Goal: Task Accomplishment & Management: Manage account settings

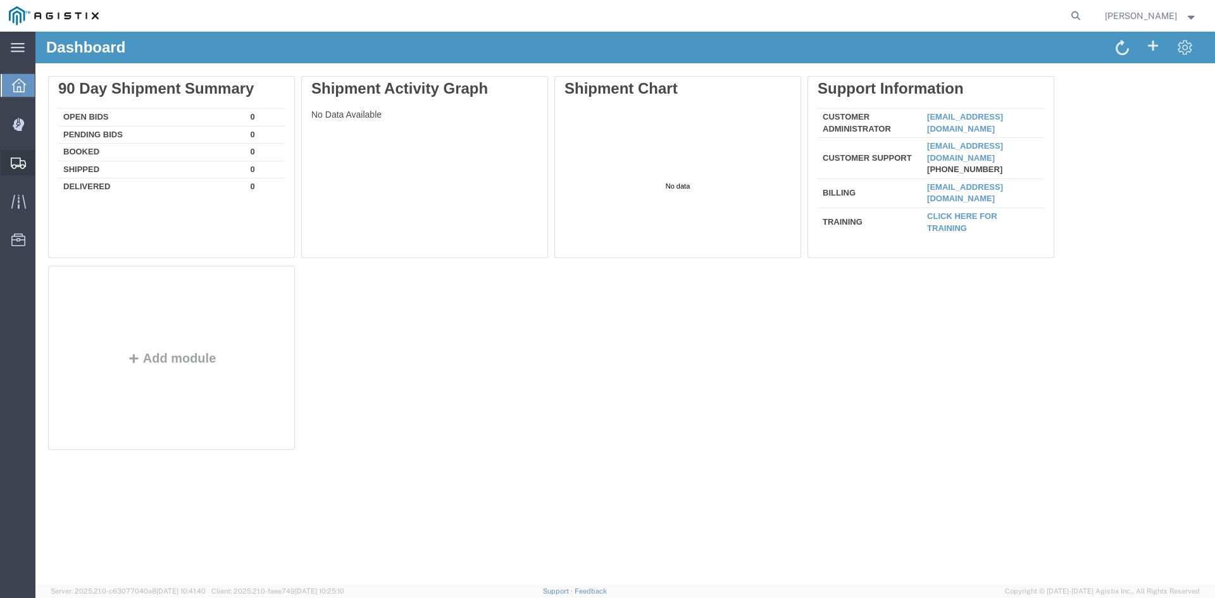
click at [15, 164] on icon at bounding box center [18, 163] width 15 height 11
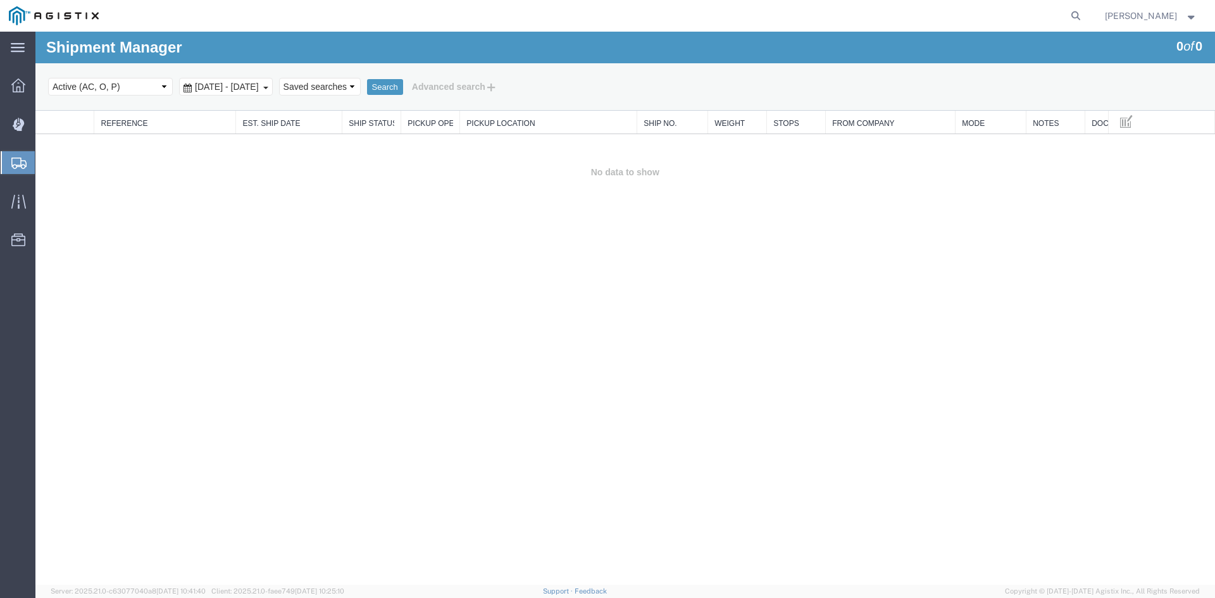
click at [80, 88] on select "Select status Active (AC, O, P) All Approved Awaiting Confirmation (AC) Booked …" at bounding box center [110, 87] width 125 height 18
select select "ALL"
click at [48, 78] on select "Select status Active (AC, O, P) All Approved Awaiting Confirmation (AC) Booked …" at bounding box center [110, 87] width 125 height 18
click at [251, 83] on span "[DATE] - [DATE]" at bounding box center [227, 87] width 70 height 10
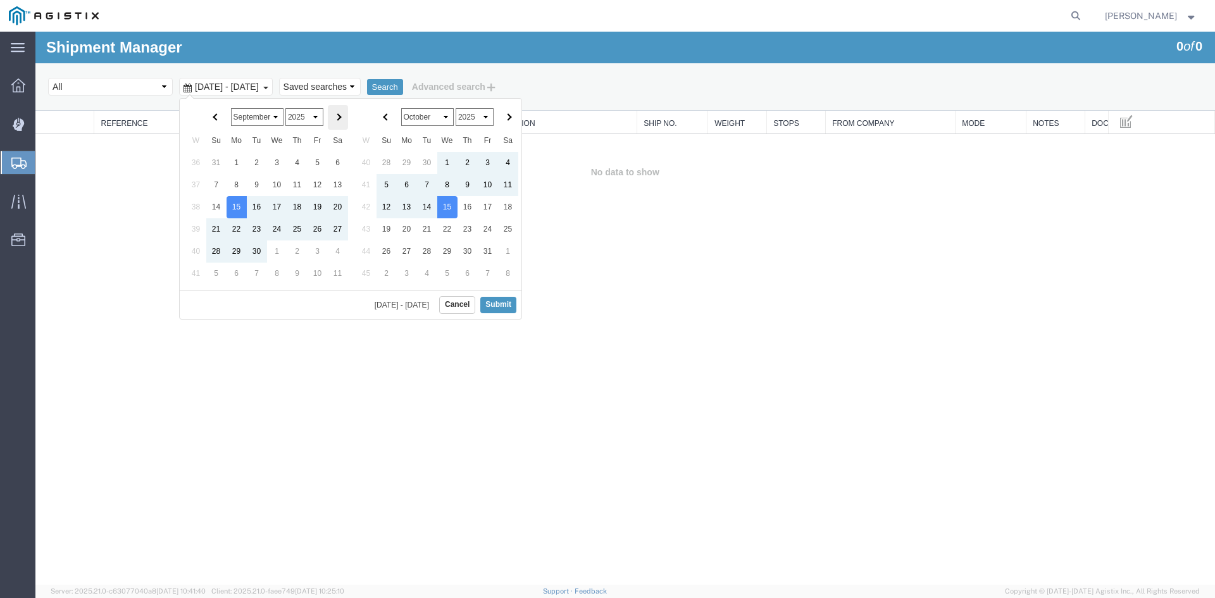
click at [337, 117] on span at bounding box center [337, 117] width 7 height 7
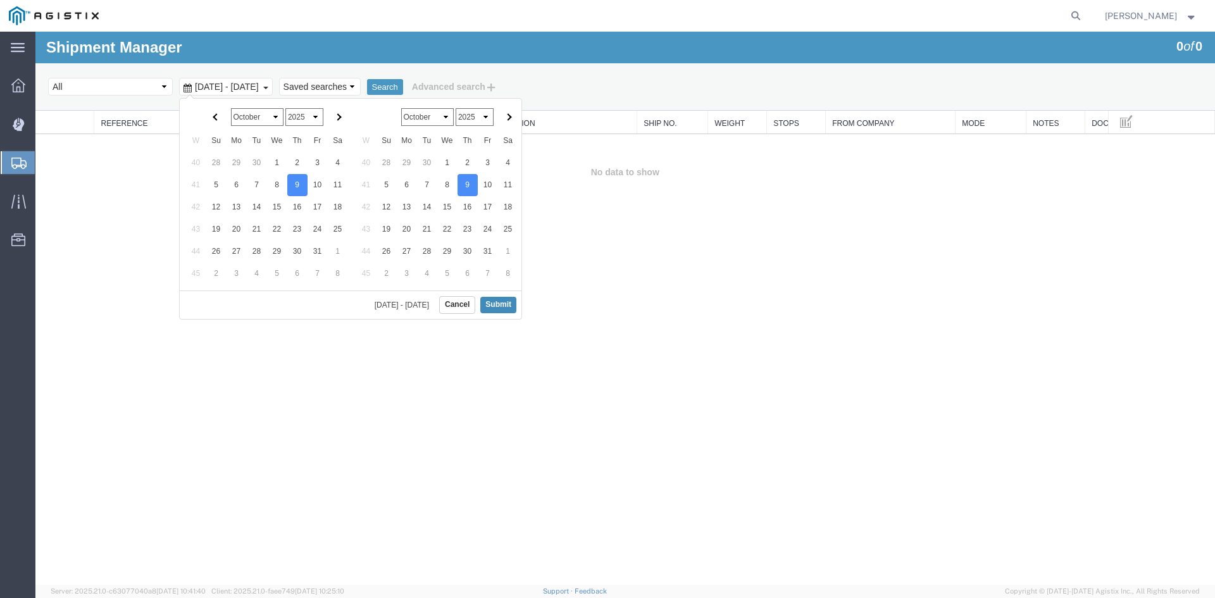
click at [497, 300] on button "Submit" at bounding box center [498, 305] width 36 height 16
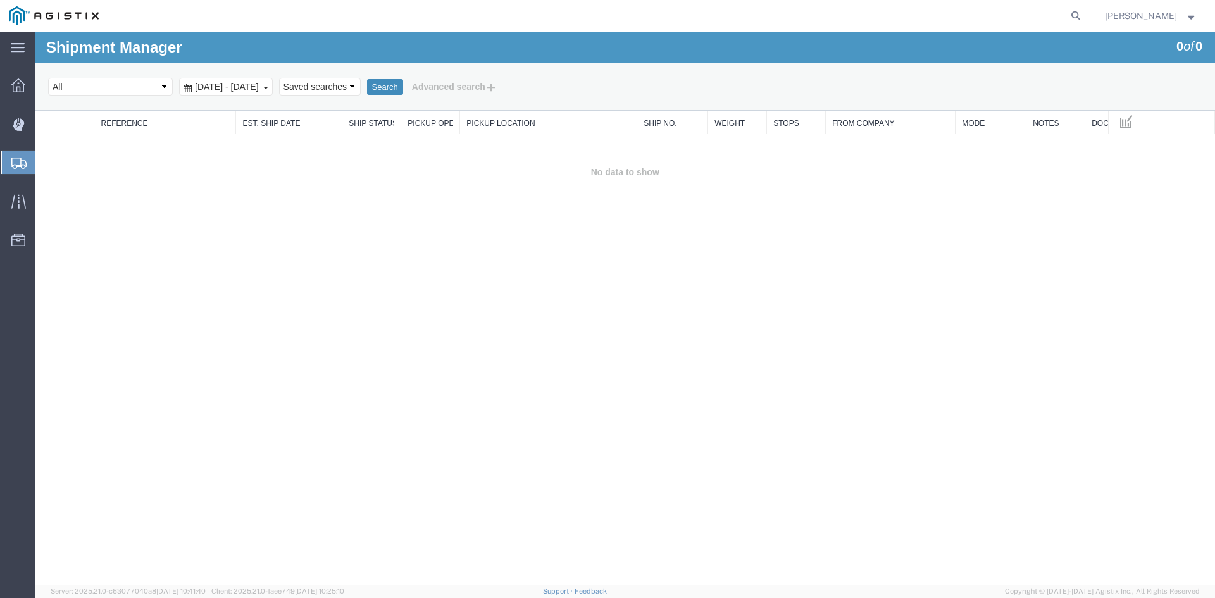
click at [403, 84] on button "Search" at bounding box center [385, 87] width 36 height 16
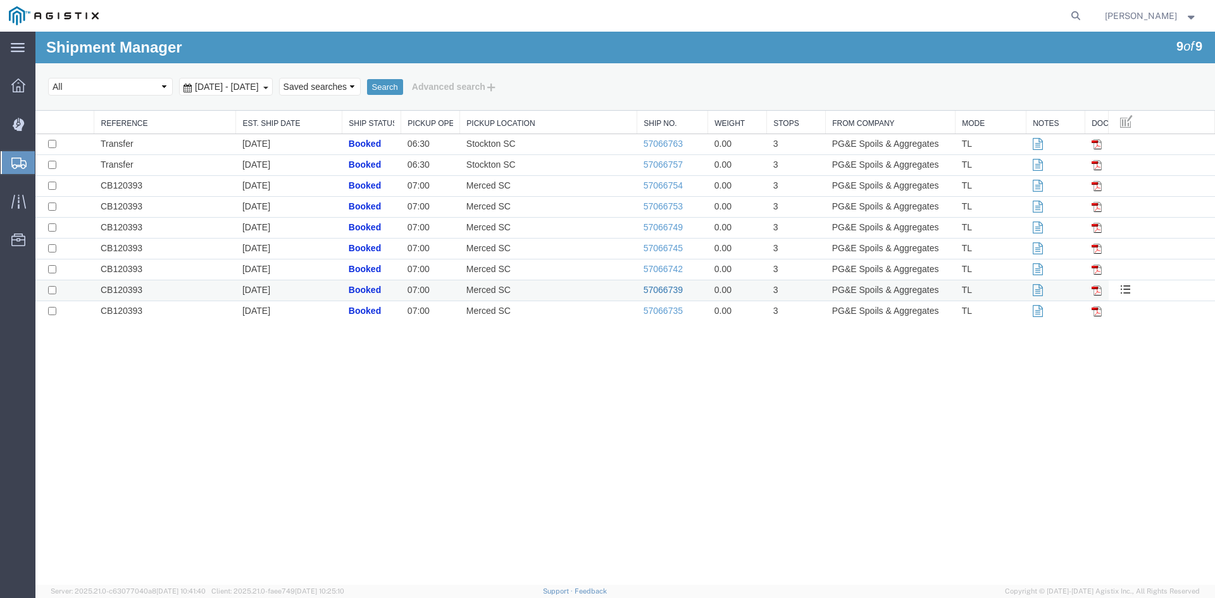
click at [674, 290] on link "57066739" at bounding box center [662, 290] width 39 height 10
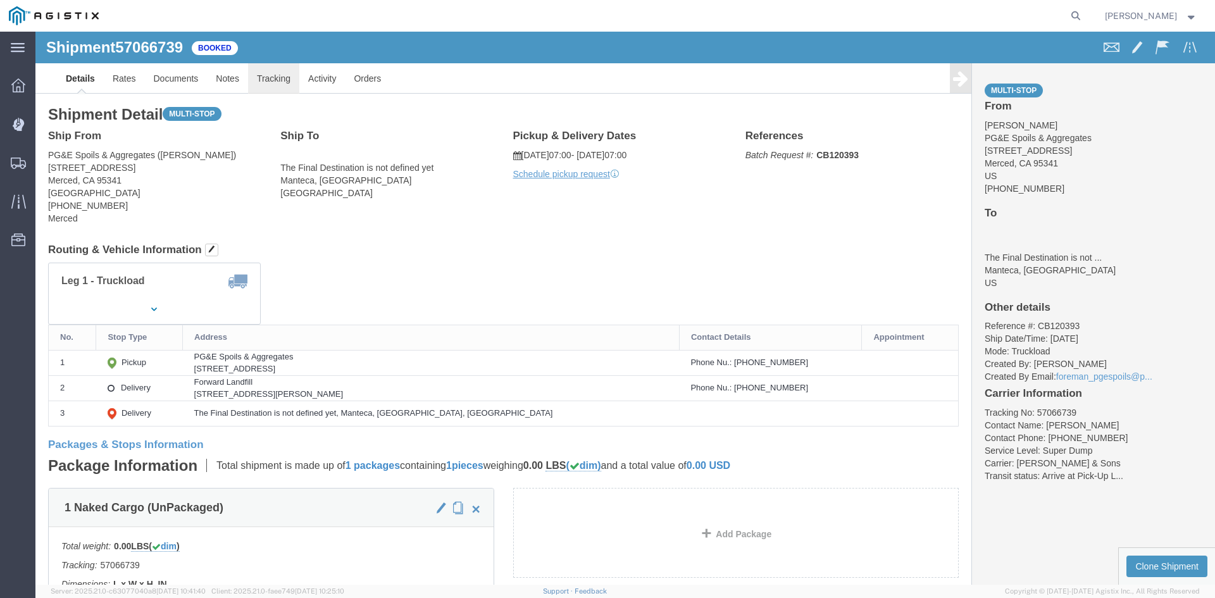
click link "Tracking"
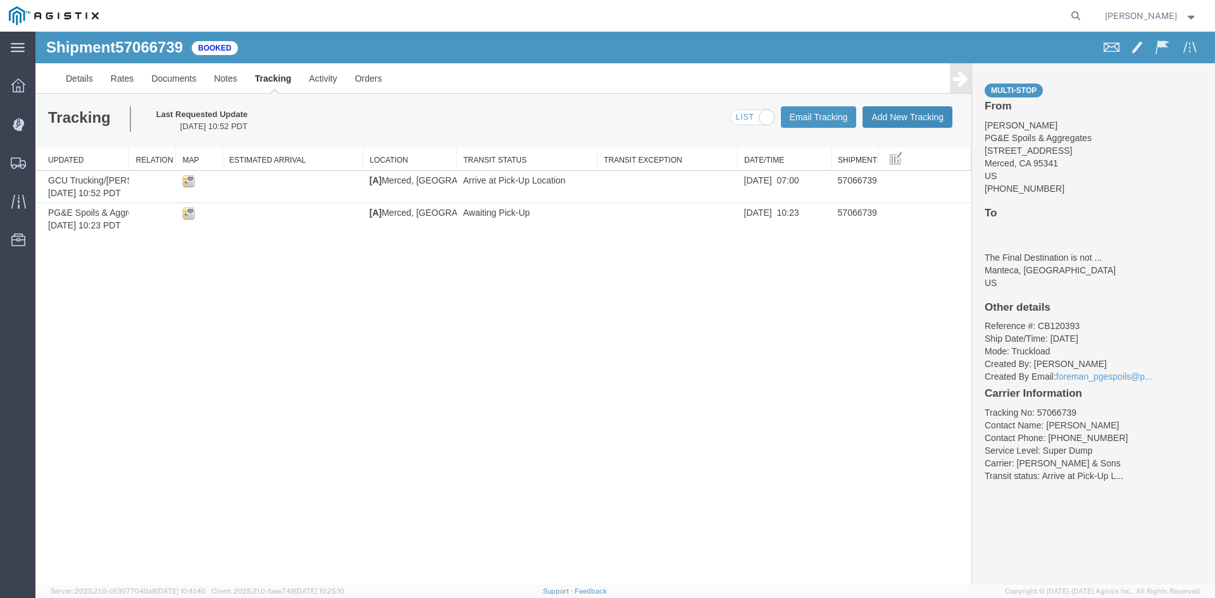
click at [892, 111] on button "Add New Tracking" at bounding box center [907, 117] width 90 height 22
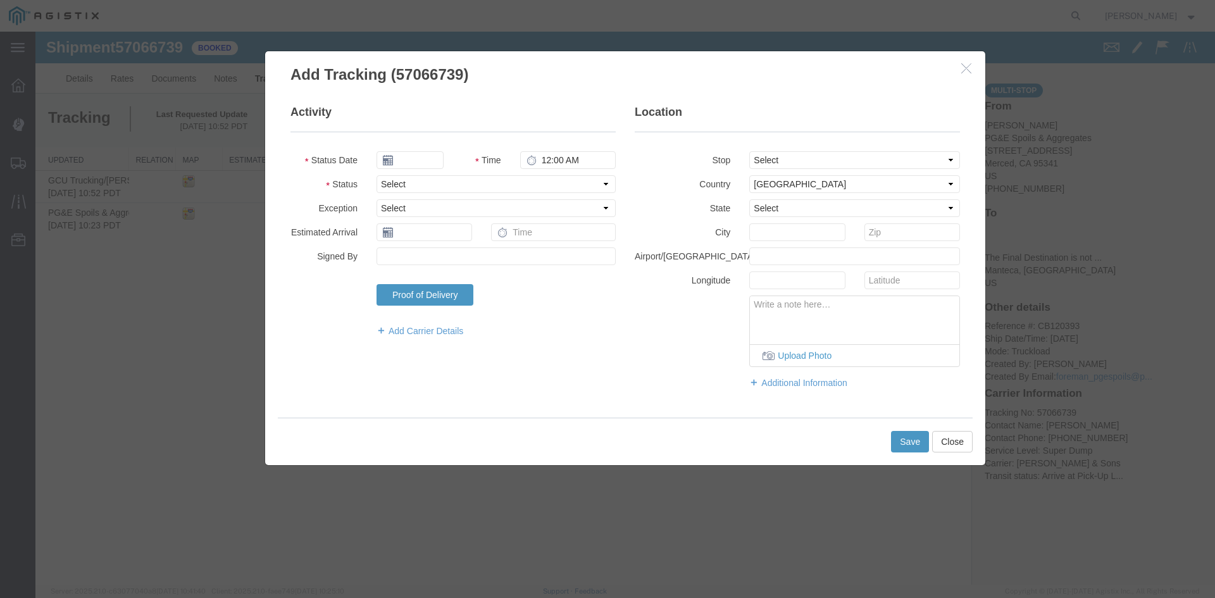
type input "[DATE]"
type input "1:00 PM"
click at [426, 160] on input "[DATE]" at bounding box center [409, 160] width 67 height 18
click at [462, 236] on td "9" at bounding box center [461, 239] width 19 height 19
type input "[DATE]"
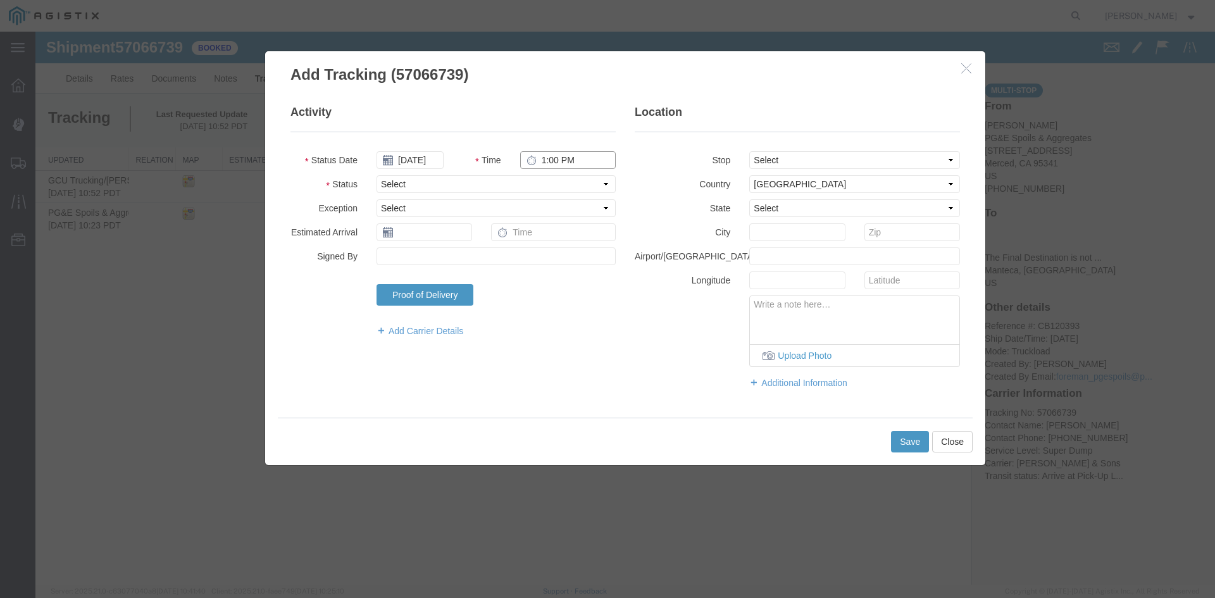
click at [546, 165] on input "1:00 PM" at bounding box center [568, 160] width 96 height 18
type input "1:58 PM"
select select "ARVPULOC"
click at [860, 165] on select "Select From: [STREET_ADDRESS] Stop 2: [STREET_ADDRESS][PERSON_NAME] To: The Fin…" at bounding box center [854, 160] width 211 height 18
select select "{"pickupDeliveryInfoId": "123439058","pickupOrDelivery": "P","stopNum": "1","lo…"
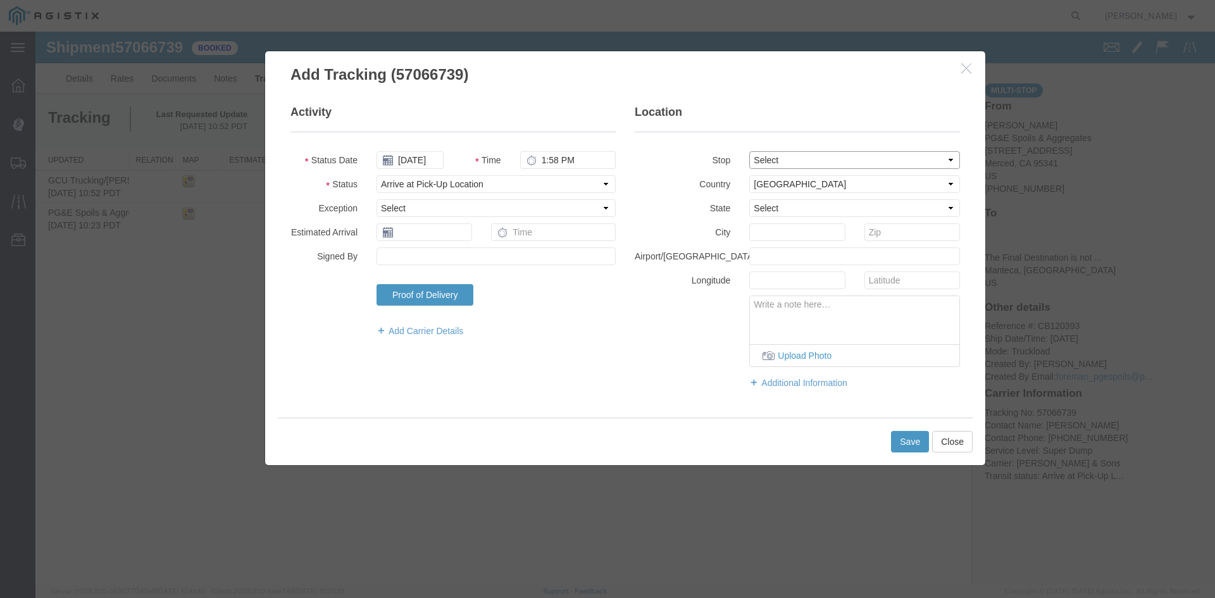
click at [749, 151] on select "Select From: [STREET_ADDRESS] Stop 2: [STREET_ADDRESS][PERSON_NAME] To: The Fin…" at bounding box center [854, 160] width 211 height 18
select select "CA"
type input "Merced"
click at [914, 438] on button "Save" at bounding box center [910, 442] width 38 height 22
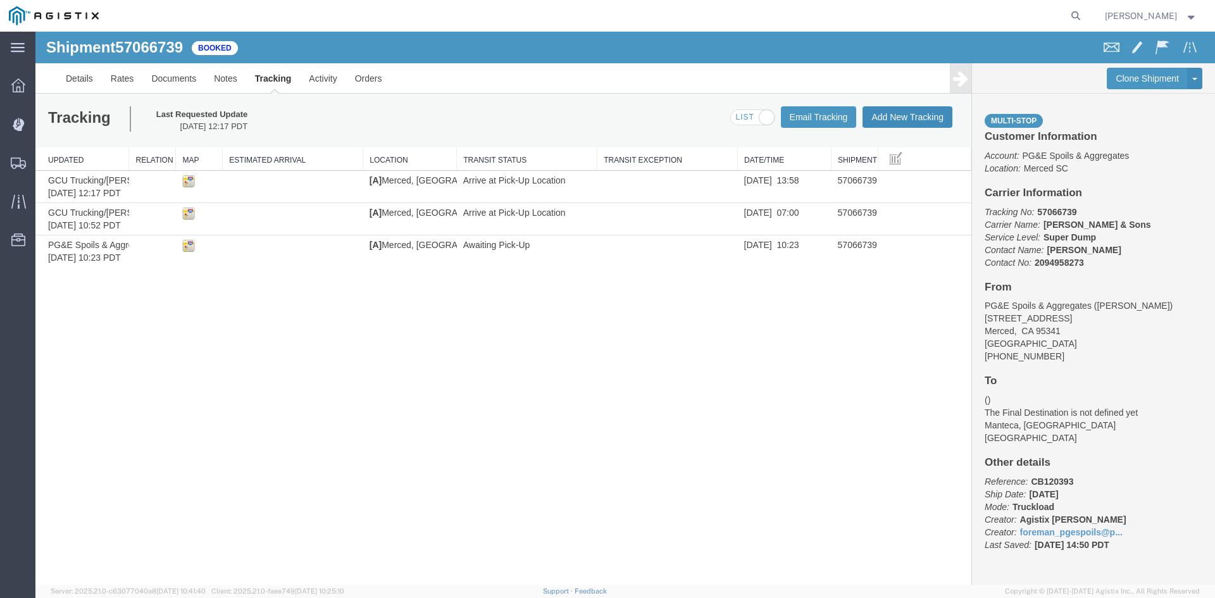
click at [896, 110] on button "Add New Tracking" at bounding box center [907, 117] width 90 height 22
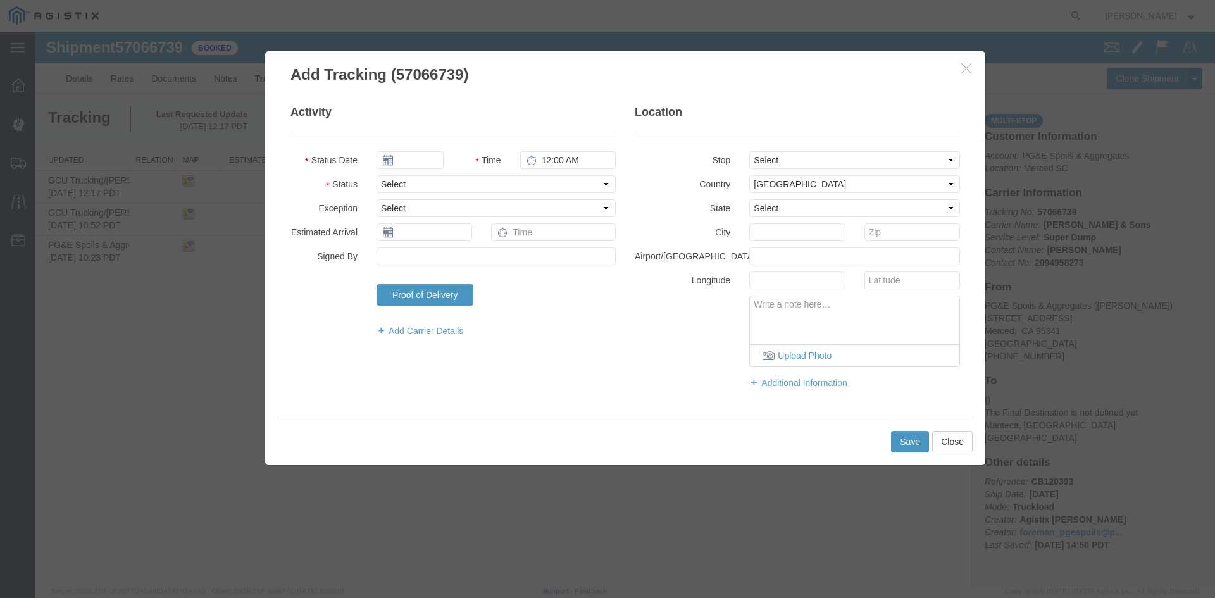
type input "[DATE]"
type input "1:00 PM"
click at [431, 157] on input "[DATE]" at bounding box center [409, 160] width 67 height 18
click at [461, 240] on td "9" at bounding box center [461, 239] width 19 height 19
type input "[DATE]"
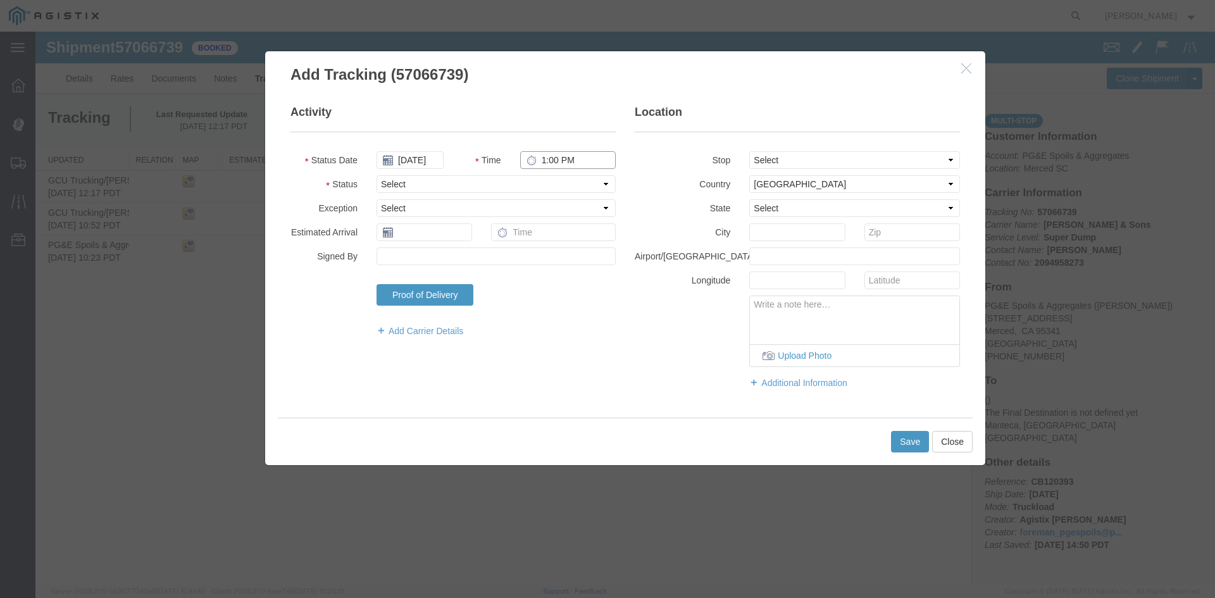
click at [545, 165] on input "1:00 PM" at bounding box center [568, 160] width 96 height 18
type input "12:15 PM"
select select "ARVDLVLOC"
click at [826, 155] on select "Select From: [STREET_ADDRESS] Stop 2: [STREET_ADDRESS][PERSON_NAME] To: The Fin…" at bounding box center [854, 160] width 211 height 18
select select "{"pickupDeliveryInfoId": "123439059","pickupOrDelivery": "D","stopNum": "2","lo…"
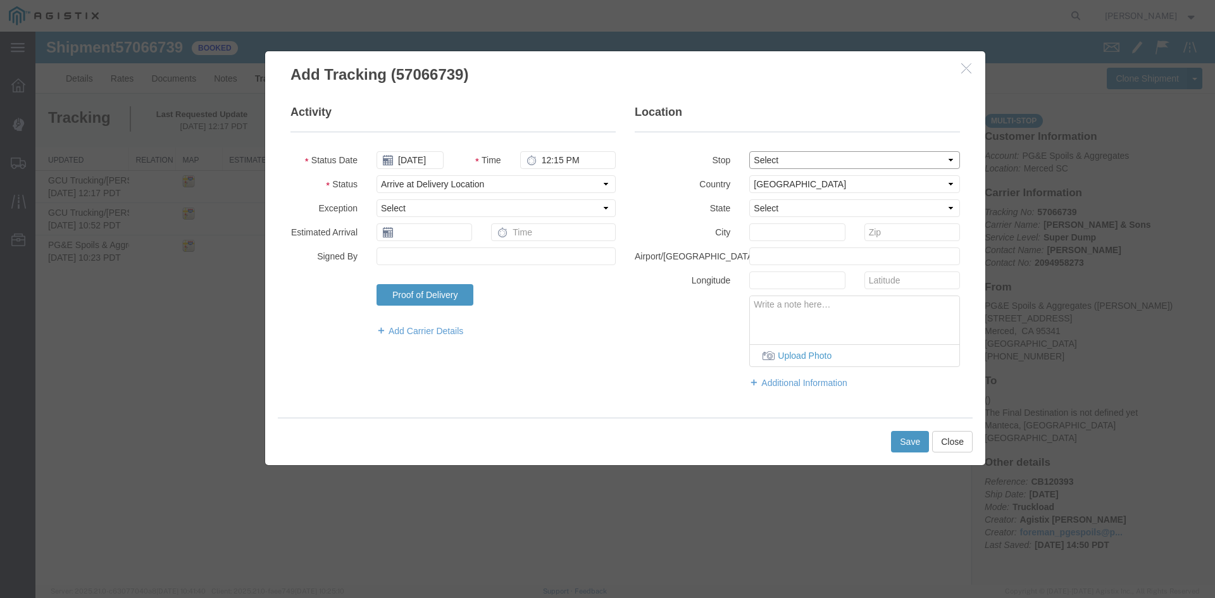
click at [749, 151] on select "Select From: [STREET_ADDRESS] Stop 2: [STREET_ADDRESS][PERSON_NAME] To: The Fin…" at bounding box center [854, 160] width 211 height 18
select select "CA"
type input "Manteca"
click at [847, 162] on select "Select From: [STREET_ADDRESS] Stop 2: [STREET_ADDRESS][PERSON_NAME] To: The Fin…" at bounding box center [854, 160] width 211 height 18
select select
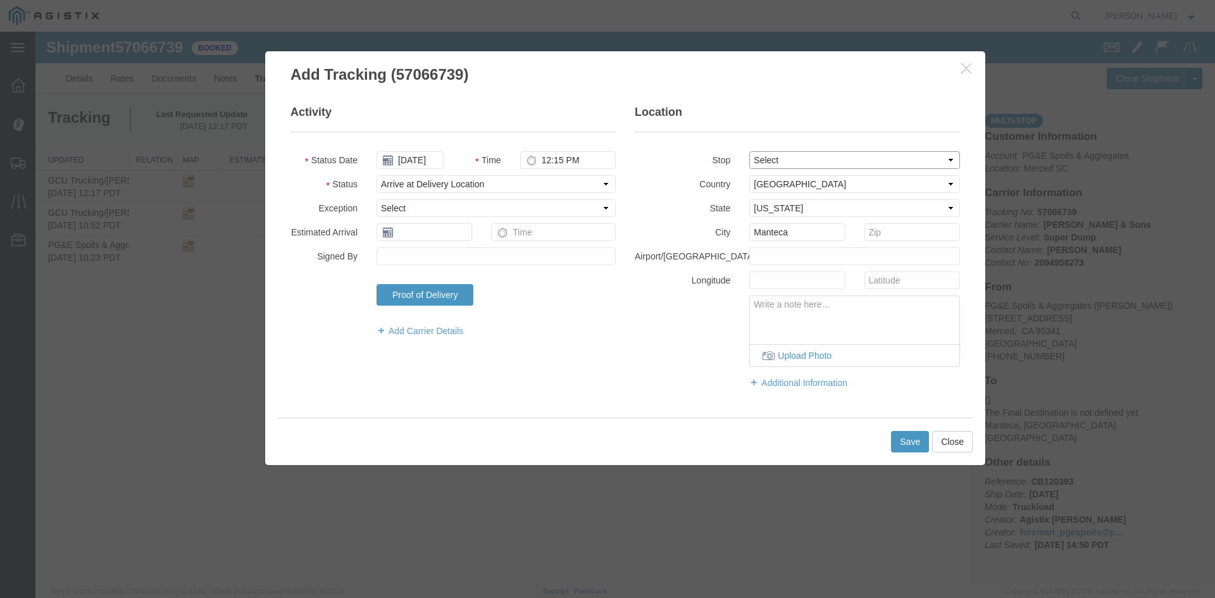
click at [749, 151] on select "Select From: [STREET_ADDRESS] Stop 2: [STREET_ADDRESS][PERSON_NAME] To: The Fin…" at bounding box center [854, 160] width 211 height 18
drag, startPoint x: 814, startPoint y: 235, endPoint x: 538, endPoint y: 235, distance: 275.2
click at [538, 235] on div "Activity Status Date [DATE] Time 12:15 PM Status Select Arrival Notice Availabl…" at bounding box center [625, 252] width 688 height 297
type input "Chowchilla"
click at [921, 440] on button "Save" at bounding box center [910, 442] width 38 height 22
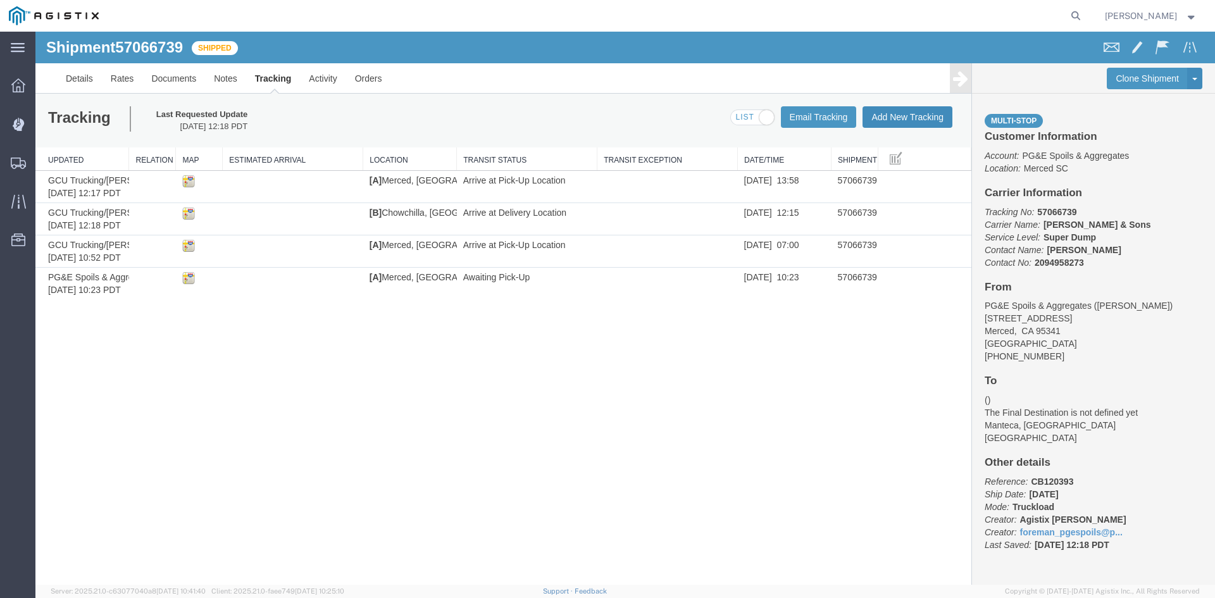
click at [921, 118] on button "Add New Tracking" at bounding box center [907, 117] width 90 height 22
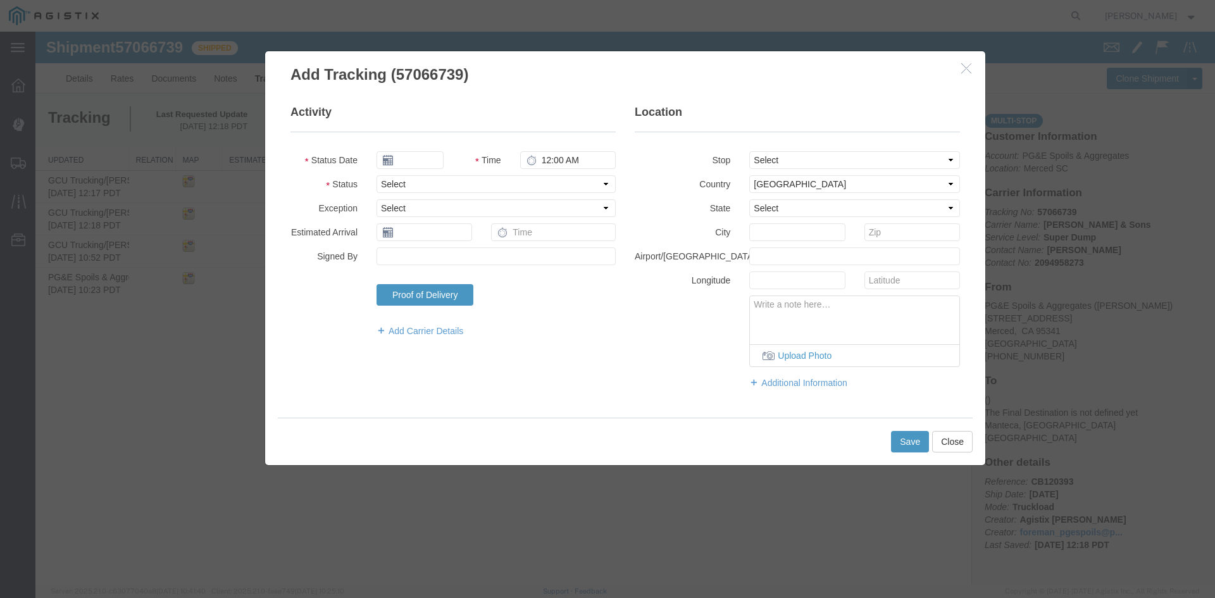
type input "[DATE]"
type input "1:00 PM"
click at [413, 161] on input "[DATE]" at bounding box center [409, 160] width 67 height 18
click at [463, 232] on td "9" at bounding box center [461, 239] width 19 height 19
type input "[DATE]"
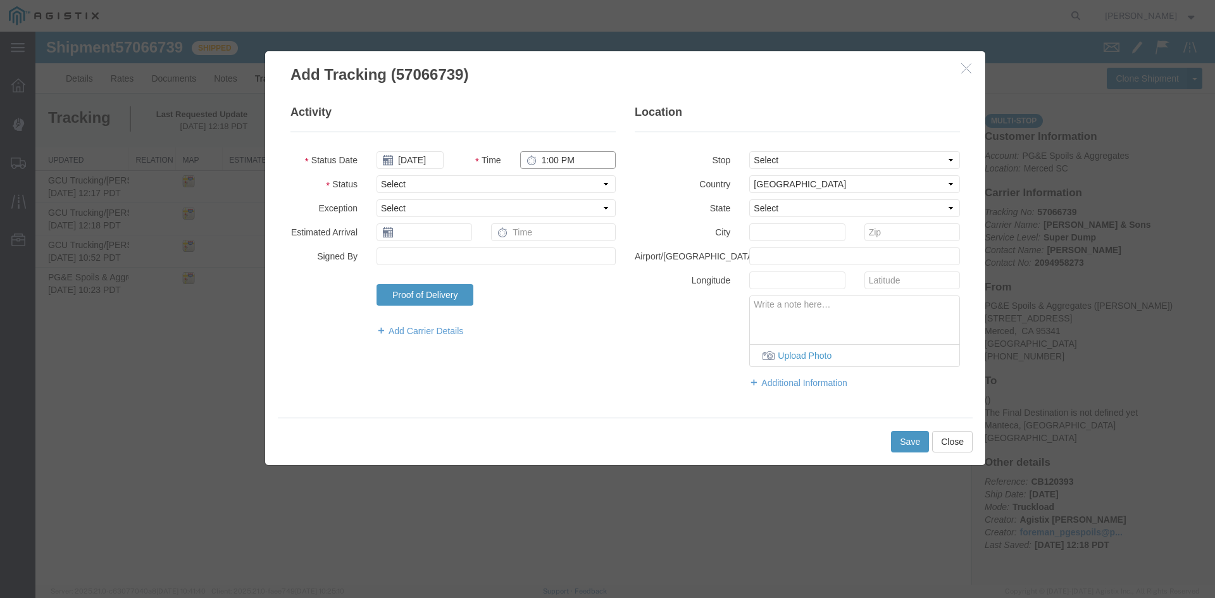
click at [546, 164] on input "1:00 PM" at bounding box center [568, 160] width 96 height 18
type input "3:00 PM"
select select "ARVDLVLOC"
click at [917, 160] on select "Select From: [STREET_ADDRESS] Stop 2: [STREET_ADDRESS][PERSON_NAME] To: The Fin…" at bounding box center [854, 160] width 211 height 18
select select "{"pickupDeliveryInfoId": "123439059","pickupOrDelivery": "D","stopNum": "2","lo…"
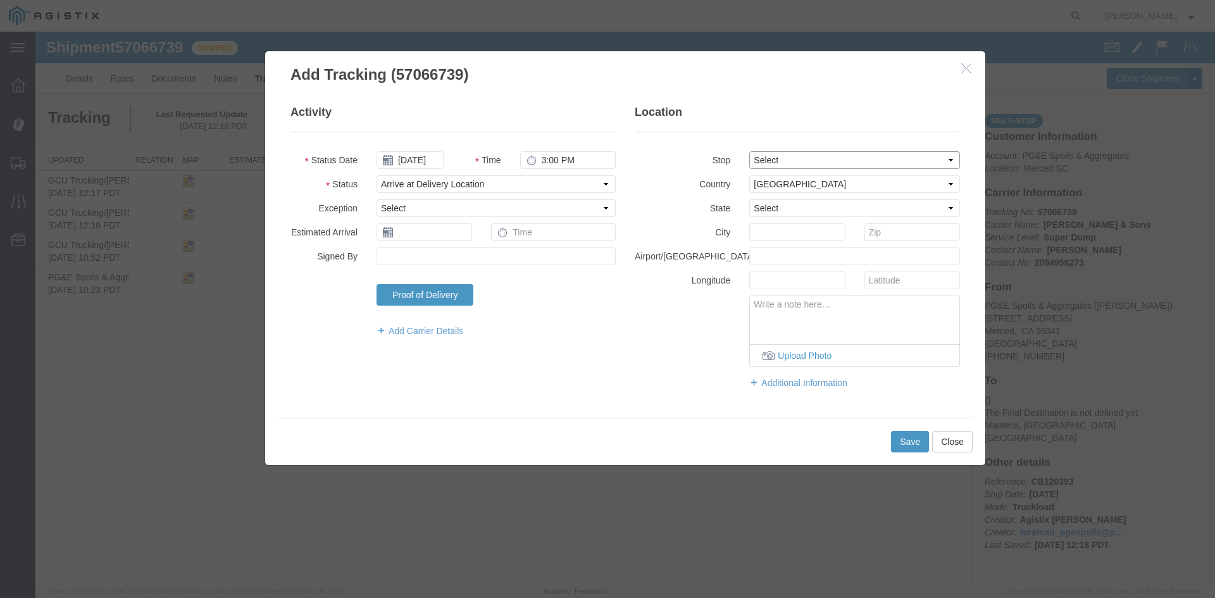
click at [749, 151] on select "Select From: [STREET_ADDRESS] Stop 2: [STREET_ADDRESS][PERSON_NAME] To: The Fin…" at bounding box center [854, 160] width 211 height 18
select select "CA"
type input "Manteca"
click at [842, 159] on select "Select From: [STREET_ADDRESS] Stop 2: [STREET_ADDRESS][PERSON_NAME] To: The Fin…" at bounding box center [854, 160] width 211 height 18
select select
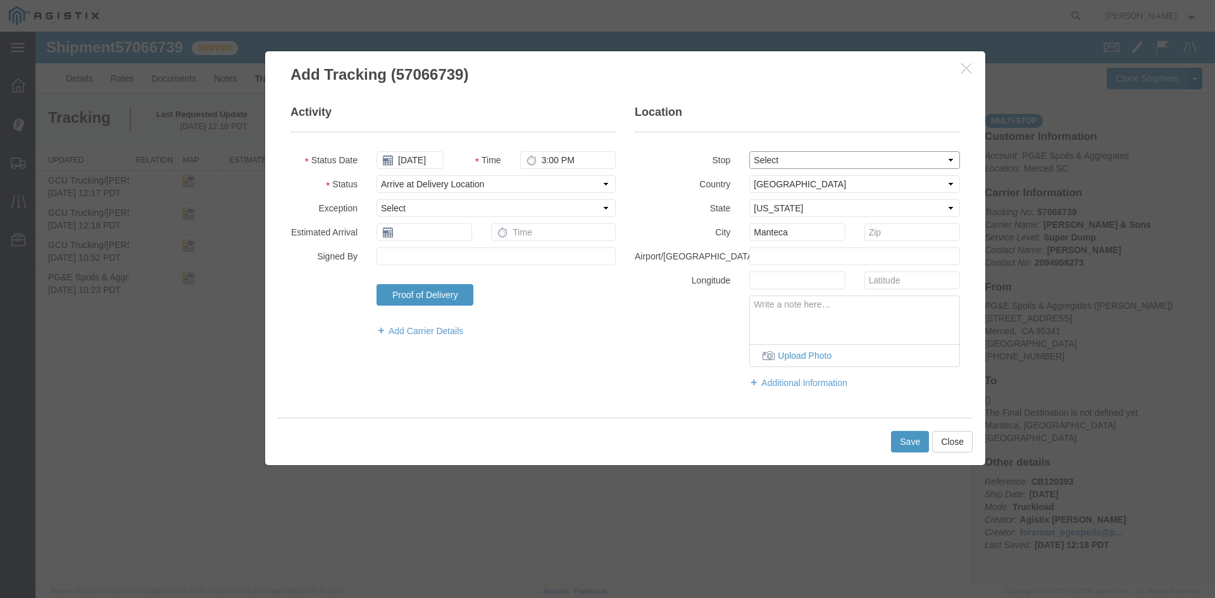
click at [749, 151] on select "Select From: [STREET_ADDRESS] Stop 2: [STREET_ADDRESS][PERSON_NAME] To: The Fin…" at bounding box center [854, 160] width 211 height 18
drag, startPoint x: 622, startPoint y: 229, endPoint x: 259, endPoint y: 97, distance: 385.7
click at [463, 204] on div "Activity Status Date [DATE] Time 3:00 PM Status Select Arrival Notice Available…" at bounding box center [625, 252] width 688 height 297
type input "Chowchilla"
click at [907, 447] on button "Save" at bounding box center [910, 442] width 38 height 22
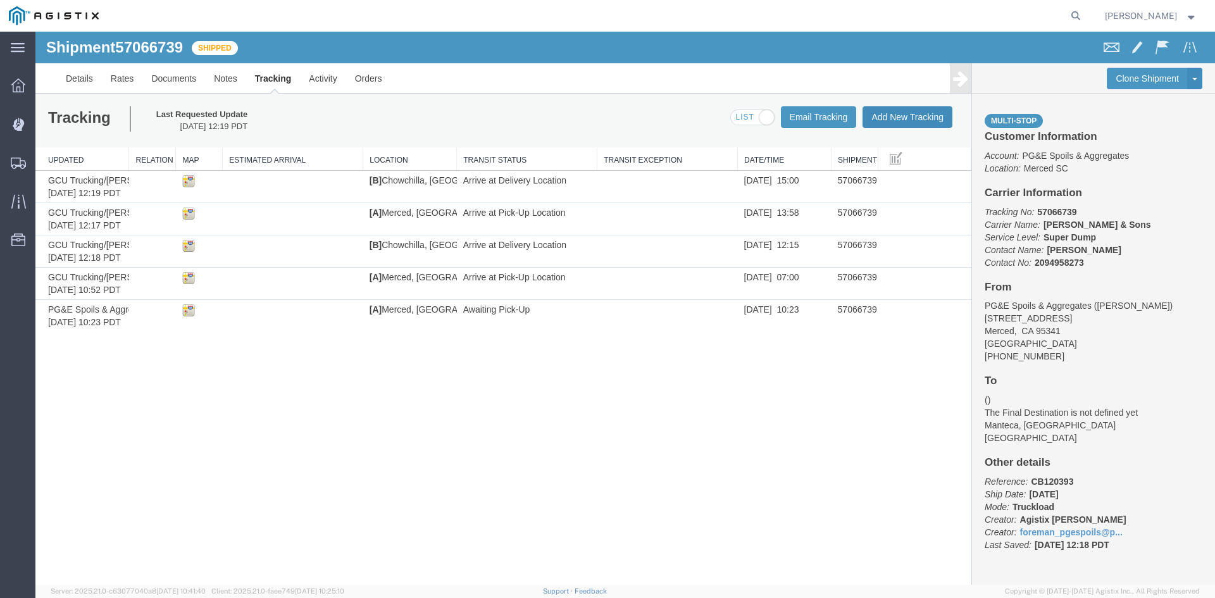
click at [918, 118] on button "Add New Tracking" at bounding box center [907, 117] width 90 height 22
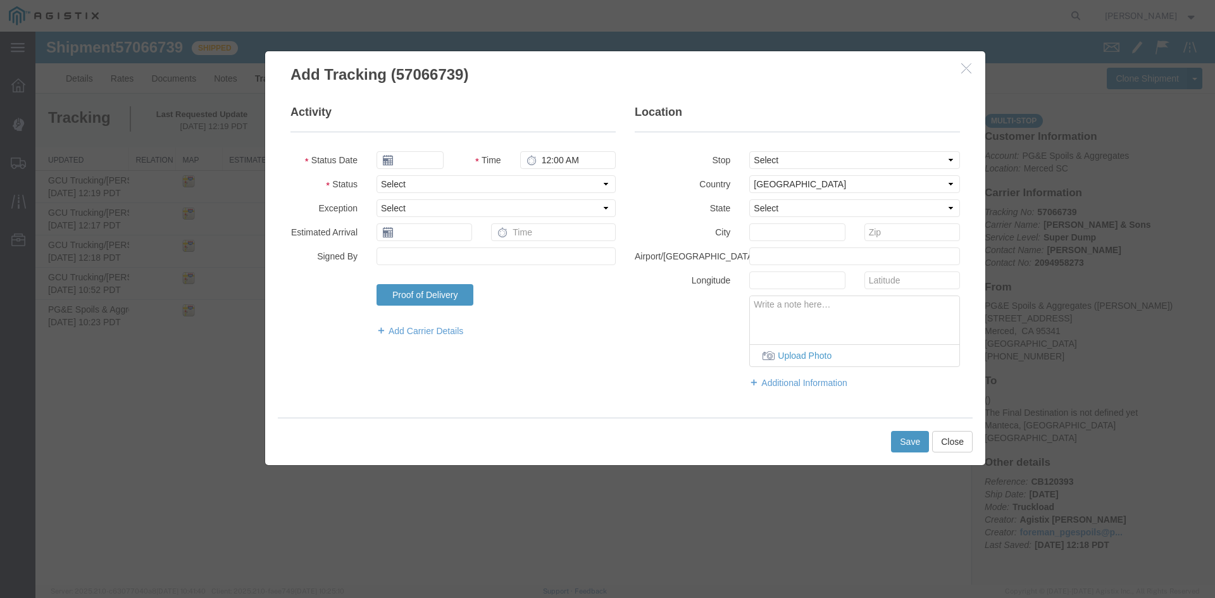
type input "[DATE]"
type input "1:00 PM"
click at [421, 165] on input "[DATE]" at bounding box center [409, 160] width 67 height 18
click at [458, 239] on td "9" at bounding box center [461, 239] width 19 height 19
type input "[DATE]"
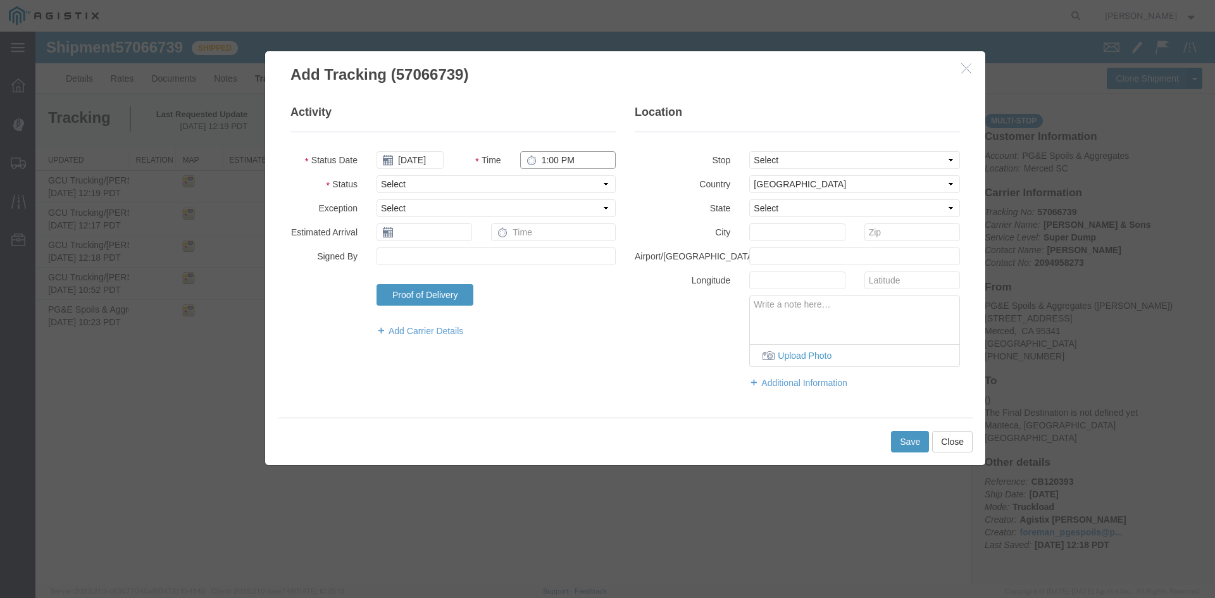
click at [543, 168] on input "1:00 PM" at bounding box center [568, 160] width 96 height 18
type input "7:40 AM"
select select "DPTPULOC"
click at [775, 159] on select "Select From: [STREET_ADDRESS] Stop 2: [STREET_ADDRESS][PERSON_NAME] To: The Fin…" at bounding box center [854, 160] width 211 height 18
select select "{"pickupDeliveryInfoId": "123439058","pickupOrDelivery": "P","stopNum": "1","lo…"
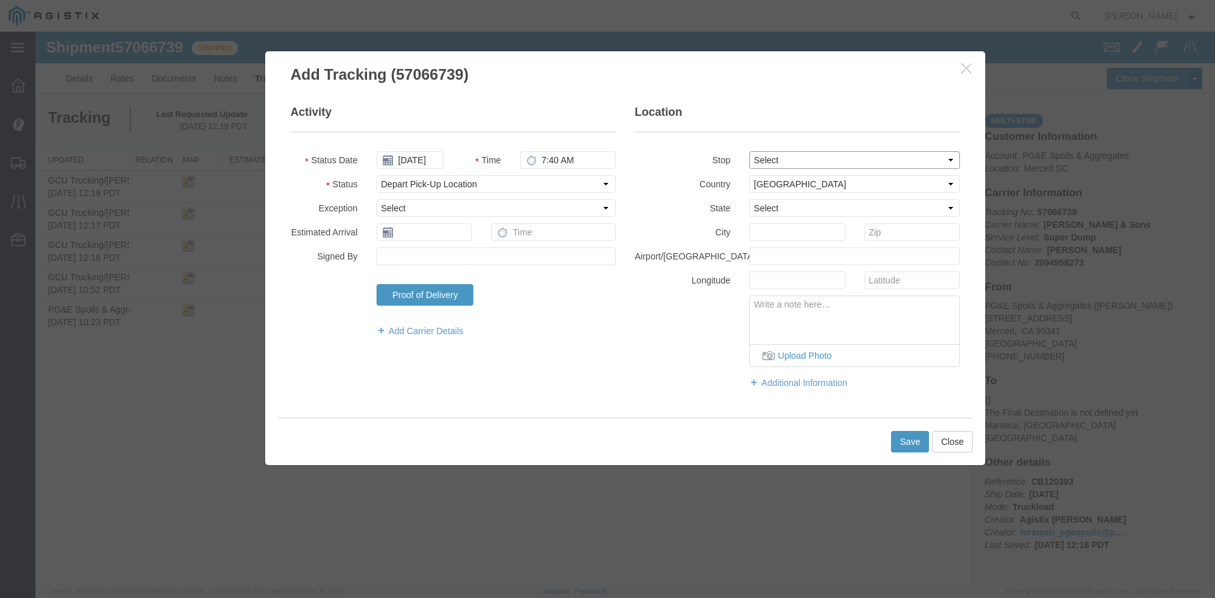
click at [749, 151] on select "Select From: [STREET_ADDRESS] Stop 2: [STREET_ADDRESS][PERSON_NAME] To: The Fin…" at bounding box center [854, 160] width 211 height 18
select select "CA"
type input "Merced"
click at [907, 445] on button "Save" at bounding box center [910, 442] width 38 height 22
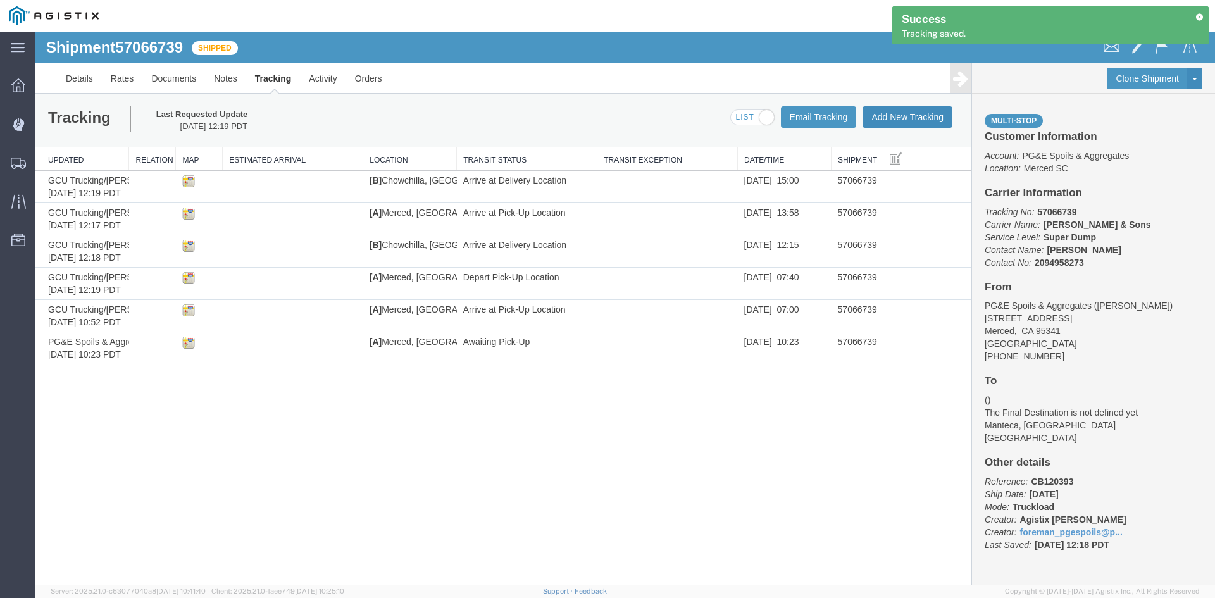
click at [921, 115] on button "Add New Tracking" at bounding box center [907, 117] width 90 height 22
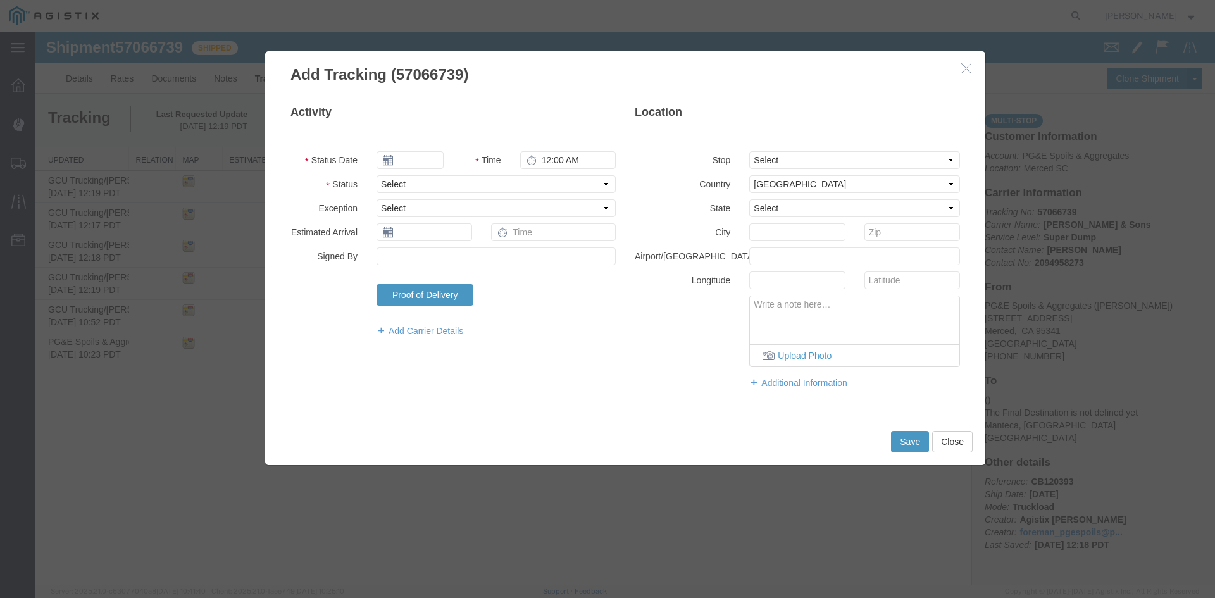
type input "[DATE]"
type input "1:00 PM"
click at [416, 161] on input "[DATE]" at bounding box center [409, 160] width 67 height 18
click at [465, 242] on td "9" at bounding box center [461, 239] width 19 height 19
type input "[DATE]"
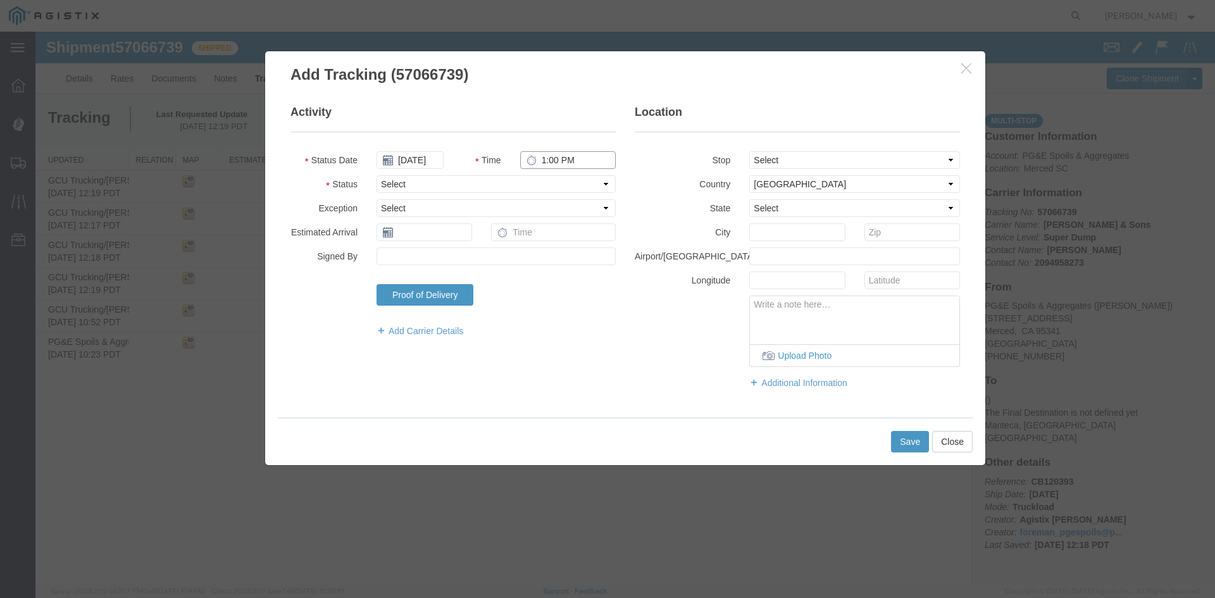
click at [547, 161] on input "1:00 PM" at bounding box center [568, 160] width 96 height 18
type input "2:10 PM"
select select "DPTPULOC"
click at [809, 158] on select "Select From: [STREET_ADDRESS] Stop 2: [STREET_ADDRESS][PERSON_NAME] To: The Fin…" at bounding box center [854, 160] width 211 height 18
select select "{"pickupDeliveryInfoId": "123439058","pickupOrDelivery": "P","stopNum": "1","lo…"
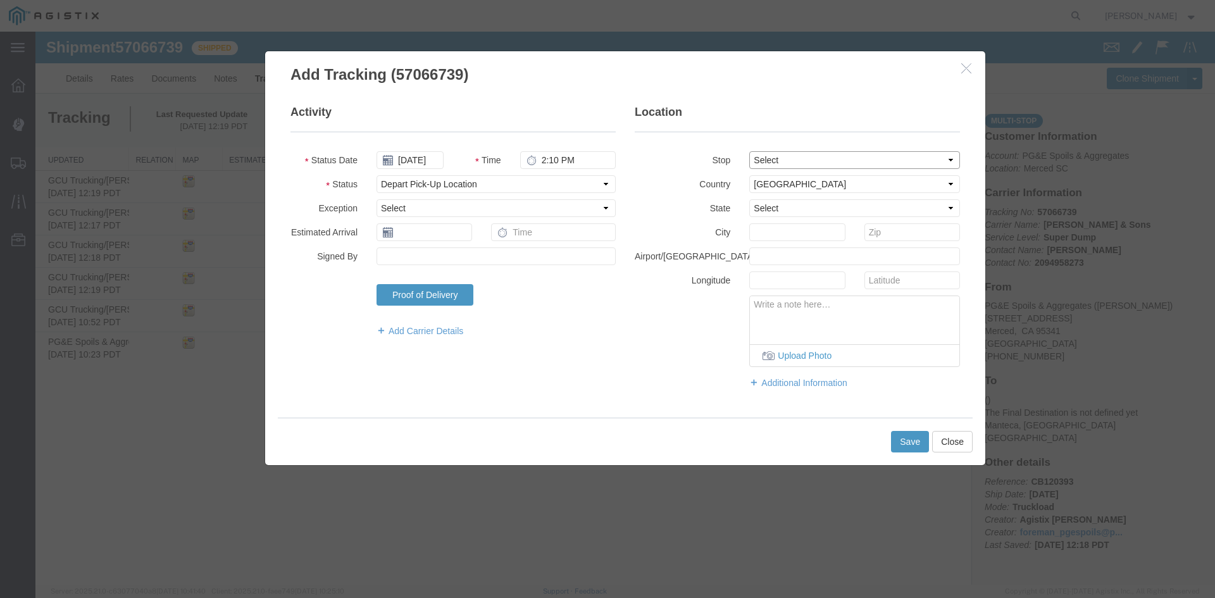
click at [749, 151] on select "Select From: [STREET_ADDRESS] Stop 2: [STREET_ADDRESS][PERSON_NAME] To: The Fin…" at bounding box center [854, 160] width 211 height 18
select select "CA"
type input "Merced"
click at [914, 449] on button "Save" at bounding box center [910, 442] width 38 height 22
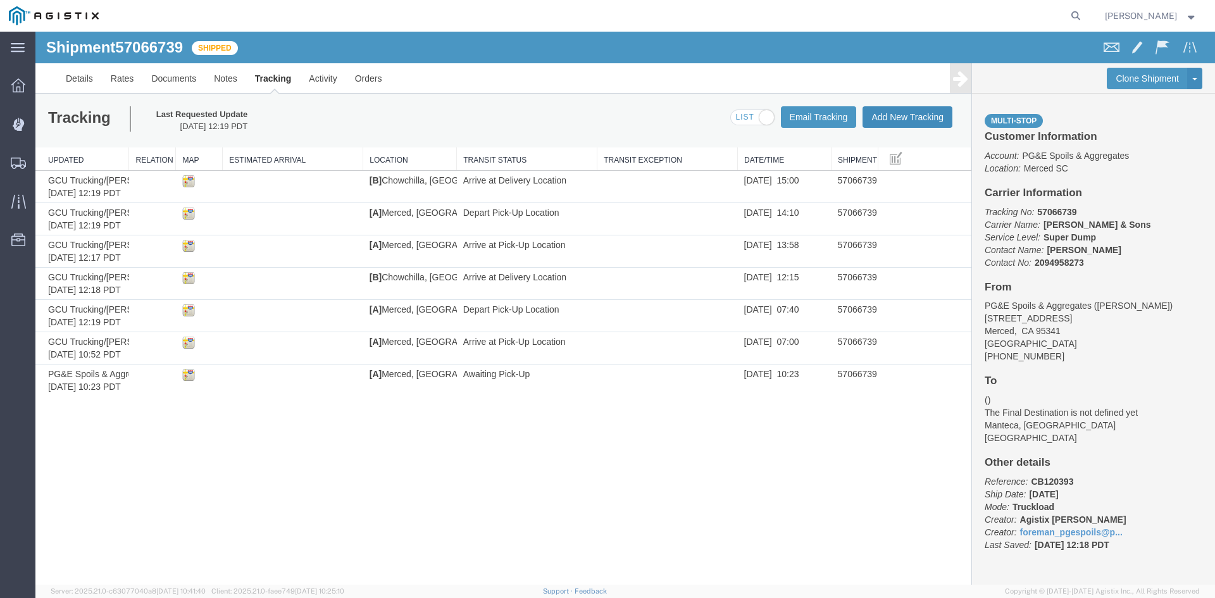
click at [910, 111] on button "Add New Tracking" at bounding box center [907, 117] width 90 height 22
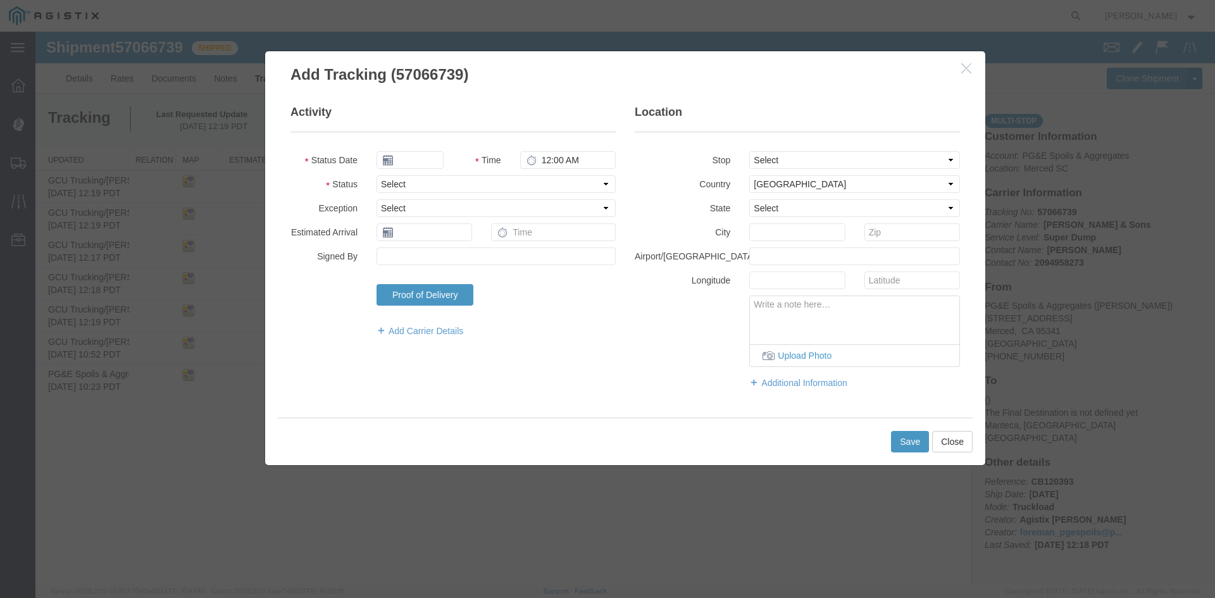
type input "[DATE]"
type input "1:00 PM"
click at [430, 171] on fieldset "Activity Status Date [DATE] Time 1:00 PM Status Select Arrival Notice Available…" at bounding box center [452, 226] width 325 height 245
click at [425, 161] on input "[DATE]" at bounding box center [409, 160] width 67 height 18
click at [460, 238] on td "9" at bounding box center [461, 239] width 19 height 19
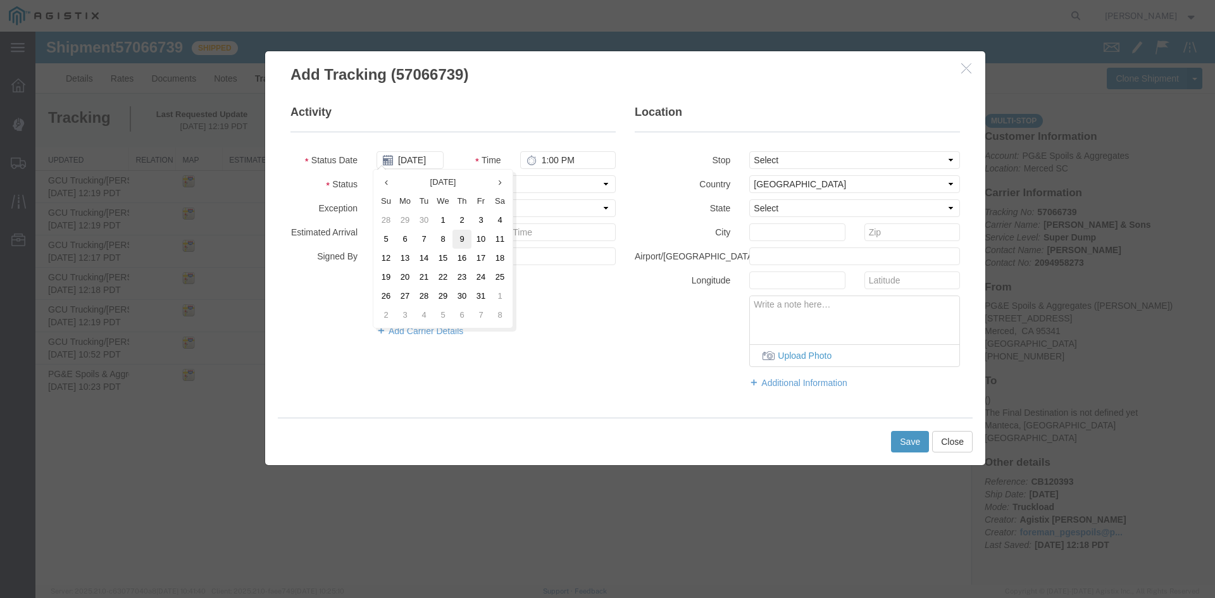
type input "[DATE]"
click at [547, 159] on input "1:00 PM" at bounding box center [568, 160] width 96 height 18
type input "3:30 PM"
select select "BREAKSTART"
click at [900, 438] on button "Save" at bounding box center [910, 442] width 38 height 22
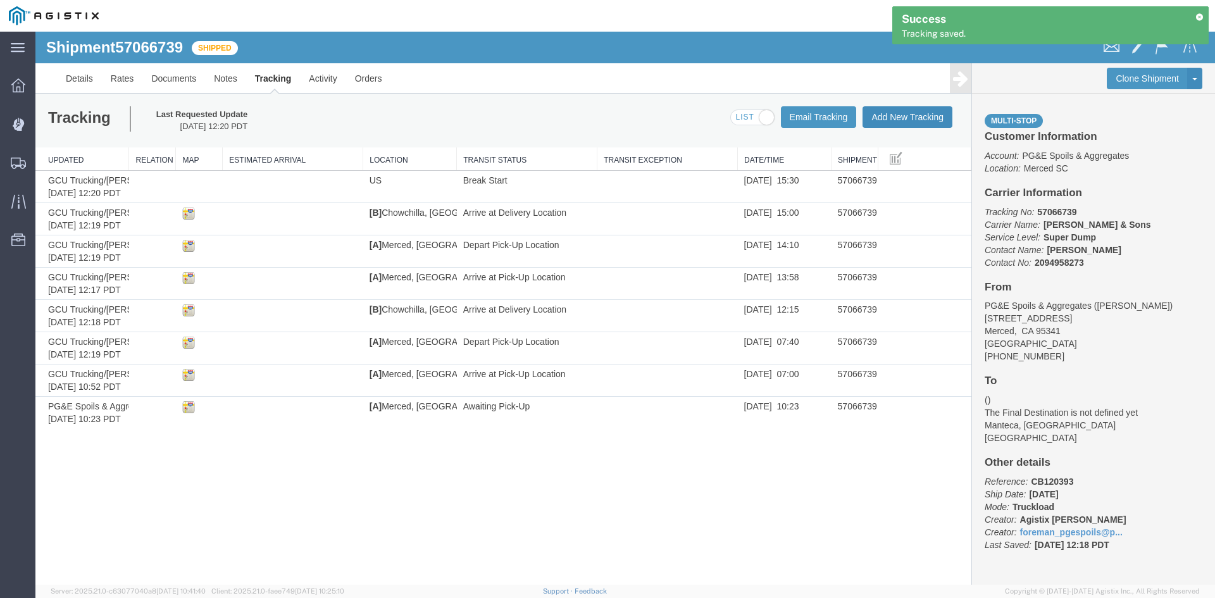
click at [916, 116] on button "Add New Tracking" at bounding box center [907, 117] width 90 height 22
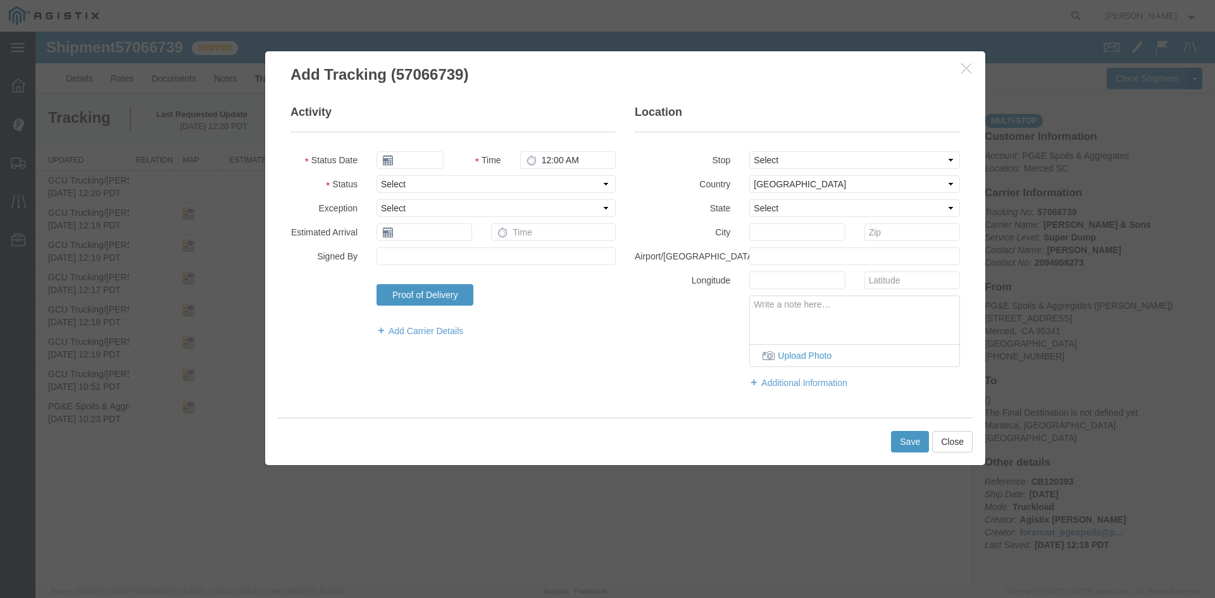
type input "[DATE]"
type input "1:00 PM"
click at [418, 158] on input "[DATE]" at bounding box center [409, 160] width 67 height 18
click at [463, 240] on td "9" at bounding box center [461, 239] width 19 height 19
type input "[DATE]"
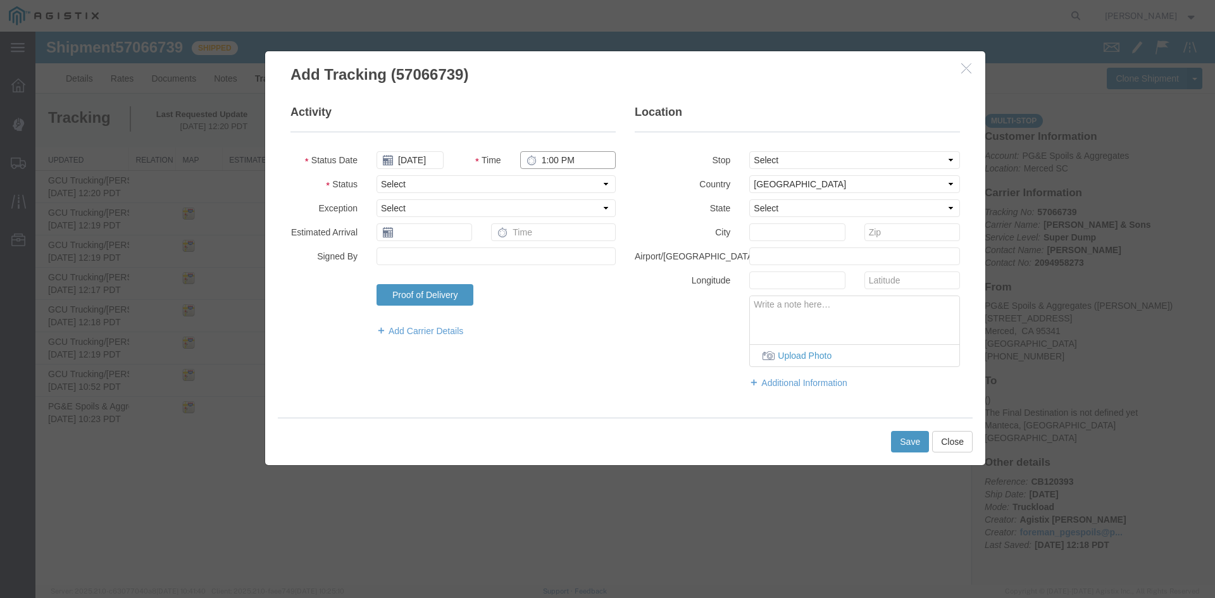
click at [549, 163] on input "1:00 PM" at bounding box center [568, 160] width 96 height 18
type input "4:00 PM"
select select "BREAKSTOP"
click at [907, 445] on button "Save" at bounding box center [910, 442] width 38 height 22
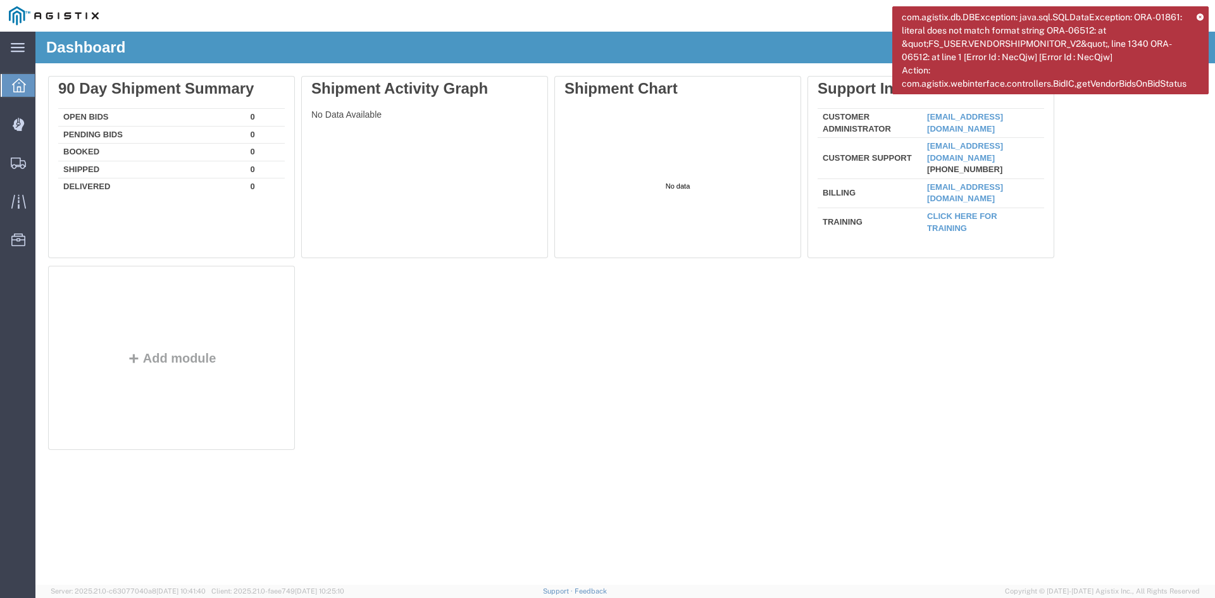
click at [1200, 14] on icon at bounding box center [1199, 16] width 7 height 7
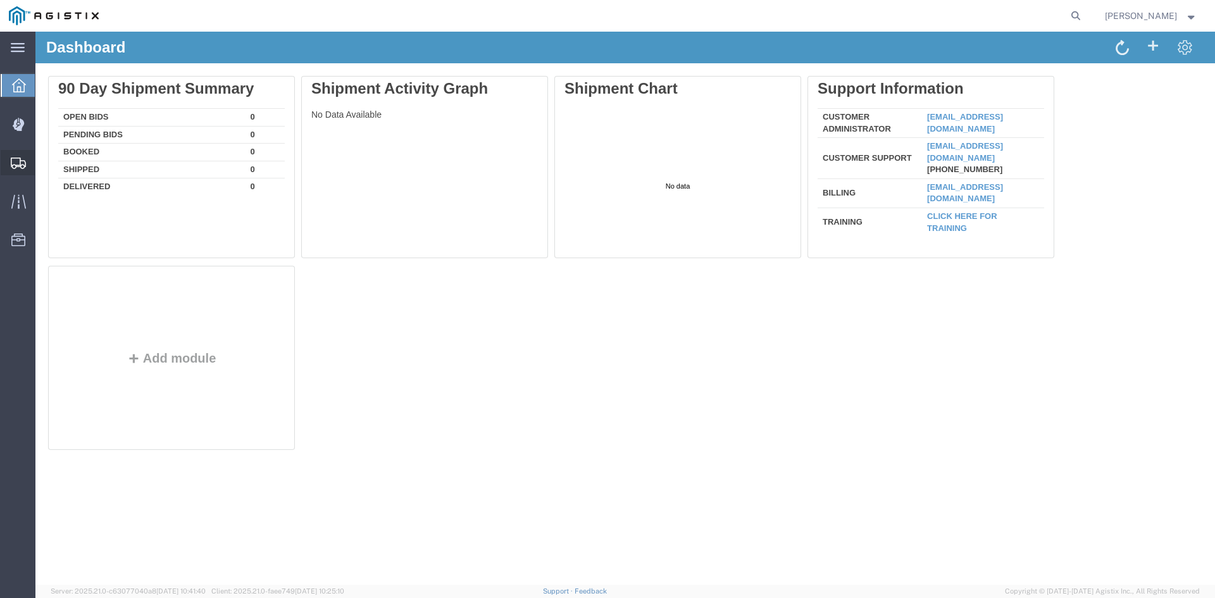
click at [12, 173] on div at bounding box center [18, 162] width 35 height 25
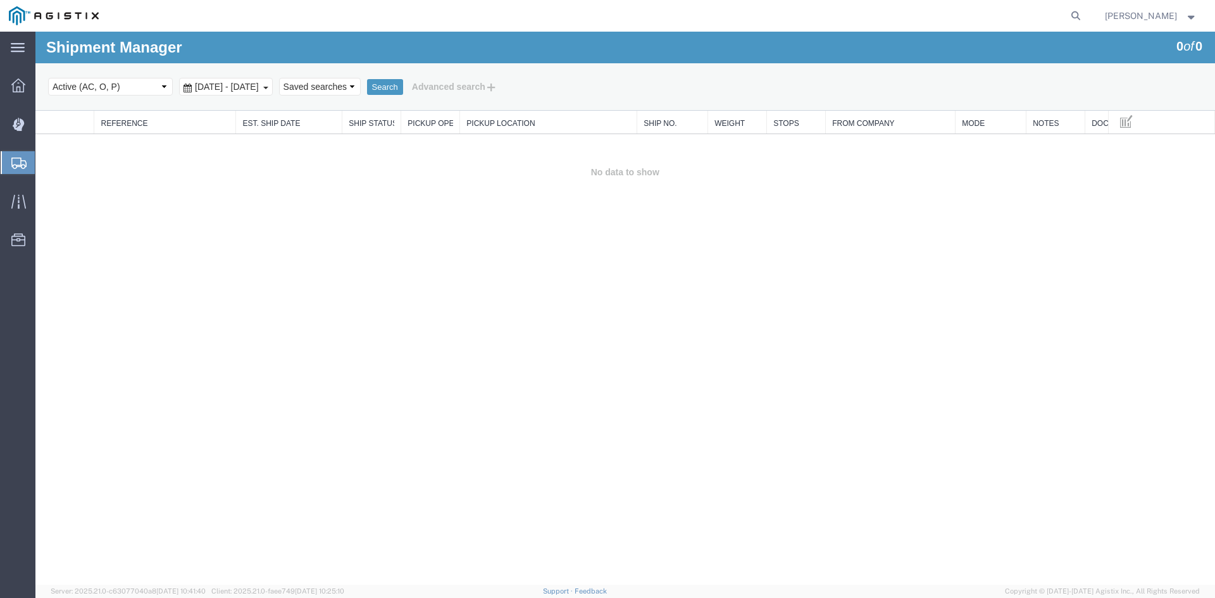
click at [86, 91] on select "Select status Active (AC, O, P) All Approved Awaiting Confirmation (AC) Booked …" at bounding box center [110, 87] width 125 height 18
select select "ALL"
click at [48, 78] on select "Select status Active (AC, O, P) All Approved Awaiting Confirmation (AC) Booked …" at bounding box center [110, 87] width 125 height 18
click at [229, 97] on div "Select status Active (AC, O, P) All Approved Awaiting Confirmation (AC) Booked …" at bounding box center [625, 87] width 1154 height 22
click at [242, 87] on span "[DATE] - [DATE]" at bounding box center [227, 87] width 70 height 10
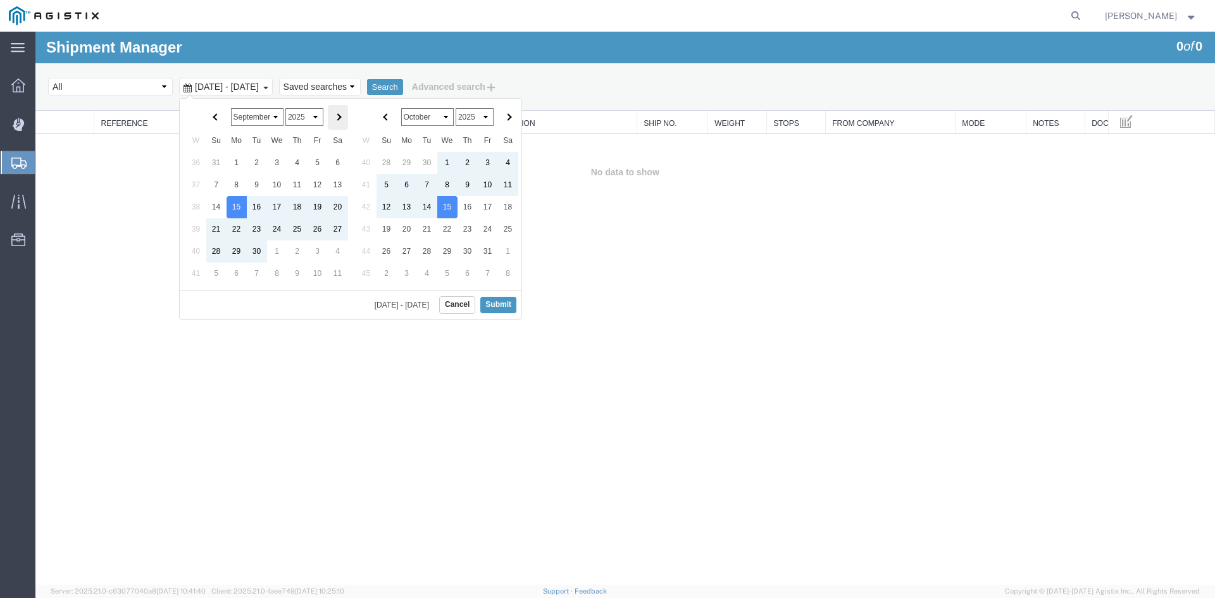
click at [332, 113] on th at bounding box center [338, 117] width 20 height 25
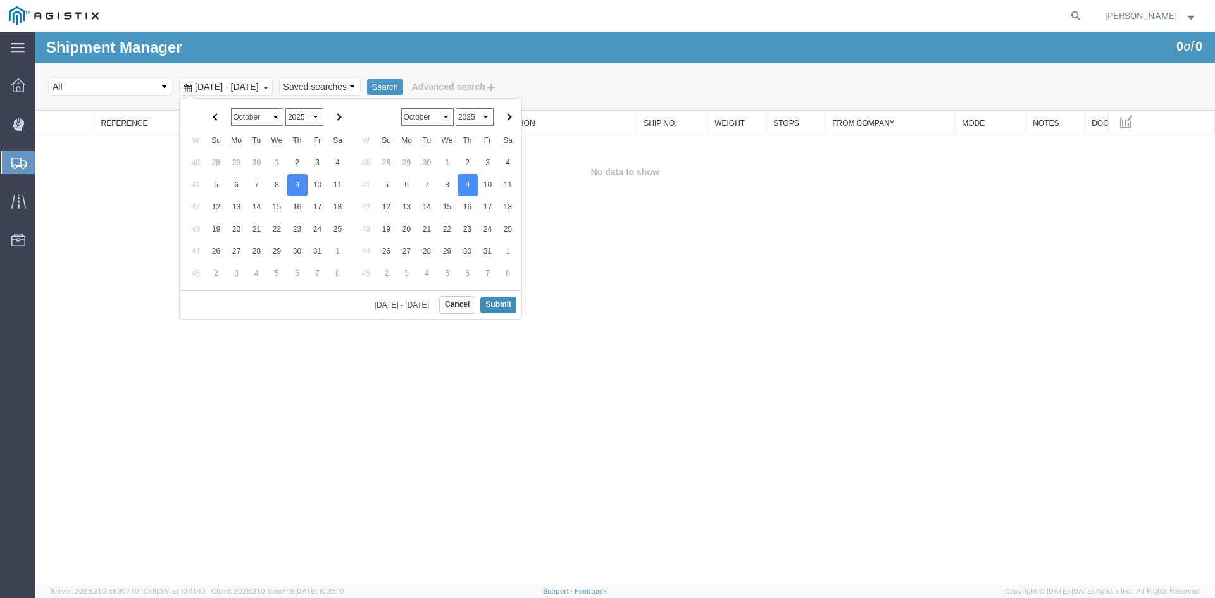
click at [501, 301] on button "Submit" at bounding box center [498, 305] width 36 height 16
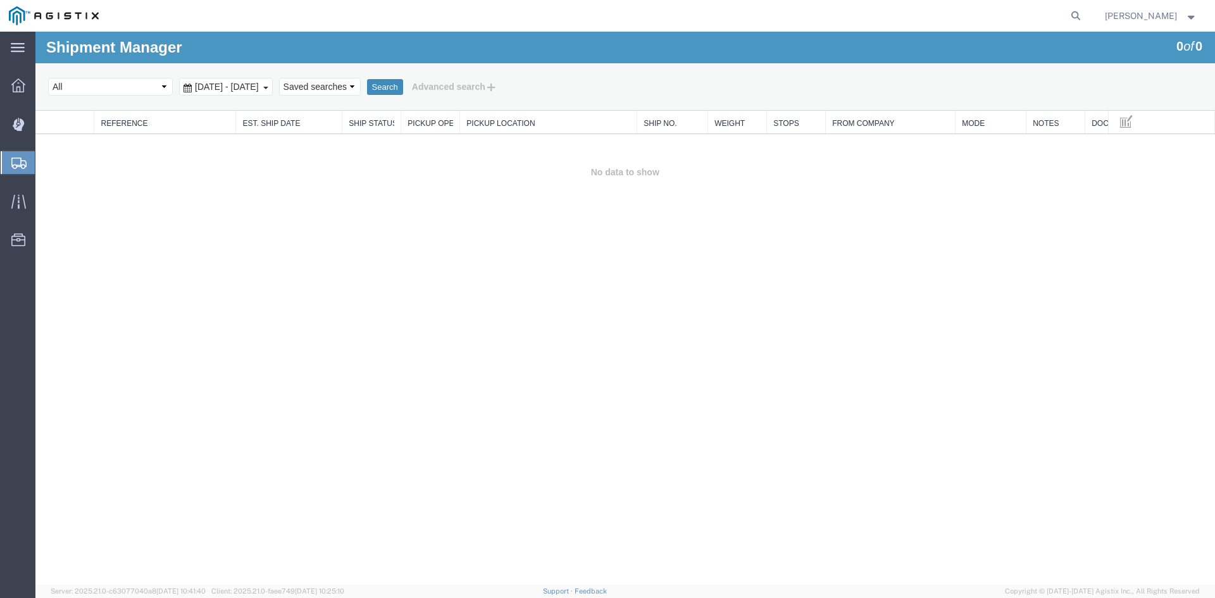
click at [403, 79] on button "Search" at bounding box center [385, 87] width 36 height 16
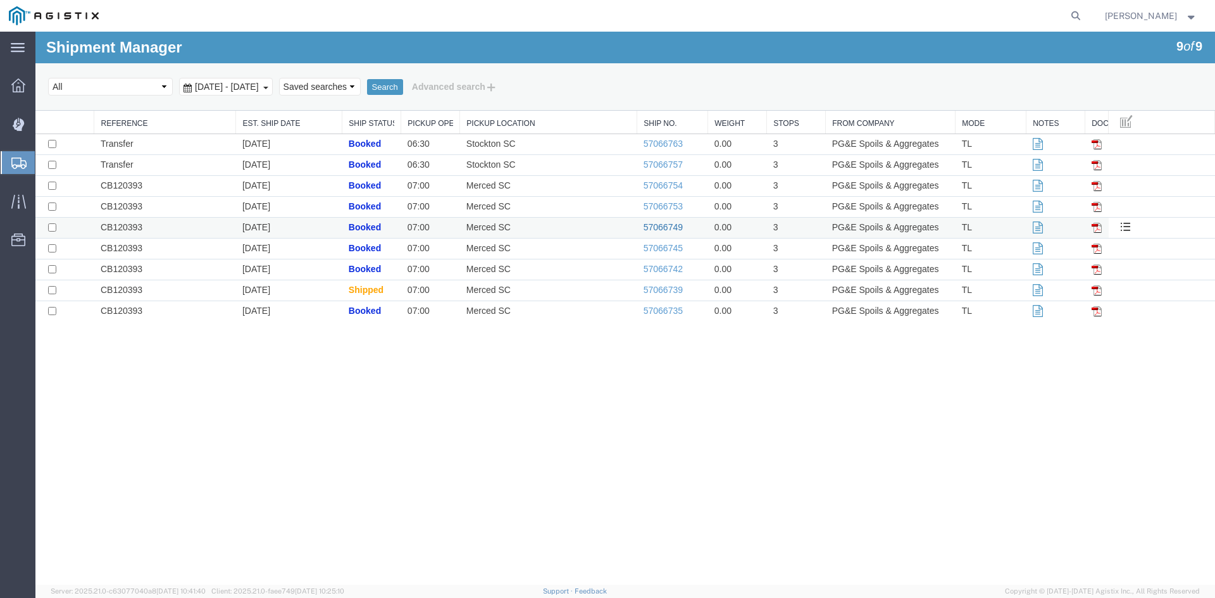
click at [677, 227] on link "57066749" at bounding box center [662, 227] width 39 height 10
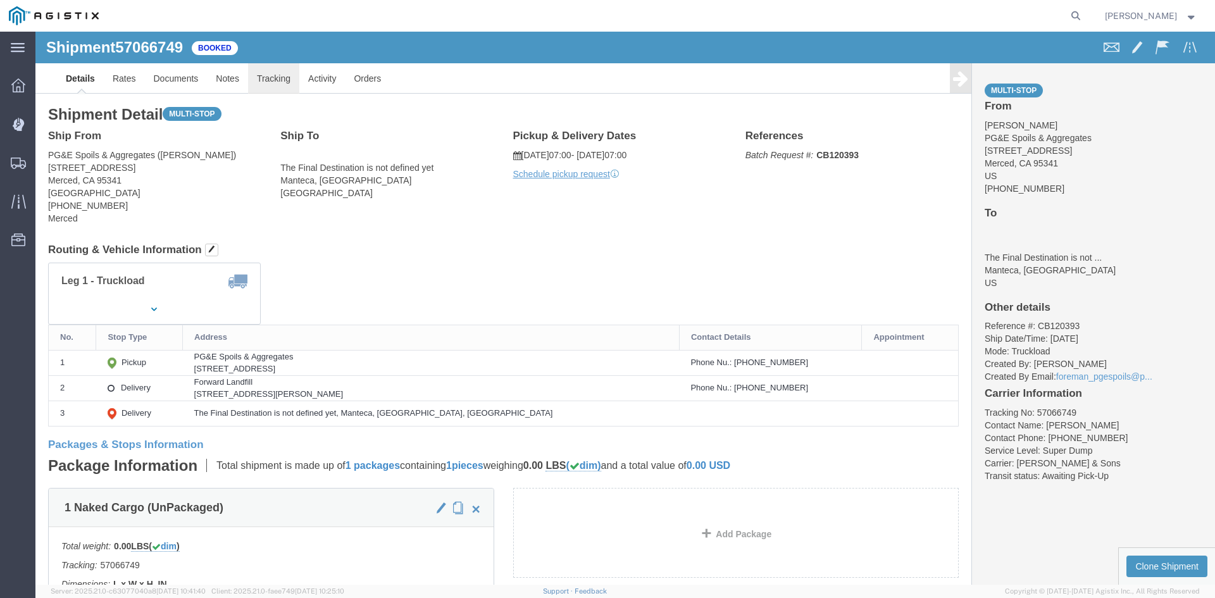
click link "Tracking"
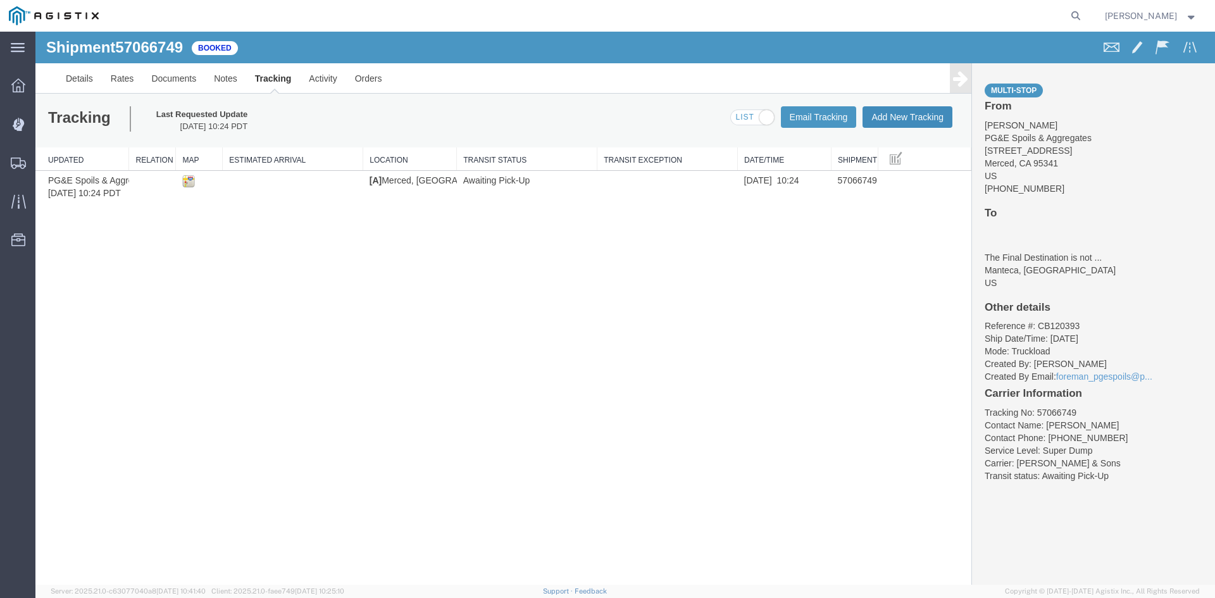
click at [919, 116] on button "Add New Tracking" at bounding box center [907, 117] width 90 height 22
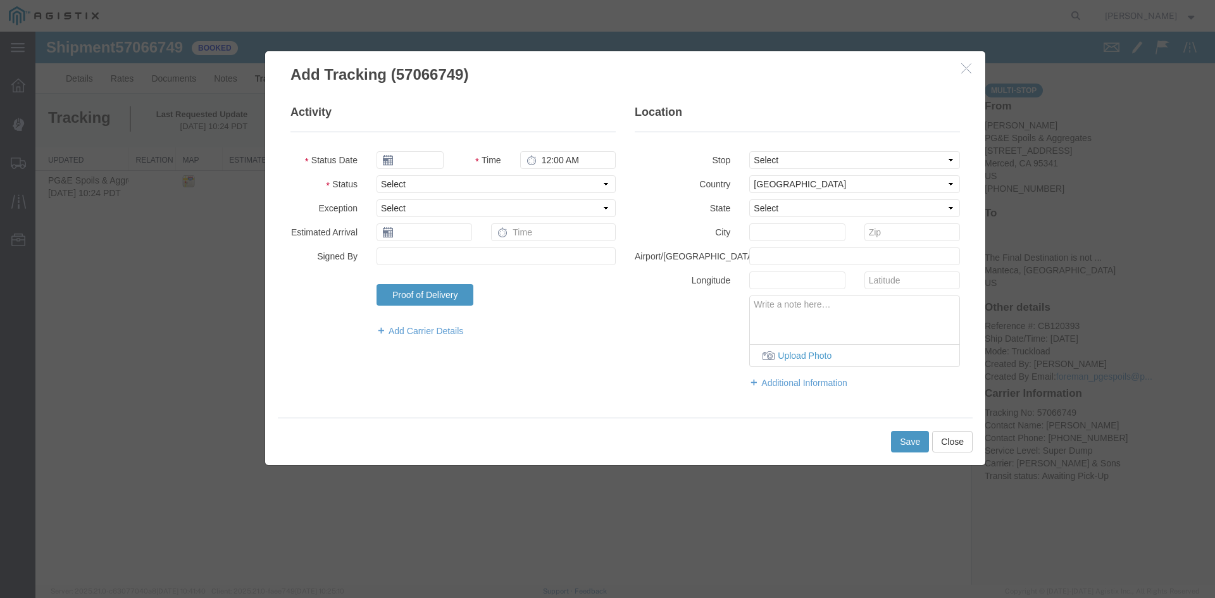
type input "[DATE]"
type input "1:00 PM"
click at [438, 157] on input "[DATE]" at bounding box center [409, 160] width 67 height 18
click at [459, 238] on td "9" at bounding box center [461, 239] width 19 height 19
type input "[DATE]"
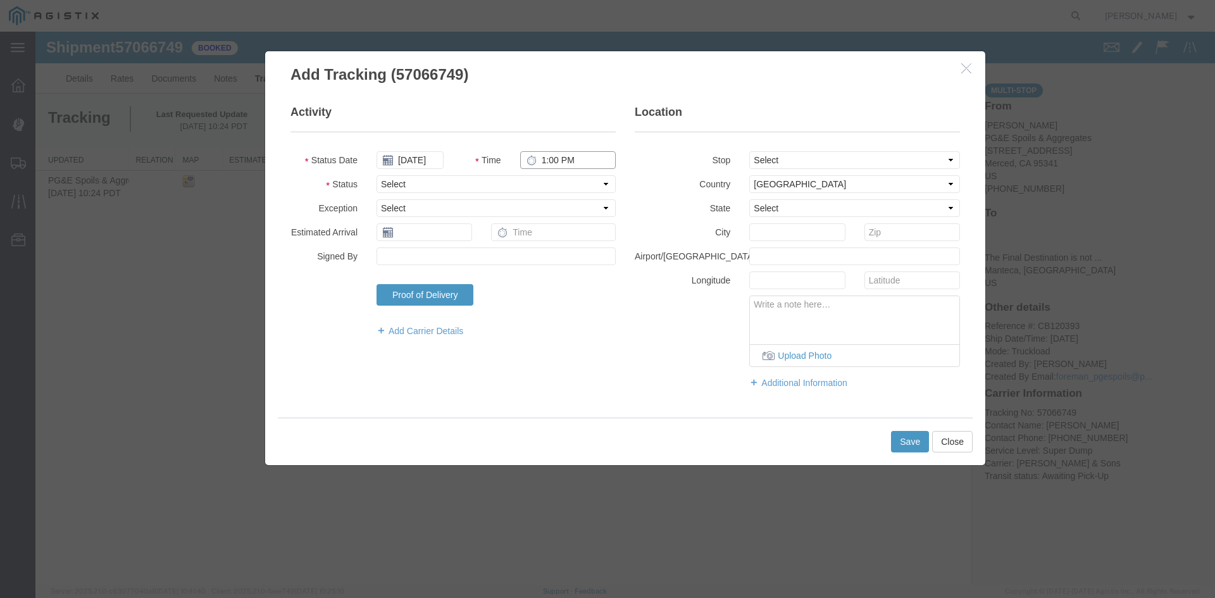
click at [546, 163] on input "1:00 PM" at bounding box center [568, 160] width 96 height 18
type input "7:00 AM"
select select "ARVPULOC"
drag, startPoint x: 829, startPoint y: 158, endPoint x: 841, endPoint y: 167, distance: 14.9
click at [830, 158] on select "Select From: [STREET_ADDRESS] Stop 2: [STREET_ADDRESS][PERSON_NAME] To: The Fin…" at bounding box center [854, 160] width 211 height 18
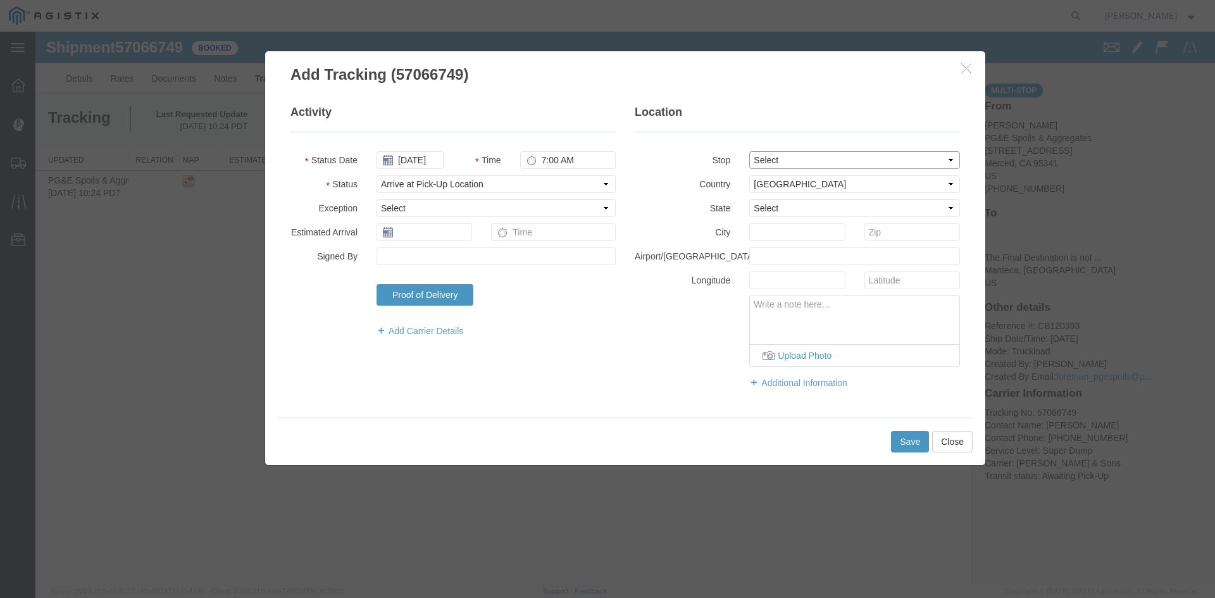
select select "{"pickupDeliveryInfoId": "123439081","pickupOrDelivery": "P","stopNum": "1","lo…"
click at [749, 151] on select "Select From: [STREET_ADDRESS] Stop 2: [STREET_ADDRESS][PERSON_NAME] To: The Fin…" at bounding box center [854, 160] width 211 height 18
select select "CA"
type input "Merced"
click at [907, 442] on button "Save" at bounding box center [910, 442] width 38 height 22
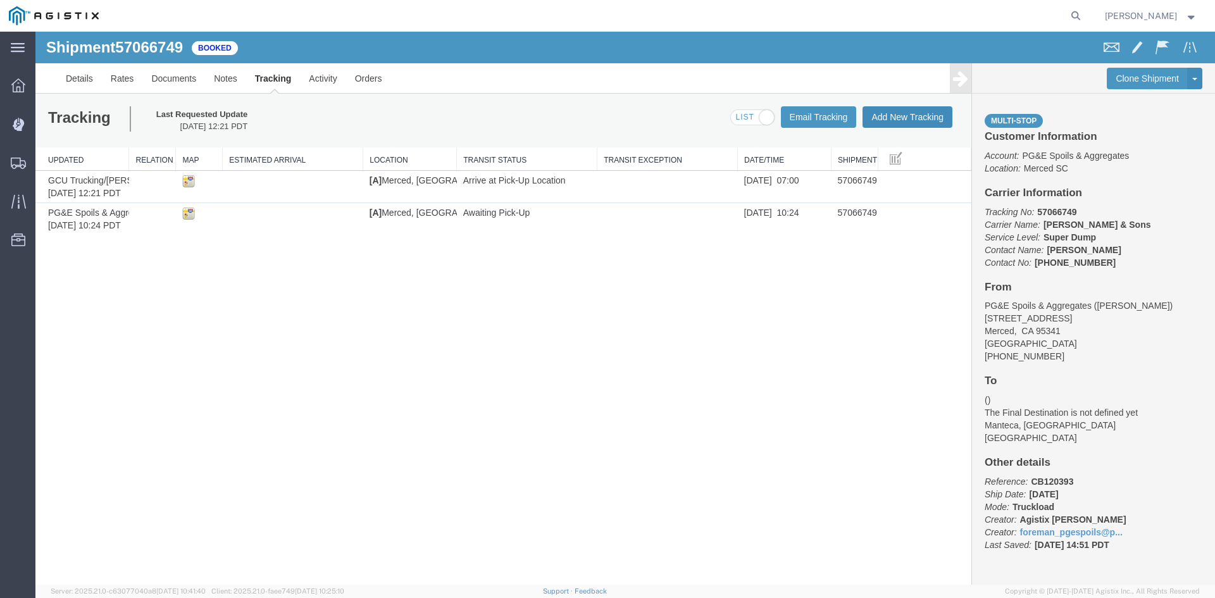
click at [924, 114] on button "Add New Tracking" at bounding box center [907, 117] width 90 height 22
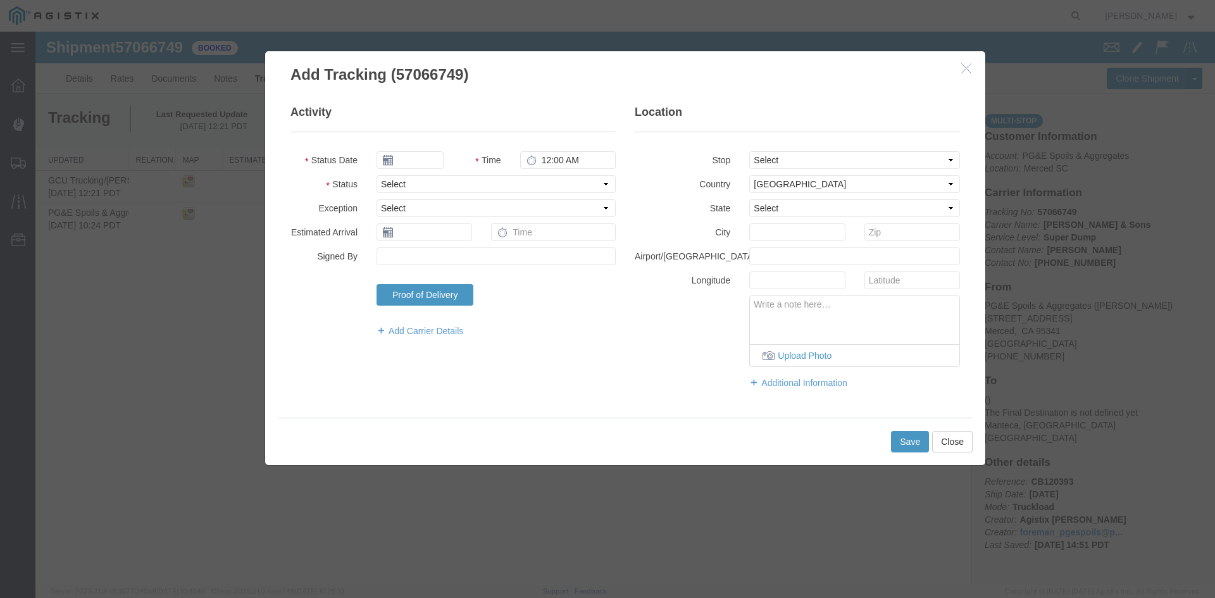
type input "[DATE]"
type input "1:00 PM"
click at [434, 155] on input "[DATE]" at bounding box center [409, 160] width 67 height 18
click at [461, 241] on td "9" at bounding box center [461, 239] width 19 height 19
type input "[DATE]"
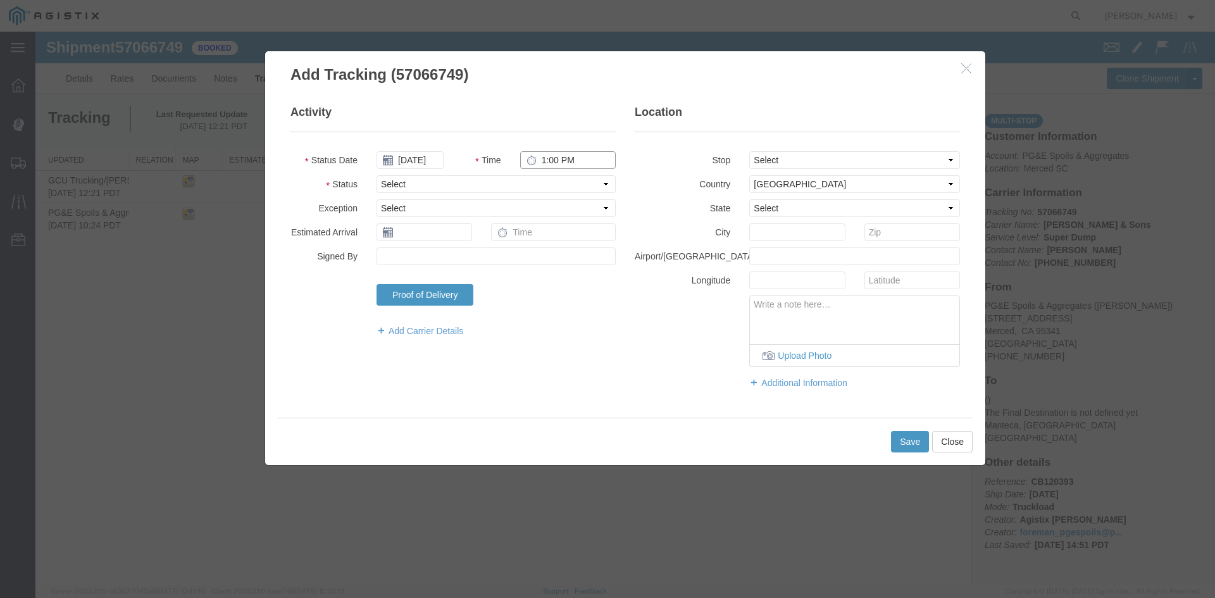
click at [543, 160] on input "1:00 PM" at bounding box center [568, 160] width 96 height 18
type input "1:56 PM"
select select "ARVPULOC"
click at [808, 161] on select "Select From: [STREET_ADDRESS] Stop 2: [STREET_ADDRESS][PERSON_NAME] To: The Fin…" at bounding box center [854, 160] width 211 height 18
select select "{"pickupDeliveryInfoId": "123439081","pickupOrDelivery": "P","stopNum": "1","lo…"
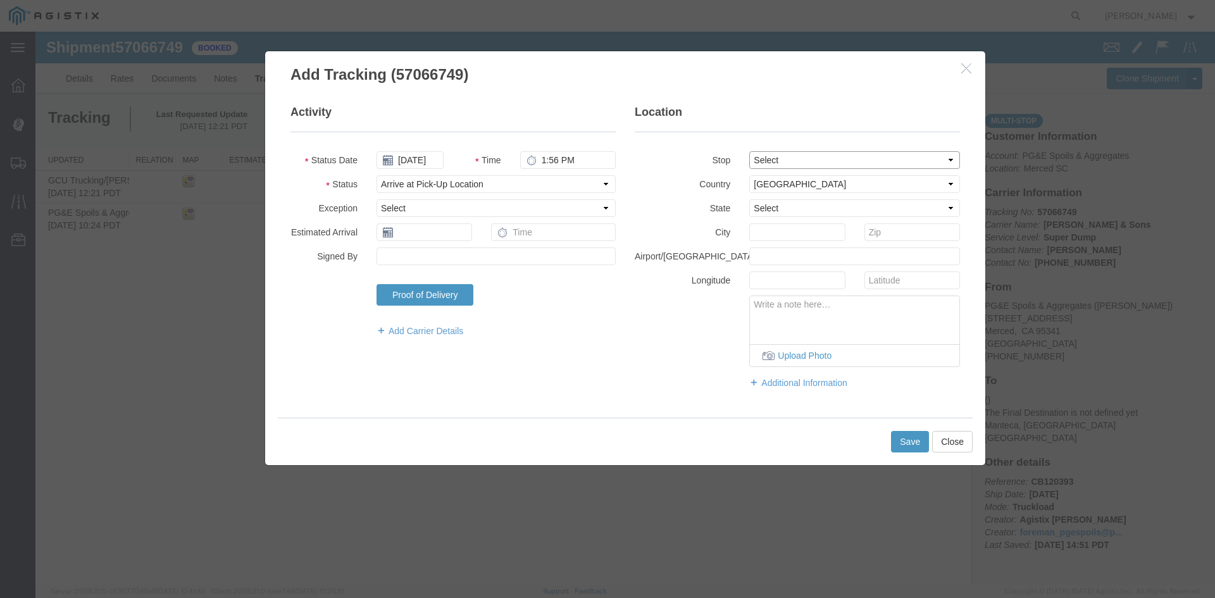
click at [749, 151] on select "Select From: [STREET_ADDRESS] Stop 2: [STREET_ADDRESS][PERSON_NAME] To: The Fin…" at bounding box center [854, 160] width 211 height 18
select select "CA"
type input "Merced"
click at [904, 442] on button "Save" at bounding box center [910, 442] width 38 height 22
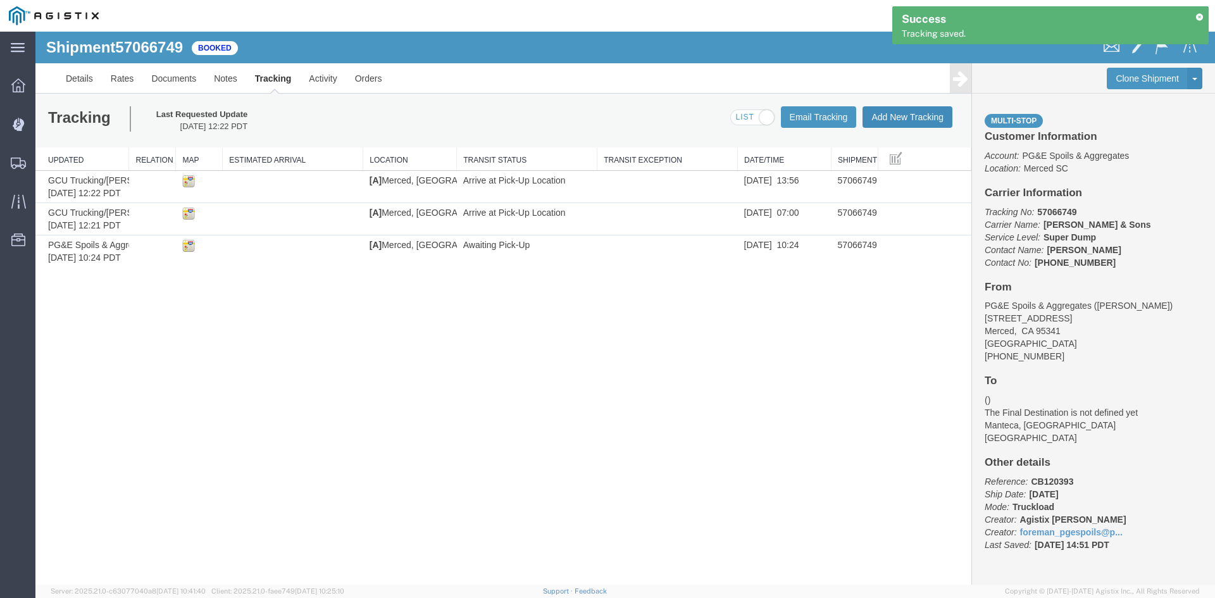
click at [905, 116] on button "Add New Tracking" at bounding box center [907, 117] width 90 height 22
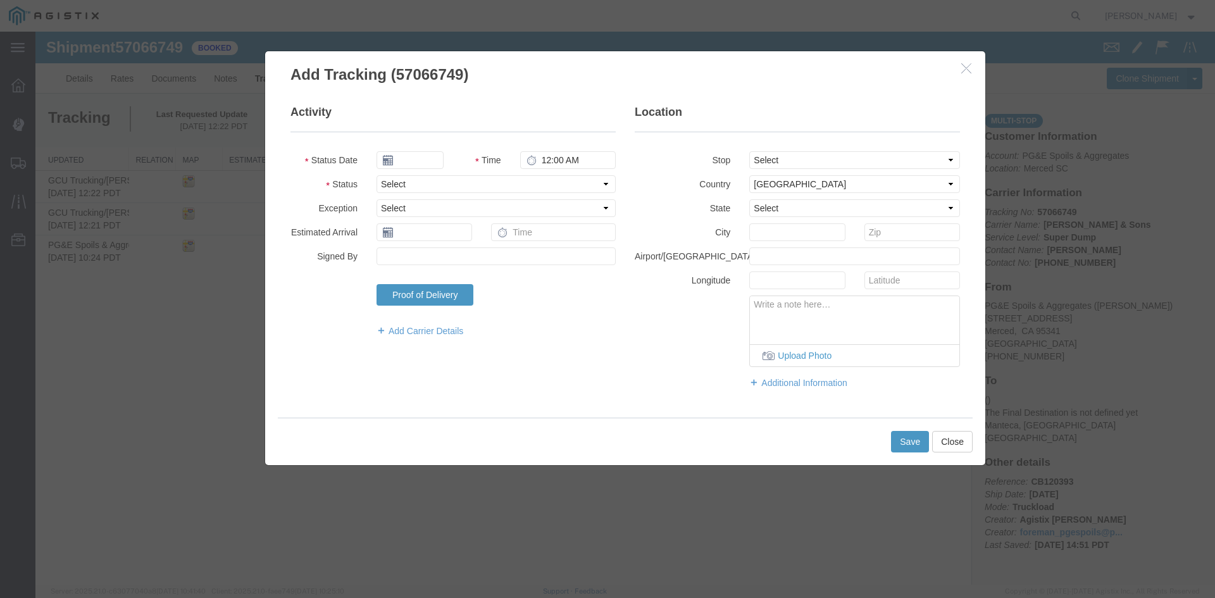
type input "[DATE]"
type input "1:00 PM"
click at [426, 161] on input "[DATE]" at bounding box center [409, 160] width 67 height 18
click at [460, 239] on td "9" at bounding box center [461, 239] width 19 height 19
type input "[DATE]"
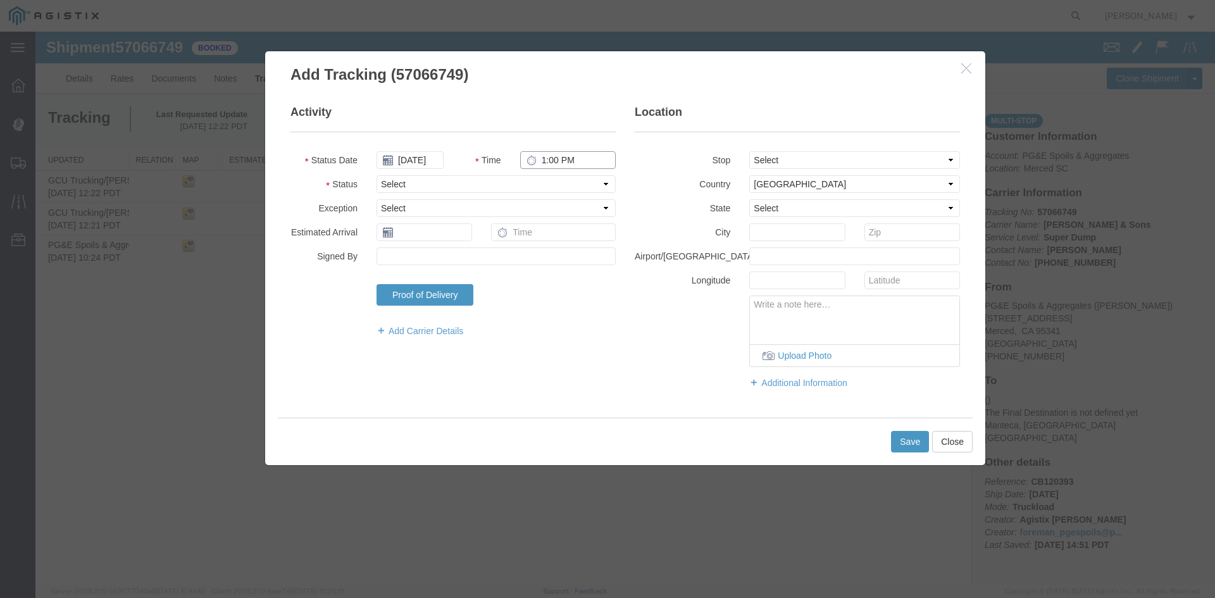
click at [544, 165] on input "1:00 PM" at bounding box center [568, 160] width 96 height 18
type input "7:22 AM"
select select "DPTPULOC"
click at [910, 166] on select "Select From: [STREET_ADDRESS] Stop 2: [STREET_ADDRESS][PERSON_NAME] To: The Fin…" at bounding box center [854, 160] width 211 height 18
select select "{"pickupDeliveryInfoId": "123439081","pickupOrDelivery": "P","stopNum": "1","lo…"
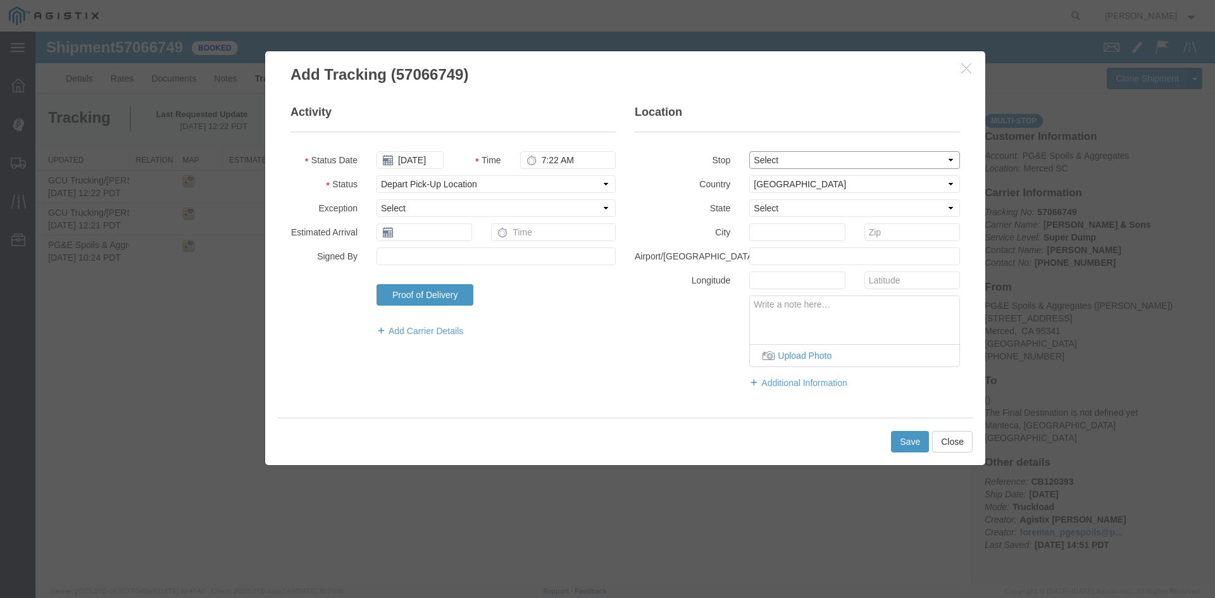
click at [749, 151] on select "Select From: [STREET_ADDRESS] Stop 2: [STREET_ADDRESS][PERSON_NAME] To: The Fin…" at bounding box center [854, 160] width 211 height 18
select select "CA"
type input "Merced"
click at [903, 442] on button "Save" at bounding box center [910, 442] width 38 height 22
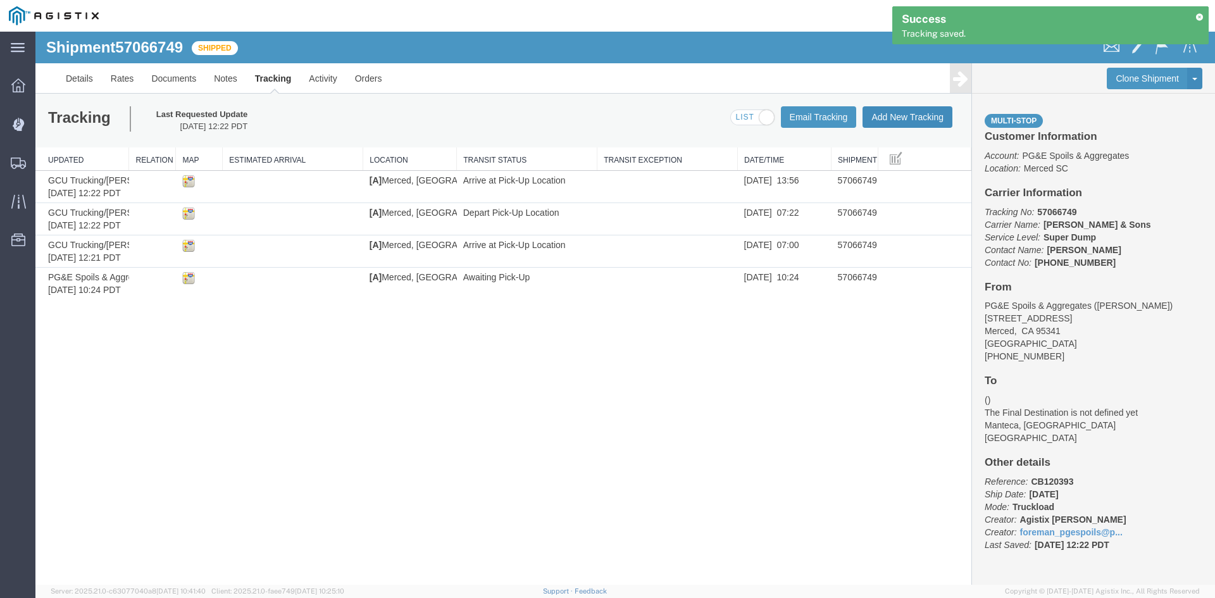
click at [916, 108] on button "Add New Tracking" at bounding box center [907, 117] width 90 height 22
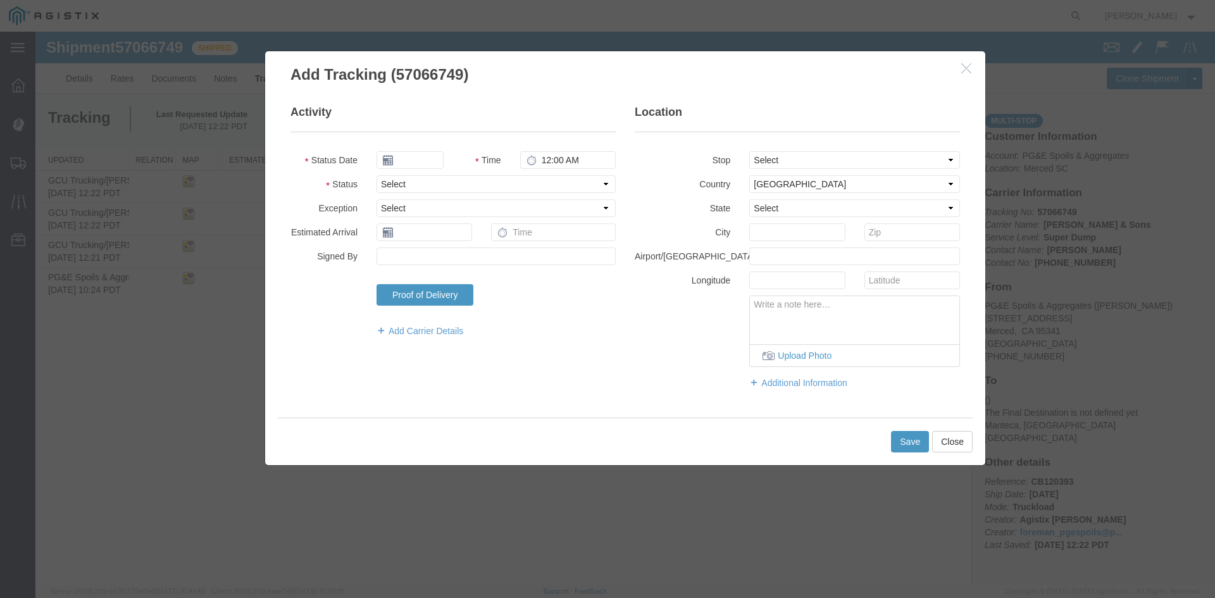
type input "[DATE]"
type input "1:00 PM"
click at [415, 156] on input "[DATE]" at bounding box center [409, 160] width 67 height 18
click at [460, 239] on td "9" at bounding box center [461, 239] width 19 height 19
type input "[DATE]"
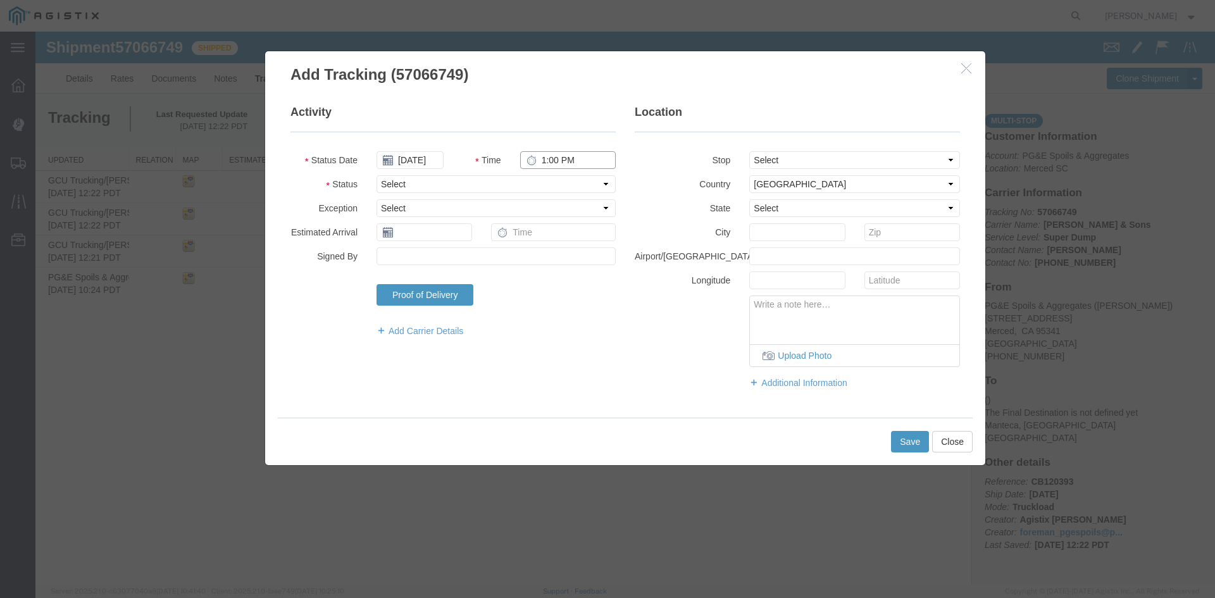
click at [547, 157] on input "1:00 PM" at bounding box center [568, 160] width 96 height 18
type input "2:00 PM"
select select "DPTPULOC"
click at [809, 152] on select "Select From: [STREET_ADDRESS] Stop 2: [STREET_ADDRESS][PERSON_NAME] To: The Fin…" at bounding box center [854, 160] width 211 height 18
select select "{"pickupDeliveryInfoId": "123439081","pickupOrDelivery": "P","stopNum": "1","lo…"
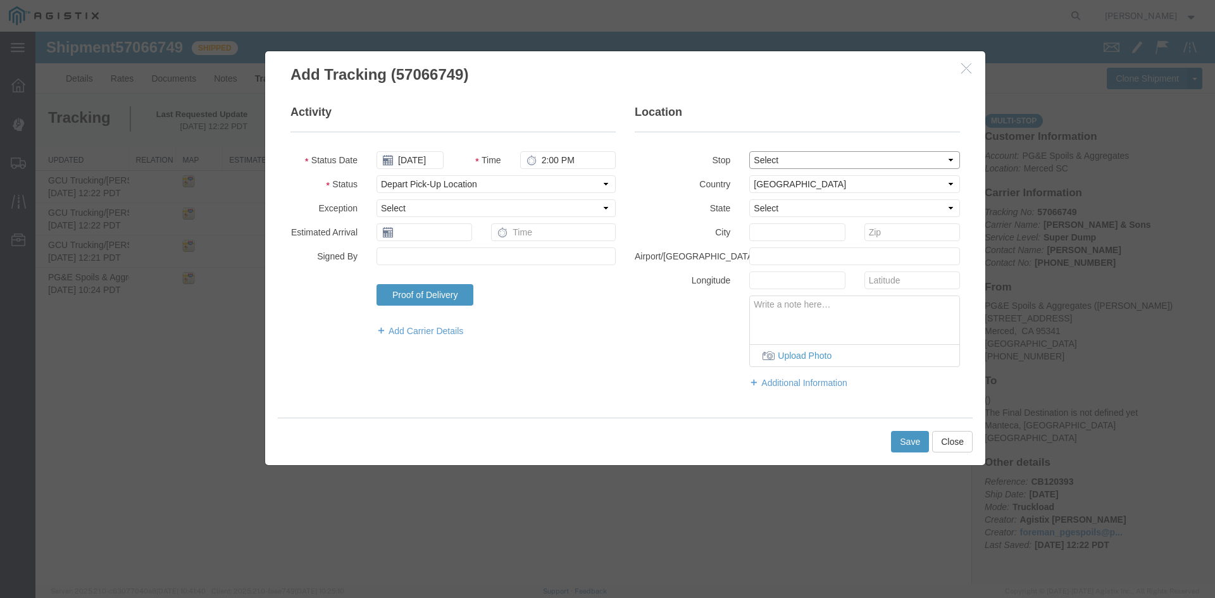
click at [749, 151] on select "Select From: [STREET_ADDRESS] Stop 2: [STREET_ADDRESS][PERSON_NAME] To: The Fin…" at bounding box center [854, 160] width 211 height 18
select select "CA"
type input "Merced"
click at [912, 447] on button "Save" at bounding box center [910, 442] width 38 height 22
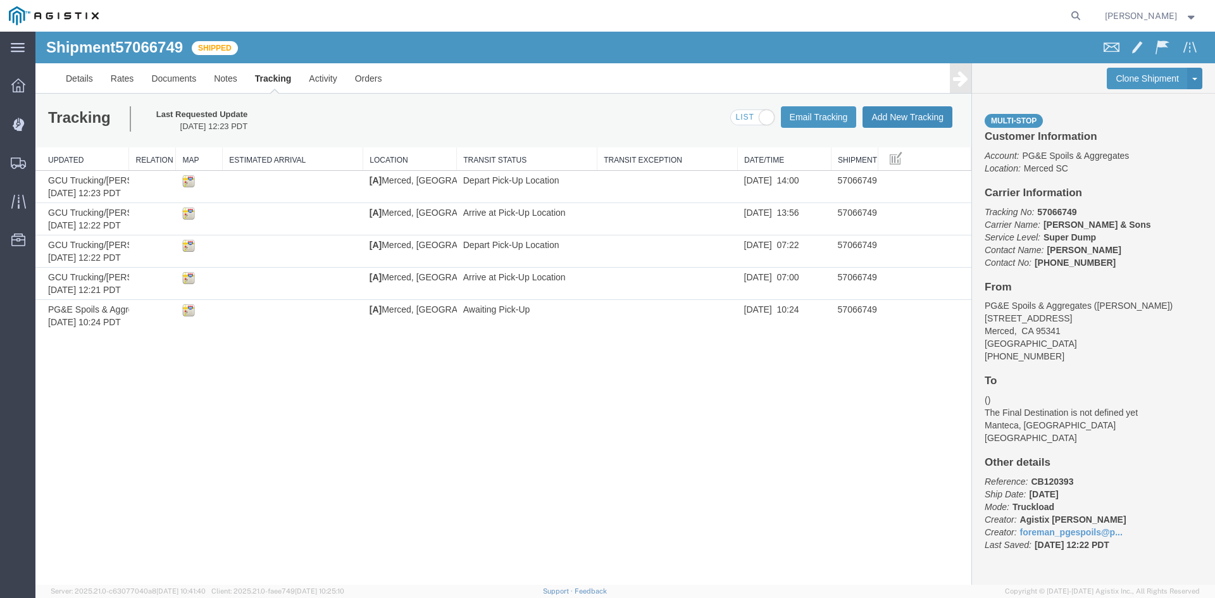
click at [881, 114] on button "Add New Tracking" at bounding box center [907, 117] width 90 height 22
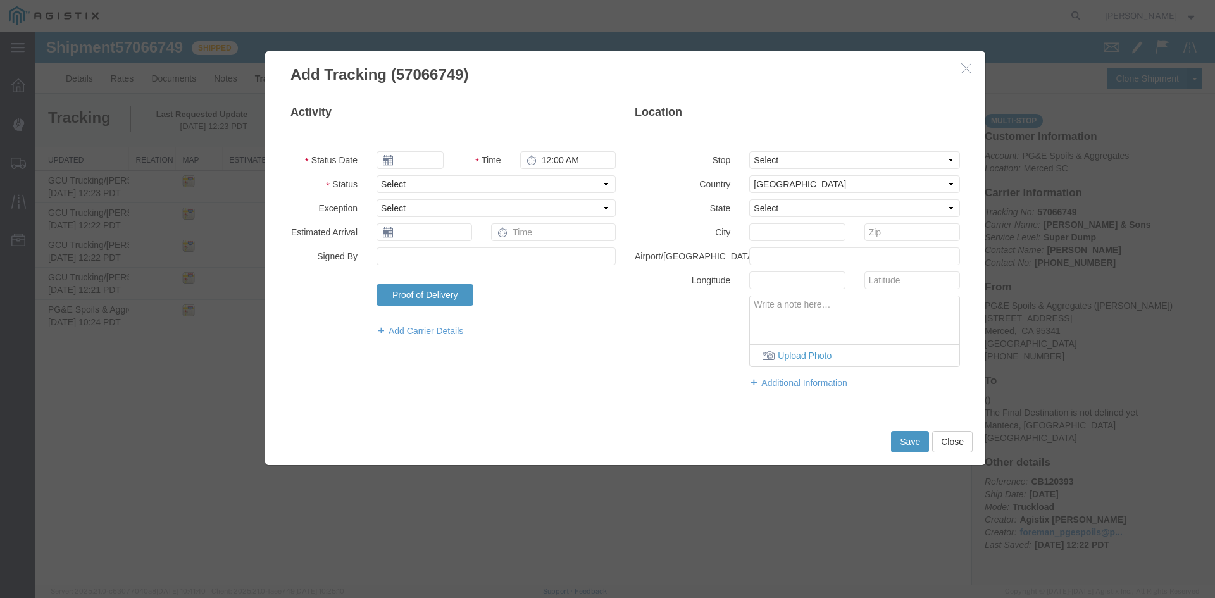
type input "[DATE]"
type input "1:00 PM"
click at [416, 163] on input "[DATE]" at bounding box center [409, 160] width 67 height 18
click at [466, 235] on td "9" at bounding box center [461, 239] width 19 height 19
type input "[DATE]"
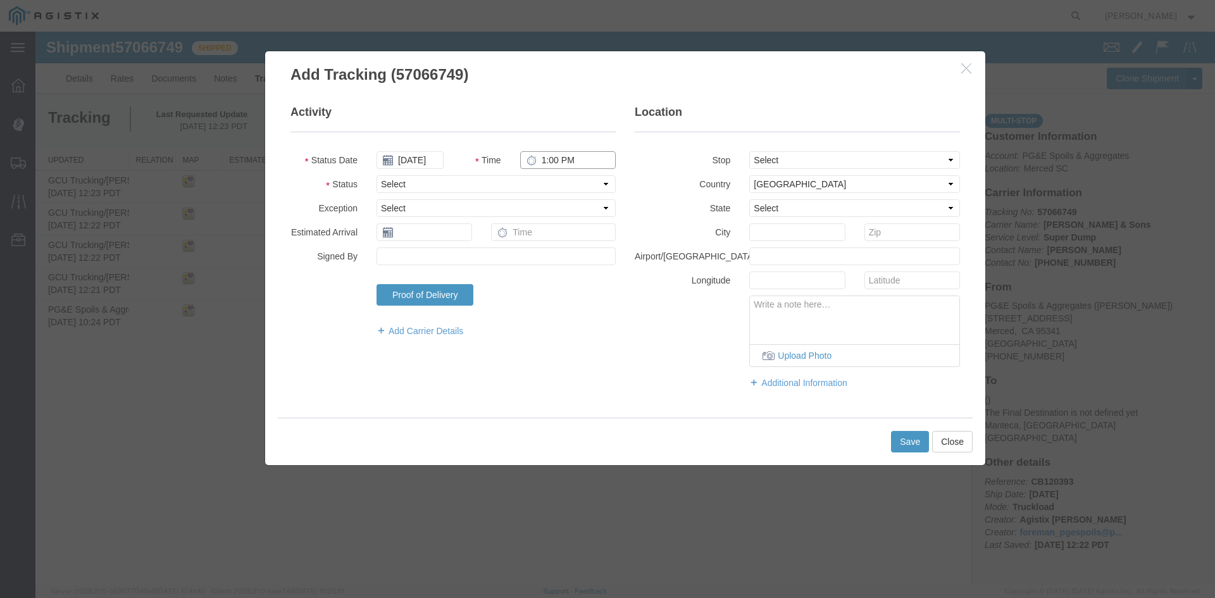
click at [542, 162] on input "1:00 PM" at bounding box center [568, 160] width 96 height 18
type input "9:02 AM"
select select "ARVDLVLOC"
click at [864, 149] on fieldset "Location Stop Select From: [STREET_ADDRESS] Stop 2: [STREET_ADDRESS][PERSON_NAM…" at bounding box center [797, 252] width 325 height 297
drag, startPoint x: 881, startPoint y: 159, endPoint x: 887, endPoint y: 158, distance: 6.5
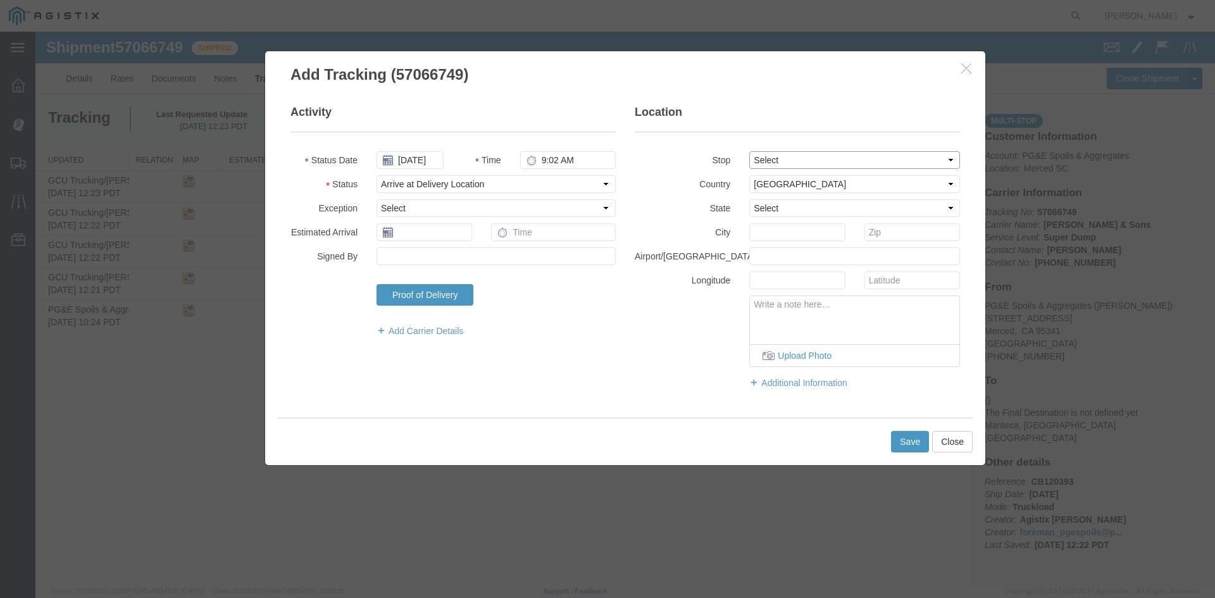
click at [881, 159] on select "Select From: [STREET_ADDRESS] Stop 2: [STREET_ADDRESS][PERSON_NAME] To: The Fin…" at bounding box center [854, 160] width 211 height 18
select select "{"pickupDeliveryInfoId": "123439082","pickupOrDelivery": "D","stopNum": "2","lo…"
click at [749, 151] on select "Select From: [STREET_ADDRESS] Stop 2: [STREET_ADDRESS][PERSON_NAME] To: The Fin…" at bounding box center [854, 160] width 211 height 18
select select "CA"
type input "Manteca"
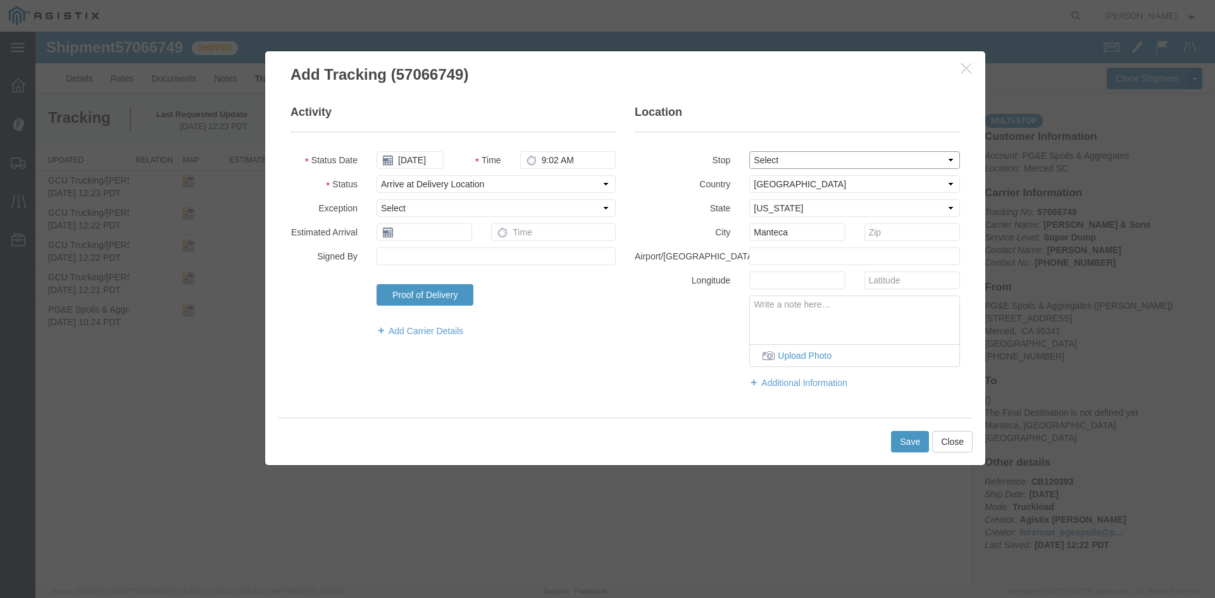
click at [828, 166] on select "Select From: [STREET_ADDRESS] Stop 2: [STREET_ADDRESS][PERSON_NAME] To: The Fin…" at bounding box center [854, 160] width 211 height 18
select select
click at [749, 151] on select "Select From: [STREET_ADDRESS] Stop 2: [STREET_ADDRESS][PERSON_NAME] To: The Fin…" at bounding box center [854, 160] width 211 height 18
drag, startPoint x: 822, startPoint y: 235, endPoint x: 536, endPoint y: 244, distance: 286.1
click at [538, 244] on div "Activity Status Date [DATE] Time 9:02 AM Status Select Arrival Notice Available…" at bounding box center [625, 252] width 688 height 297
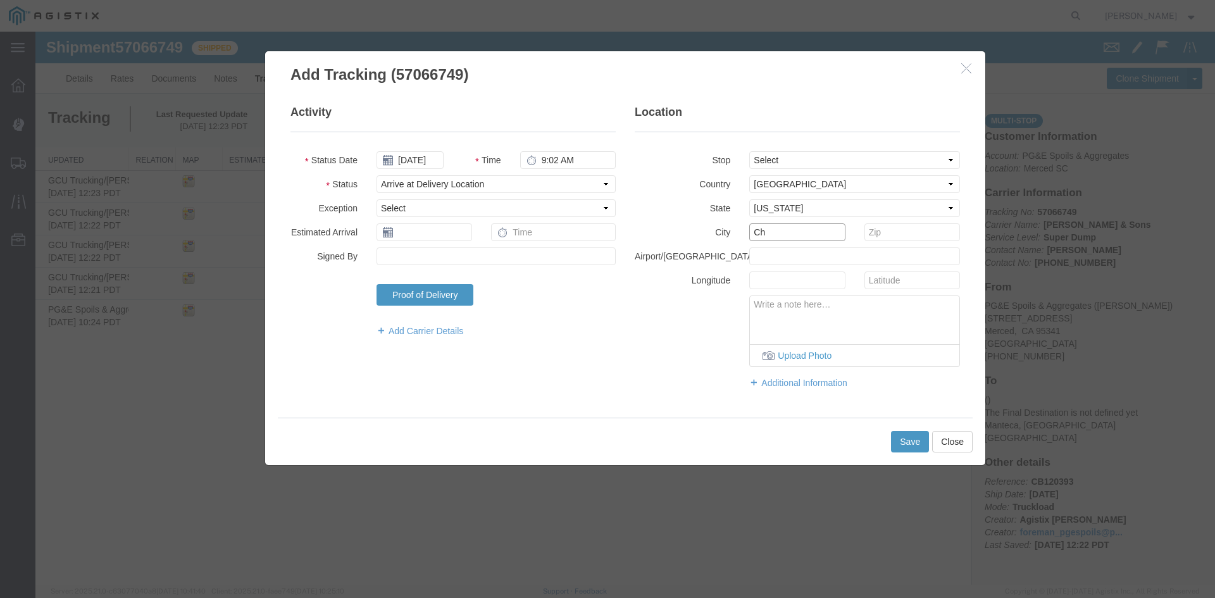
type input "Chowchilla"
click at [903, 447] on button "Save" at bounding box center [910, 442] width 38 height 22
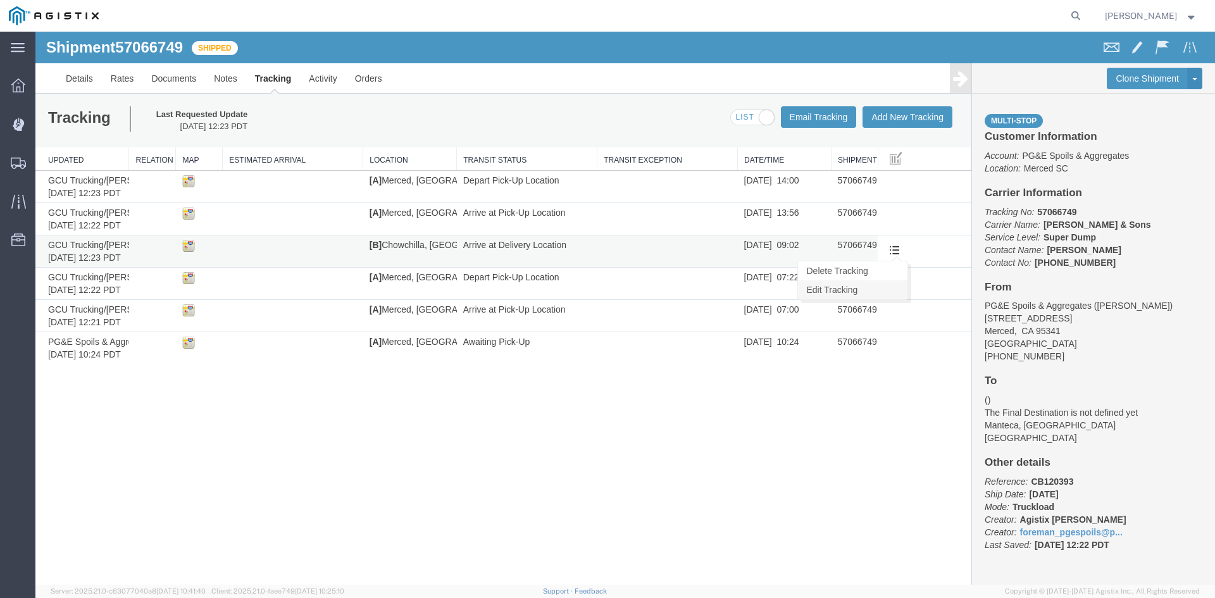
click at [841, 290] on link "Edit Tracking" at bounding box center [852, 289] width 109 height 19
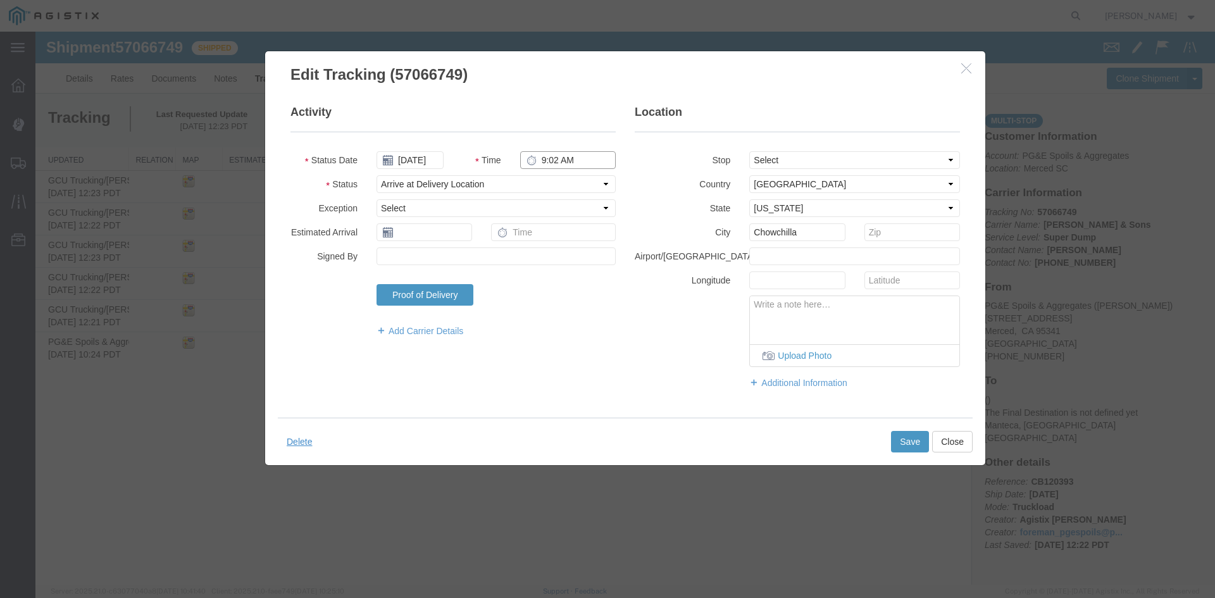
click at [547, 163] on input "9:02 AM" at bounding box center [568, 160] width 96 height 18
type input "12:16 PM"
click at [916, 447] on button "Save" at bounding box center [910, 442] width 38 height 22
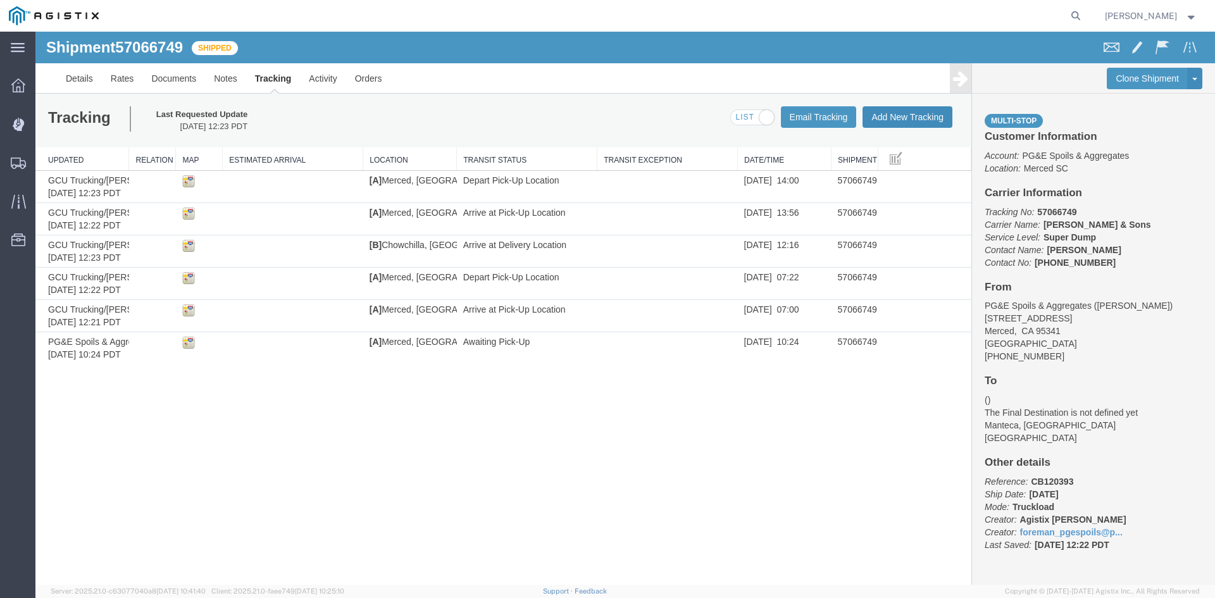
click at [927, 115] on button "Add New Tracking" at bounding box center [907, 117] width 90 height 22
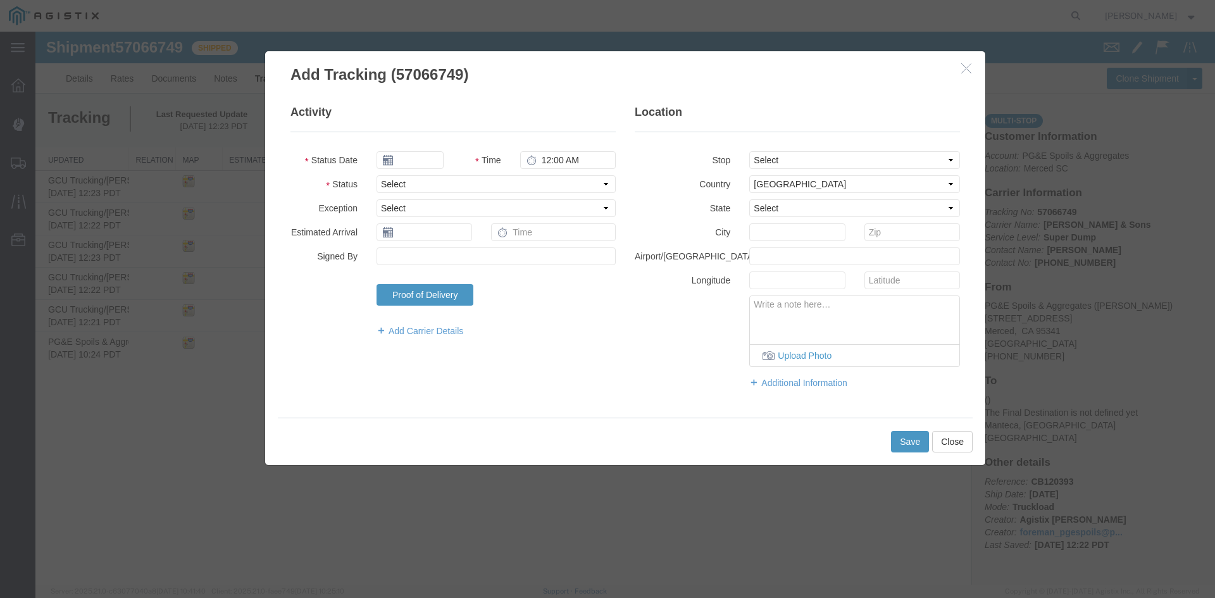
type input "[DATE]"
type input "1:00 PM"
click at [409, 156] on input "[DATE]" at bounding box center [409, 160] width 67 height 18
click at [461, 240] on td "9" at bounding box center [461, 239] width 19 height 19
type input "[DATE]"
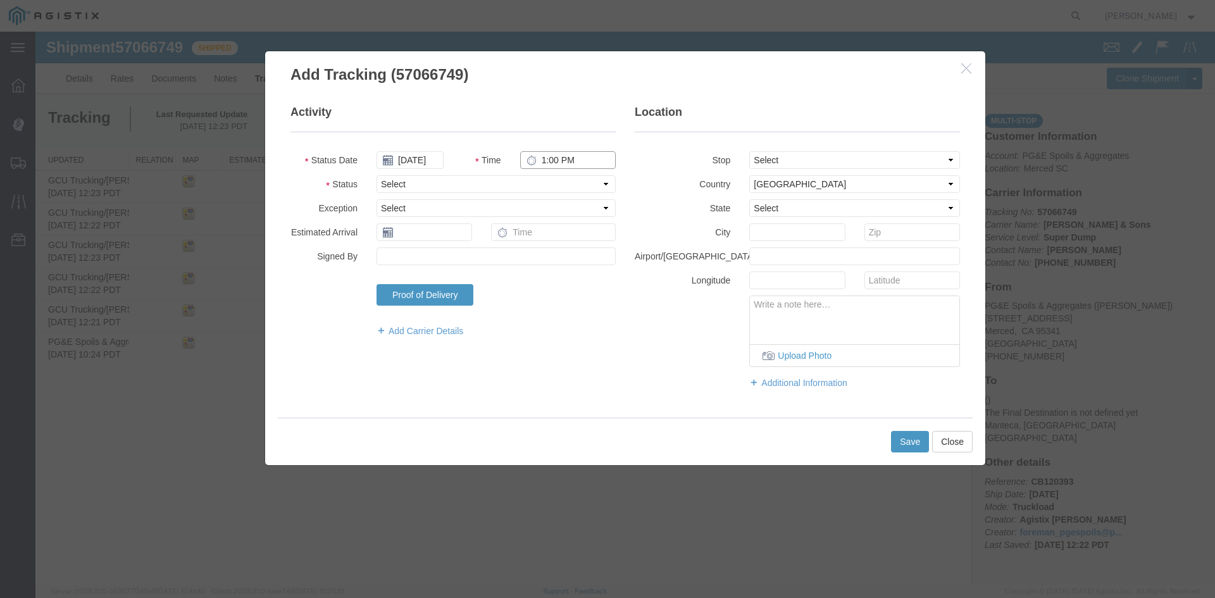
click at [544, 163] on input "1:00 PM" at bounding box center [568, 160] width 96 height 18
type input "2:49 PM"
select select "ARVDLVLOC"
click at [805, 163] on select "Select From: [STREET_ADDRESS] Stop 2: [STREET_ADDRESS][PERSON_NAME] To: The Fin…" at bounding box center [854, 160] width 211 height 18
select select "{"pickupDeliveryInfoId": "123439082","pickupOrDelivery": "D","stopNum": "2","lo…"
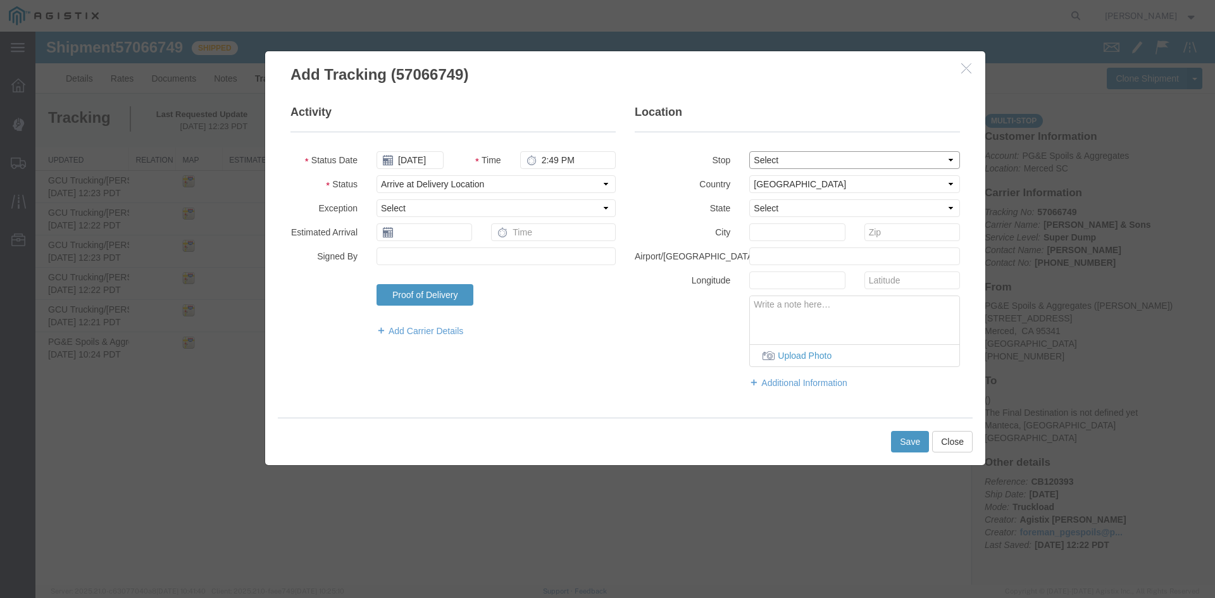
click at [749, 151] on select "Select From: [STREET_ADDRESS] Stop 2: [STREET_ADDRESS][PERSON_NAME] To: The Fin…" at bounding box center [854, 160] width 211 height 18
select select "CA"
type input "Manteca"
click at [831, 163] on select "Select From: [STREET_ADDRESS] Stop 2: [STREET_ADDRESS][PERSON_NAME] To: The Fin…" at bounding box center [854, 160] width 211 height 18
select select
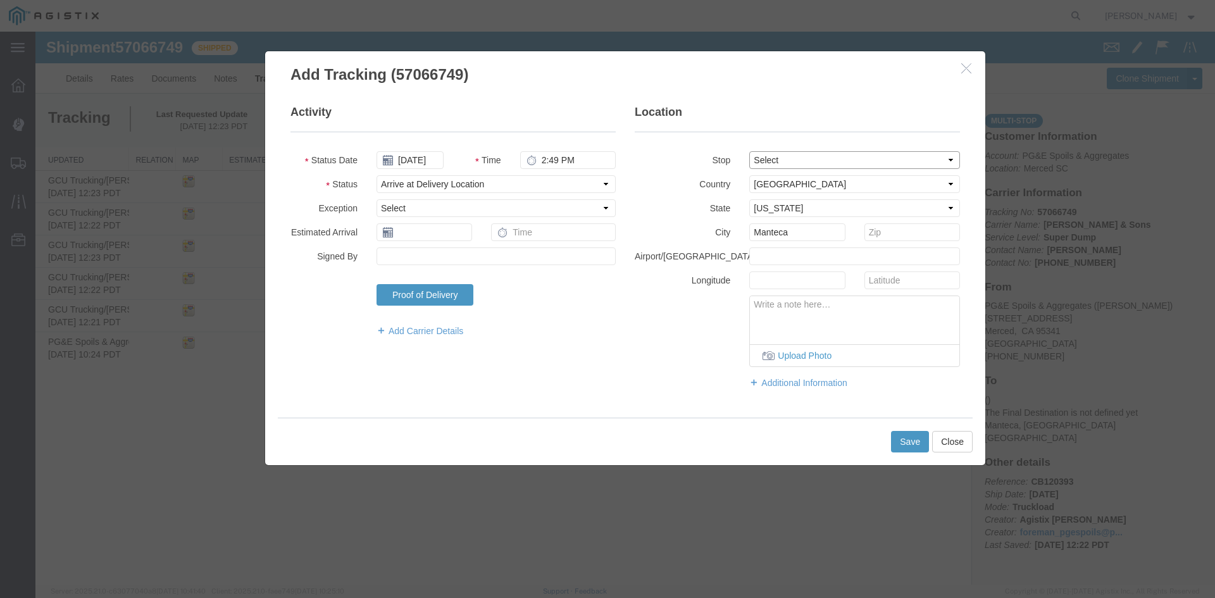
click at [749, 151] on select "Select From: [STREET_ADDRESS] Stop 2: [STREET_ADDRESS][PERSON_NAME] To: The Fin…" at bounding box center [854, 160] width 211 height 18
drag, startPoint x: 812, startPoint y: 238, endPoint x: 519, endPoint y: 240, distance: 292.9
click at [535, 240] on div "Activity Status Date [DATE] Time 2:49 PM Status Select Arrival Notice Available…" at bounding box center [625, 252] width 688 height 297
type input "Chowchilla"
click at [896, 445] on button "Save" at bounding box center [910, 442] width 38 height 22
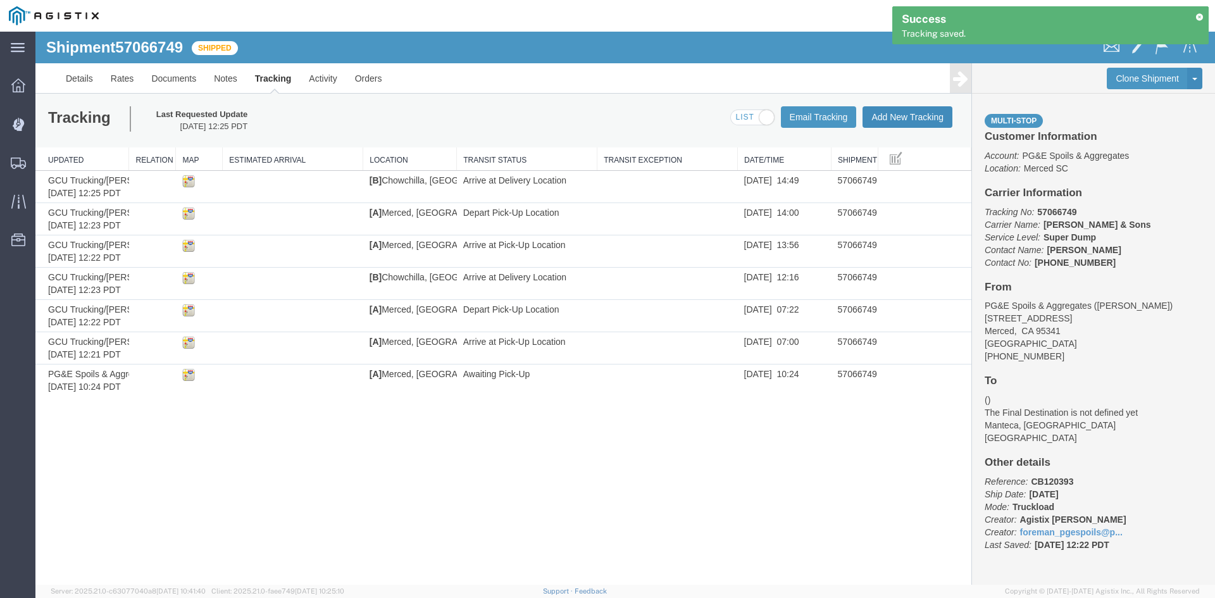
click at [912, 120] on button "Add New Tracking" at bounding box center [907, 117] width 90 height 22
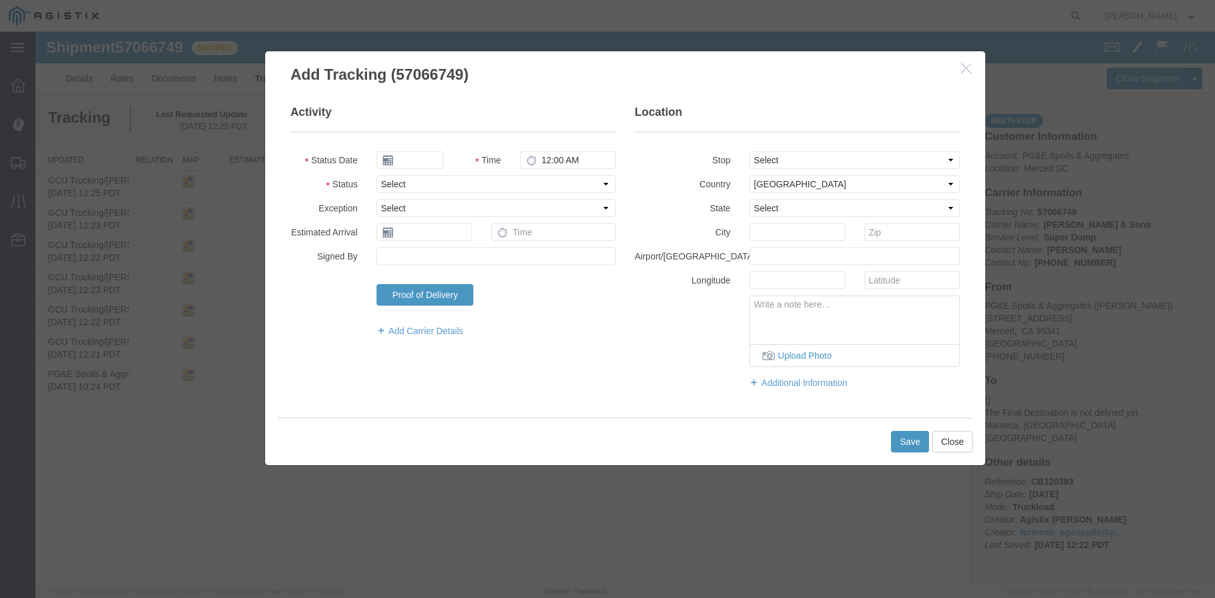
type input "[DATE]"
type input "1:00 PM"
click at [410, 156] on input "[DATE]" at bounding box center [409, 160] width 67 height 18
click at [464, 240] on td "9" at bounding box center [461, 239] width 19 height 19
type input "[DATE]"
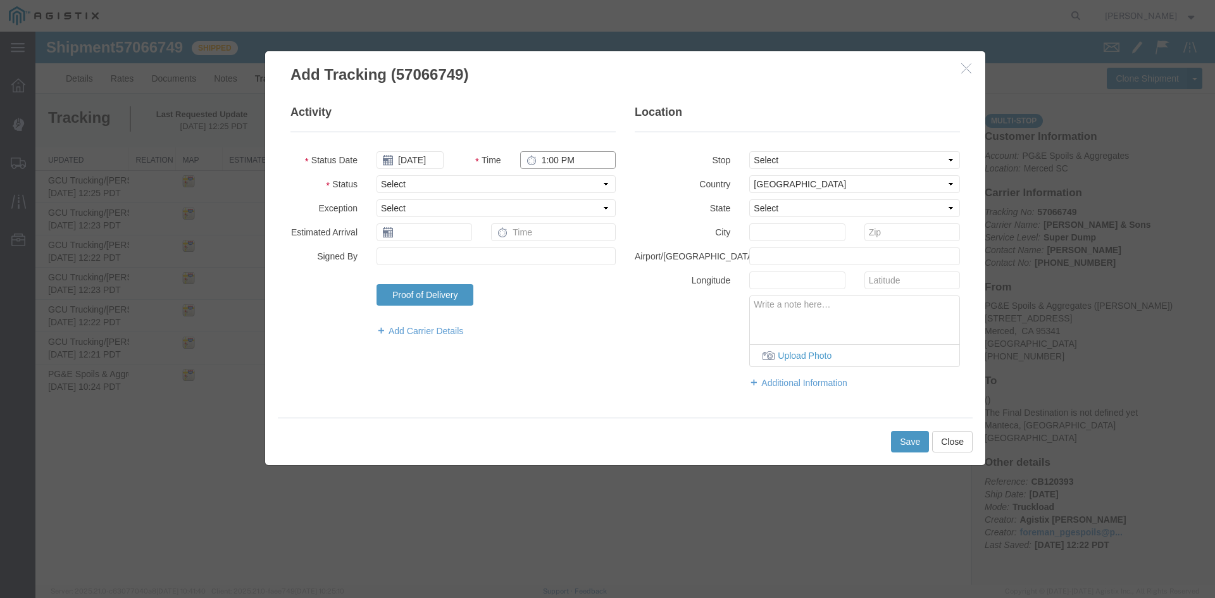
click at [553, 161] on input "1:00 PM" at bounding box center [568, 160] width 96 height 18
type input "3:10 PM"
select select "BREAKSTART"
click at [919, 441] on button "Save" at bounding box center [910, 442] width 38 height 22
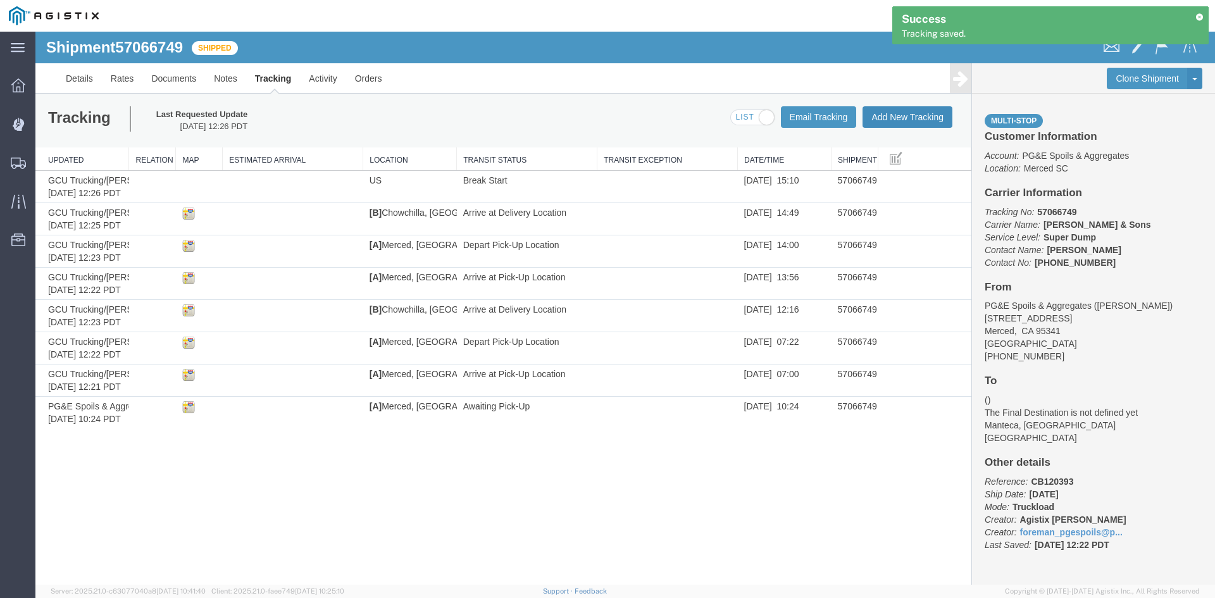
click at [909, 114] on button "Add New Tracking" at bounding box center [907, 117] width 90 height 22
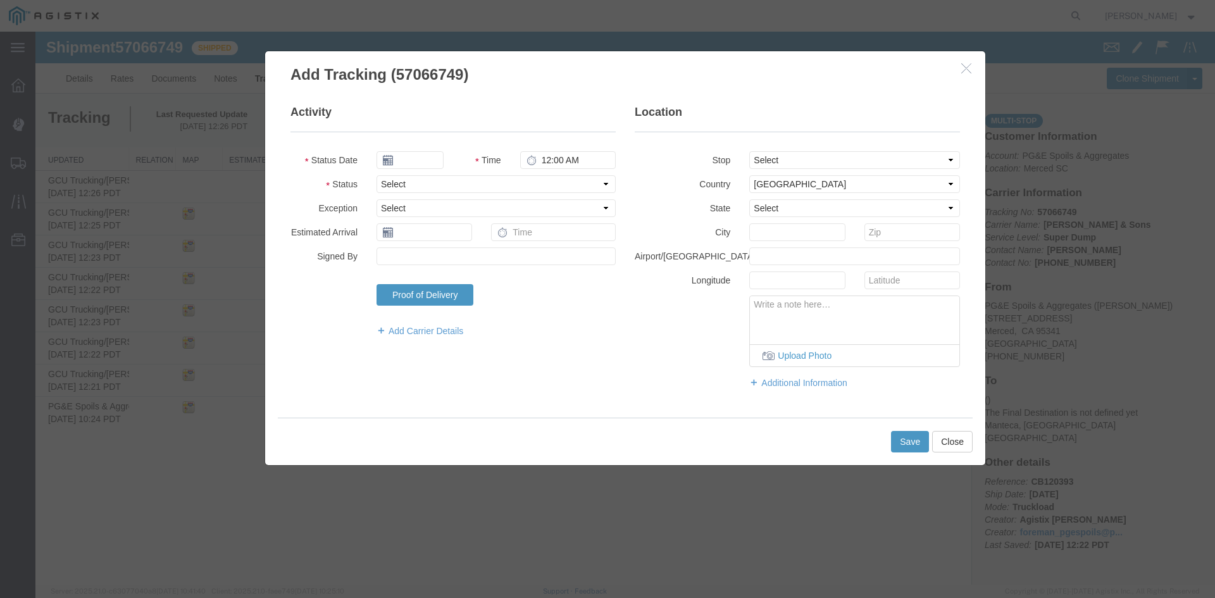
type input "[DATE]"
type input "1:00 PM"
click at [418, 159] on input "[DATE]" at bounding box center [409, 160] width 67 height 18
click at [463, 236] on td "9" at bounding box center [461, 239] width 19 height 19
type input "[DATE]"
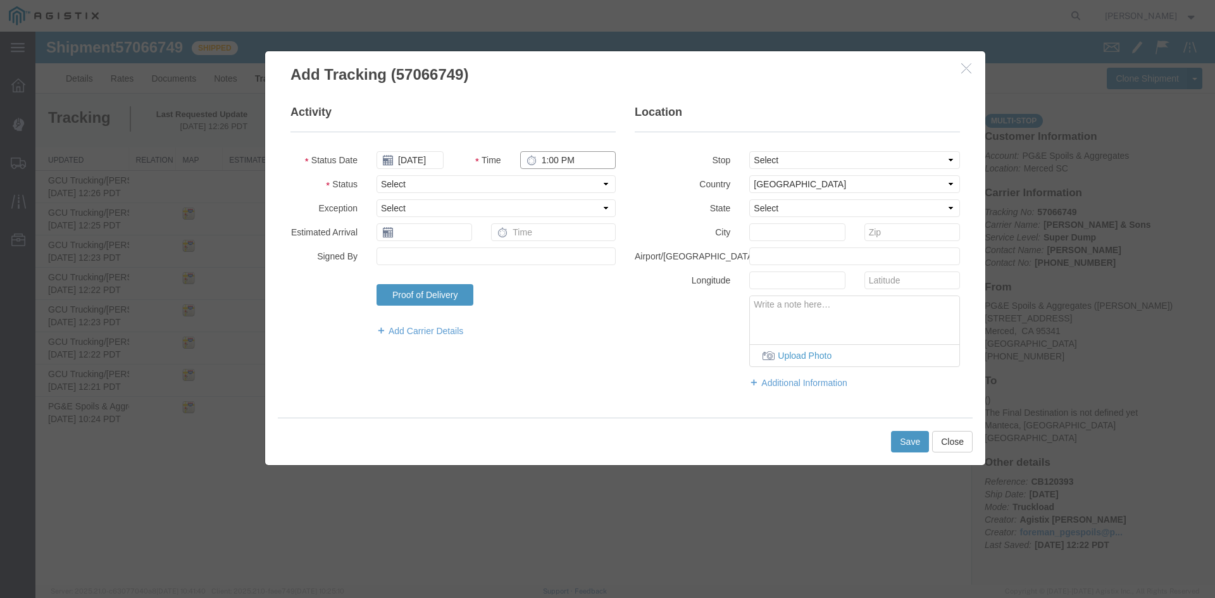
click at [542, 159] on input "1:00 PM" at bounding box center [568, 160] width 96 height 18
type input "3:40 PM"
select select "BREAKSTOP"
click at [900, 434] on button "Save" at bounding box center [910, 442] width 38 height 22
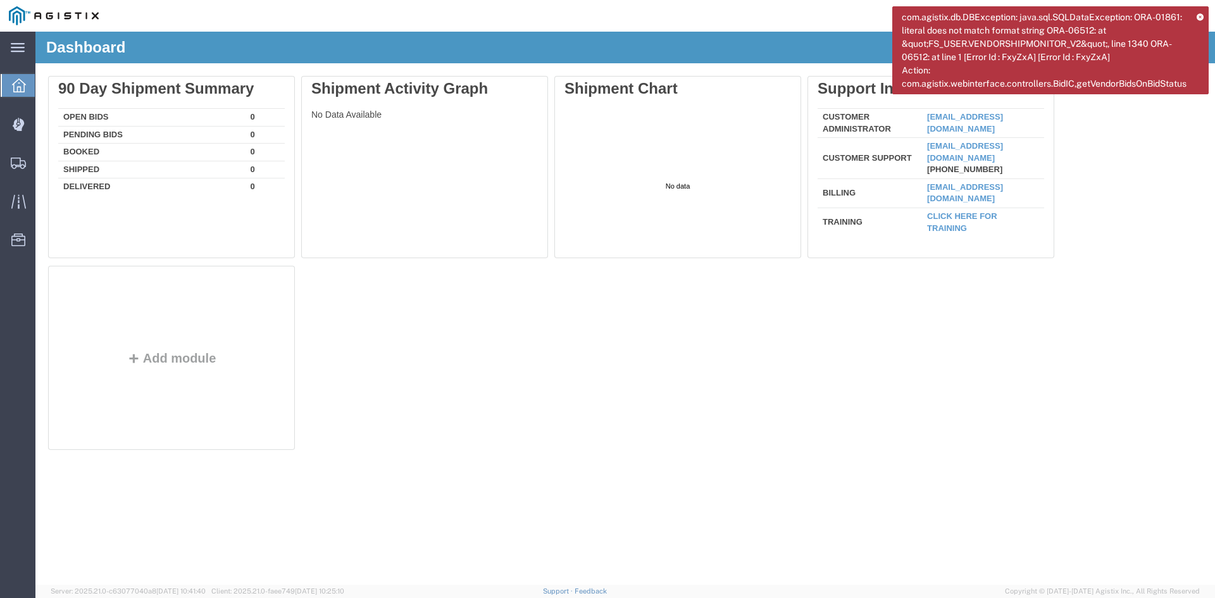
click at [1199, 16] on icon at bounding box center [1199, 16] width 7 height 7
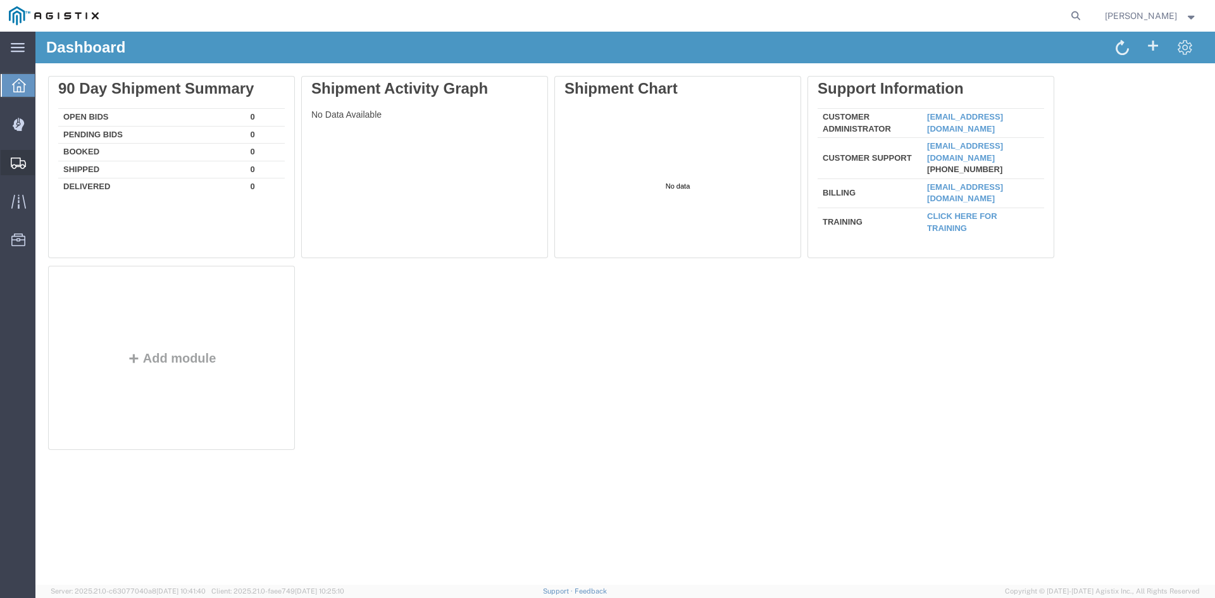
click at [15, 163] on icon at bounding box center [18, 163] width 15 height 11
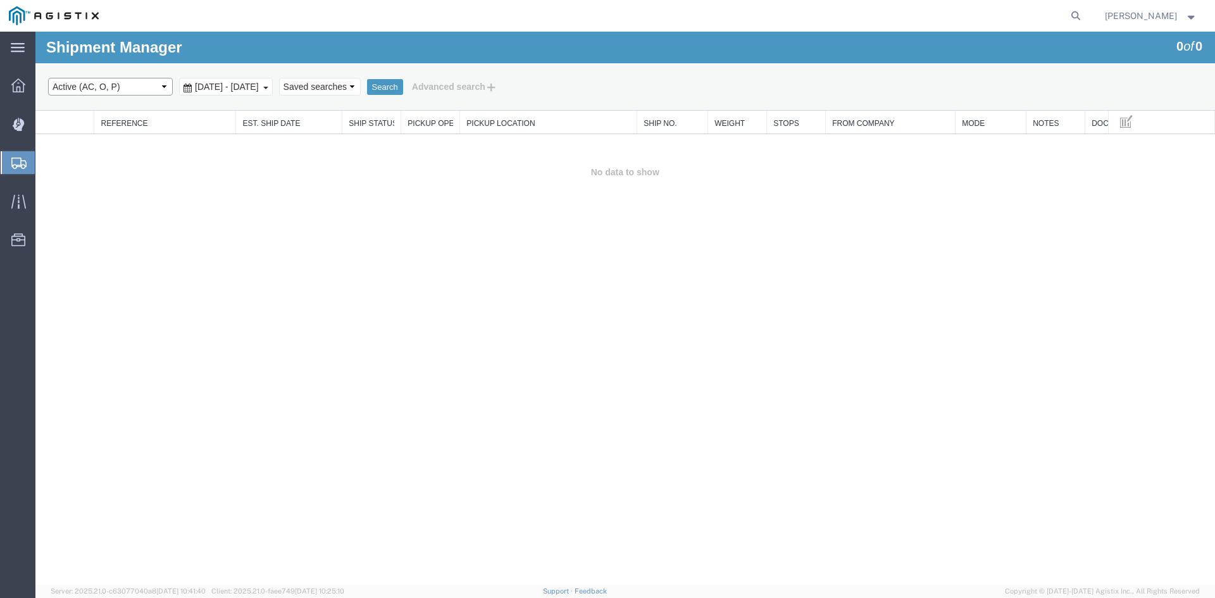
click at [125, 92] on select "Select status Active (AC, O, P) All Approved Awaiting Confirmation (AC) Booked …" at bounding box center [110, 87] width 125 height 18
select select "ALL"
click at [48, 78] on select "Select status Active (AC, O, P) All Approved Awaiting Confirmation (AC) Booked …" at bounding box center [110, 87] width 125 height 18
click at [223, 94] on div "[DATE] - [DATE]" at bounding box center [226, 87] width 94 height 18
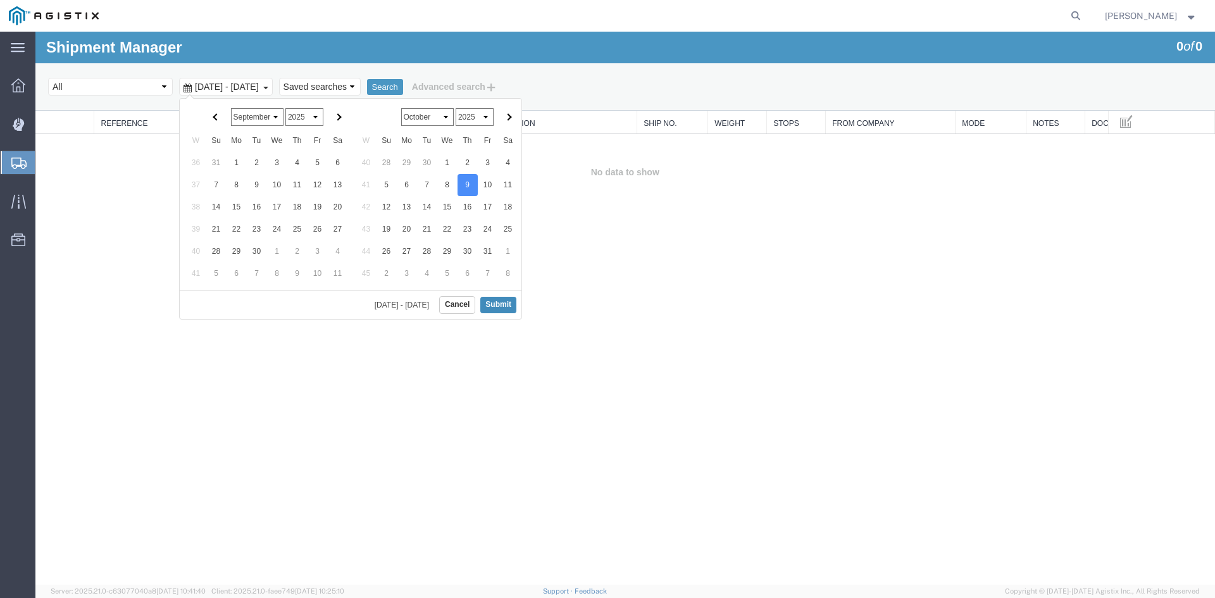
click at [492, 302] on button "Submit" at bounding box center [498, 305] width 36 height 16
click at [403, 90] on button "Search" at bounding box center [385, 87] width 36 height 16
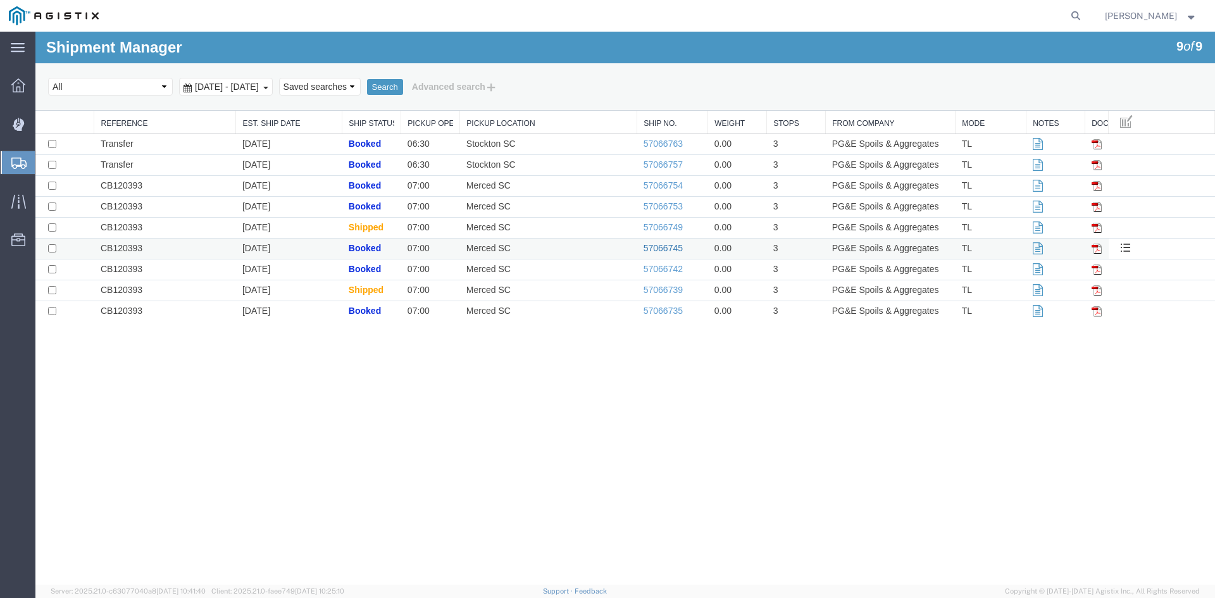
click at [674, 247] on link "57066745" at bounding box center [662, 248] width 39 height 10
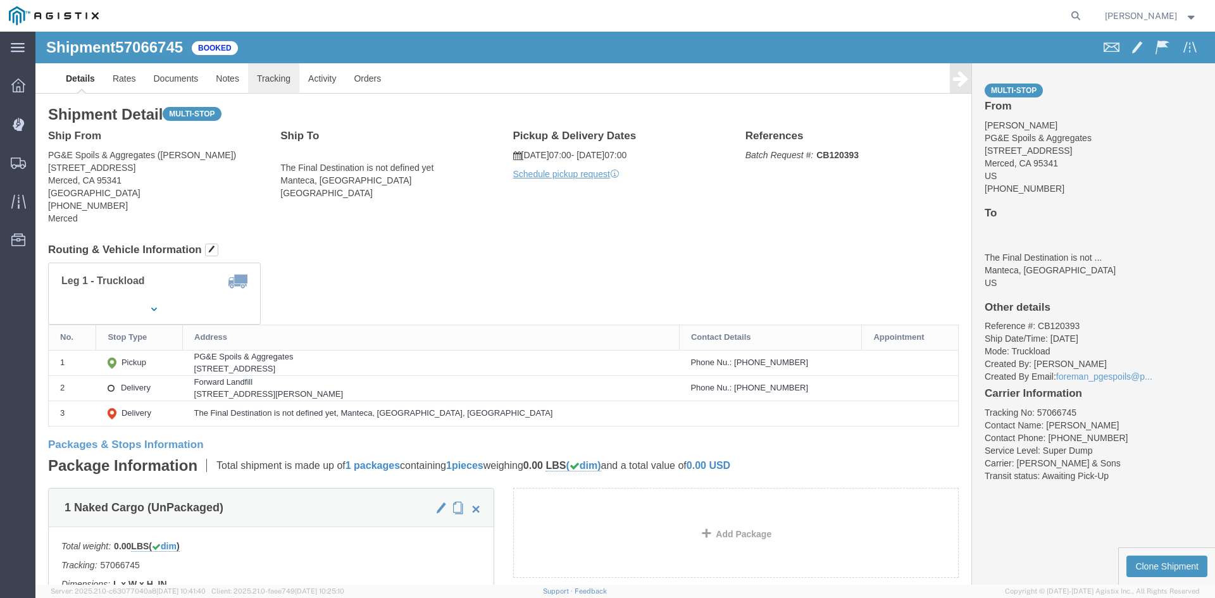
click link "Tracking"
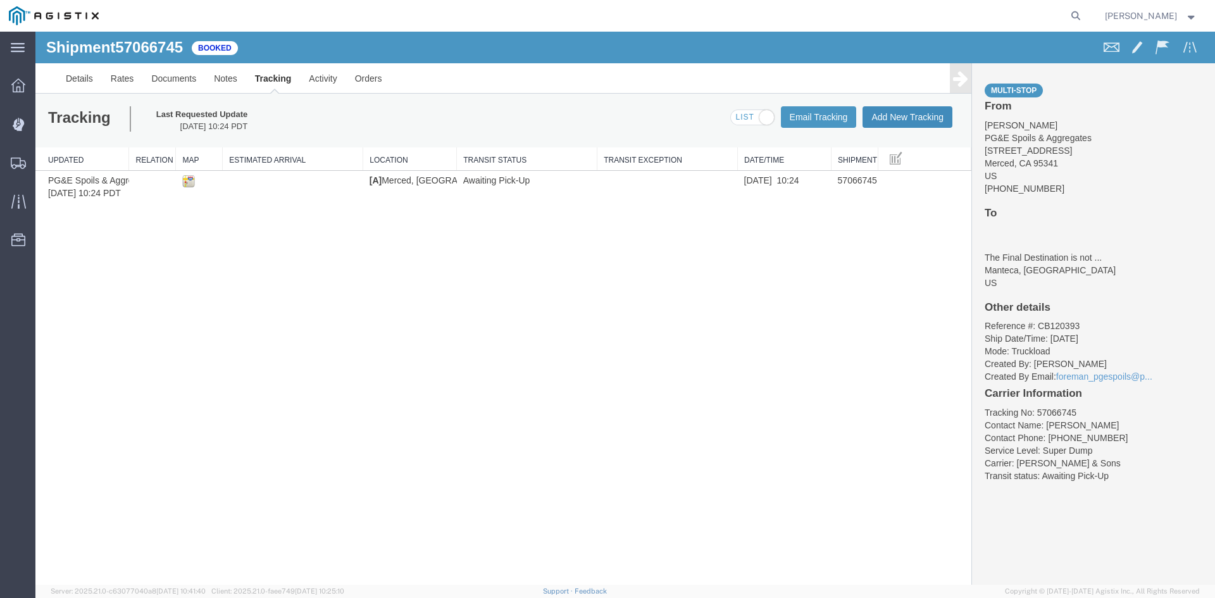
click at [884, 121] on button "Add New Tracking" at bounding box center [907, 117] width 90 height 22
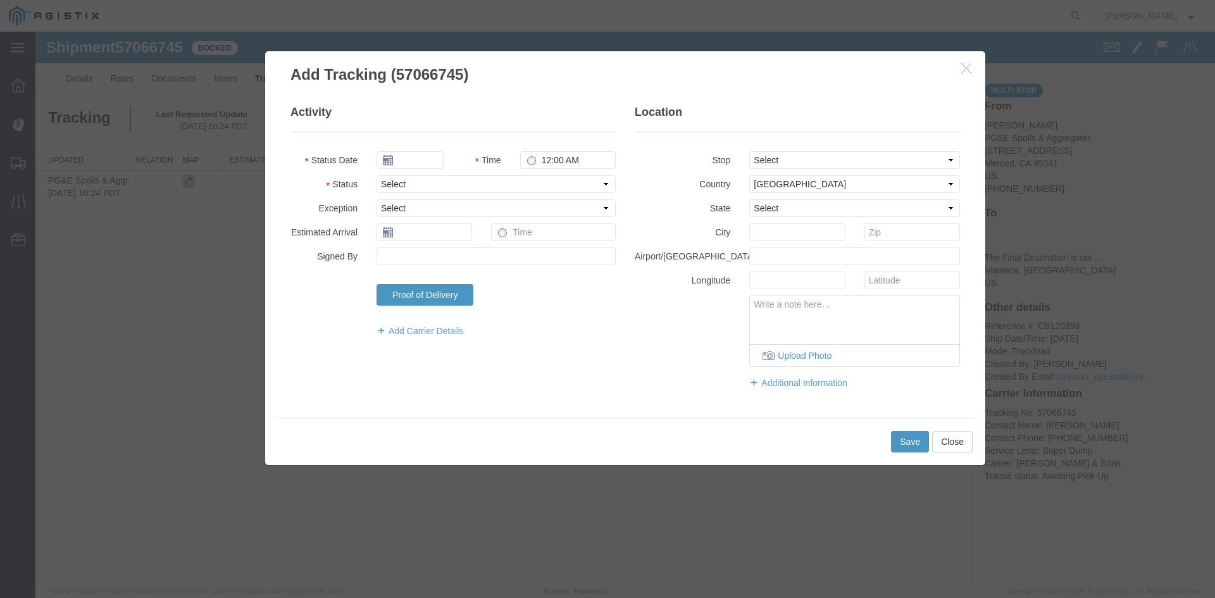
type input "[DATE]"
type input "1:00 PM"
click at [415, 168] on input "[DATE]" at bounding box center [409, 160] width 67 height 18
click at [458, 237] on td "9" at bounding box center [461, 239] width 19 height 19
type input "[DATE]"
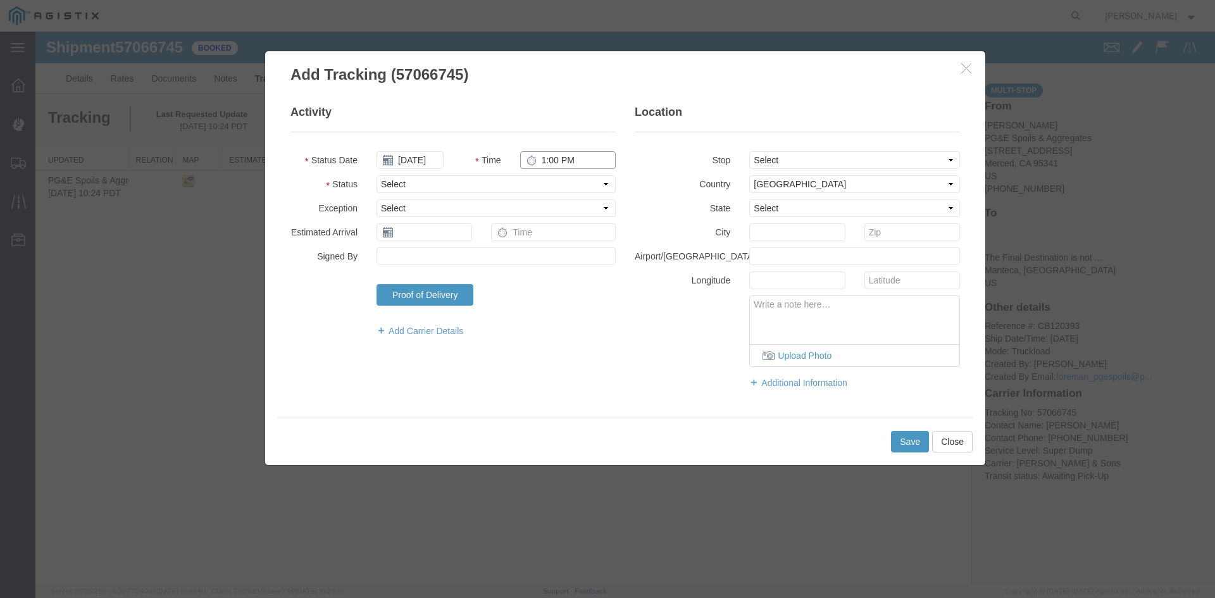
click at [543, 167] on input "1:00 PM" at bounding box center [568, 160] width 96 height 18
type input "7:00 AM"
select select "ARVPULOC"
click at [908, 158] on select "Select From: [STREET_ADDRESS] Stop 2: [STREET_ADDRESS][PERSON_NAME] To: The Fin…" at bounding box center [854, 160] width 211 height 18
select select "{"pickupDeliveryInfoId": "123439072","pickupOrDelivery": "P","stopNum": "1","lo…"
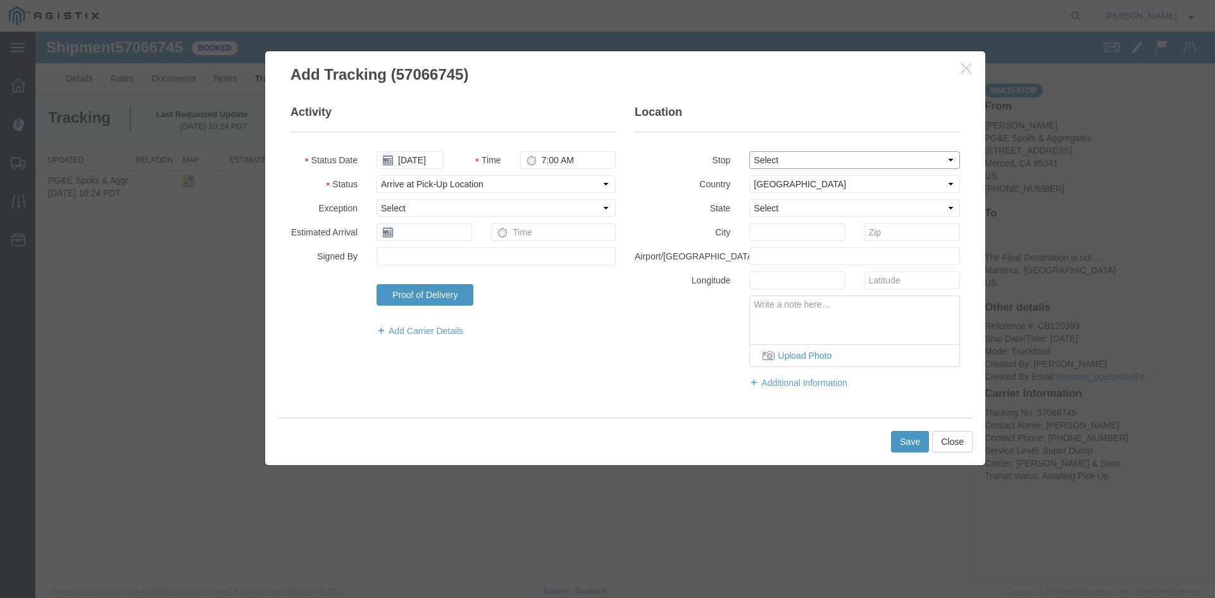
click at [749, 151] on select "Select From: [STREET_ADDRESS] Stop 2: [STREET_ADDRESS][PERSON_NAME] To: The Fin…" at bounding box center [854, 160] width 211 height 18
select select "CA"
type input "Merced"
click at [902, 438] on button "Save" at bounding box center [910, 442] width 38 height 22
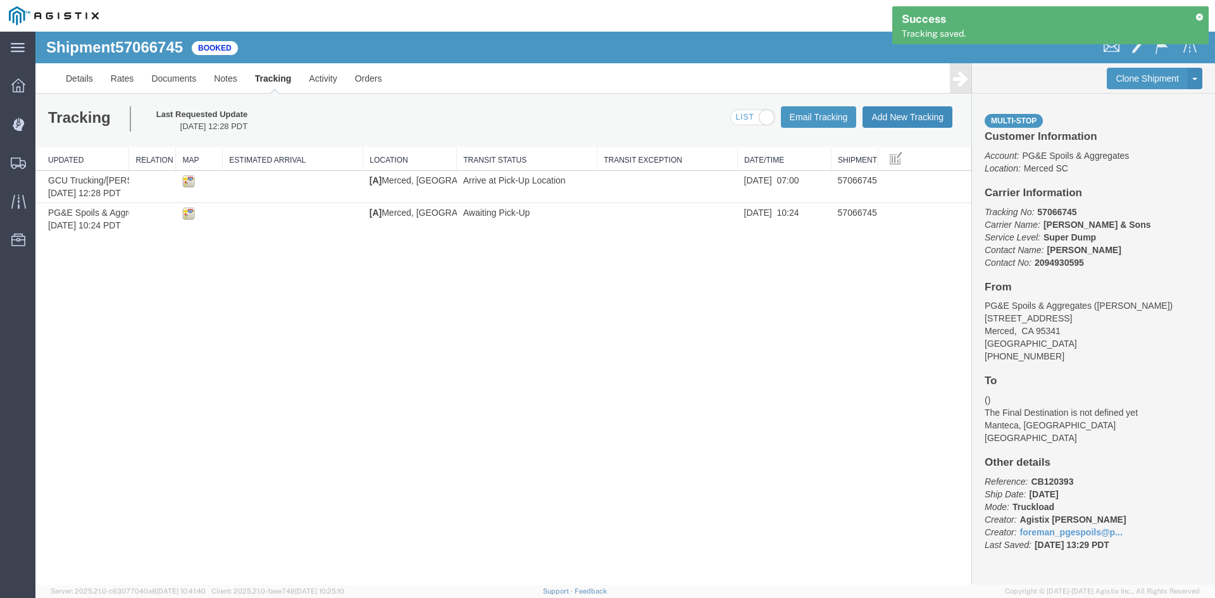
click at [921, 120] on button "Add New Tracking" at bounding box center [907, 117] width 90 height 22
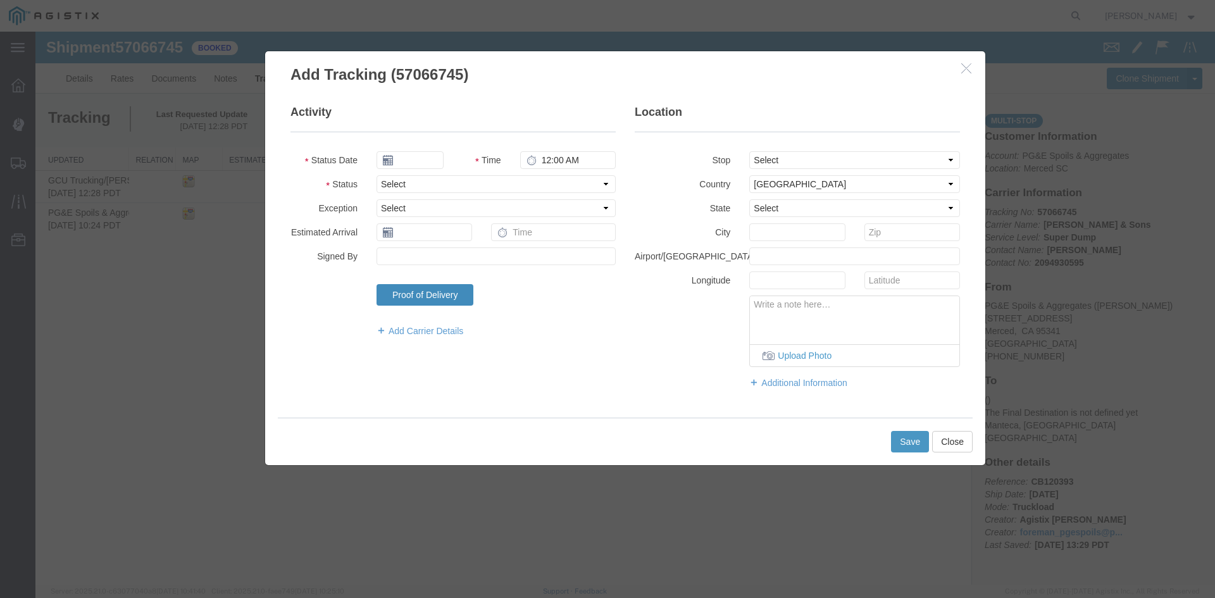
type input "[DATE]"
type input "1:00 PM"
click at [429, 164] on input "[DATE]" at bounding box center [409, 160] width 67 height 18
click at [466, 239] on td "9" at bounding box center [461, 239] width 19 height 19
type input "[DATE]"
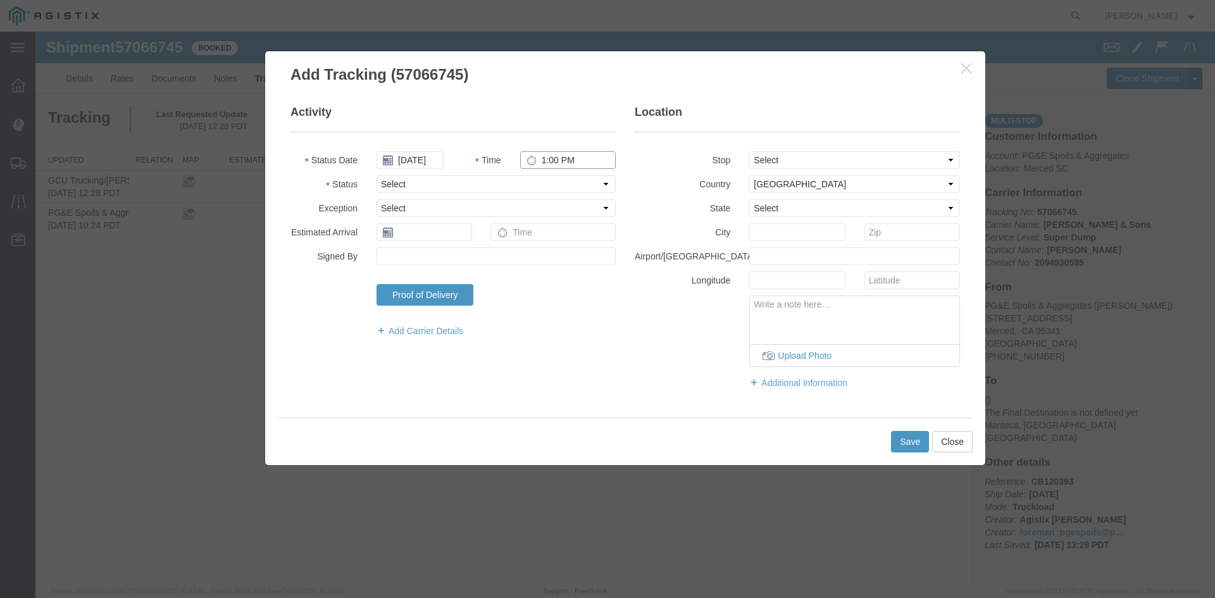
click at [543, 160] on input "1:00 PM" at bounding box center [568, 160] width 96 height 18
type input "12:35 PM"
select select "ARVPULOC"
click at [785, 161] on select "Select From: [STREET_ADDRESS] Stop 2: [STREET_ADDRESS][PERSON_NAME] To: The Fin…" at bounding box center [854, 160] width 211 height 18
select select "{"pickupDeliveryInfoId": "123439072","pickupOrDelivery": "P","stopNum": "1","lo…"
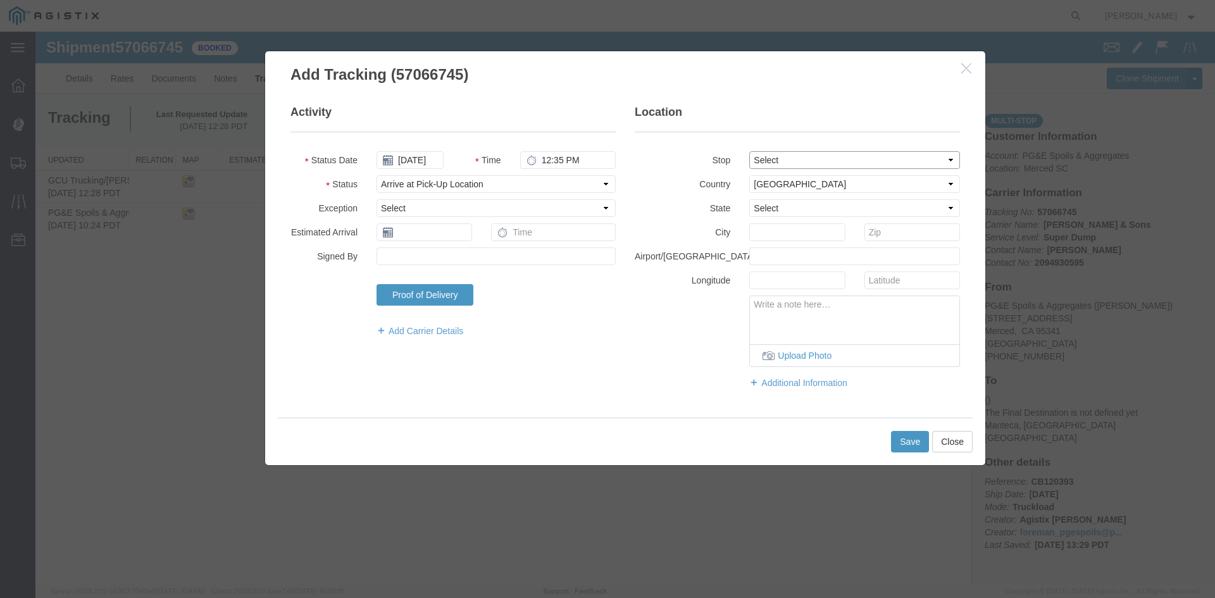
click at [749, 151] on select "Select From: [STREET_ADDRESS] Stop 2: [STREET_ADDRESS][PERSON_NAME] To: The Fin…" at bounding box center [854, 160] width 211 height 18
select select "CA"
type input "Merced"
click at [909, 448] on button "Save" at bounding box center [910, 442] width 38 height 22
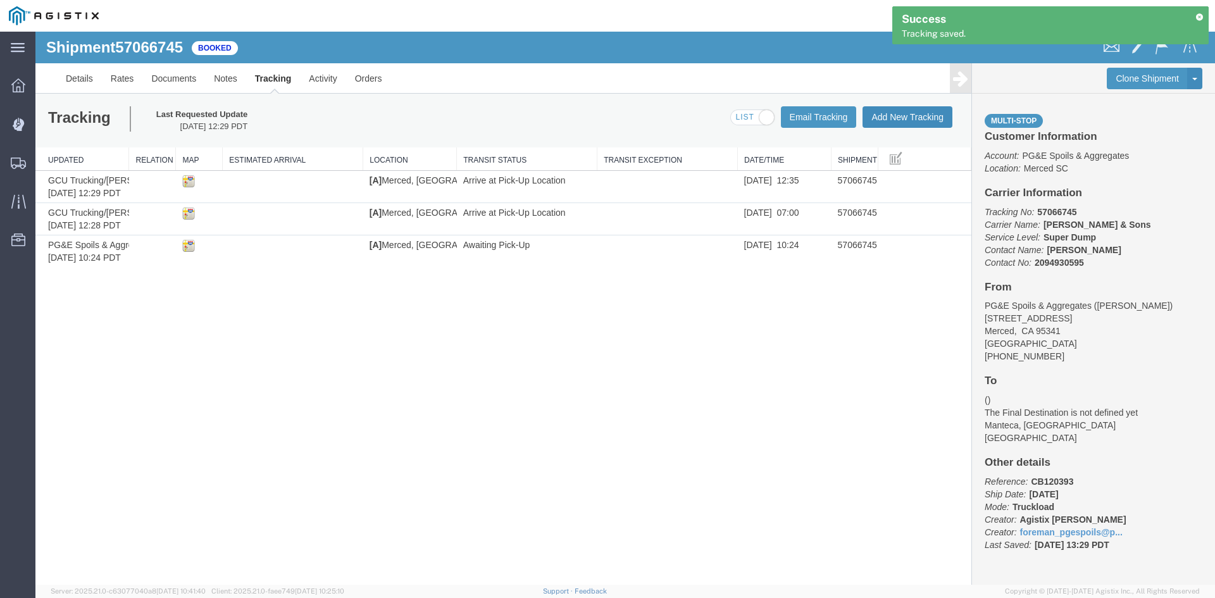
click at [913, 115] on button "Add New Tracking" at bounding box center [907, 117] width 90 height 22
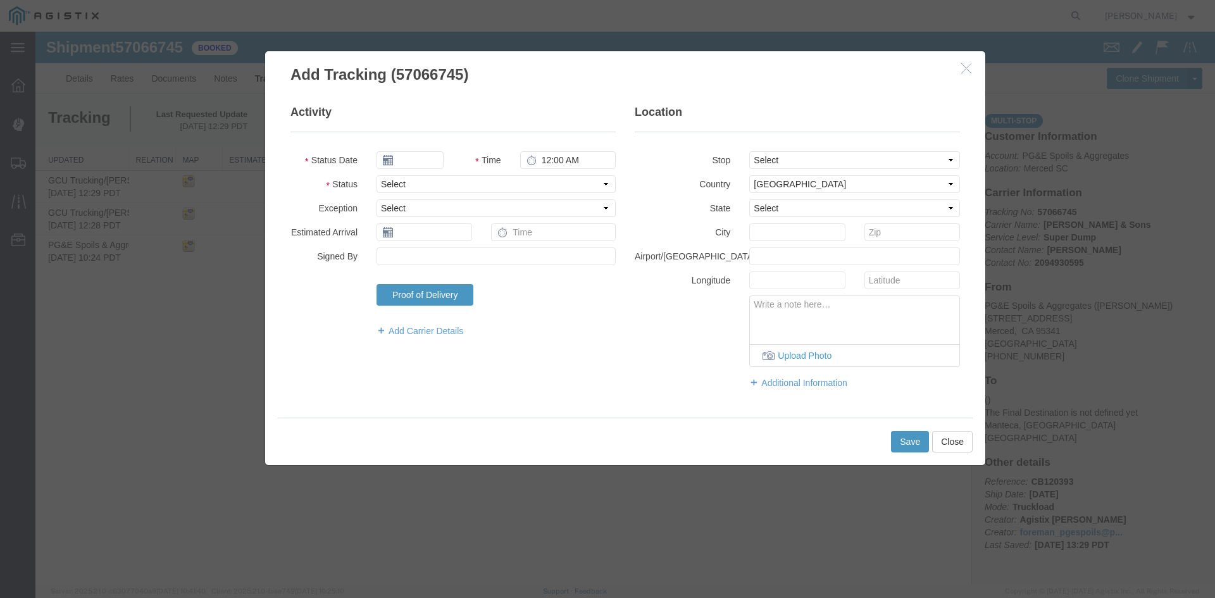
type input "[DATE]"
type input "1:00 PM"
click at [423, 165] on input "[DATE]" at bounding box center [409, 160] width 67 height 18
click at [466, 239] on td "9" at bounding box center [461, 239] width 19 height 19
type input "[DATE]"
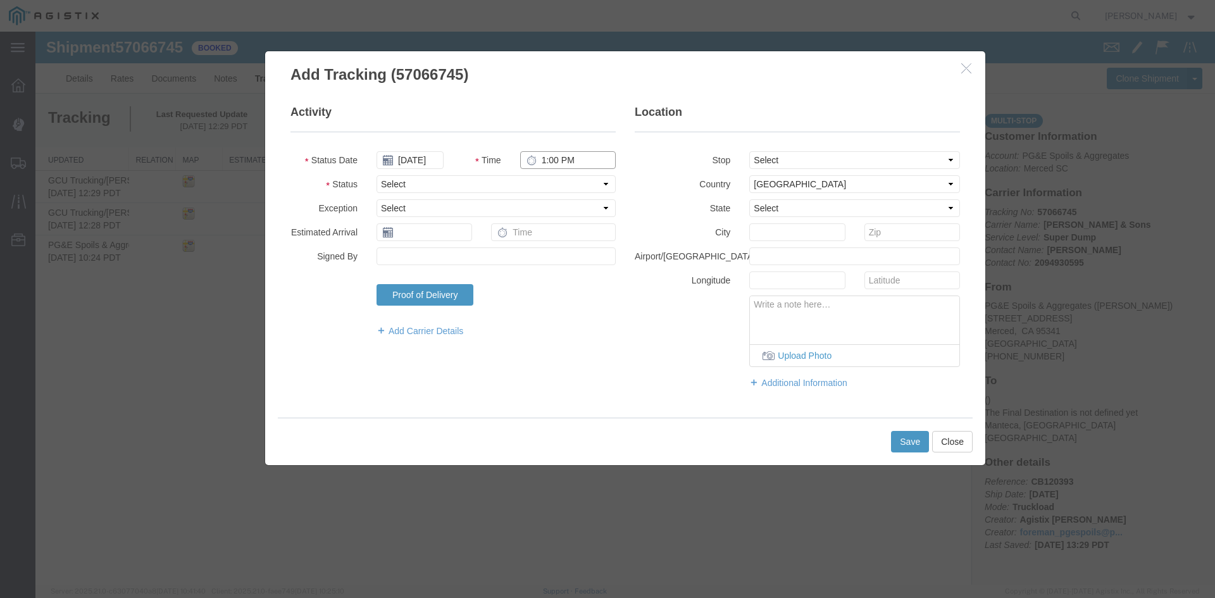
click at [543, 164] on input "1:00 PM" at bounding box center [568, 160] width 96 height 18
type input "7:55 PM"
select select "DPTPULOC"
click at [855, 157] on select "Select From: [STREET_ADDRESS] Stop 2: [STREET_ADDRESS][PERSON_NAME] To: The Fin…" at bounding box center [854, 160] width 211 height 18
select select "{"pickupDeliveryInfoId": "123439072","pickupOrDelivery": "P","stopNum": "1","lo…"
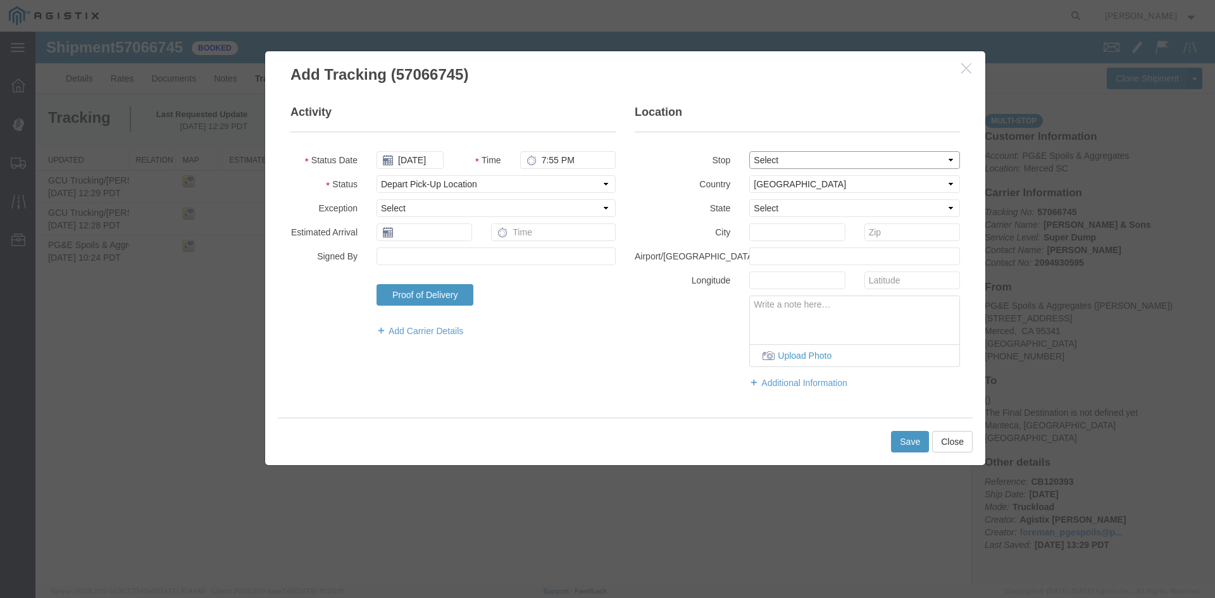
click at [749, 151] on select "Select From: [STREET_ADDRESS] Stop 2: [STREET_ADDRESS][PERSON_NAME] To: The Fin…" at bounding box center [854, 160] width 211 height 18
select select "CA"
type input "Merced"
click at [903, 438] on button "Save" at bounding box center [910, 442] width 38 height 22
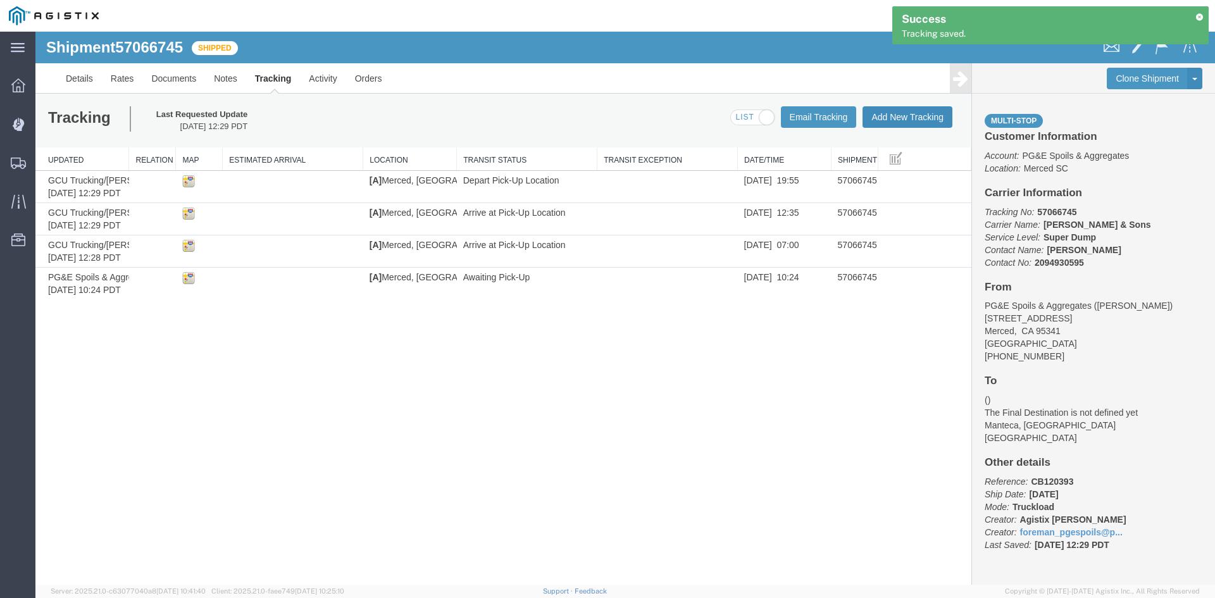
click at [926, 120] on button "Add New Tracking" at bounding box center [907, 117] width 90 height 22
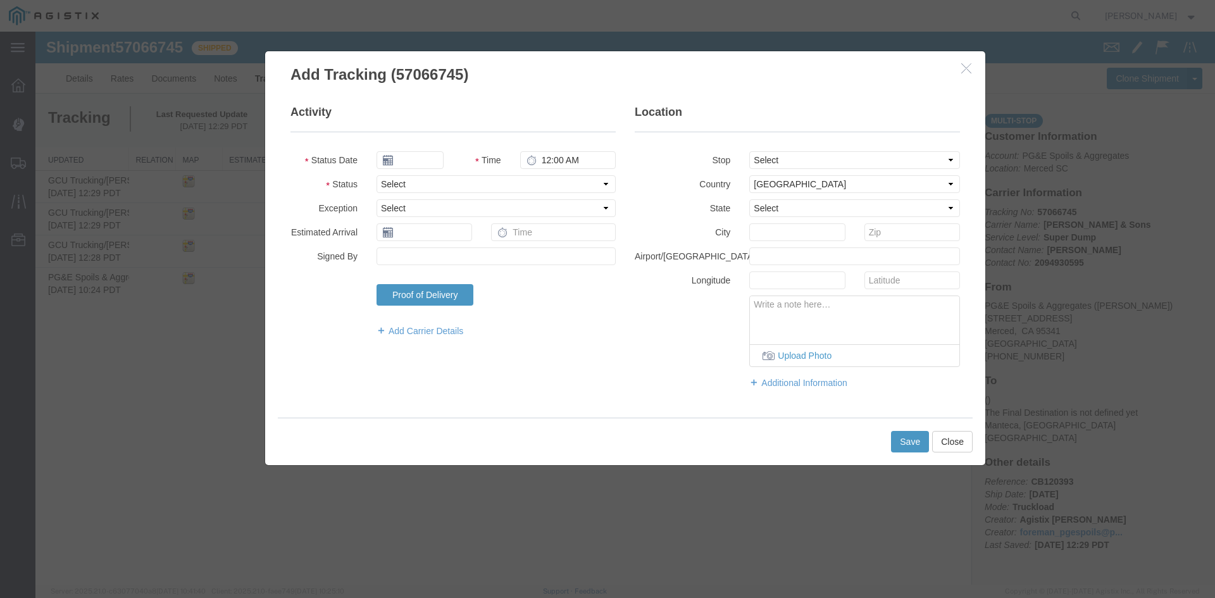
type input "[DATE]"
type input "1:00 PM"
click at [417, 157] on input "[DATE]" at bounding box center [409, 160] width 67 height 18
drag, startPoint x: 459, startPoint y: 237, endPoint x: 475, endPoint y: 227, distance: 19.3
click at [459, 238] on td "9" at bounding box center [461, 239] width 19 height 19
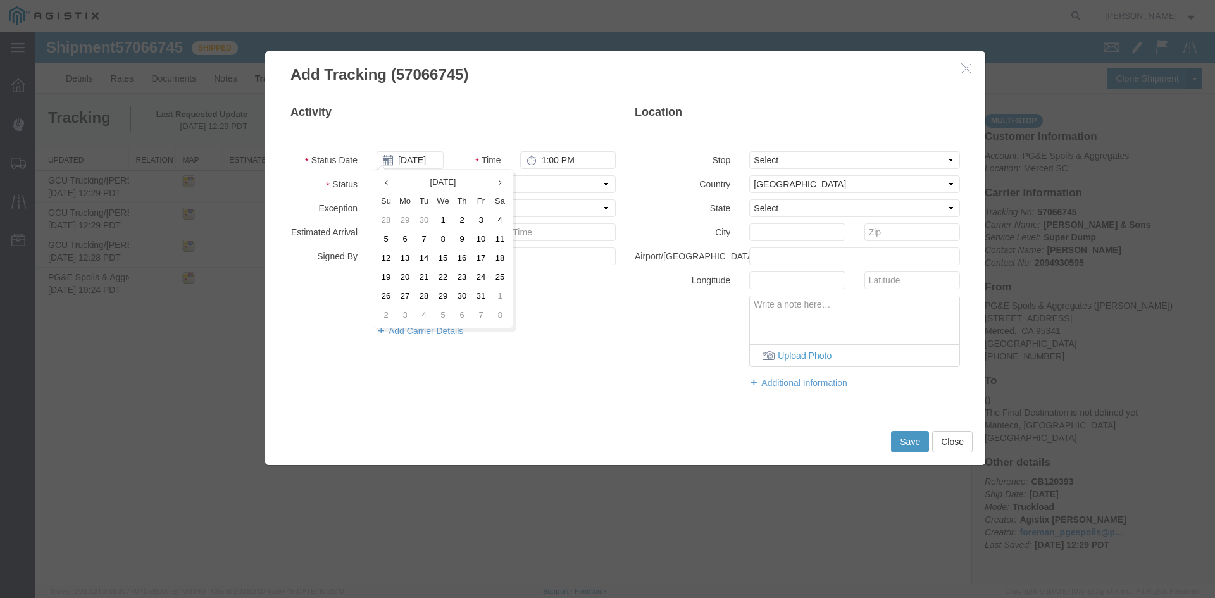
type input "[DATE]"
click at [549, 152] on input "1:00 PM" at bounding box center [568, 160] width 96 height 18
type input "12:50 PM"
select select "DPTPULOC"
click at [895, 157] on select "Select From: [STREET_ADDRESS] Stop 2: [STREET_ADDRESS][PERSON_NAME] To: The Fin…" at bounding box center [854, 160] width 211 height 18
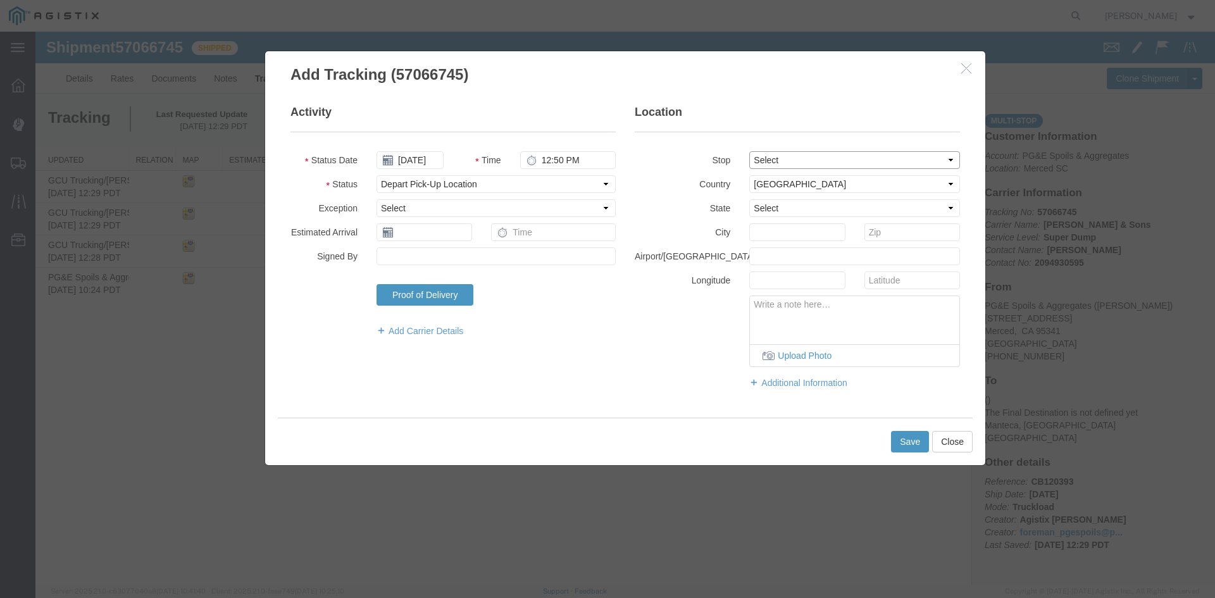
select select "{"pickupDeliveryInfoId": "123439072","pickupOrDelivery": "P","stopNum": "1","lo…"
click at [749, 151] on select "Select From: [STREET_ADDRESS] Stop 2: [STREET_ADDRESS][PERSON_NAME] To: The Fin…" at bounding box center [854, 160] width 211 height 18
select select "CA"
type input "Merced"
click at [916, 445] on button "Save" at bounding box center [910, 442] width 38 height 22
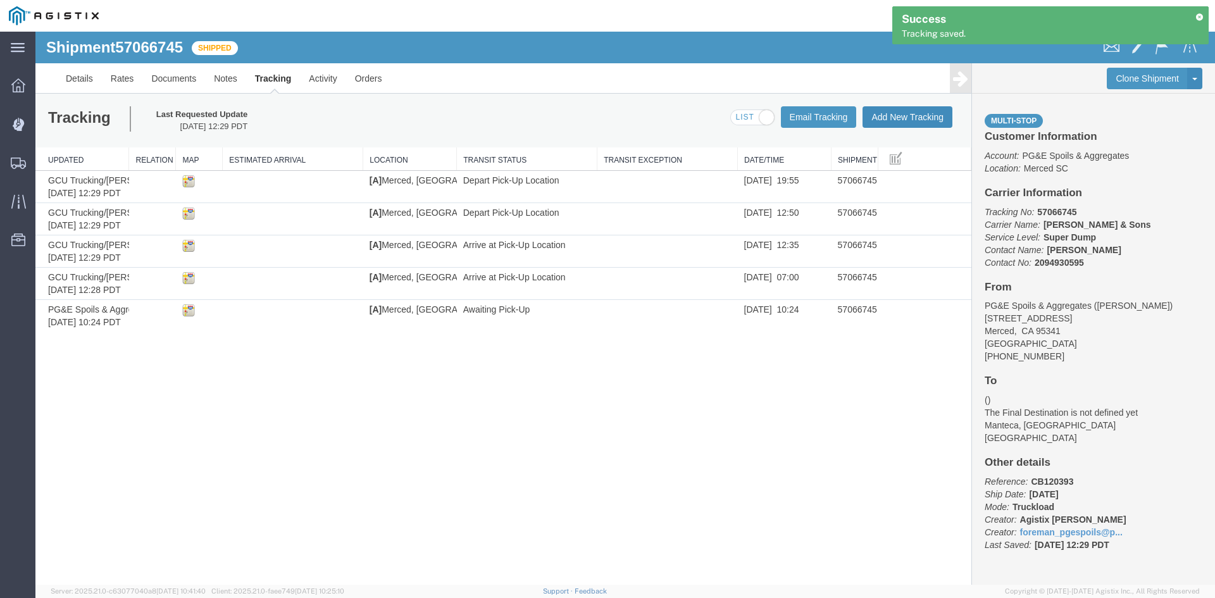
click at [915, 116] on button "Add New Tracking" at bounding box center [907, 117] width 90 height 22
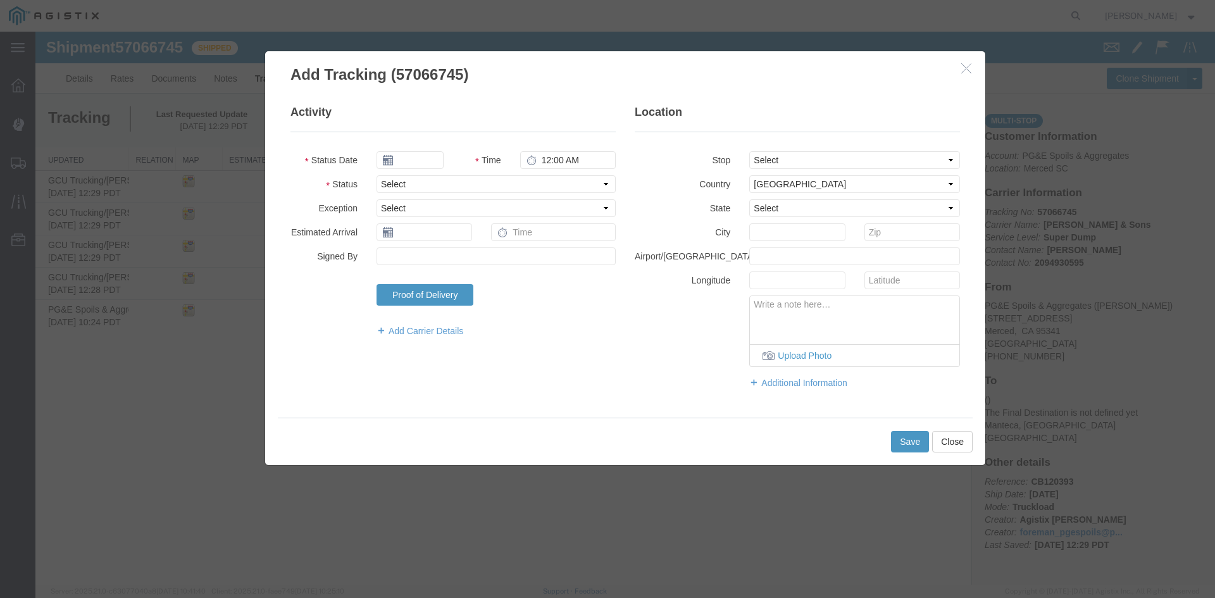
type input "[DATE]"
type input "1:00 PM"
click at [417, 159] on input "[DATE]" at bounding box center [409, 160] width 67 height 18
click at [463, 237] on td "9" at bounding box center [461, 239] width 19 height 19
type input "[DATE]"
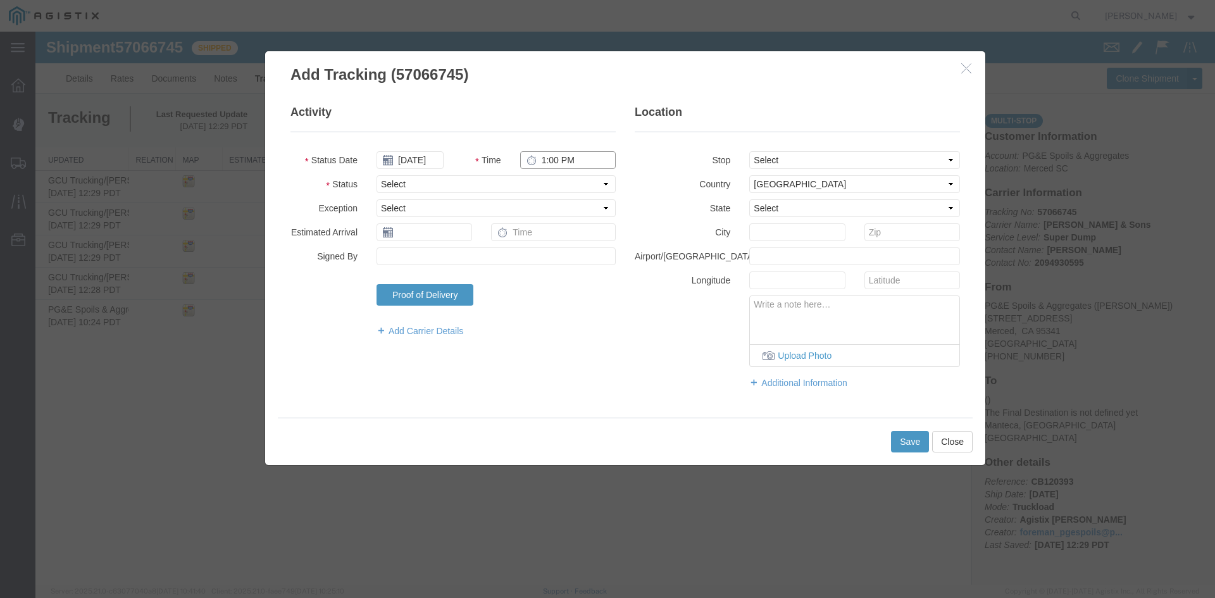
click at [548, 158] on input "1:00 PM" at bounding box center [568, 160] width 96 height 18
type input "9:45 AM"
select select "ARVDLVLOC"
click at [890, 165] on select "Select From: [STREET_ADDRESS] Stop 2: [STREET_ADDRESS][PERSON_NAME] To: The Fin…" at bounding box center [854, 160] width 211 height 18
select select "{"pickupDeliveryInfoId": "123439073","pickupOrDelivery": "D","stopNum": "2","lo…"
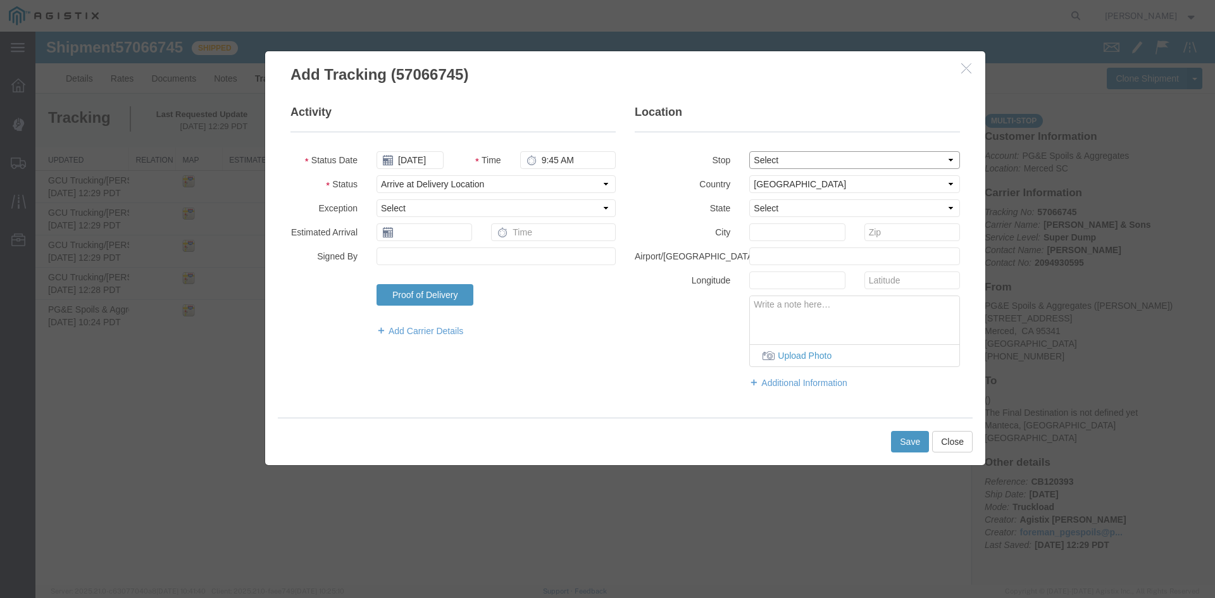
click at [749, 151] on select "Select From: [STREET_ADDRESS] Stop 2: [STREET_ADDRESS][PERSON_NAME] To: The Fin…" at bounding box center [854, 160] width 211 height 18
select select "CA"
type input "Manteca"
click at [875, 165] on select "Select From: [STREET_ADDRESS] Stop 2: [STREET_ADDRESS][PERSON_NAME] To: The Fin…" at bounding box center [854, 160] width 211 height 18
select select
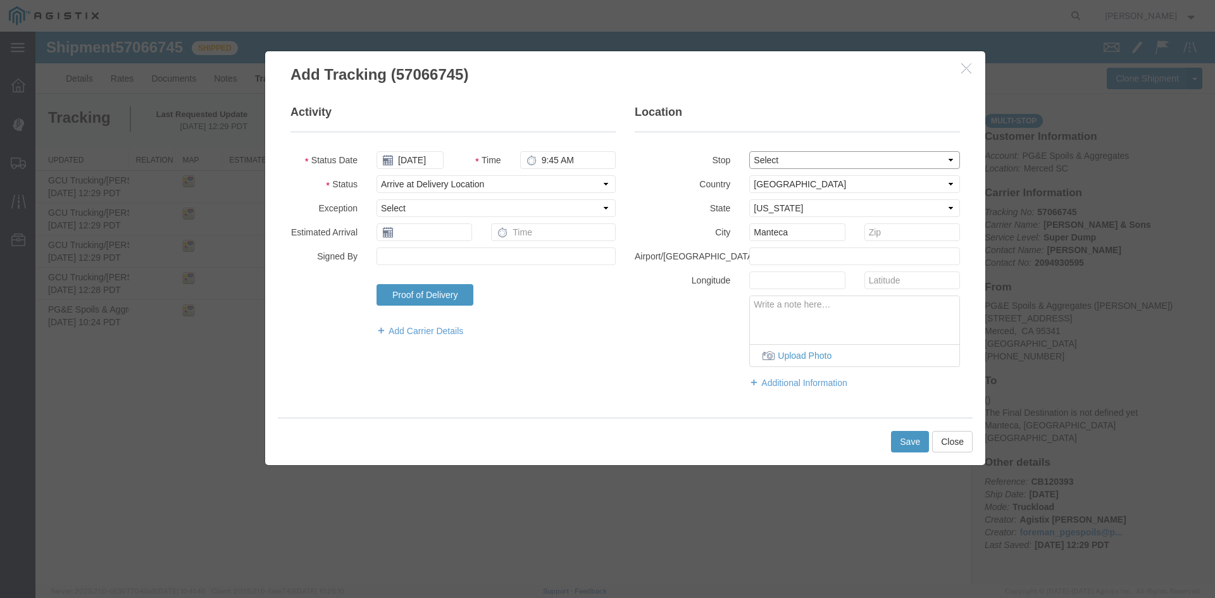
click at [749, 151] on select "Select From: [STREET_ADDRESS] Stop 2: [STREET_ADDRESS][PERSON_NAME] To: The Fin…" at bounding box center [854, 160] width 211 height 18
drag, startPoint x: 832, startPoint y: 233, endPoint x: 372, endPoint y: 233, distance: 460.0
click at [373, 233] on div "Activity Status Date [DATE] Time 9:45 AM Status Select Arrival Notice Available…" at bounding box center [625, 252] width 688 height 297
type input "Chowchilla"
click at [903, 434] on button "Save" at bounding box center [910, 442] width 38 height 22
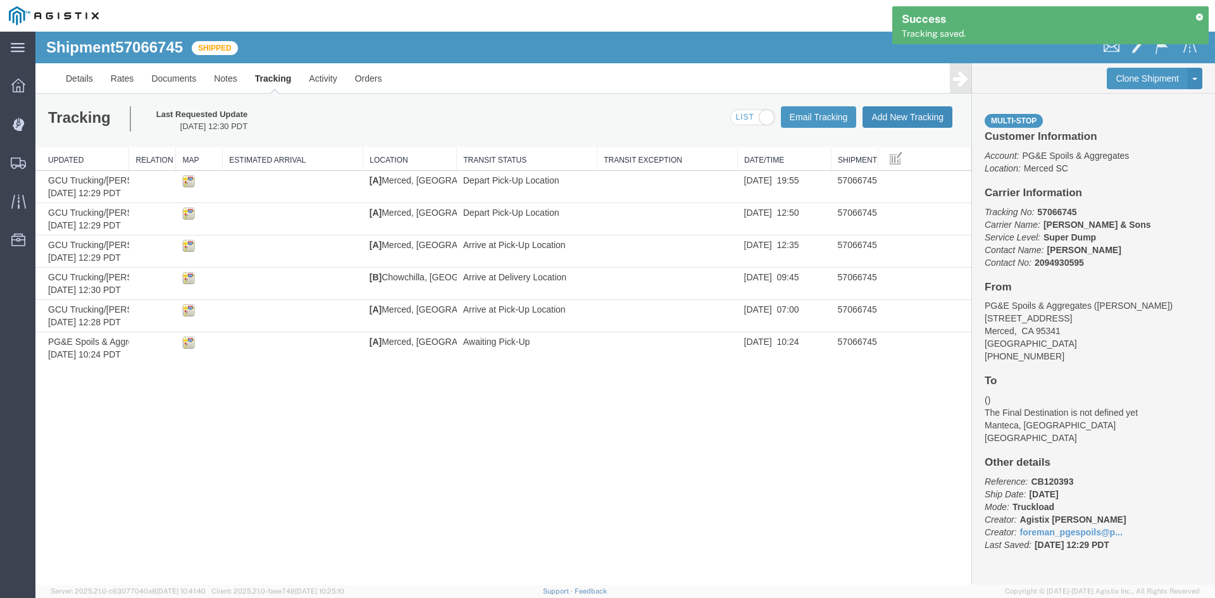
click at [910, 108] on button "Add New Tracking" at bounding box center [907, 117] width 90 height 22
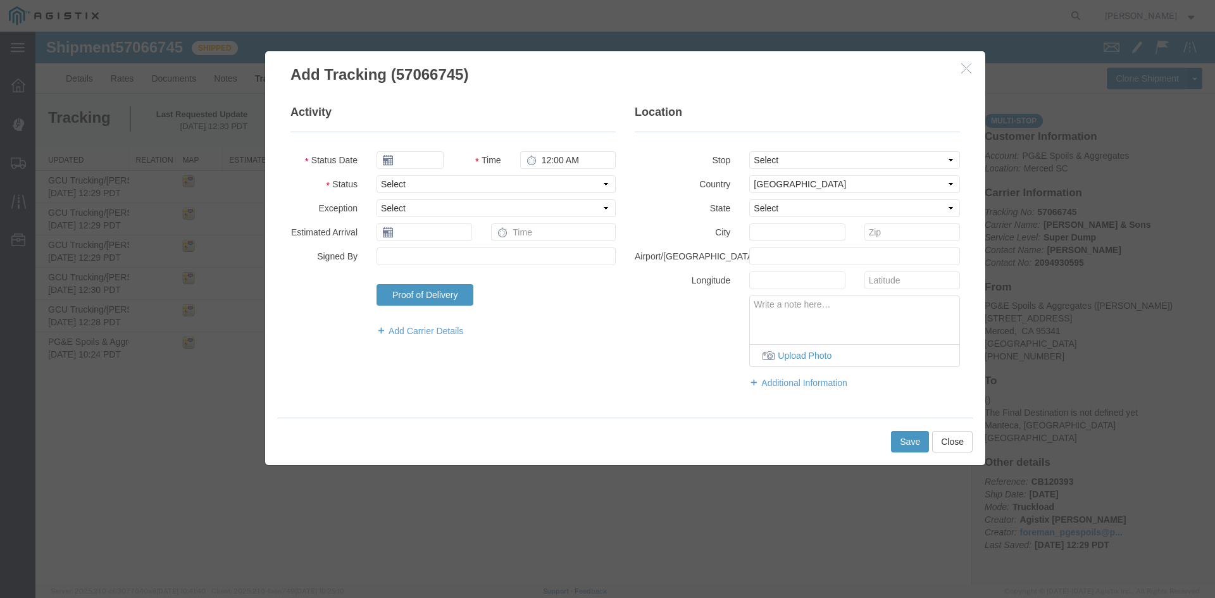
type input "[DATE]"
type input "1:00 PM"
click at [426, 165] on input "[DATE]" at bounding box center [409, 160] width 67 height 18
click at [464, 235] on td "9" at bounding box center [461, 239] width 19 height 19
type input "[DATE]"
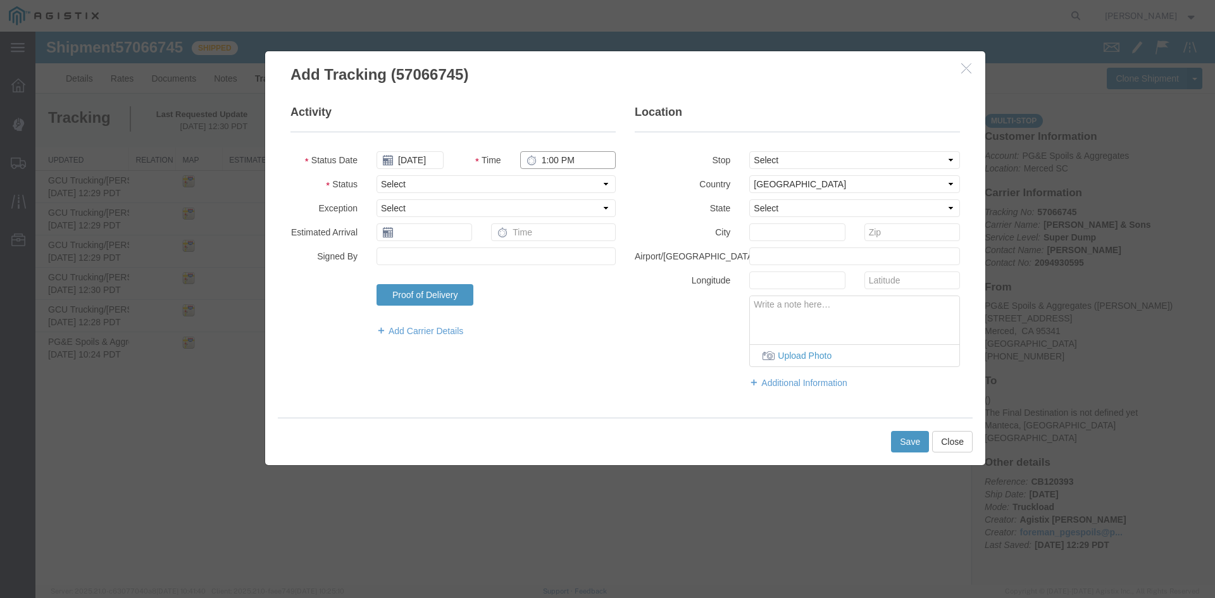
click at [543, 158] on input "1:00 PM" at bounding box center [568, 160] width 96 height 18
type input "1:40 PM"
select select "ARVDLVLOC"
click at [832, 164] on select "Select From: [STREET_ADDRESS] Stop 2: [STREET_ADDRESS][PERSON_NAME] To: The Fin…" at bounding box center [854, 160] width 211 height 18
select select "{"pickupDeliveryInfoId": "123439073","pickupOrDelivery": "D","stopNum": "2","lo…"
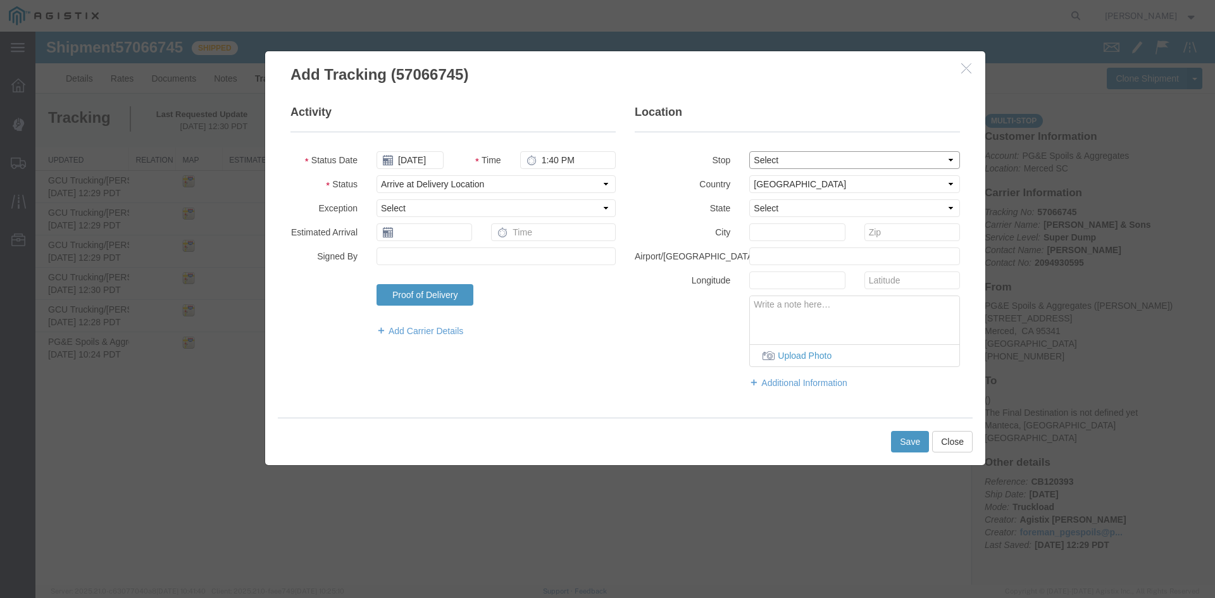
click at [749, 151] on select "Select From: [STREET_ADDRESS] Stop 2: [STREET_ADDRESS][PERSON_NAME] To: The Fin…" at bounding box center [854, 160] width 211 height 18
select select "CA"
type input "Manteca"
drag, startPoint x: 828, startPoint y: 163, endPoint x: 823, endPoint y: 167, distance: 7.2
click at [828, 163] on select "Select From: [STREET_ADDRESS] Stop 2: [STREET_ADDRESS][PERSON_NAME] To: The Fin…" at bounding box center [854, 160] width 211 height 18
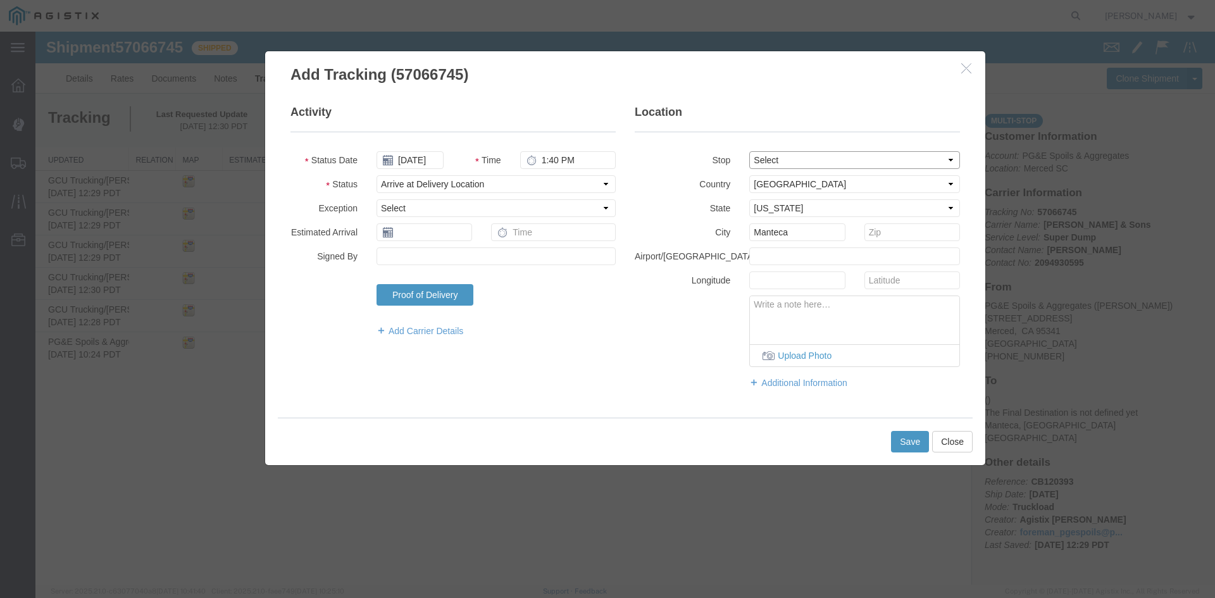
select select
click at [749, 151] on select "Select From: [STREET_ADDRESS] Stop 2: [STREET_ADDRESS][PERSON_NAME] To: The Fin…" at bounding box center [854, 160] width 211 height 18
drag, startPoint x: 806, startPoint y: 233, endPoint x: 500, endPoint y: 254, distance: 307.0
click at [500, 254] on div "Activity Status Date [DATE] Time 1:40 PM Status Select Arrival Notice Available…" at bounding box center [625, 252] width 688 height 297
type input "Chowchilla"
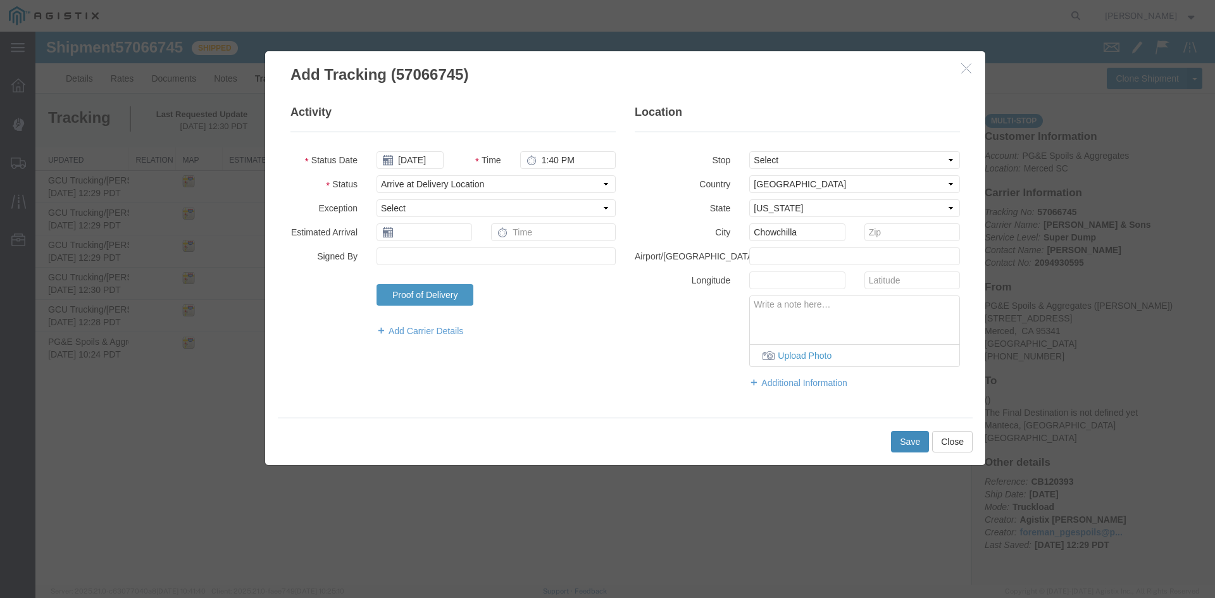
click at [913, 444] on button "Save" at bounding box center [910, 442] width 38 height 22
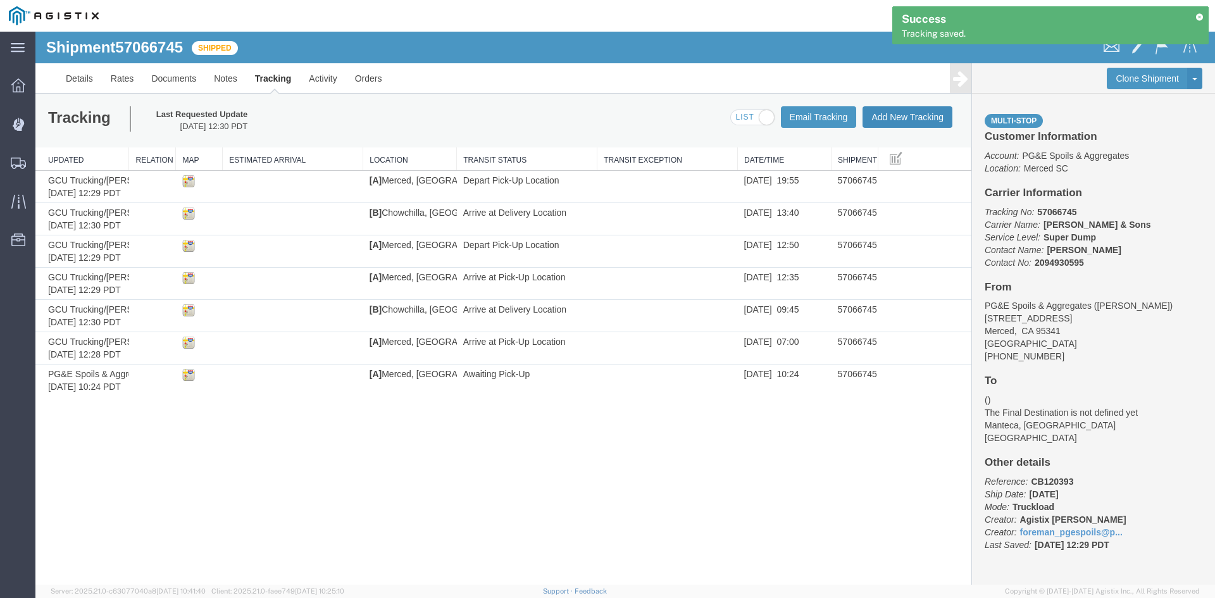
click at [914, 120] on button "Add New Tracking" at bounding box center [907, 117] width 90 height 22
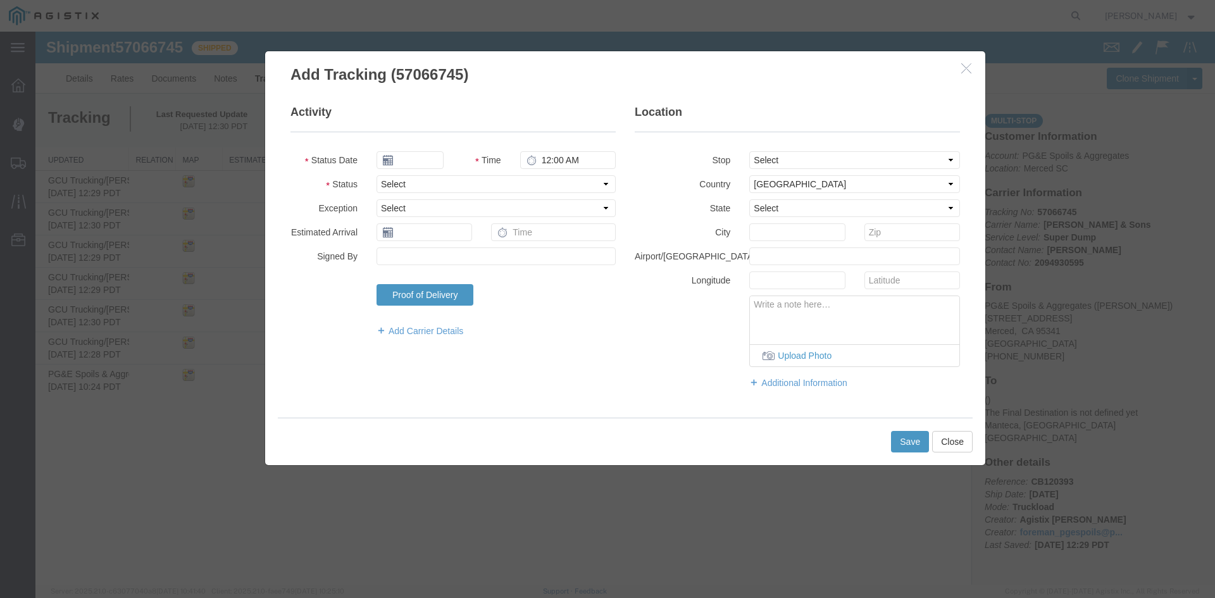
type input "[DATE]"
type input "1:00 PM"
click at [413, 162] on input "[DATE]" at bounding box center [409, 160] width 67 height 18
click at [463, 240] on td "9" at bounding box center [461, 239] width 19 height 19
type input "[DATE]"
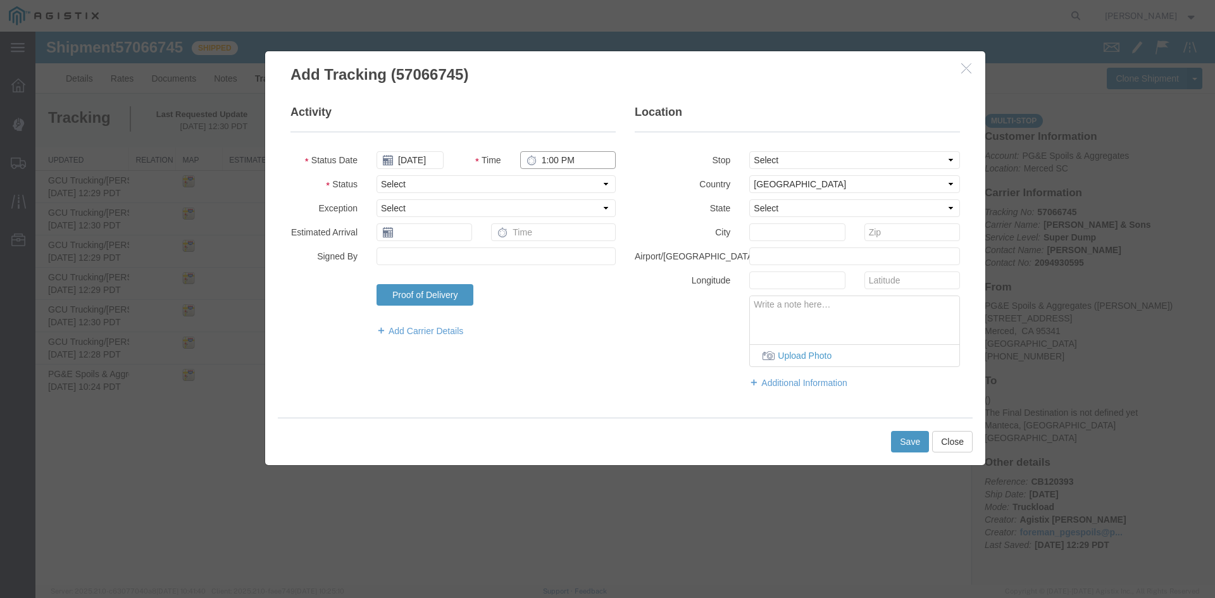
click at [542, 166] on input "1:00 PM" at bounding box center [568, 160] width 96 height 18
type input "2:10 PM"
select select "BREAKSTART"
click at [896, 435] on button "Save" at bounding box center [910, 442] width 38 height 22
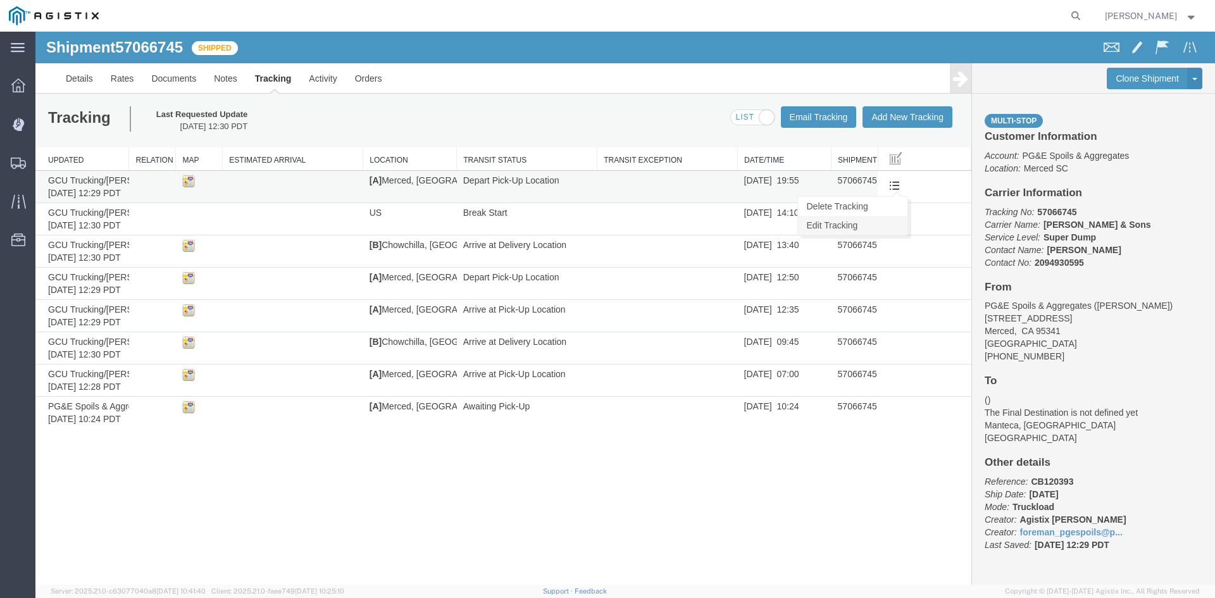
click at [845, 225] on link "Edit Tracking" at bounding box center [852, 225] width 109 height 19
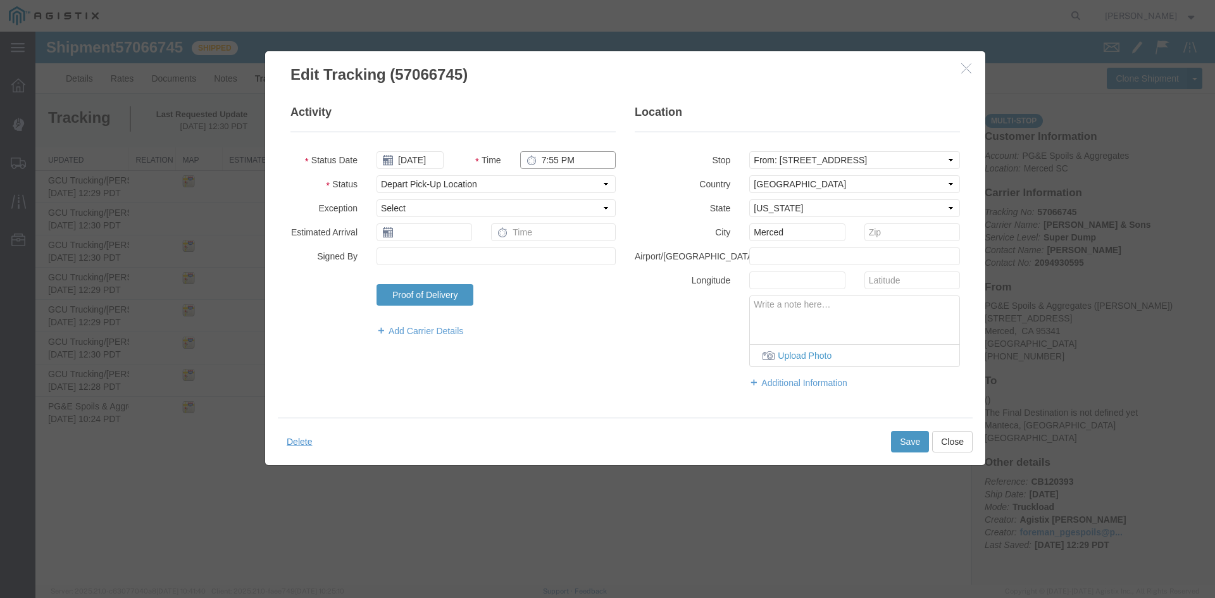
click at [567, 162] on input "7:55 PM" at bounding box center [568, 160] width 96 height 18
type input "7:55 AM"
click at [911, 442] on button "Save" at bounding box center [910, 442] width 38 height 22
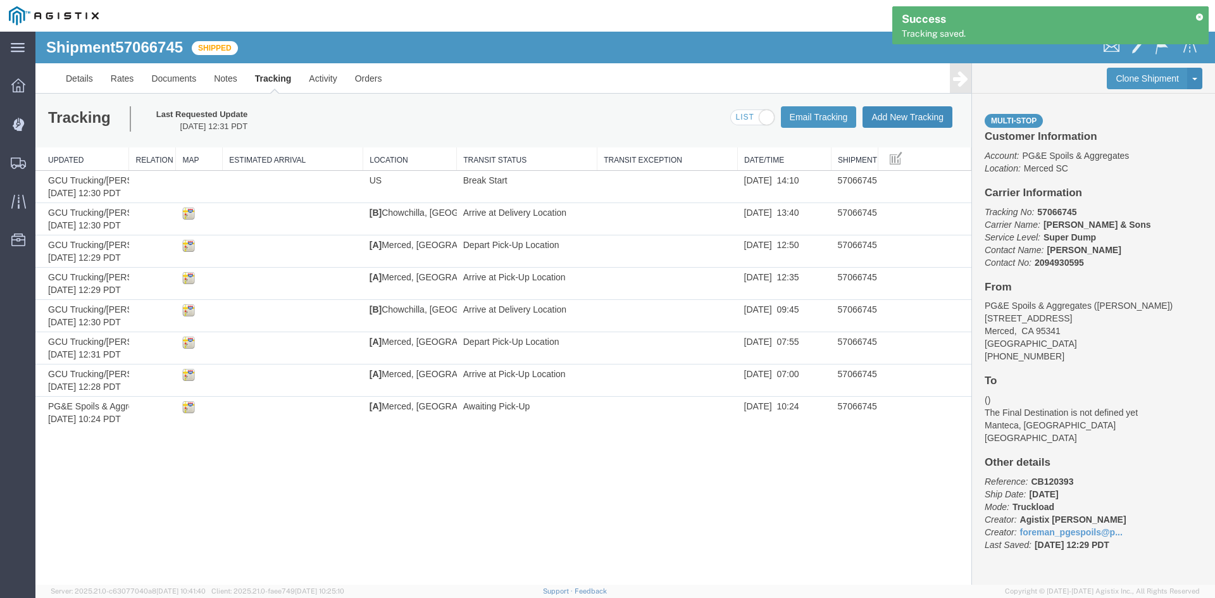
click at [916, 118] on button "Add New Tracking" at bounding box center [907, 117] width 90 height 22
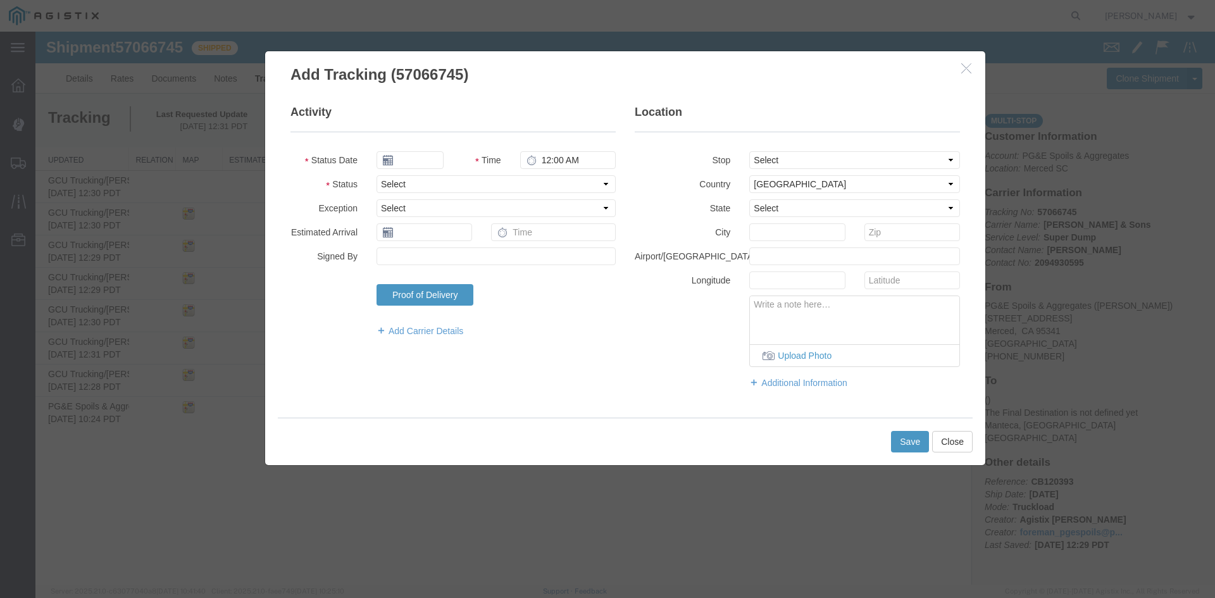
type input "[DATE]"
type input "1:00 PM"
click at [406, 158] on input "[DATE]" at bounding box center [409, 160] width 67 height 18
click at [459, 236] on td "9" at bounding box center [461, 239] width 19 height 19
type input "[DATE]"
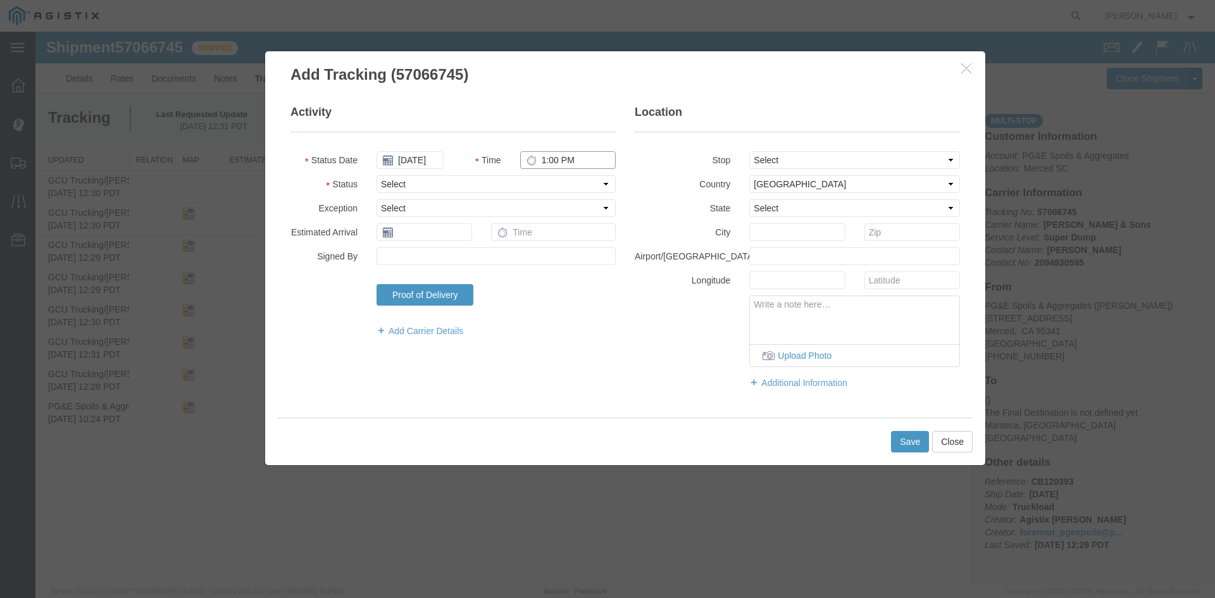
click at [545, 159] on input "1:00 PM" at bounding box center [568, 160] width 96 height 18
type input "2:40 PM"
select select "BREAKSTOP"
click at [918, 441] on button "Save" at bounding box center [910, 442] width 38 height 22
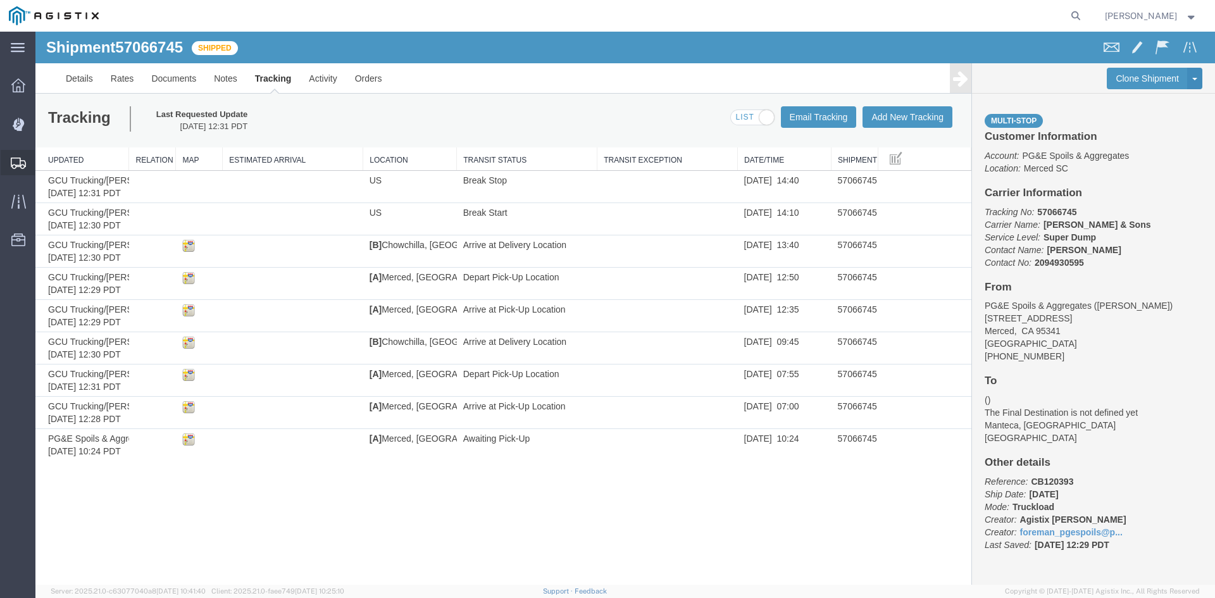
click at [22, 166] on icon at bounding box center [18, 163] width 15 height 11
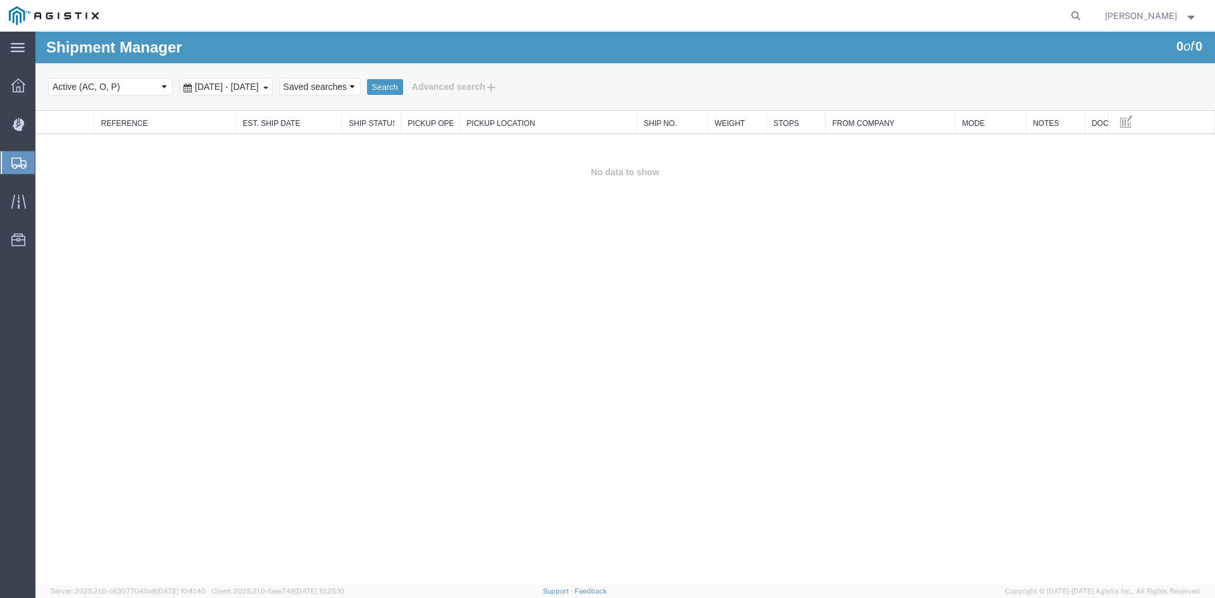
click at [225, 90] on span "[DATE] - [DATE]" at bounding box center [227, 87] width 70 height 10
click at [492, 300] on button "Submit" at bounding box center [498, 305] width 36 height 16
click at [403, 89] on button "Search" at bounding box center [385, 87] width 36 height 16
click at [157, 89] on select "Select status Active (AC, O, P) All Approved Awaiting Confirmation (AC) Booked …" at bounding box center [110, 87] width 125 height 18
select select "ALL"
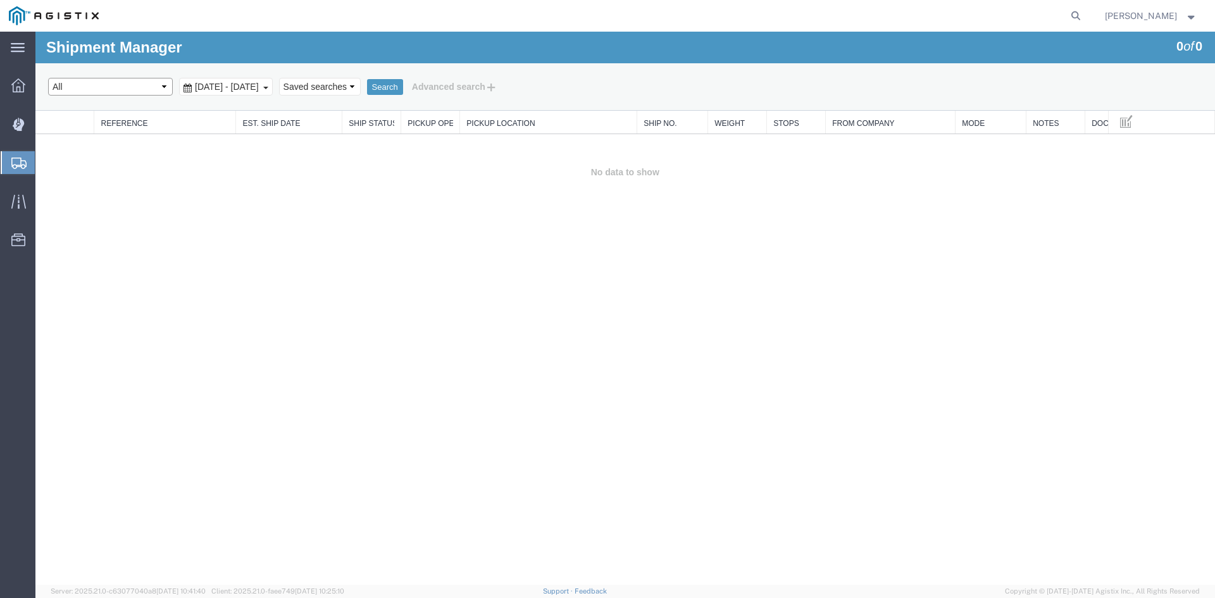
click at [48, 78] on select "Select status Active (AC, O, P) All Approved Awaiting Confirmation (AC) Booked …" at bounding box center [110, 87] width 125 height 18
click at [403, 88] on button "Search" at bounding box center [385, 87] width 36 height 16
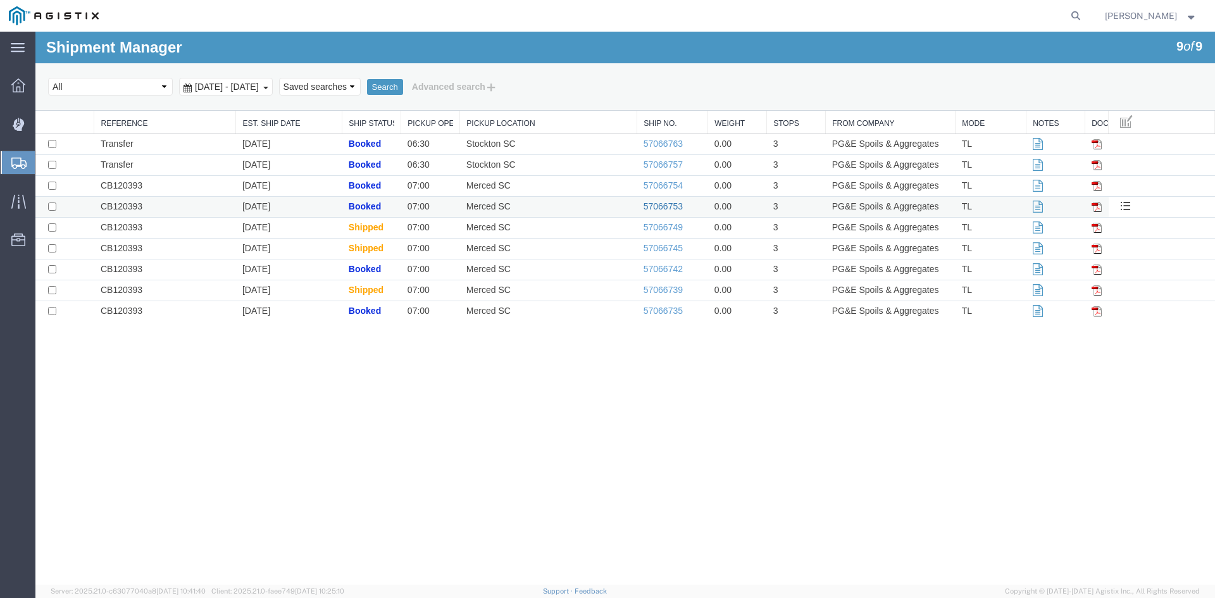
click at [666, 206] on link "57066753" at bounding box center [662, 206] width 39 height 10
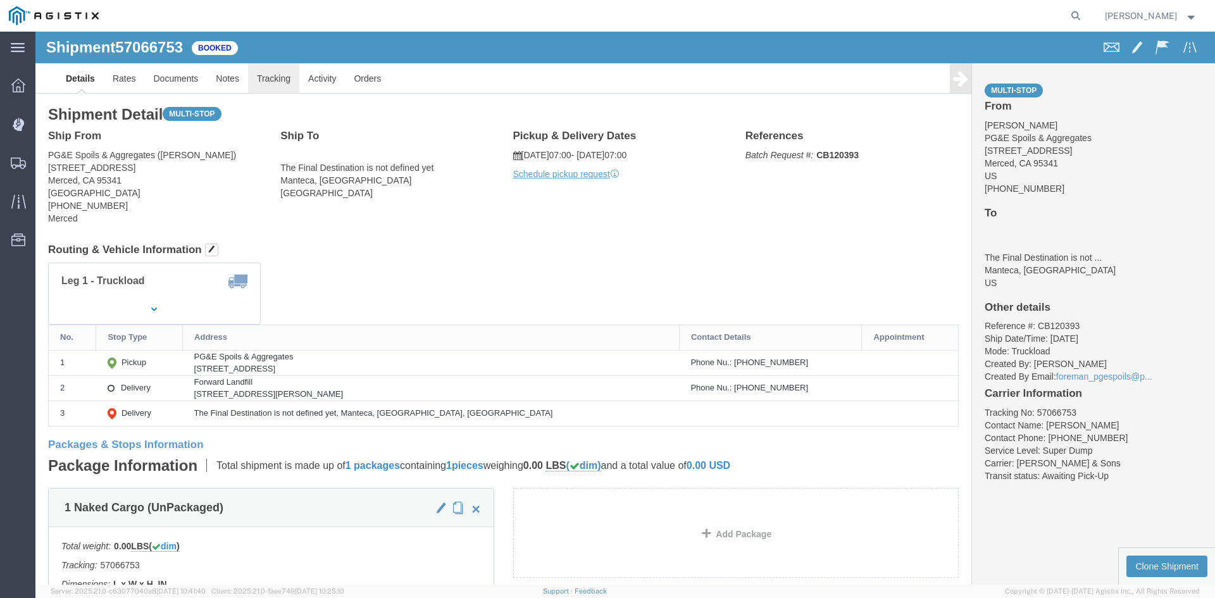
click link "Tracking"
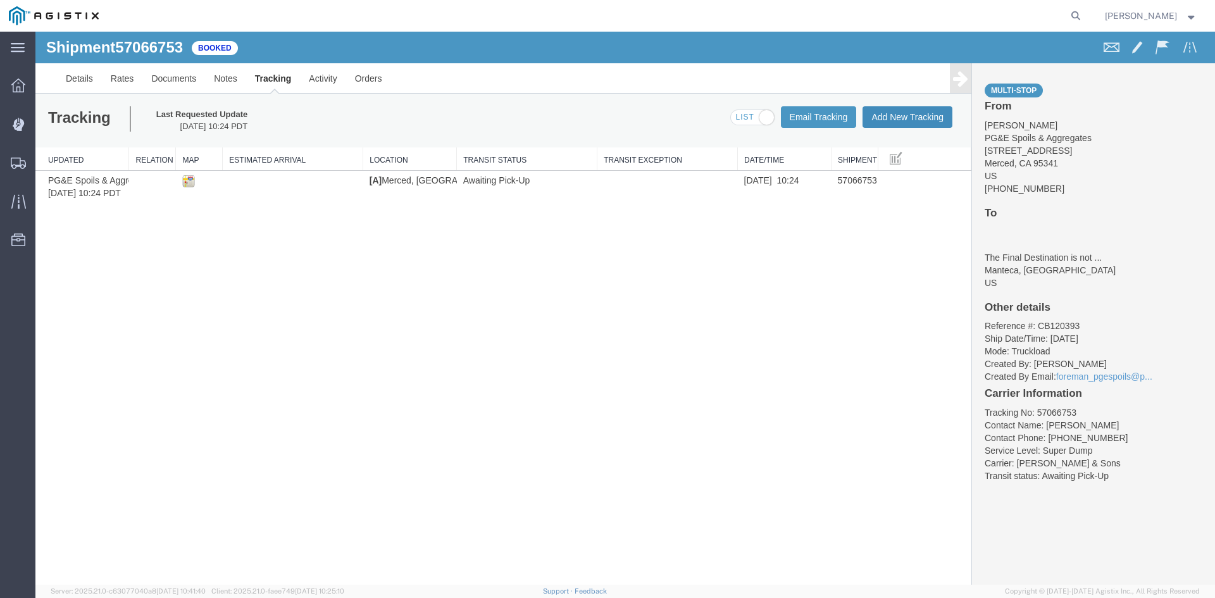
click at [908, 118] on button "Add New Tracking" at bounding box center [907, 117] width 90 height 22
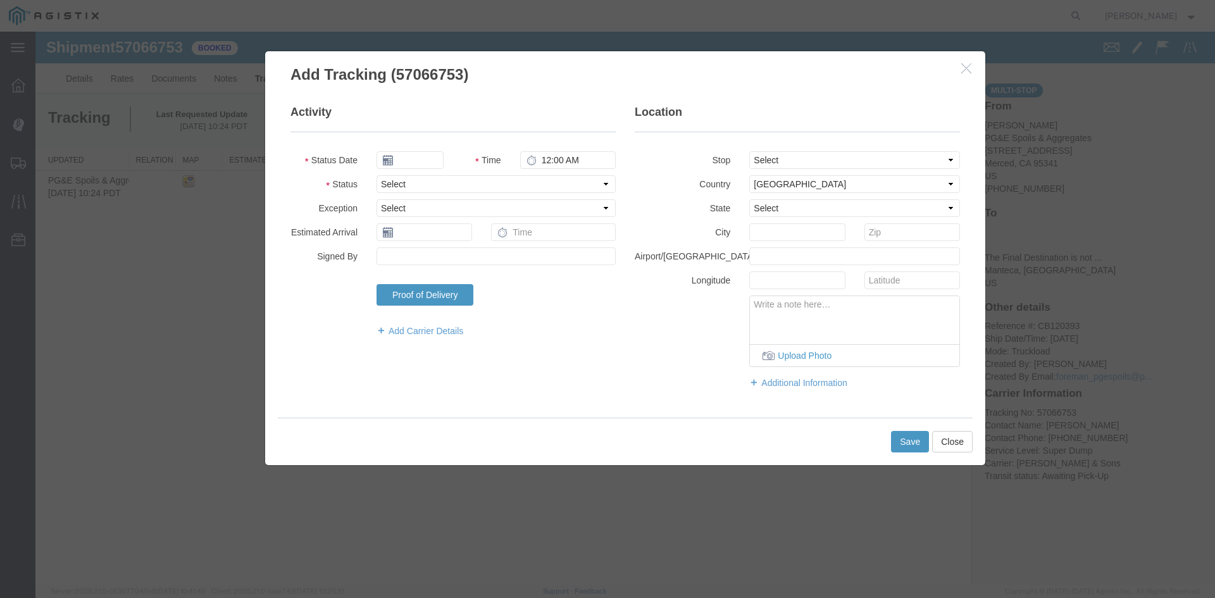
type input "[DATE]"
type input "1:00 PM"
click at [423, 167] on input "[DATE]" at bounding box center [409, 160] width 67 height 18
click at [459, 239] on td "9" at bounding box center [461, 239] width 19 height 19
type input "[DATE]"
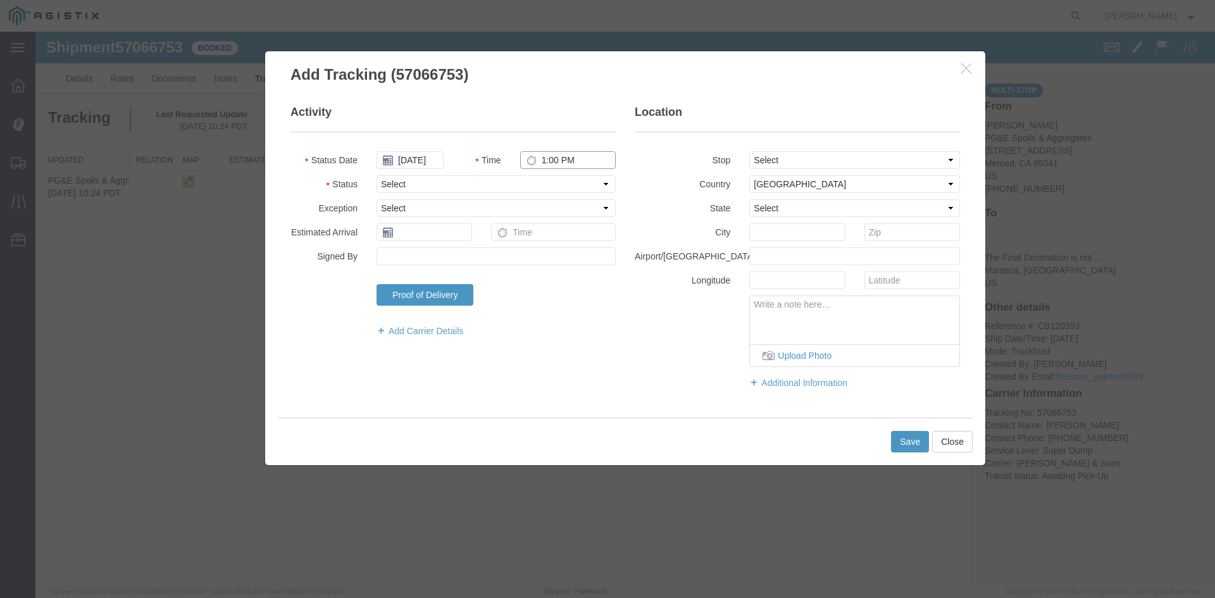
click at [552, 161] on input "1:00 PM" at bounding box center [568, 160] width 96 height 18
type input "7:00 AM"
select select "ARVPULOC"
drag, startPoint x: 814, startPoint y: 159, endPoint x: 822, endPoint y: 158, distance: 7.7
click at [814, 159] on select "Select From: [STREET_ADDRESS] Stop 2: [STREET_ADDRESS][PERSON_NAME] To: The Fin…" at bounding box center [854, 160] width 211 height 18
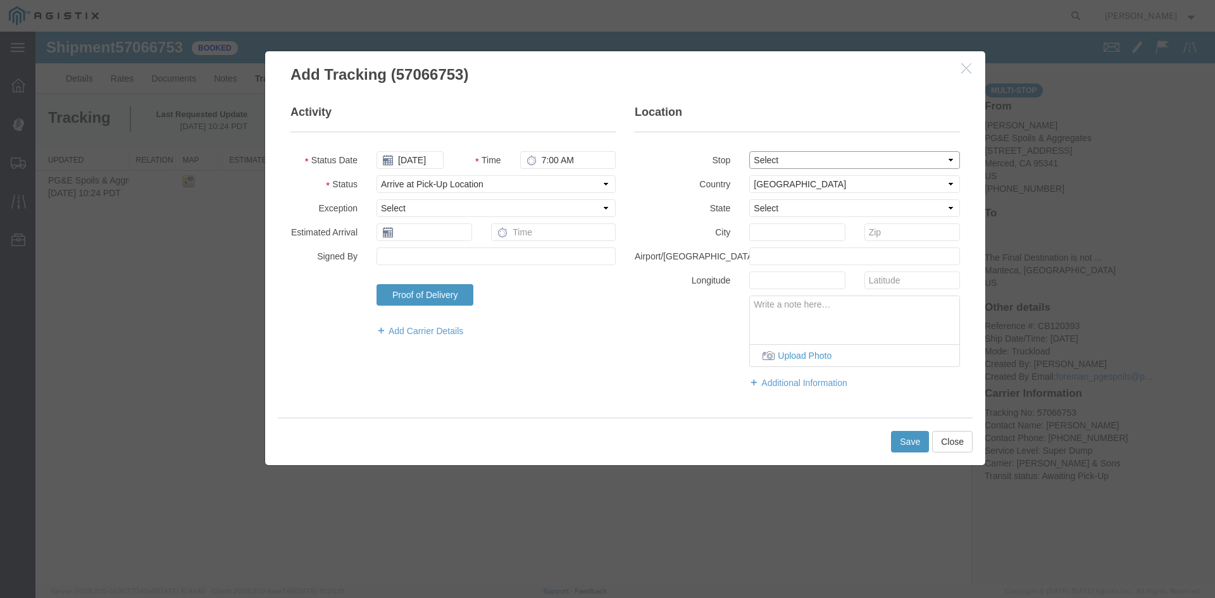
select select "{"pickupDeliveryInfoId": "123439090","pickupOrDelivery": "P","stopNum": "1","lo…"
click at [749, 151] on select "Select From: [STREET_ADDRESS] Stop 2: [STREET_ADDRESS][PERSON_NAME] To: The Fin…" at bounding box center [854, 160] width 211 height 18
select select "CA"
type input "Merced"
click at [922, 437] on button "Save" at bounding box center [910, 442] width 38 height 22
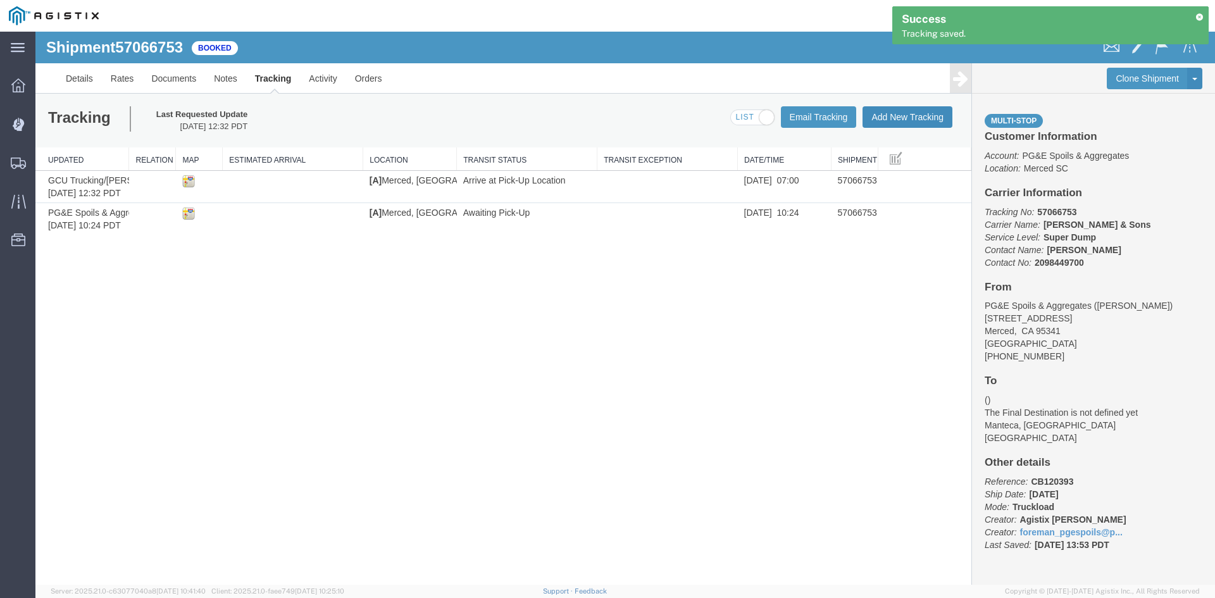
click at [929, 115] on button "Add New Tracking" at bounding box center [907, 117] width 90 height 22
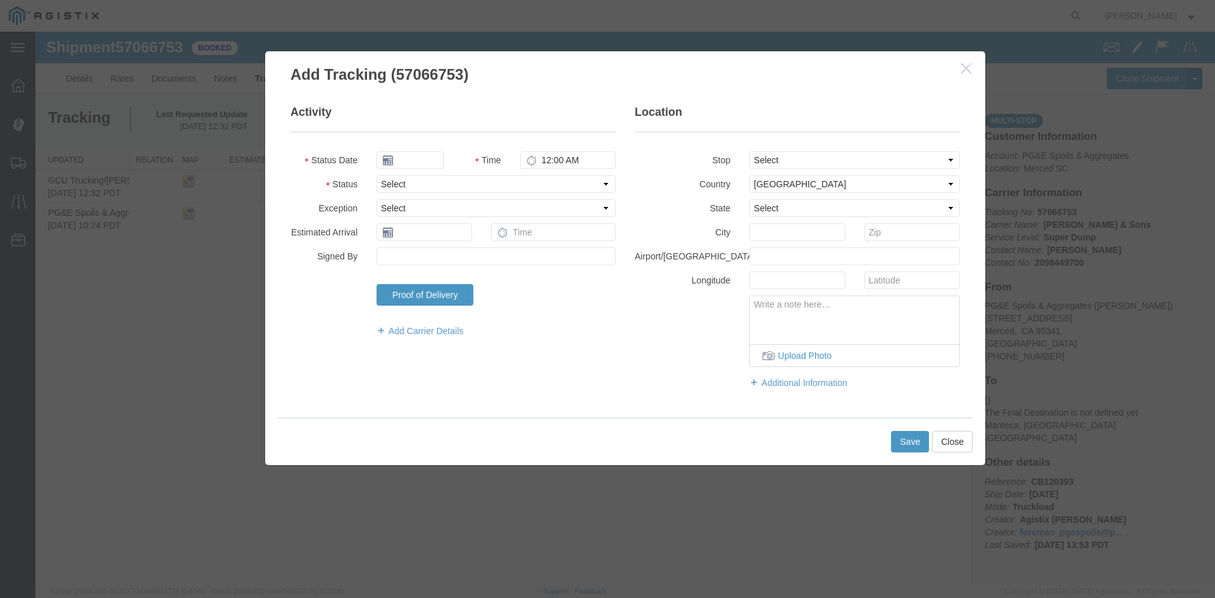
type input "[DATE]"
type input "1:00 PM"
click at [423, 153] on input "[DATE]" at bounding box center [409, 160] width 67 height 18
click at [465, 236] on td "9" at bounding box center [461, 239] width 19 height 19
type input "[DATE]"
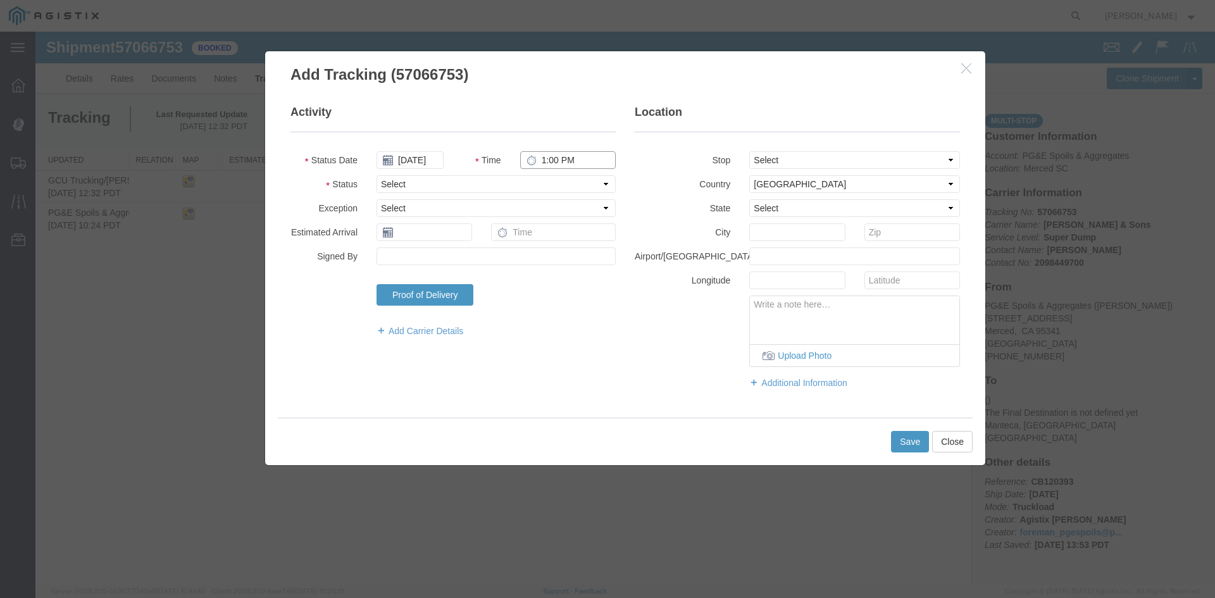
click at [542, 159] on input "1:00 PM" at bounding box center [568, 160] width 96 height 18
click at [576, 161] on input "12:30 AM" at bounding box center [568, 160] width 96 height 18
type input "12:30 PM"
select select "ARVPULOC"
click at [838, 154] on select "Select From: [STREET_ADDRESS] Stop 2: [STREET_ADDRESS][PERSON_NAME] To: The Fin…" at bounding box center [854, 160] width 211 height 18
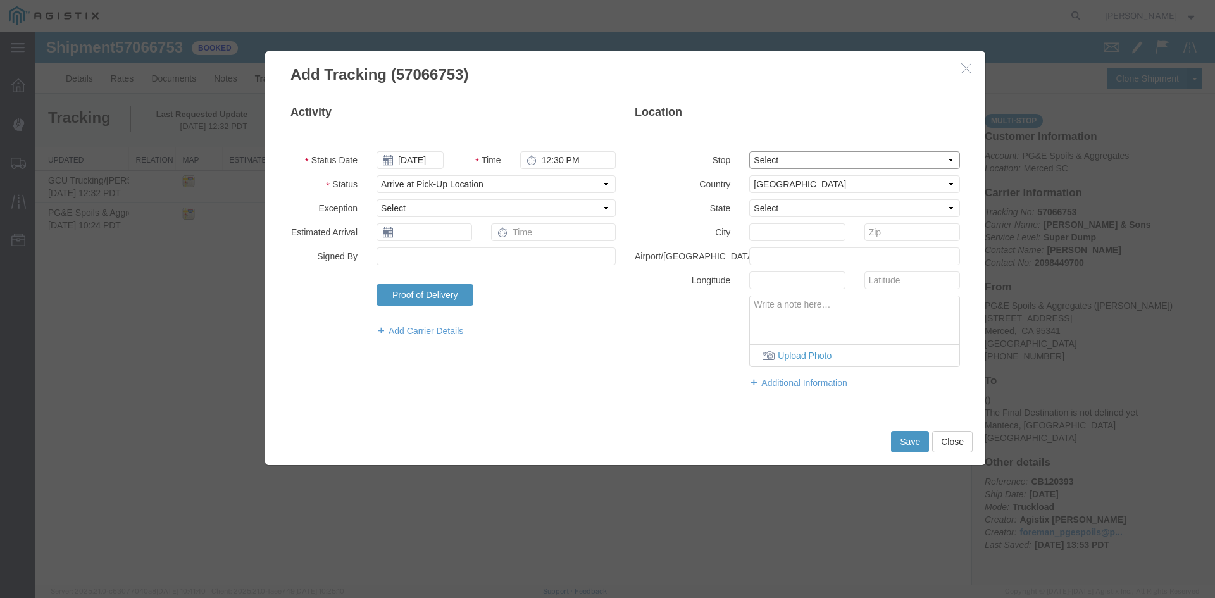
select select "{"pickupDeliveryInfoId": "123439090","pickupOrDelivery": "P","stopNum": "1","lo…"
click at [749, 151] on select "Select From: [STREET_ADDRESS] Stop 2: [STREET_ADDRESS][PERSON_NAME] To: The Fin…" at bounding box center [854, 160] width 211 height 18
select select "CA"
type input "Merced"
click at [905, 437] on button "Save" at bounding box center [910, 442] width 38 height 22
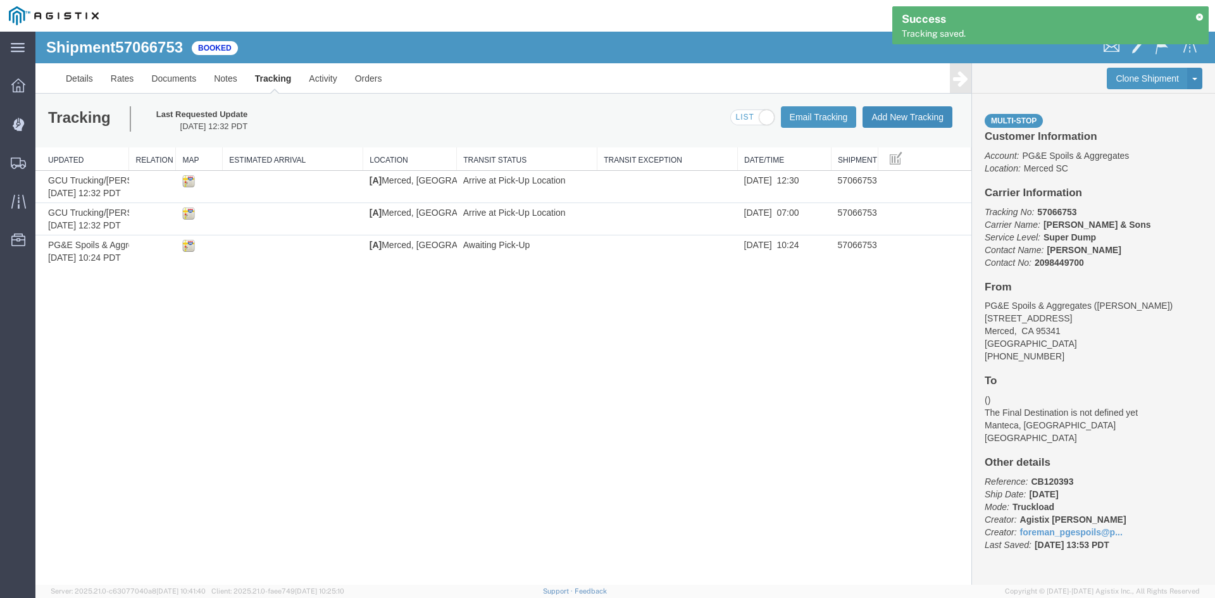
click at [893, 118] on button "Add New Tracking" at bounding box center [907, 117] width 90 height 22
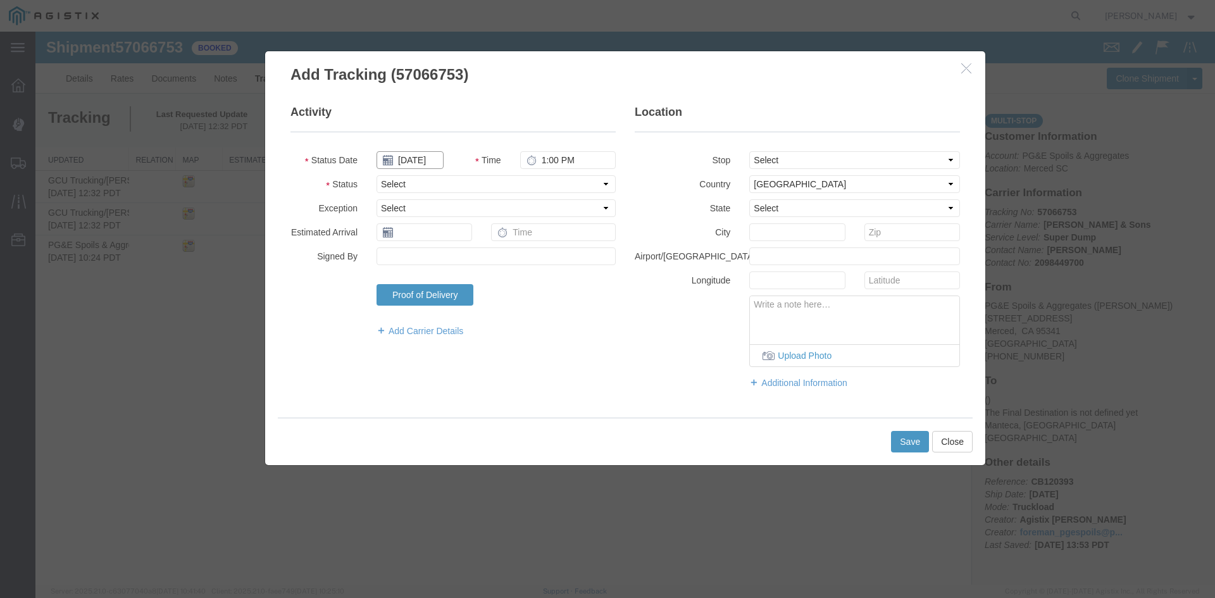
click at [428, 166] on input "[DATE]" at bounding box center [409, 160] width 67 height 18
click at [460, 241] on td "9" at bounding box center [461, 239] width 19 height 19
click at [549, 160] on input "1:00 PM" at bounding box center [568, 160] width 96 height 18
click at [820, 166] on select "Select From: [STREET_ADDRESS] Stop 2: [STREET_ADDRESS][PERSON_NAME] To: The Fin…" at bounding box center [854, 160] width 211 height 18
click at [749, 151] on select "Select From: [STREET_ADDRESS] Stop 2: [STREET_ADDRESS][PERSON_NAME] To: The Fin…" at bounding box center [854, 160] width 211 height 18
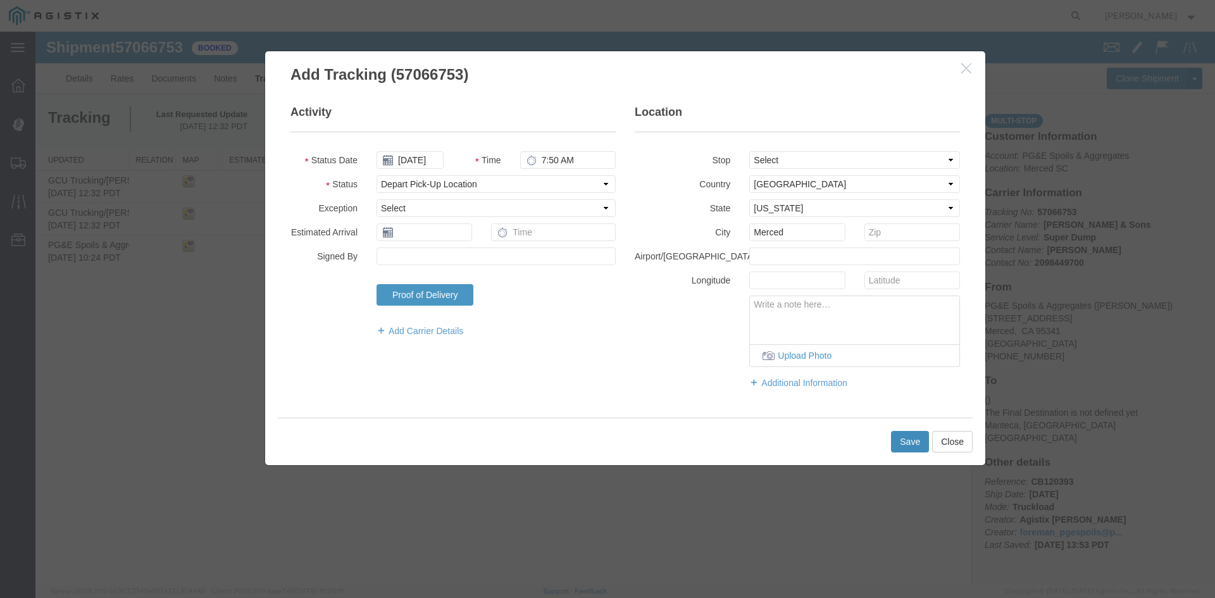
click at [903, 432] on button "Save" at bounding box center [910, 442] width 38 height 22
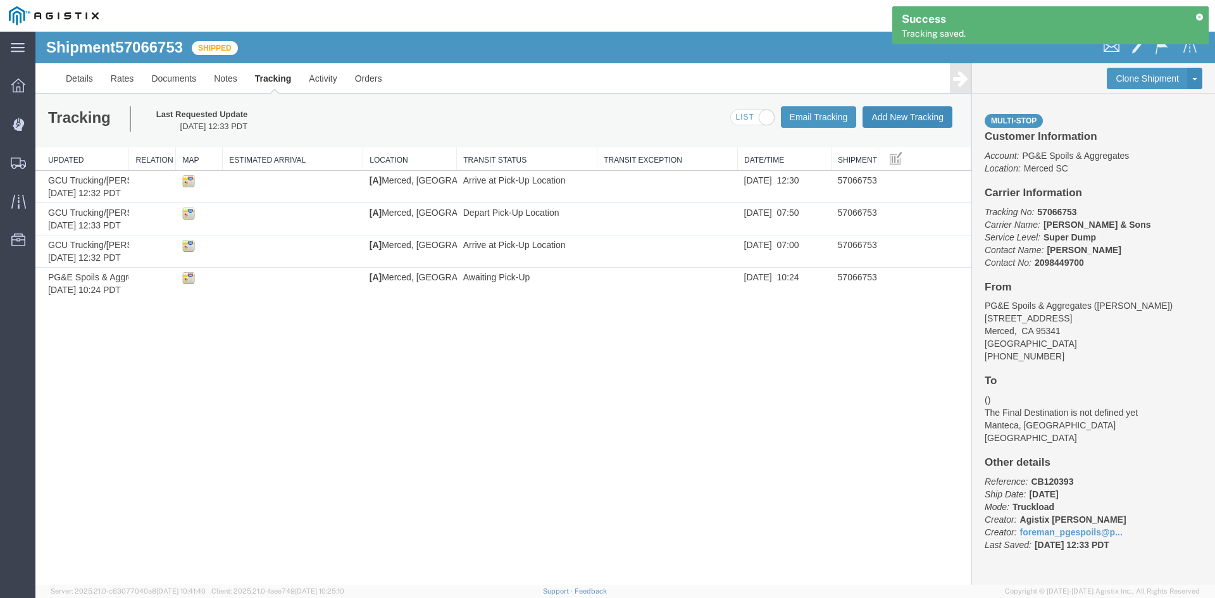
click at [917, 116] on button "Add New Tracking" at bounding box center [907, 117] width 90 height 22
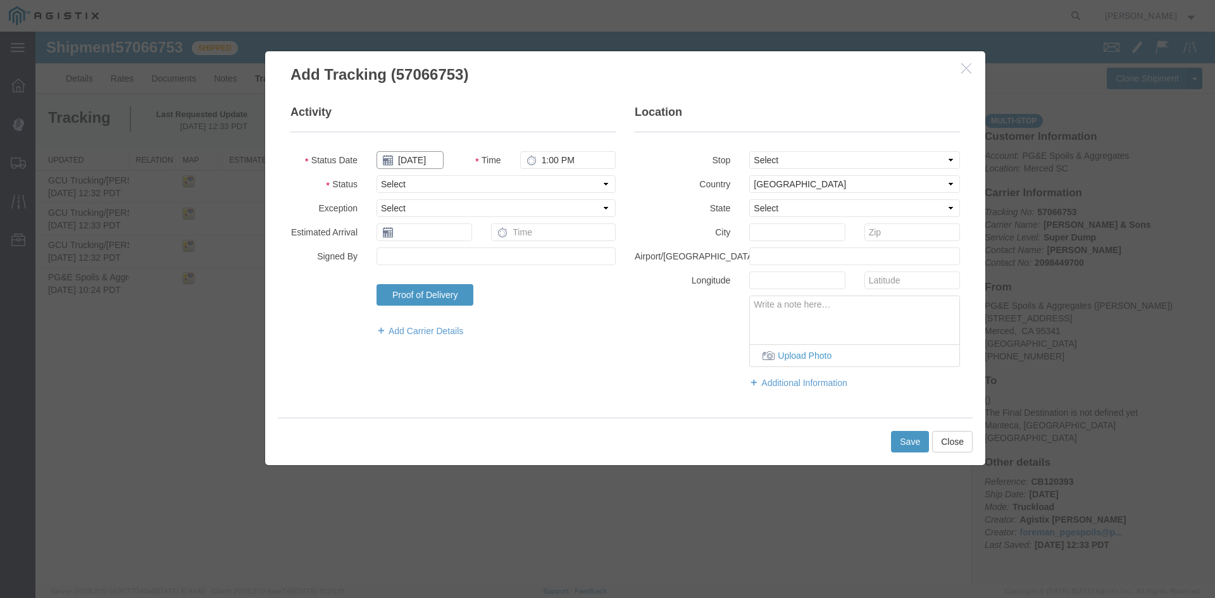
click at [419, 164] on input "[DATE]" at bounding box center [409, 160] width 67 height 18
click at [465, 237] on td "9" at bounding box center [461, 239] width 19 height 19
click at [545, 161] on input "1:00 PM" at bounding box center [568, 160] width 96 height 18
click at [851, 166] on select "Select From: [STREET_ADDRESS] Stop 2: [STREET_ADDRESS][PERSON_NAME] To: The Fin…" at bounding box center [854, 160] width 211 height 18
click at [749, 151] on select "Select From: [STREET_ADDRESS] Stop 2: [STREET_ADDRESS][PERSON_NAME] To: The Fin…" at bounding box center [854, 160] width 211 height 18
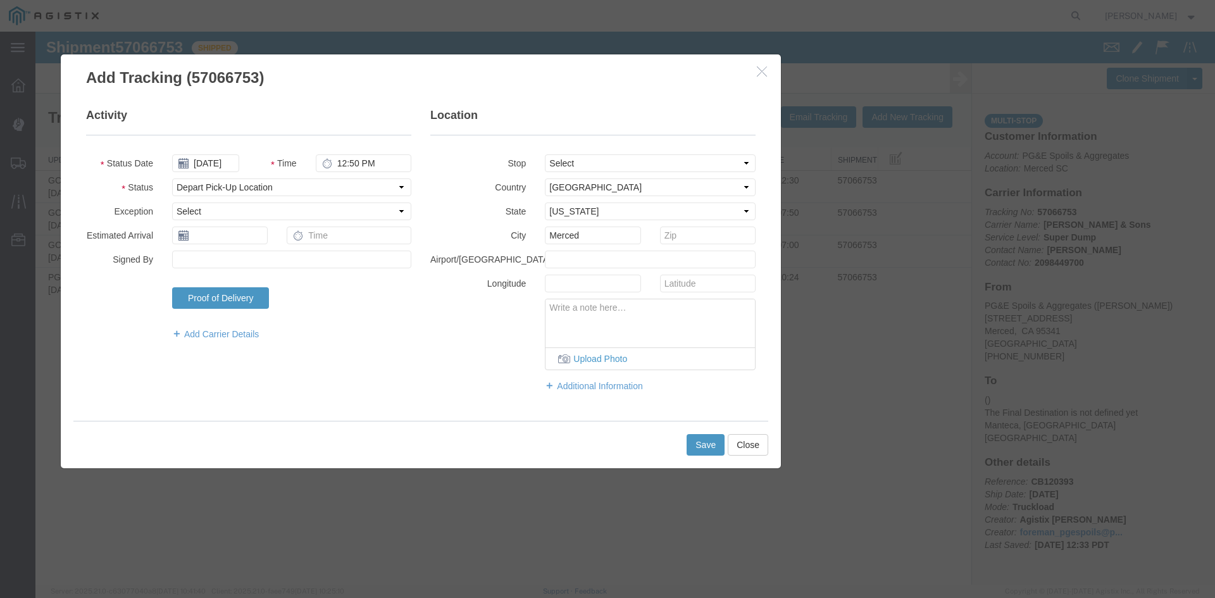
drag, startPoint x: 891, startPoint y: 64, endPoint x: 691, endPoint y: 67, distance: 200.6
click at [691, 67] on h3 "Add Tracking (57066753)" at bounding box center [421, 71] width 720 height 34
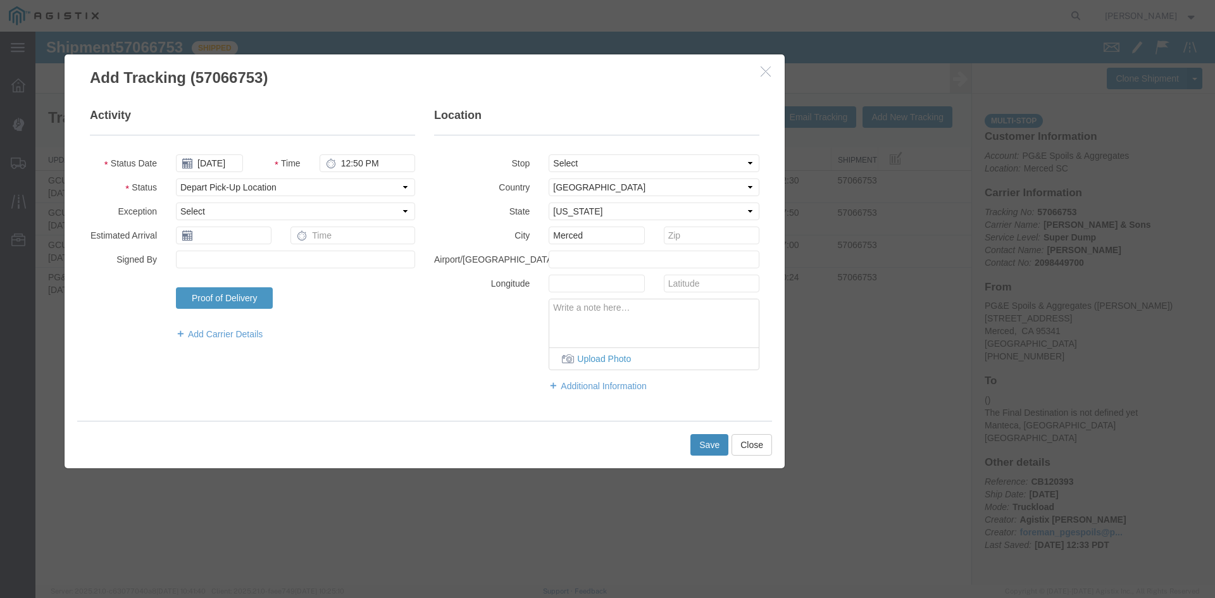
click at [704, 445] on button "Save" at bounding box center [709, 445] width 38 height 22
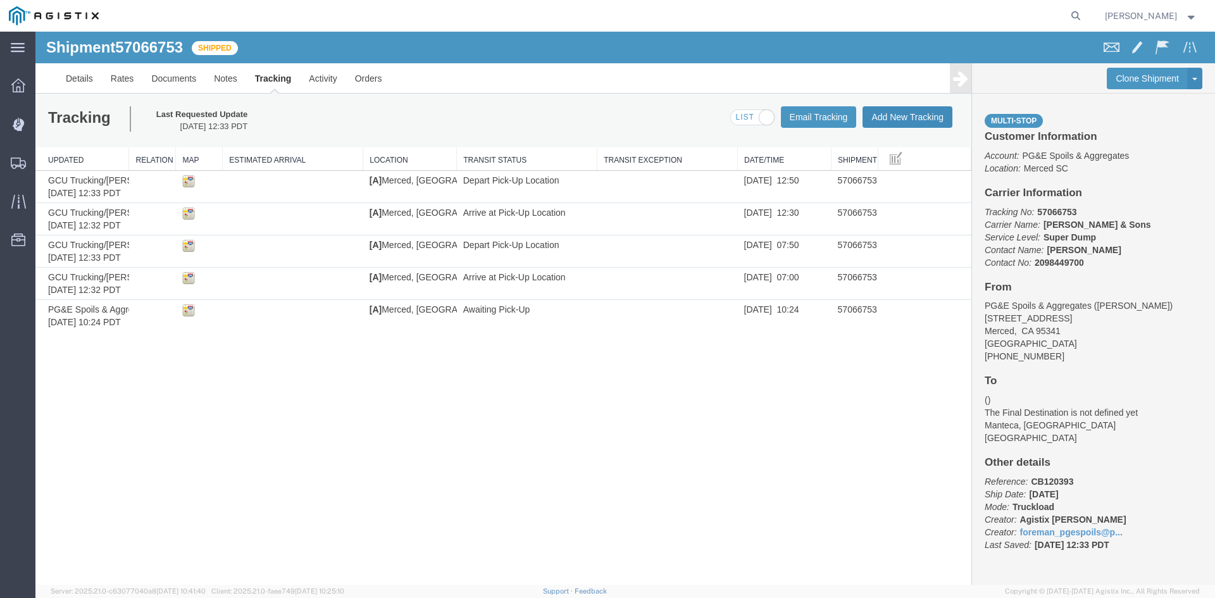
click at [919, 116] on button "Add New Tracking" at bounding box center [907, 117] width 90 height 22
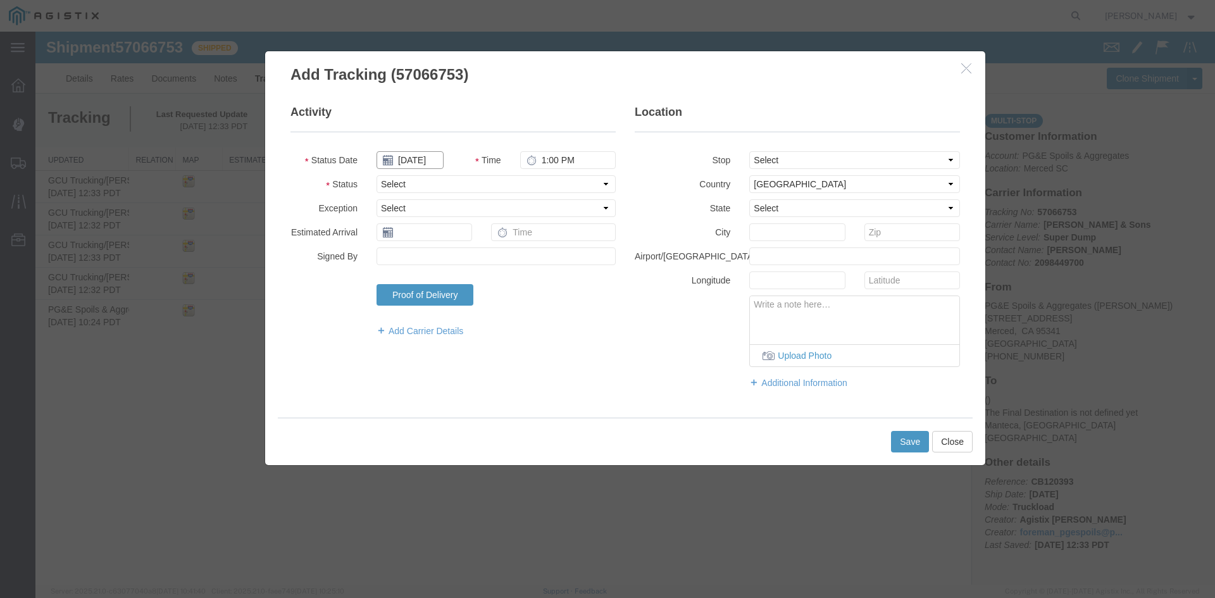
click at [423, 159] on input "[DATE]" at bounding box center [409, 160] width 67 height 18
click at [456, 236] on td "9" at bounding box center [461, 239] width 19 height 19
click at [547, 163] on input "1:00 PM" at bounding box center [568, 160] width 96 height 18
drag, startPoint x: 763, startPoint y: 159, endPoint x: 768, endPoint y: 163, distance: 6.7
click at [764, 159] on select "Select From: [STREET_ADDRESS] Stop 2: [STREET_ADDRESS][PERSON_NAME] To: The Fin…" at bounding box center [854, 160] width 211 height 18
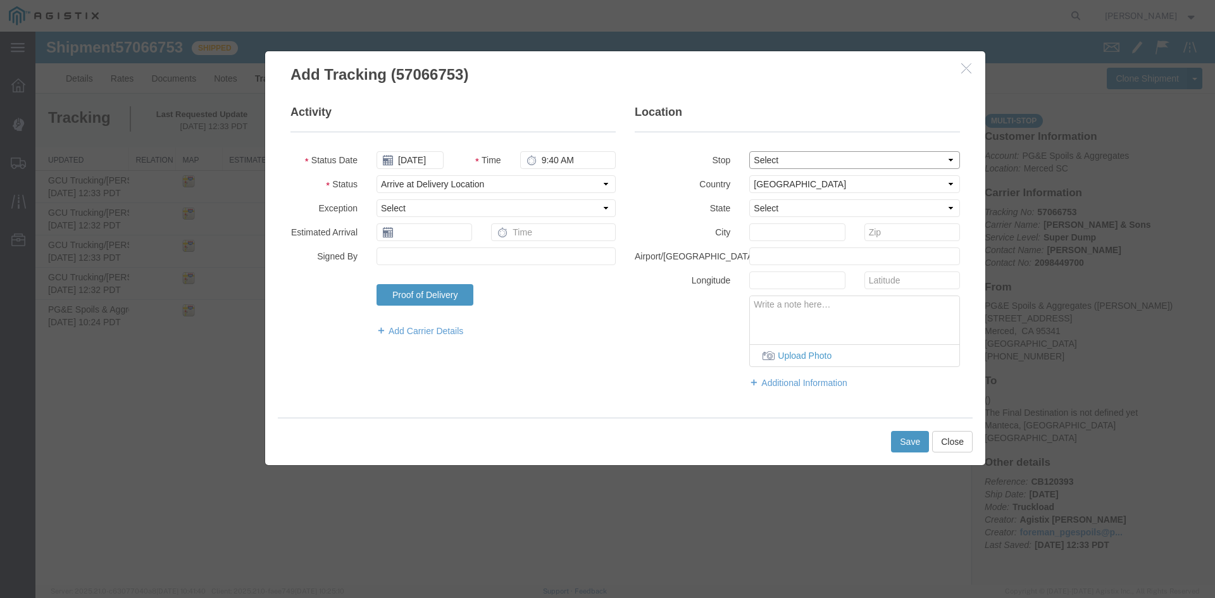
click at [749, 151] on select "Select From: [STREET_ADDRESS] Stop 2: [STREET_ADDRESS][PERSON_NAME] To: The Fin…" at bounding box center [854, 160] width 211 height 18
click at [806, 167] on select "Select From: [STREET_ADDRESS] Stop 2: [STREET_ADDRESS][PERSON_NAME] To: The Fin…" at bounding box center [854, 160] width 211 height 18
click at [749, 151] on select "Select From: [STREET_ADDRESS] Stop 2: [STREET_ADDRESS][PERSON_NAME] To: The Fin…" at bounding box center [854, 160] width 211 height 18
drag, startPoint x: 736, startPoint y: 233, endPoint x: 615, endPoint y: 237, distance: 120.9
click at [616, 237] on div "Activity Status Date [DATE] Time 9:40 AM Status Select Arrival Notice Available…" at bounding box center [625, 252] width 688 height 297
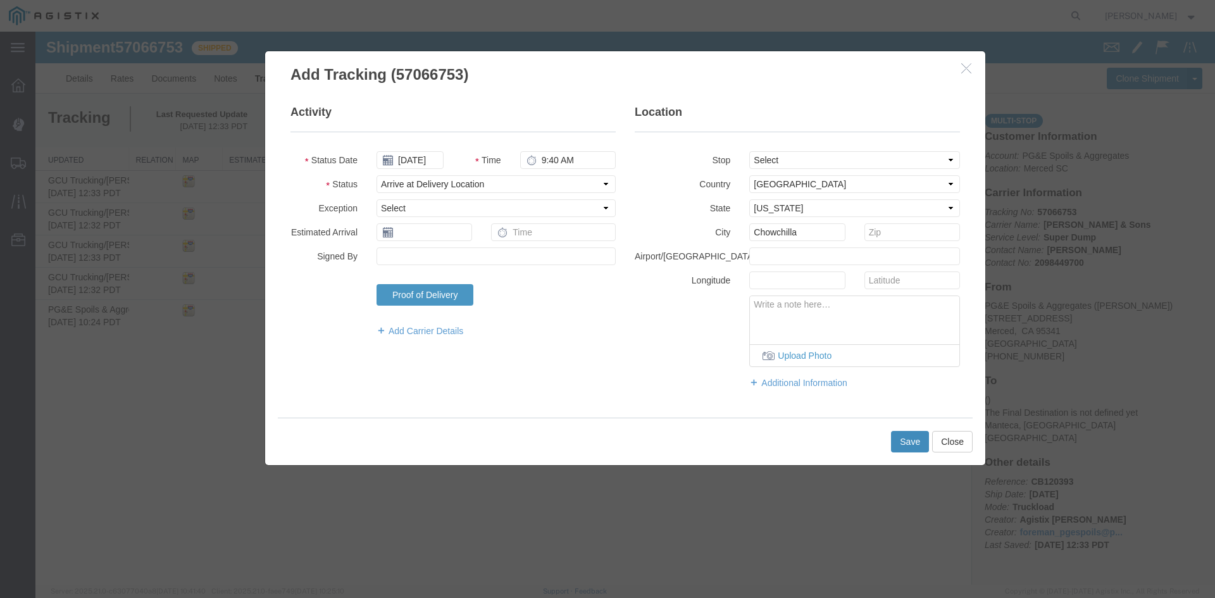
click at [900, 447] on button "Save" at bounding box center [910, 442] width 38 height 22
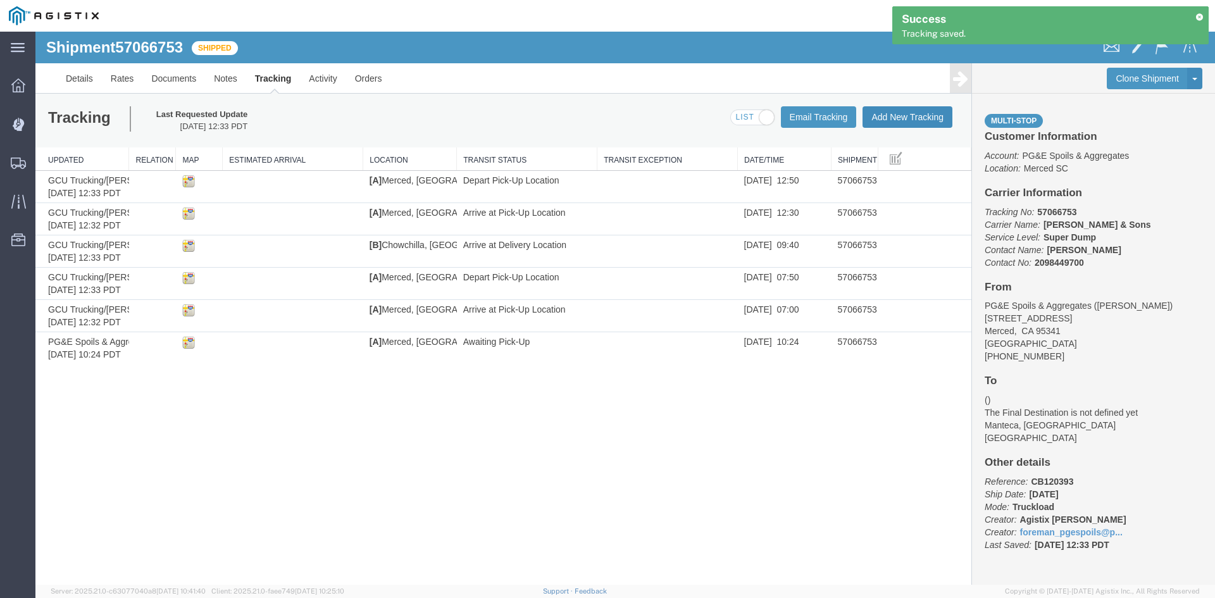
click at [900, 116] on button "Add New Tracking" at bounding box center [907, 117] width 90 height 22
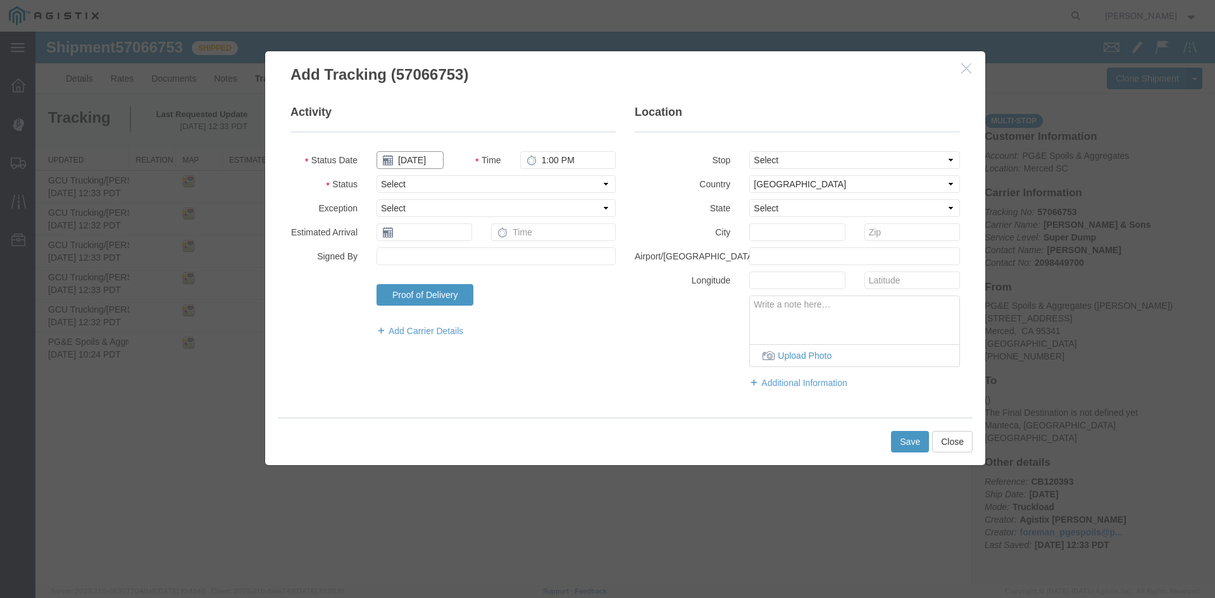
click at [428, 164] on input "[DATE]" at bounding box center [409, 160] width 67 height 18
click at [461, 237] on td "9" at bounding box center [461, 239] width 19 height 19
click at [551, 157] on input "1:00 PM" at bounding box center [568, 160] width 96 height 18
click at [554, 157] on input "1:40 AM" at bounding box center [568, 160] width 96 height 18
click at [867, 149] on fieldset "Location Stop Select From: [STREET_ADDRESS] Stop 2: [STREET_ADDRESS][PERSON_NAM…" at bounding box center [797, 252] width 325 height 297
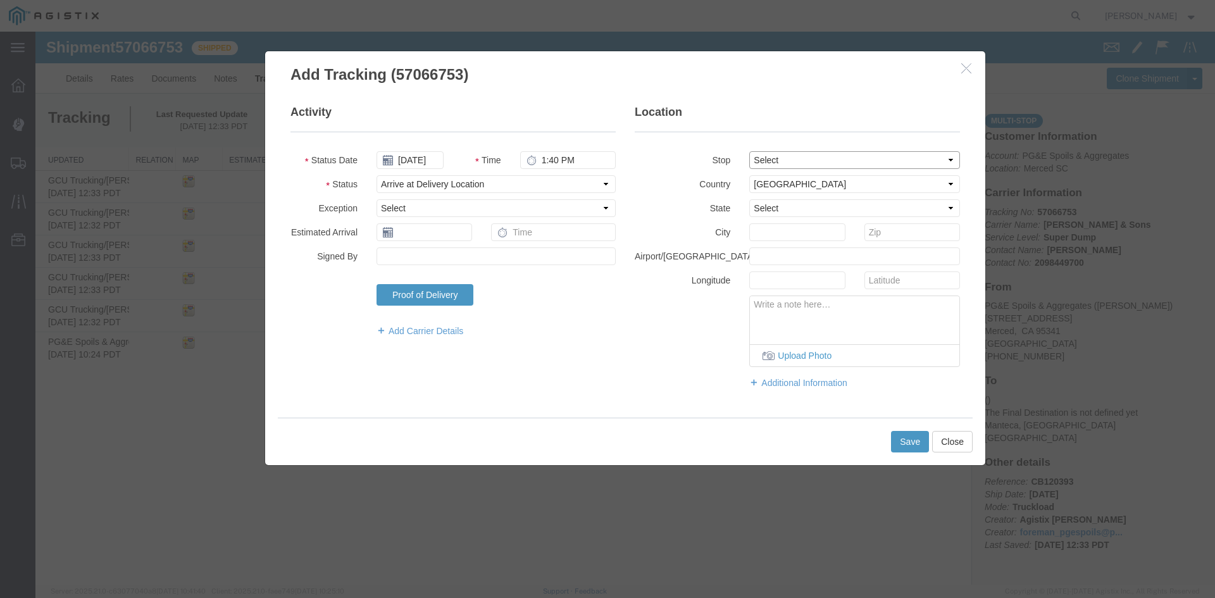
click at [890, 160] on select "Select From: [STREET_ADDRESS] Stop 2: [STREET_ADDRESS][PERSON_NAME] To: The Fin…" at bounding box center [854, 160] width 211 height 18
click at [749, 151] on select "Select From: [STREET_ADDRESS] Stop 2: [STREET_ADDRESS][PERSON_NAME] To: The Fin…" at bounding box center [854, 160] width 211 height 18
drag, startPoint x: 840, startPoint y: 155, endPoint x: 840, endPoint y: 162, distance: 7.0
click at [840, 158] on select "Select From: [STREET_ADDRESS] Stop 2: [STREET_ADDRESS][PERSON_NAME] To: The Fin…" at bounding box center [854, 160] width 211 height 18
click at [749, 151] on select "Select From: [STREET_ADDRESS] Stop 2: [STREET_ADDRESS][PERSON_NAME] To: The Fin…" at bounding box center [854, 160] width 211 height 18
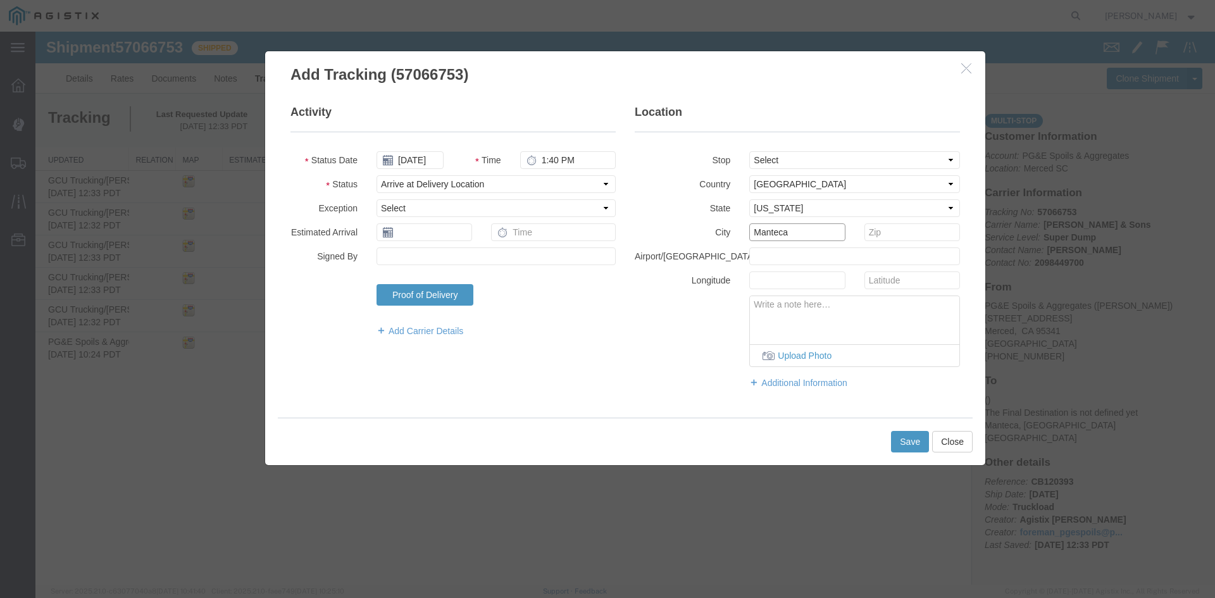
drag, startPoint x: 821, startPoint y: 231, endPoint x: 516, endPoint y: 220, distance: 305.2
click at [519, 220] on div "Activity Status Date [DATE] Time 1:40 PM Status Select Arrival Notice Available…" at bounding box center [625, 252] width 688 height 297
click at [915, 438] on button "Save" at bounding box center [910, 442] width 38 height 22
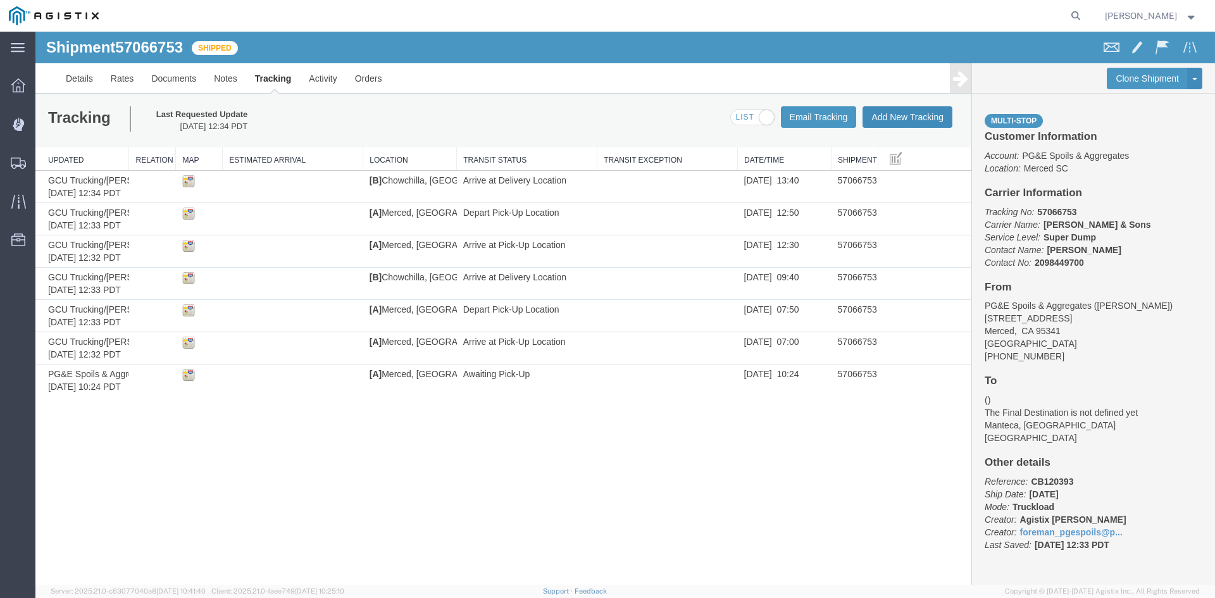
click at [902, 114] on button "Add New Tracking" at bounding box center [907, 117] width 90 height 22
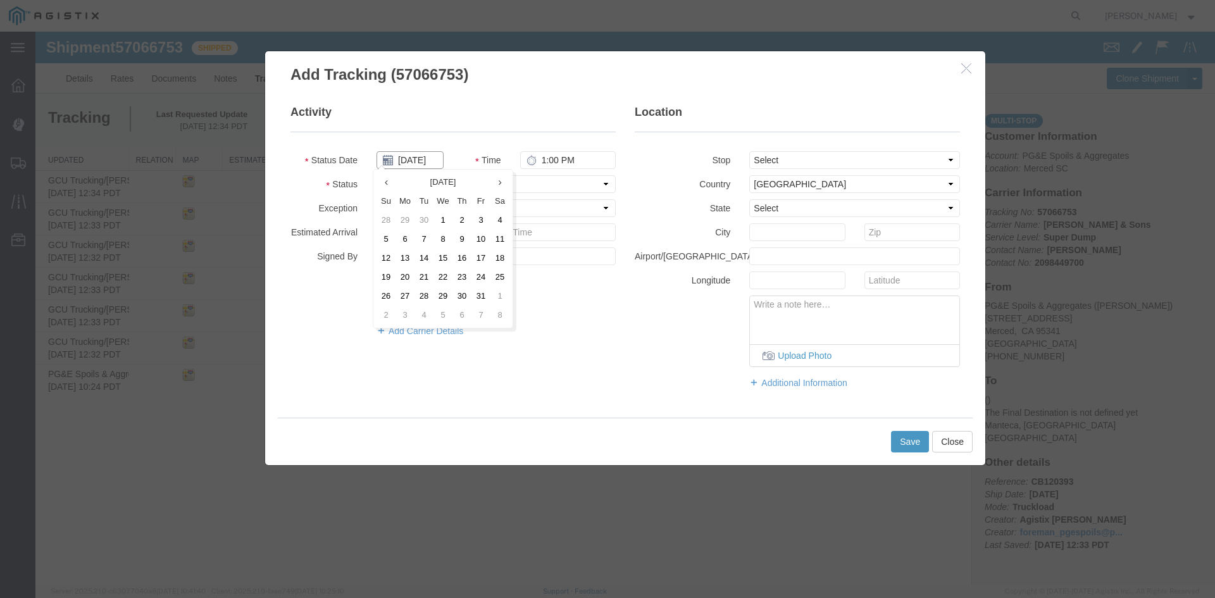
drag, startPoint x: 422, startPoint y: 155, endPoint x: 433, endPoint y: 206, distance: 52.4
click at [421, 156] on input "[DATE]" at bounding box center [409, 160] width 67 height 18
click at [456, 237] on td "9" at bounding box center [461, 239] width 19 height 19
click at [550, 163] on input "1:00 PM" at bounding box center [568, 160] width 96 height 18
click at [909, 435] on button "Save" at bounding box center [910, 442] width 38 height 22
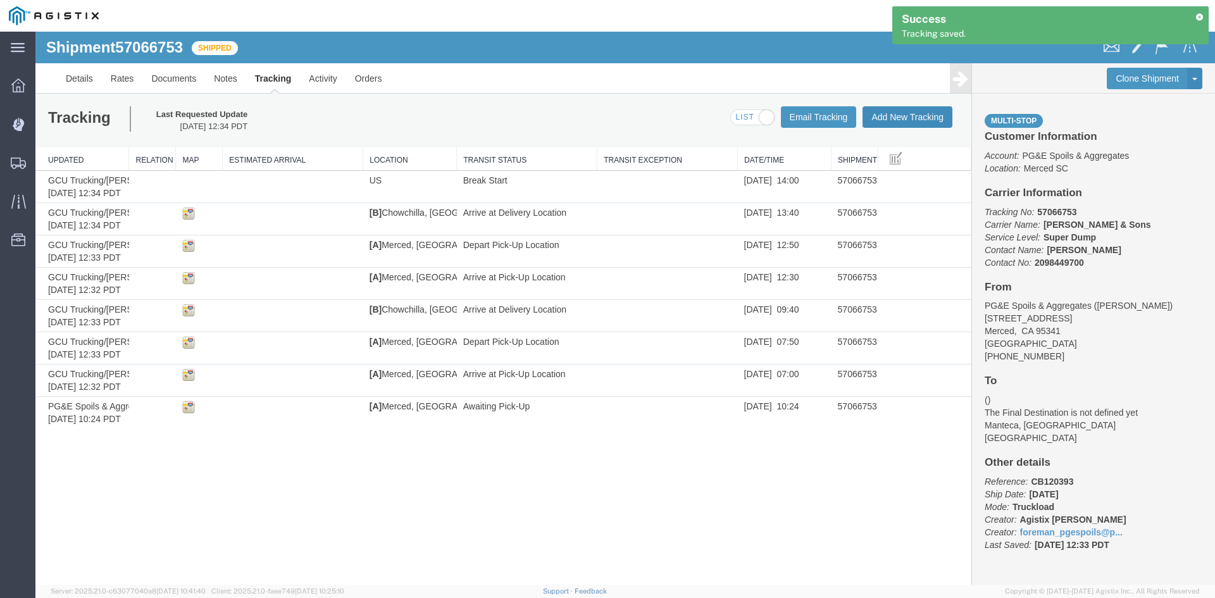
click at [911, 115] on button "Add New Tracking" at bounding box center [907, 117] width 90 height 22
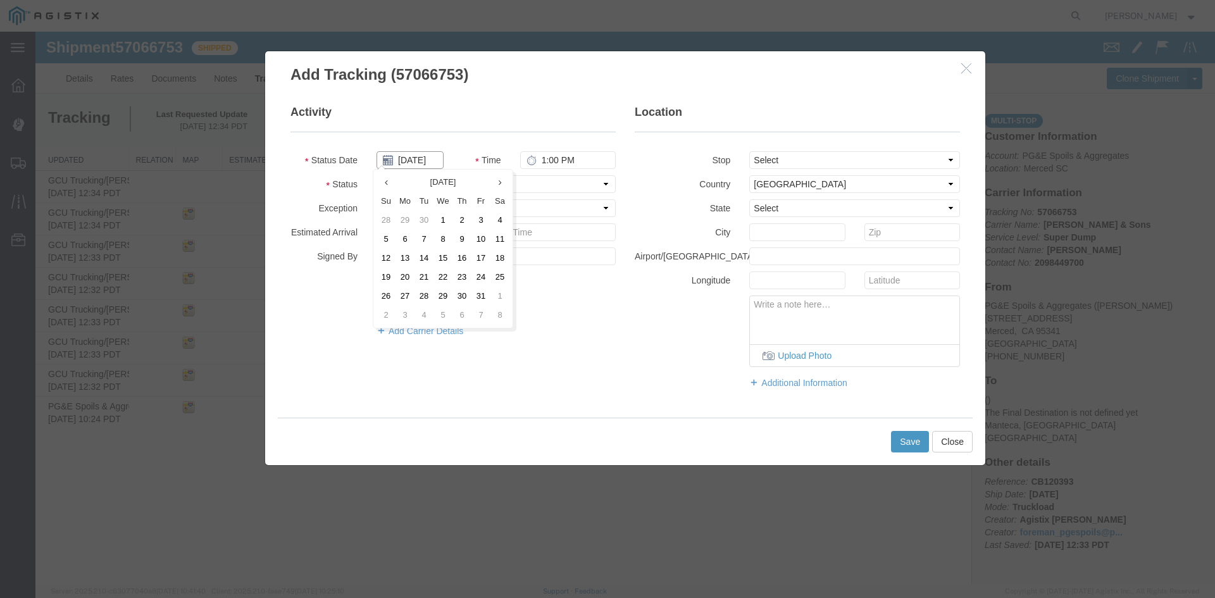
click at [413, 162] on input "[DATE]" at bounding box center [409, 160] width 67 height 18
drag, startPoint x: 461, startPoint y: 237, endPoint x: 500, endPoint y: 206, distance: 50.1
click at [461, 237] on td "9" at bounding box center [461, 239] width 19 height 19
click at [549, 159] on input "1:00 PM" at bounding box center [568, 160] width 96 height 18
click at [904, 433] on button "Save" at bounding box center [910, 442] width 38 height 22
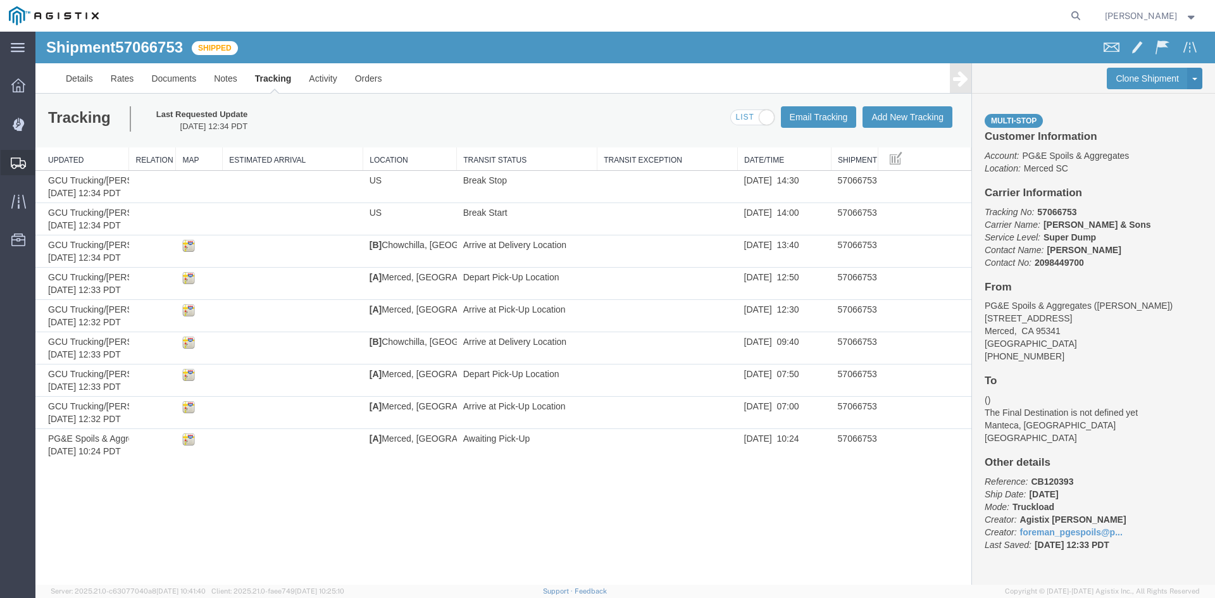
click at [15, 159] on icon at bounding box center [18, 163] width 15 height 11
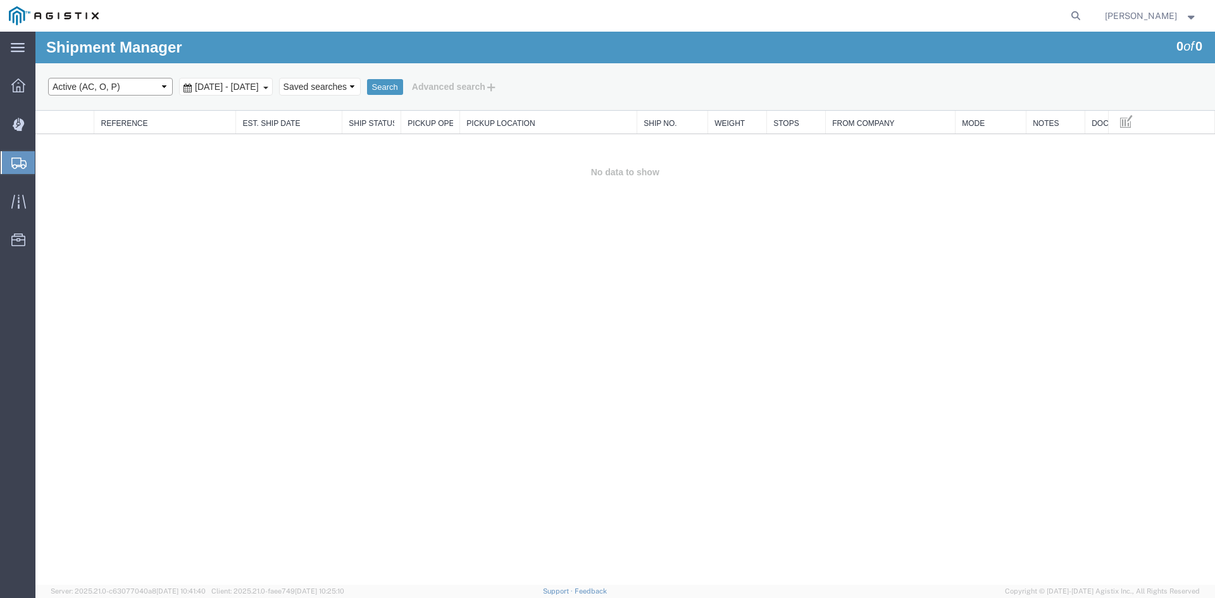
click at [113, 91] on select "Select status Active (AC, O, P) All Approved Awaiting Confirmation (AC) Booked …" at bounding box center [110, 87] width 125 height 18
click at [48, 78] on select "Select status Active (AC, O, P) All Approved Awaiting Confirmation (AC) Booked …" at bounding box center [110, 87] width 125 height 18
click at [258, 89] on span "[DATE] - [DATE]" at bounding box center [227, 87] width 70 height 10
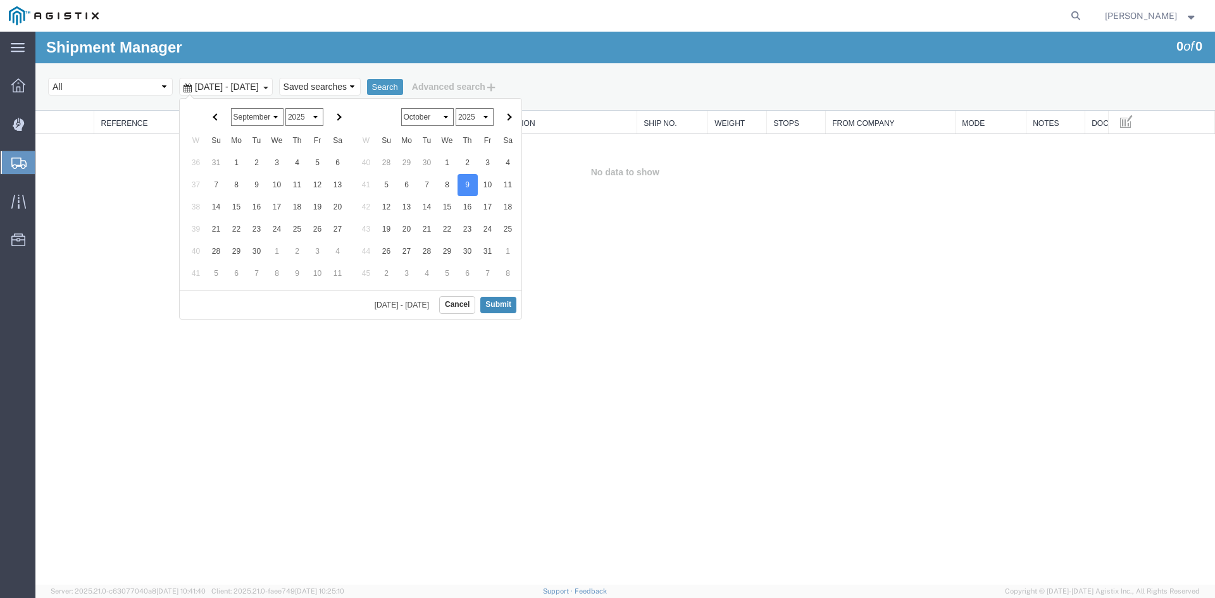
drag, startPoint x: 502, startPoint y: 302, endPoint x: 471, endPoint y: 220, distance: 87.9
click at [500, 302] on button "Submit" at bounding box center [498, 305] width 36 height 16
click at [403, 89] on button "Search" at bounding box center [385, 87] width 36 height 16
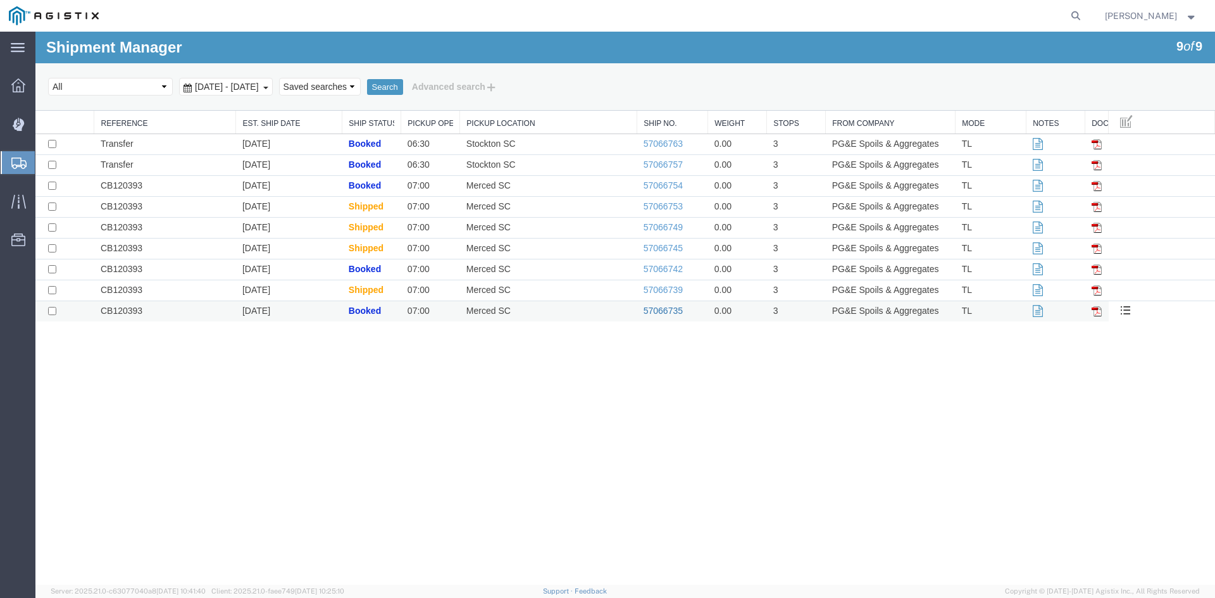
click at [666, 311] on link "57066735" at bounding box center [662, 311] width 39 height 10
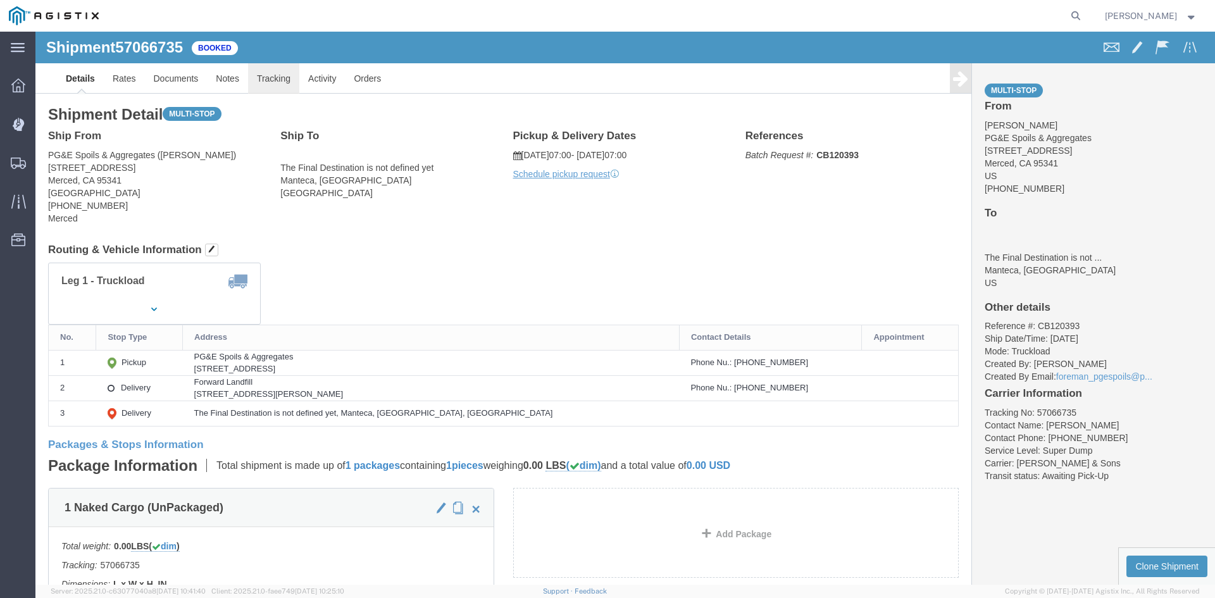
click link "Tracking"
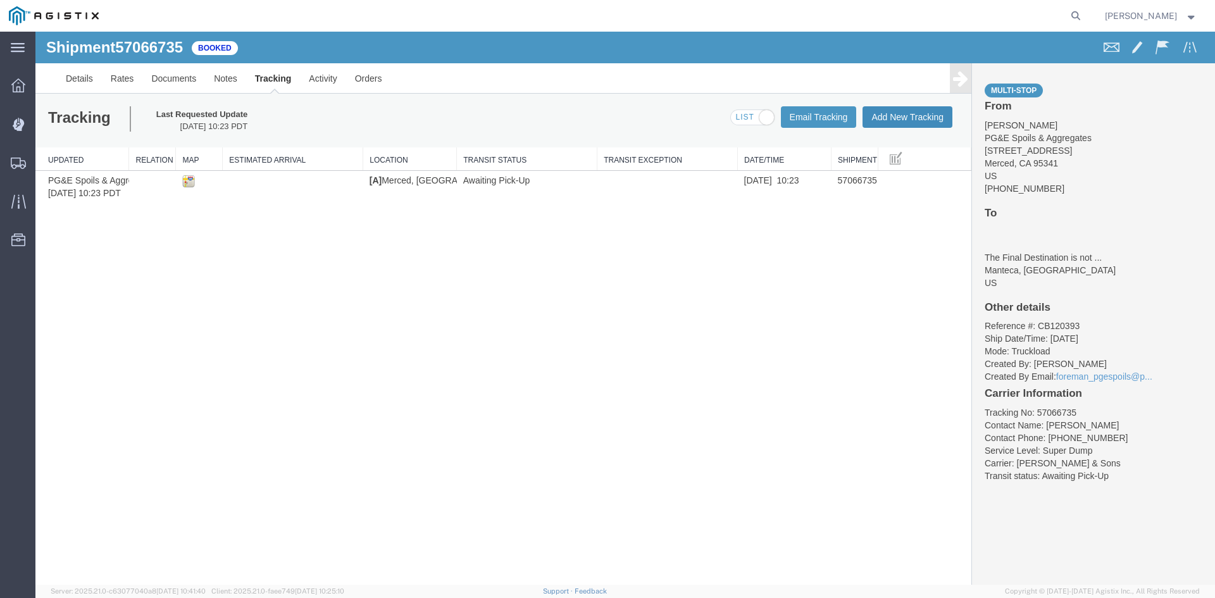
click at [914, 127] on button "Add New Tracking" at bounding box center [907, 117] width 90 height 22
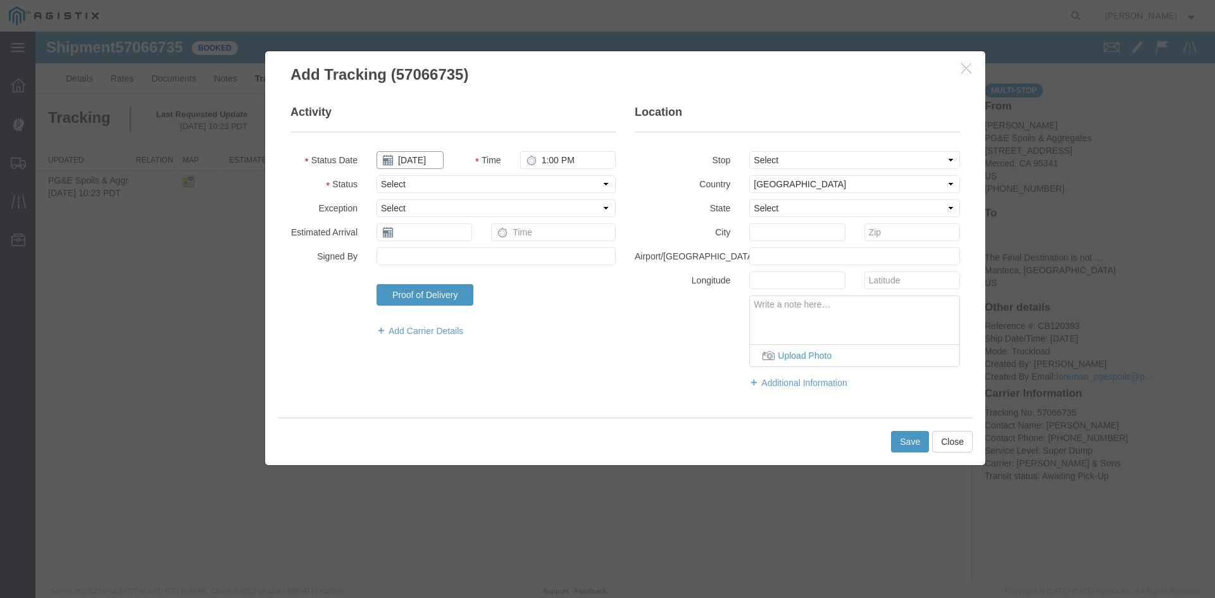
click at [422, 158] on input "[DATE]" at bounding box center [409, 160] width 67 height 18
click at [462, 242] on td "9" at bounding box center [461, 239] width 19 height 19
click at [542, 167] on input "1:00 PM" at bounding box center [568, 160] width 96 height 18
click at [788, 149] on fieldset "Location Stop Select From: [STREET_ADDRESS] Stop 2: [STREET_ADDRESS][PERSON_NAM…" at bounding box center [797, 252] width 325 height 297
click at [823, 164] on select "Select From: [STREET_ADDRESS] Stop 2: [STREET_ADDRESS][PERSON_NAME] To: The Fin…" at bounding box center [854, 160] width 211 height 18
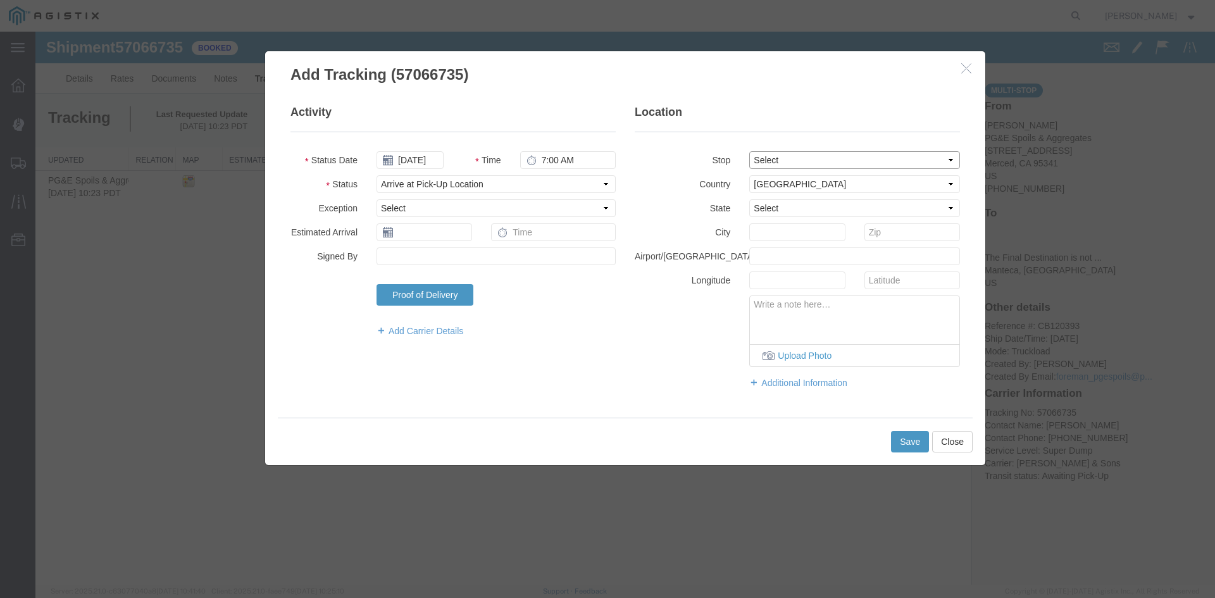
click at [749, 151] on select "Select From: [STREET_ADDRESS] Stop 2: [STREET_ADDRESS][PERSON_NAME] To: The Fin…" at bounding box center [854, 160] width 211 height 18
click at [910, 440] on button "Save" at bounding box center [910, 442] width 38 height 22
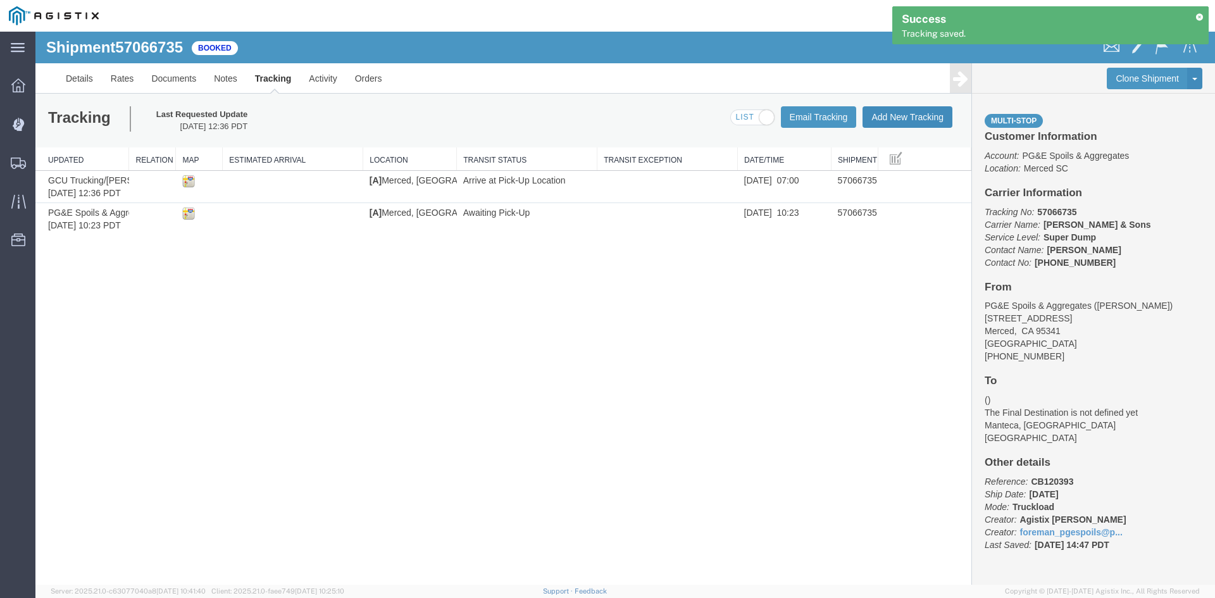
click at [926, 121] on button "Add New Tracking" at bounding box center [907, 117] width 90 height 22
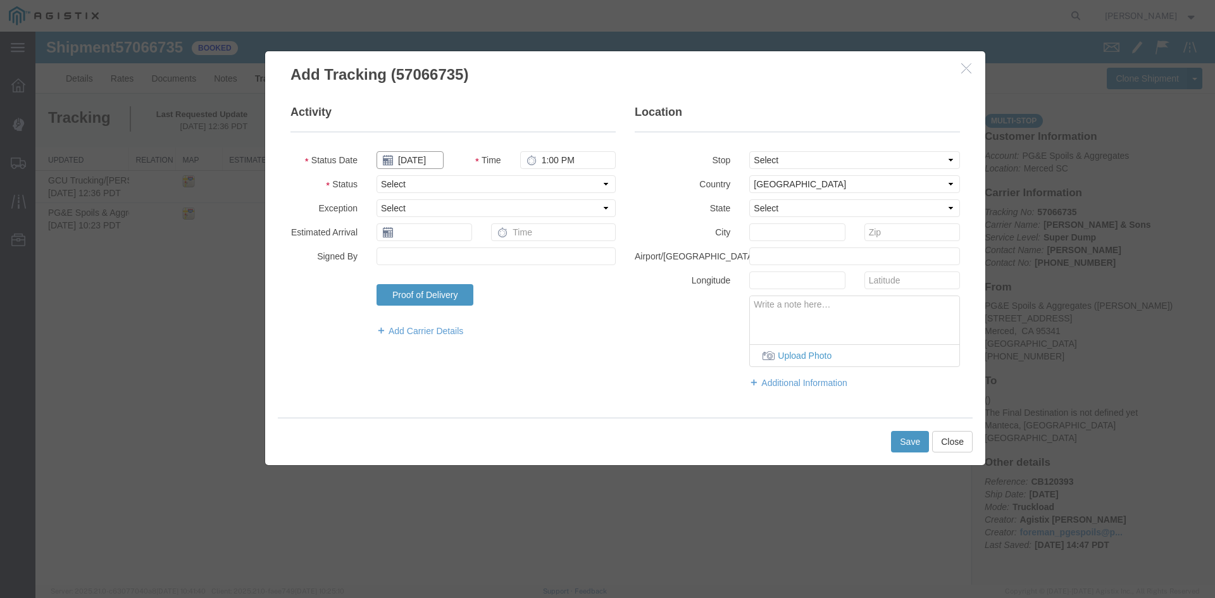
click at [416, 161] on input "[DATE]" at bounding box center [409, 160] width 67 height 18
click at [463, 239] on td "9" at bounding box center [461, 239] width 19 height 19
click at [543, 165] on input "1:00 PM" at bounding box center [568, 160] width 96 height 18
click at [840, 158] on select "Select From: [STREET_ADDRESS] Stop 2: [STREET_ADDRESS][PERSON_NAME] To: The Fin…" at bounding box center [854, 160] width 211 height 18
click at [749, 151] on select "Select From: [STREET_ADDRESS] Stop 2: [STREET_ADDRESS][PERSON_NAME] To: The Fin…" at bounding box center [854, 160] width 211 height 18
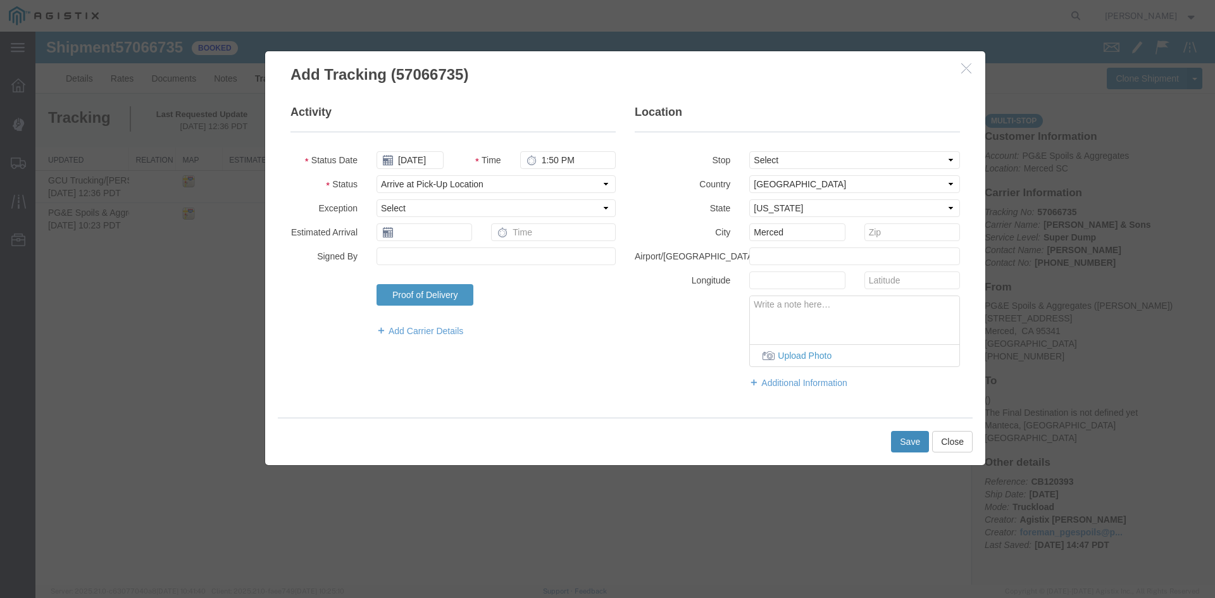
click at [905, 436] on button "Save" at bounding box center [910, 442] width 38 height 22
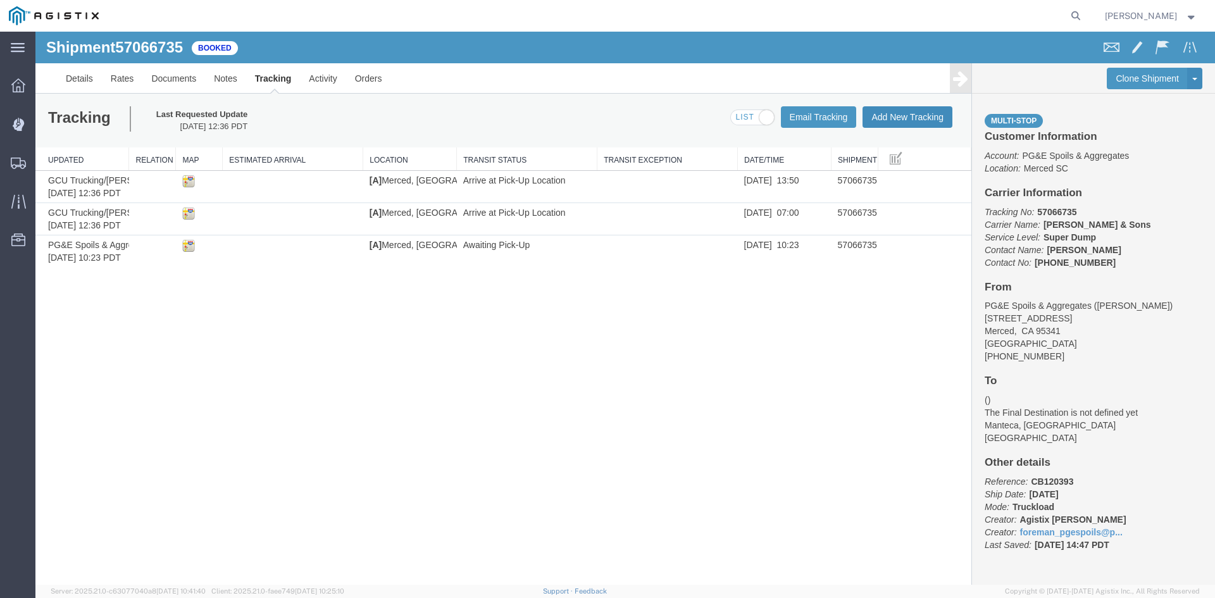
click at [896, 117] on button "Add New Tracking" at bounding box center [907, 117] width 90 height 22
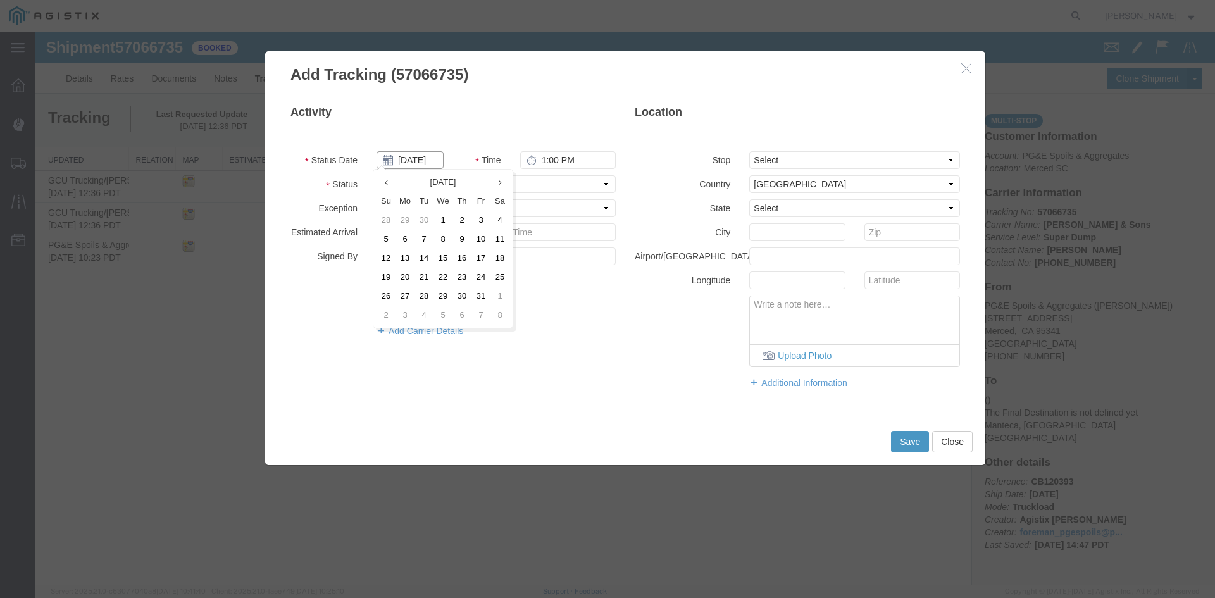
click at [416, 156] on input "[DATE]" at bounding box center [409, 160] width 67 height 18
click at [459, 237] on td "9" at bounding box center [461, 239] width 19 height 19
click at [546, 161] on input "1:00 PM" at bounding box center [568, 160] width 96 height 18
click at [835, 161] on select "Select From: [STREET_ADDRESS] Stop 2: [STREET_ADDRESS][PERSON_NAME] To: The Fin…" at bounding box center [854, 160] width 211 height 18
click at [749, 151] on select "Select From: [STREET_ADDRESS] Stop 2: [STREET_ADDRESS][PERSON_NAME] To: The Fin…" at bounding box center [854, 160] width 211 height 18
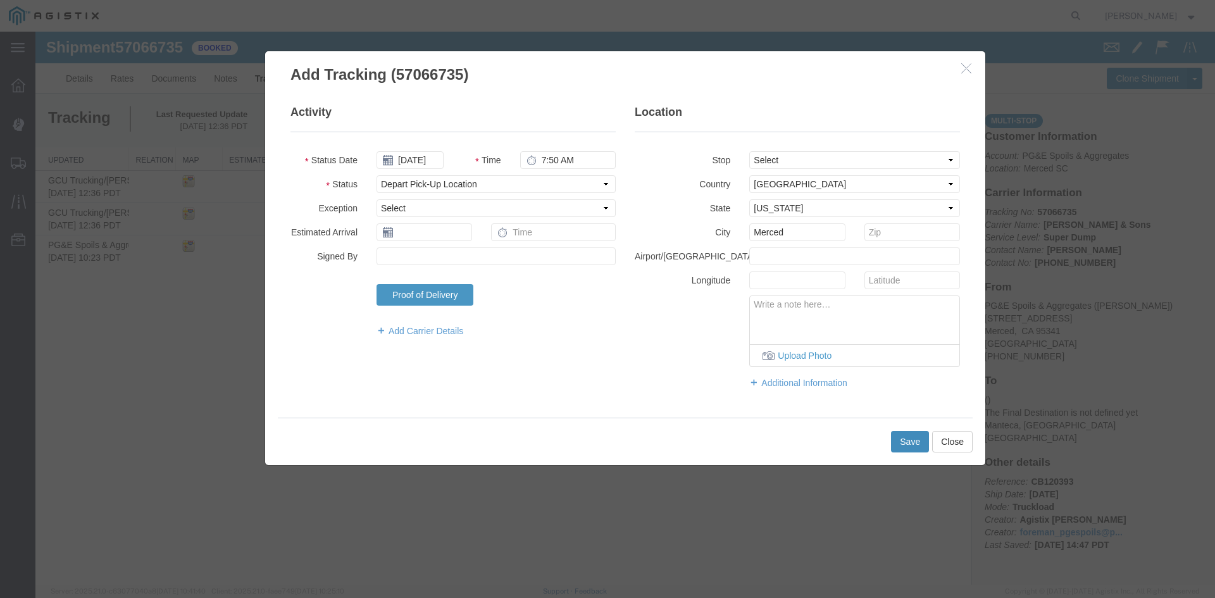
click at [912, 440] on button "Save" at bounding box center [910, 442] width 38 height 22
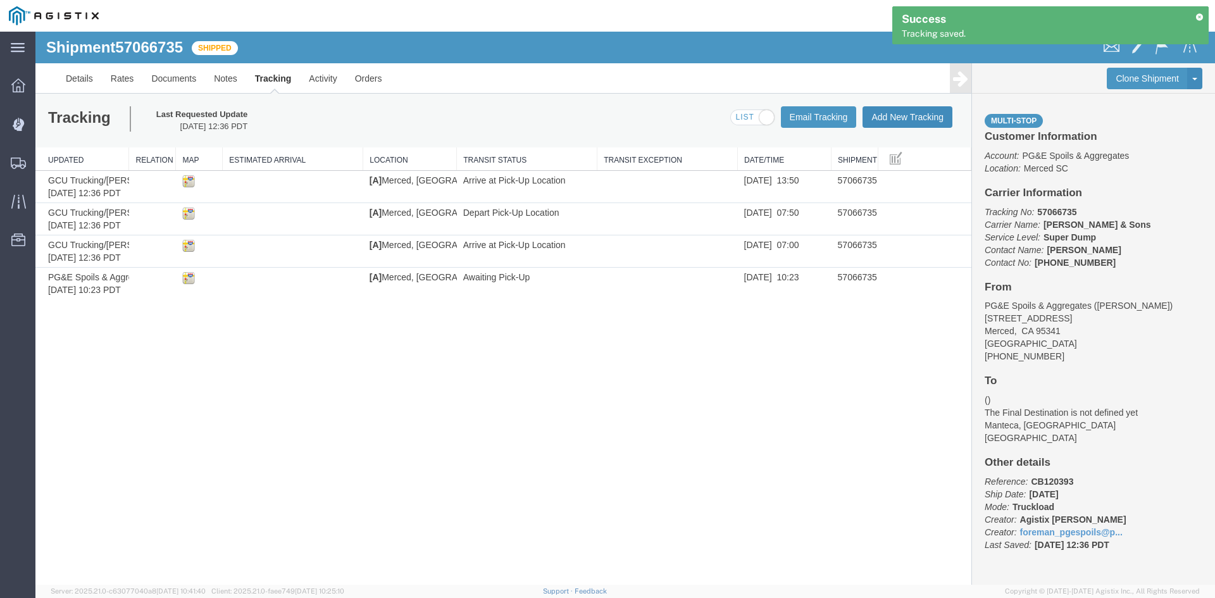
click at [917, 123] on button "Add New Tracking" at bounding box center [907, 117] width 90 height 22
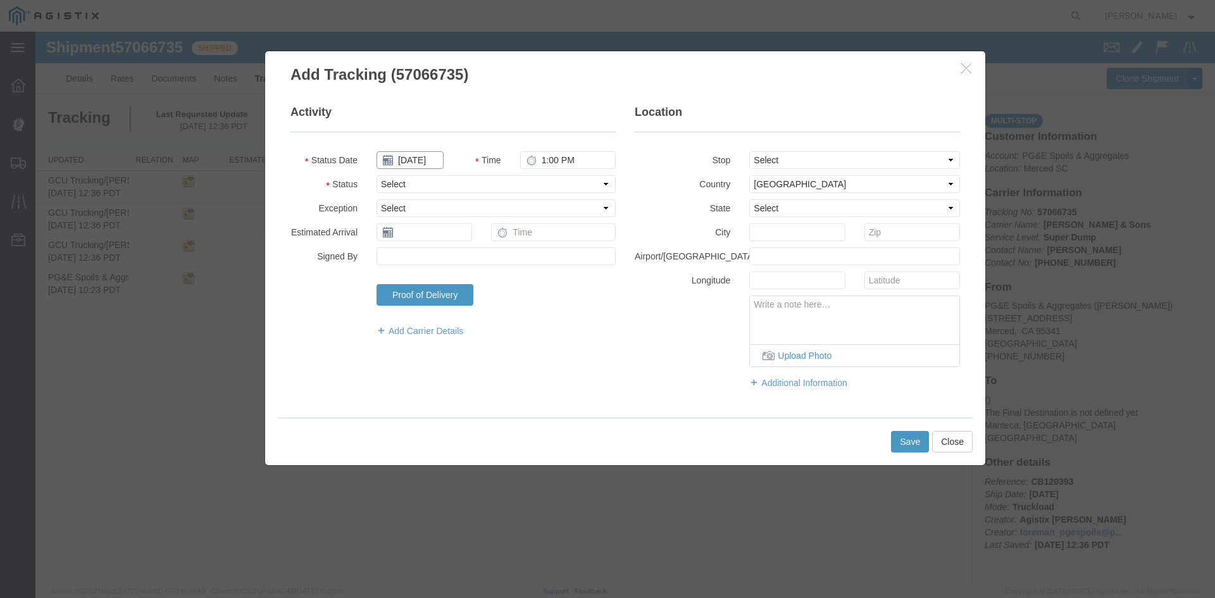
click at [420, 166] on input "[DATE]" at bounding box center [409, 160] width 67 height 18
click at [464, 239] on td "9" at bounding box center [461, 239] width 19 height 19
click at [540, 161] on input "1:00 PM" at bounding box center [568, 160] width 96 height 18
drag, startPoint x: 793, startPoint y: 156, endPoint x: 814, endPoint y: 166, distance: 24.1
click at [793, 156] on select "Select From: [STREET_ADDRESS] Stop 2: [STREET_ADDRESS][PERSON_NAME] To: The Fin…" at bounding box center [854, 160] width 211 height 18
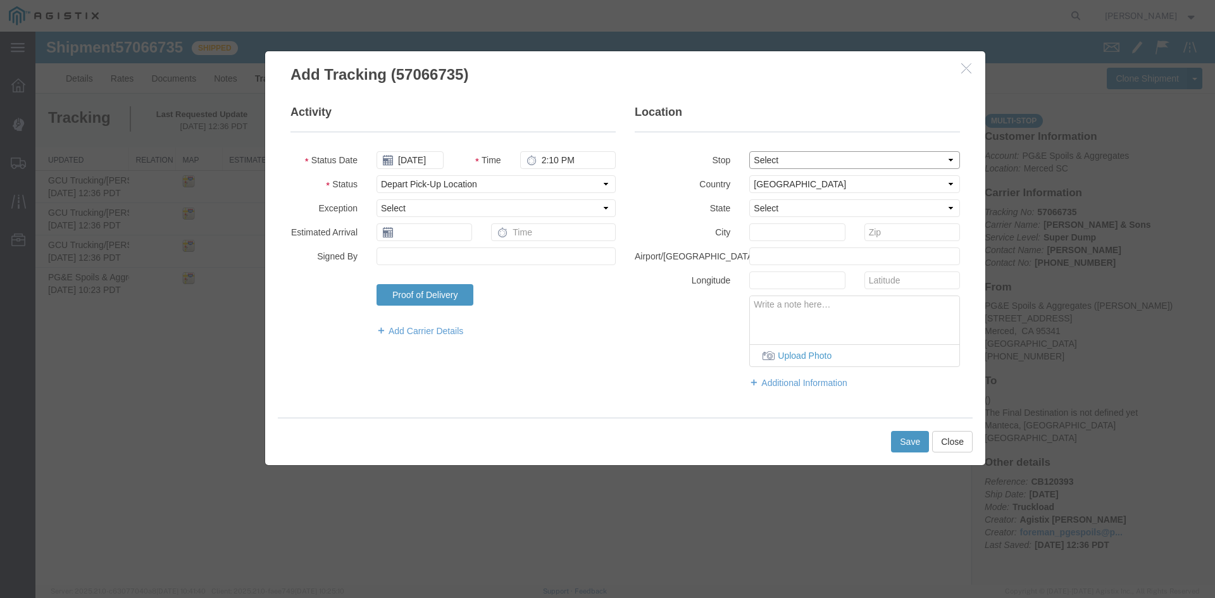
click at [749, 151] on select "Select From: [STREET_ADDRESS] Stop 2: [STREET_ADDRESS][PERSON_NAME] To: The Fin…" at bounding box center [854, 160] width 211 height 18
click at [912, 439] on button "Save" at bounding box center [910, 442] width 38 height 22
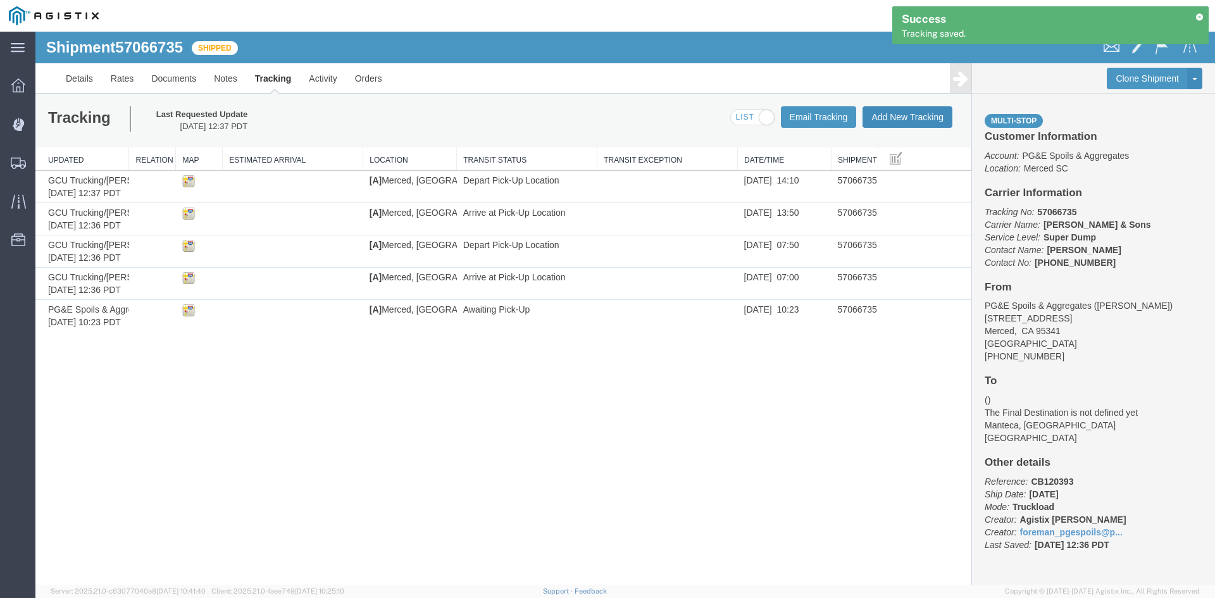
click at [921, 119] on button "Add New Tracking" at bounding box center [907, 117] width 90 height 22
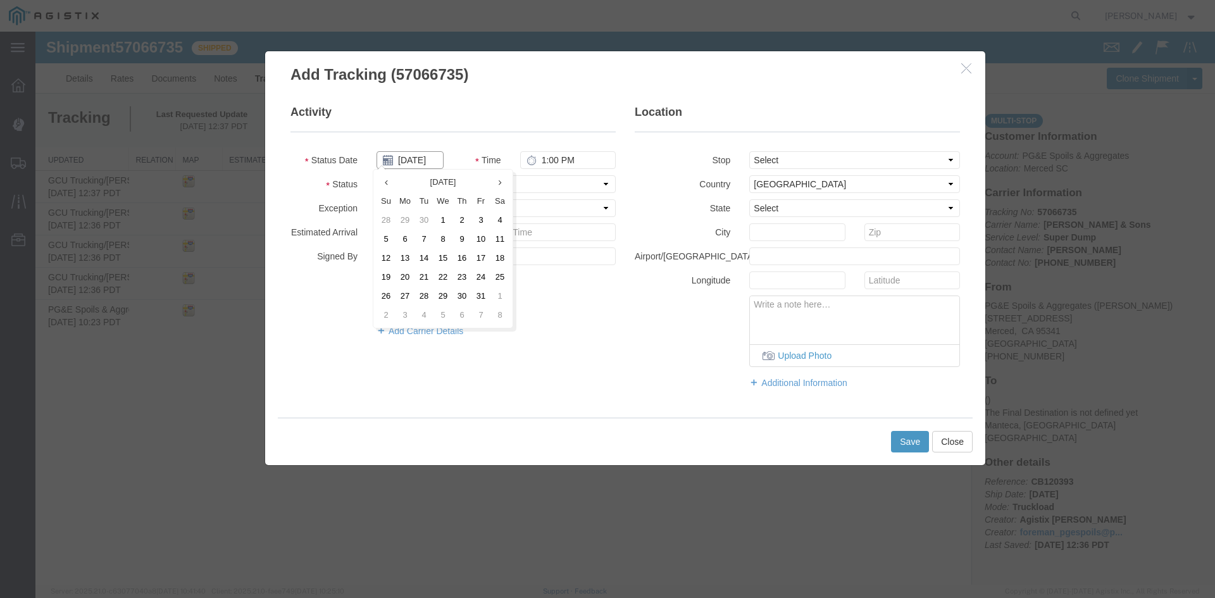
click at [426, 161] on input "[DATE]" at bounding box center [409, 160] width 67 height 18
click at [465, 240] on td "9" at bounding box center [461, 239] width 19 height 19
click at [549, 158] on input "1:00 PM" at bounding box center [568, 160] width 96 height 18
drag, startPoint x: 802, startPoint y: 160, endPoint x: 805, endPoint y: 166, distance: 6.8
click at [802, 160] on select "Select From: [STREET_ADDRESS] Stop 2: [STREET_ADDRESS][PERSON_NAME] To: The Fin…" at bounding box center [854, 160] width 211 height 18
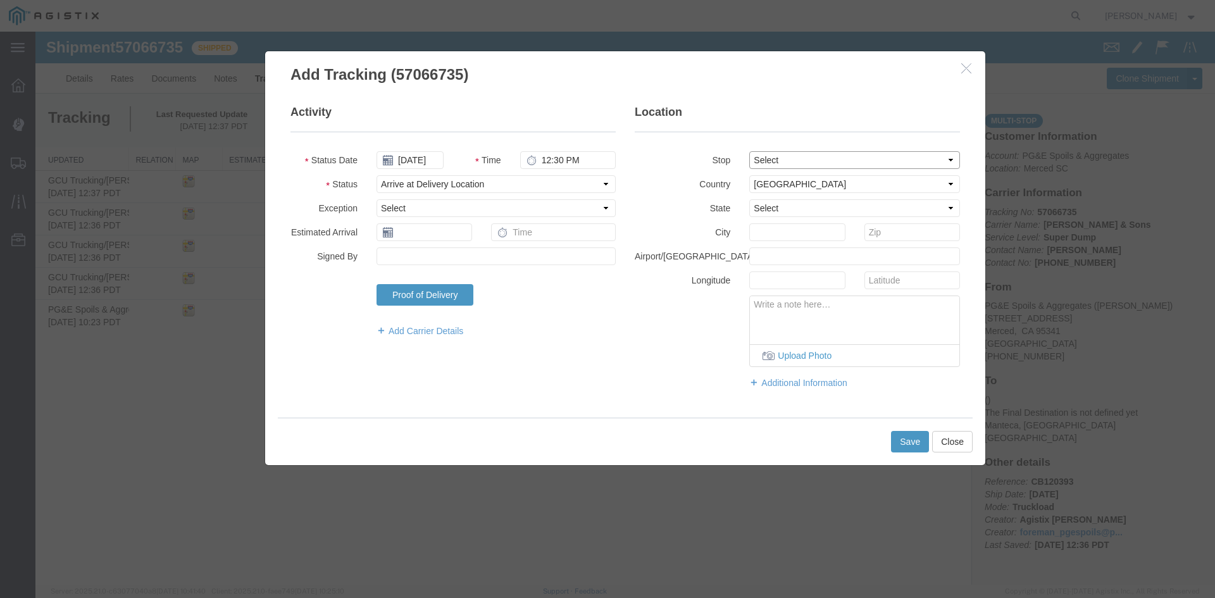
click at [749, 151] on select "Select From: [STREET_ADDRESS] Stop 2: [STREET_ADDRESS][PERSON_NAME] To: The Fin…" at bounding box center [854, 160] width 211 height 18
click at [817, 164] on select "Select From: [STREET_ADDRESS] Stop 2: [STREET_ADDRESS][PERSON_NAME] To: The Fin…" at bounding box center [854, 160] width 211 height 18
click at [749, 151] on select "Select From: [STREET_ADDRESS] Stop 2: [STREET_ADDRESS][PERSON_NAME] To: The Fin…" at bounding box center [854, 160] width 211 height 18
drag, startPoint x: 804, startPoint y: 233, endPoint x: 442, endPoint y: 251, distance: 362.4
click at [442, 251] on div "Activity Status Date [DATE] Time 12:30 PM Status Select Arrival Notice Availabl…" at bounding box center [625, 252] width 688 height 297
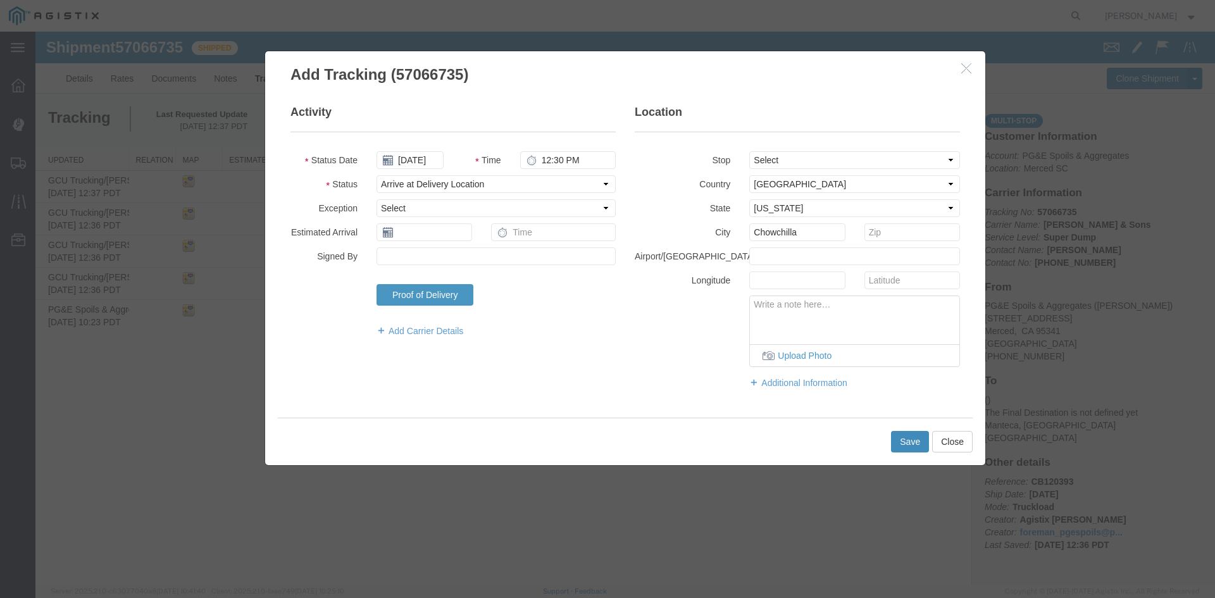
click at [906, 444] on button "Save" at bounding box center [910, 442] width 38 height 22
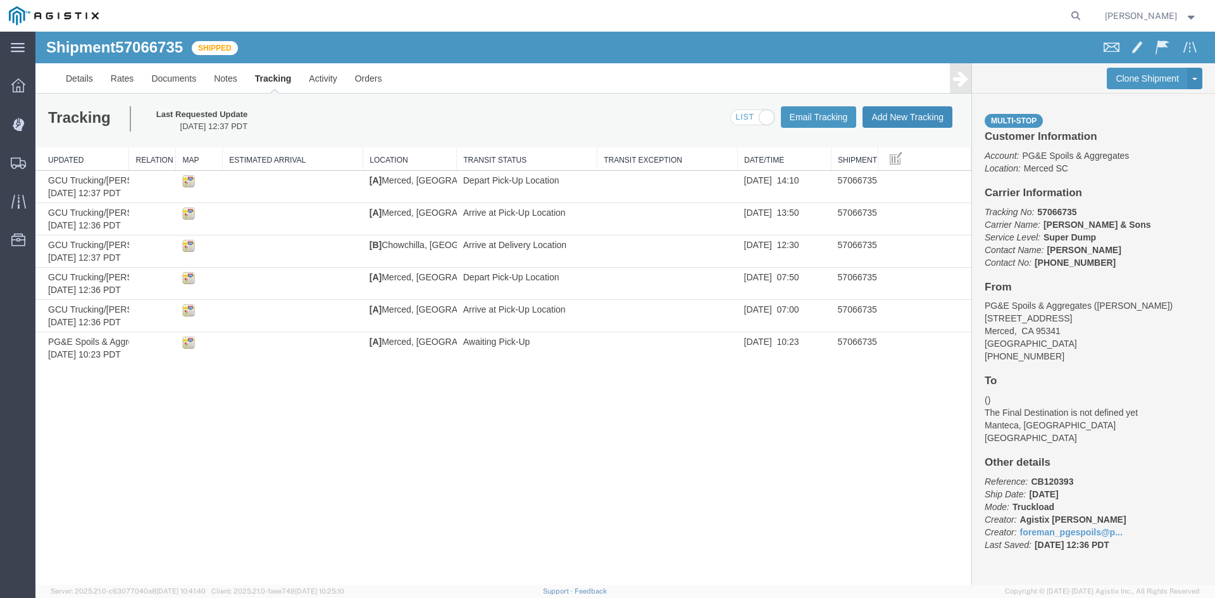
click at [897, 113] on button "Add New Tracking" at bounding box center [907, 117] width 90 height 22
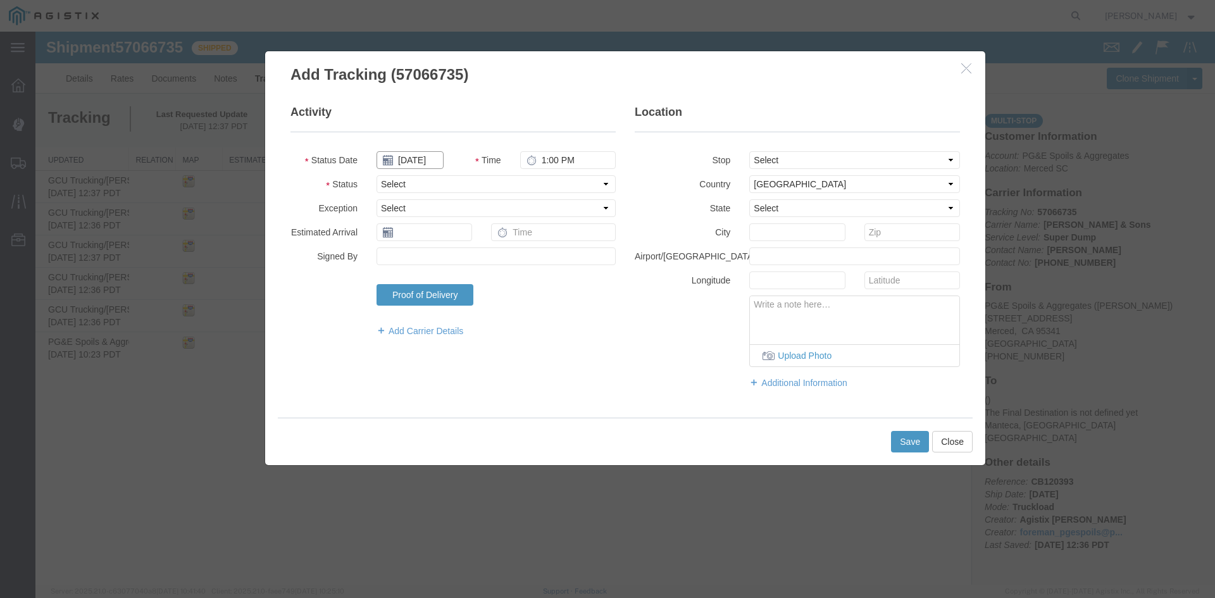
click at [425, 163] on input "[DATE]" at bounding box center [409, 160] width 67 height 18
click at [460, 237] on td "9" at bounding box center [461, 239] width 19 height 19
click at [549, 160] on input "1:00 PM" at bounding box center [568, 160] width 96 height 18
click at [867, 159] on select "Select From: [STREET_ADDRESS] Stop 2: [STREET_ADDRESS][PERSON_NAME] To: The Fin…" at bounding box center [854, 160] width 211 height 18
click at [749, 151] on select "Select From: [STREET_ADDRESS] Stop 2: [STREET_ADDRESS][PERSON_NAME] To: The Fin…" at bounding box center [854, 160] width 211 height 18
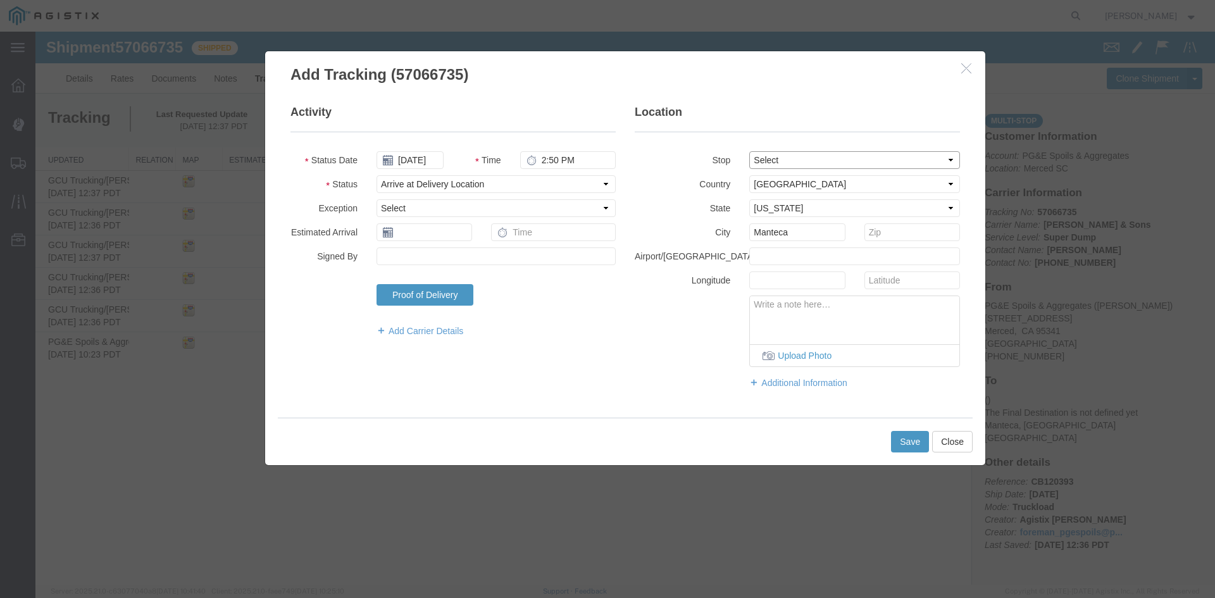
click at [805, 155] on select "Select From: [STREET_ADDRESS] Stop 2: [STREET_ADDRESS][PERSON_NAME] To: The Fin…" at bounding box center [854, 160] width 211 height 18
click at [749, 151] on select "Select From: [STREET_ADDRESS] Stop 2: [STREET_ADDRESS][PERSON_NAME] To: The Fin…" at bounding box center [854, 160] width 211 height 18
drag, startPoint x: 805, startPoint y: 232, endPoint x: 385, endPoint y: 205, distance: 420.4
click at [385, 205] on div "Activity Status Date [DATE] Time 2:50 PM Status Select Arrival Notice Available…" at bounding box center [625, 252] width 688 height 297
click at [914, 444] on button "Save" at bounding box center [910, 442] width 38 height 22
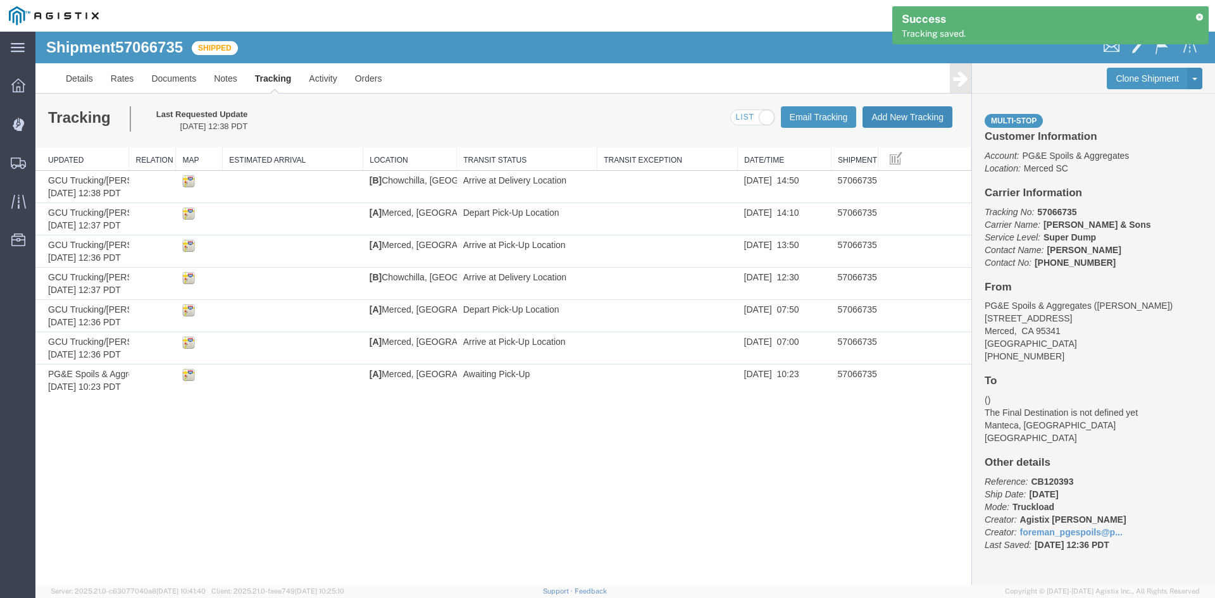
click at [878, 119] on button "Add New Tracking" at bounding box center [907, 117] width 90 height 22
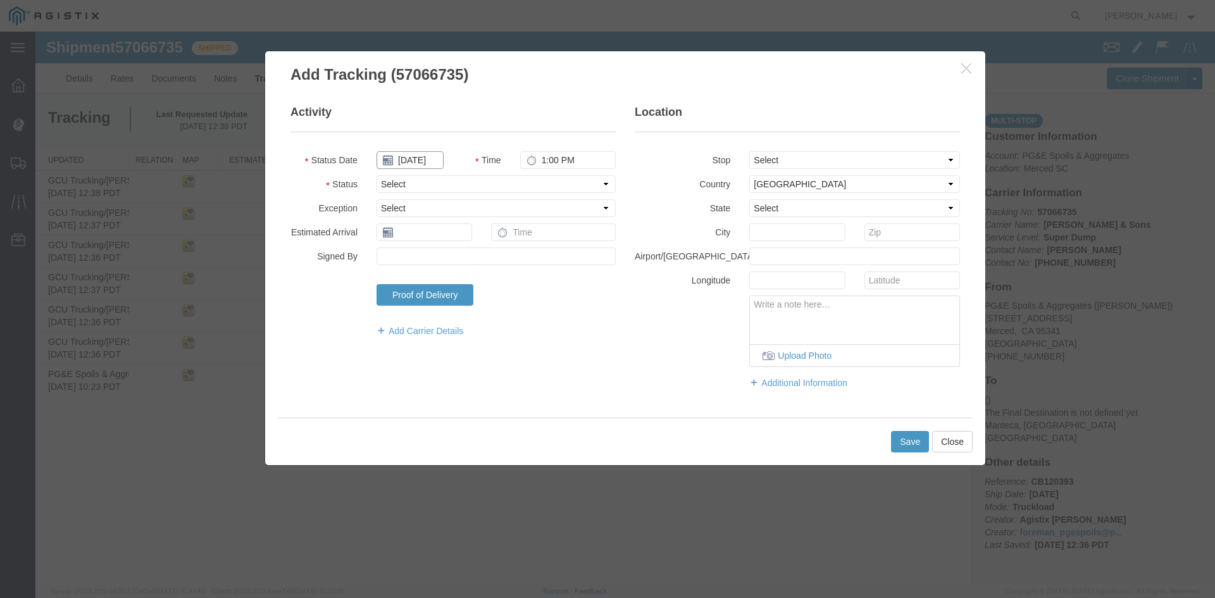
click at [421, 156] on input "[DATE]" at bounding box center [409, 160] width 67 height 18
click at [465, 233] on td "9" at bounding box center [461, 239] width 19 height 19
click at [547, 158] on input "1:00 PM" at bounding box center [568, 160] width 96 height 18
click at [912, 442] on button "Save" at bounding box center [910, 442] width 38 height 22
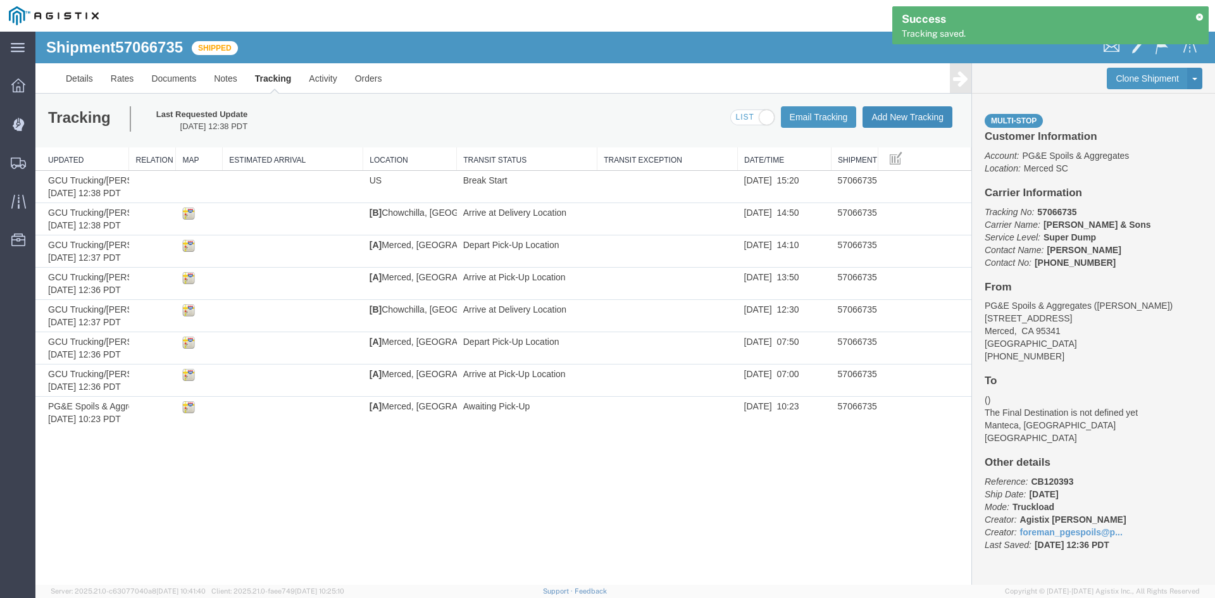
click at [899, 122] on button "Add New Tracking" at bounding box center [907, 117] width 90 height 22
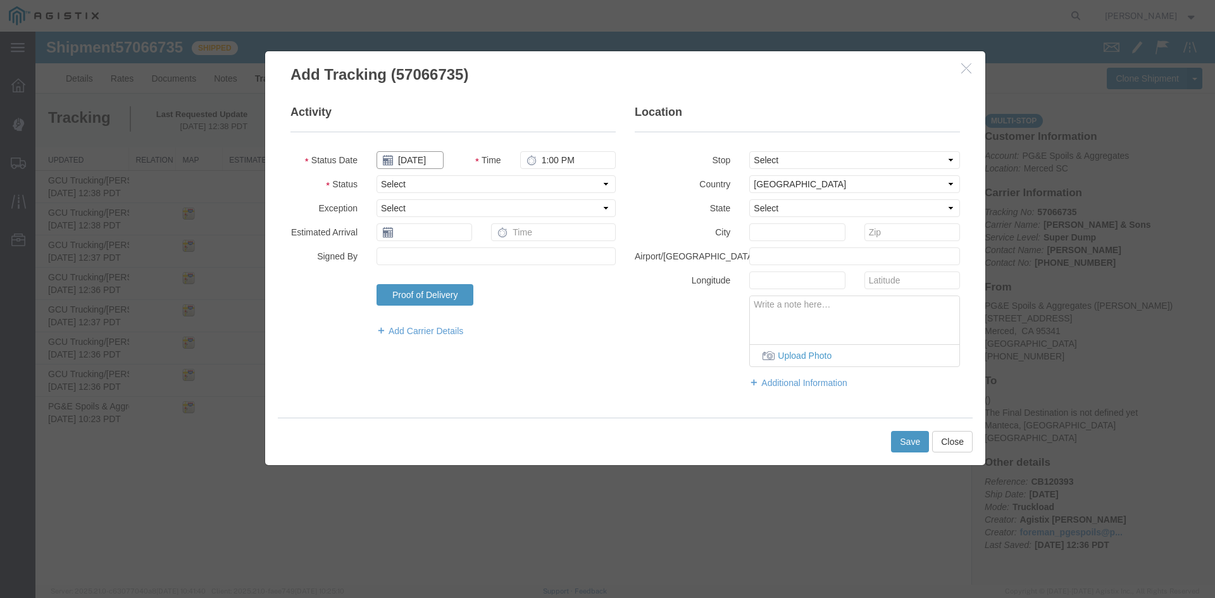
click at [420, 165] on input "[DATE]" at bounding box center [409, 160] width 67 height 18
click at [465, 239] on td "9" at bounding box center [461, 239] width 19 height 19
click at [545, 165] on input "1:00 PM" at bounding box center [568, 160] width 96 height 18
click at [909, 437] on button "Save" at bounding box center [910, 442] width 38 height 22
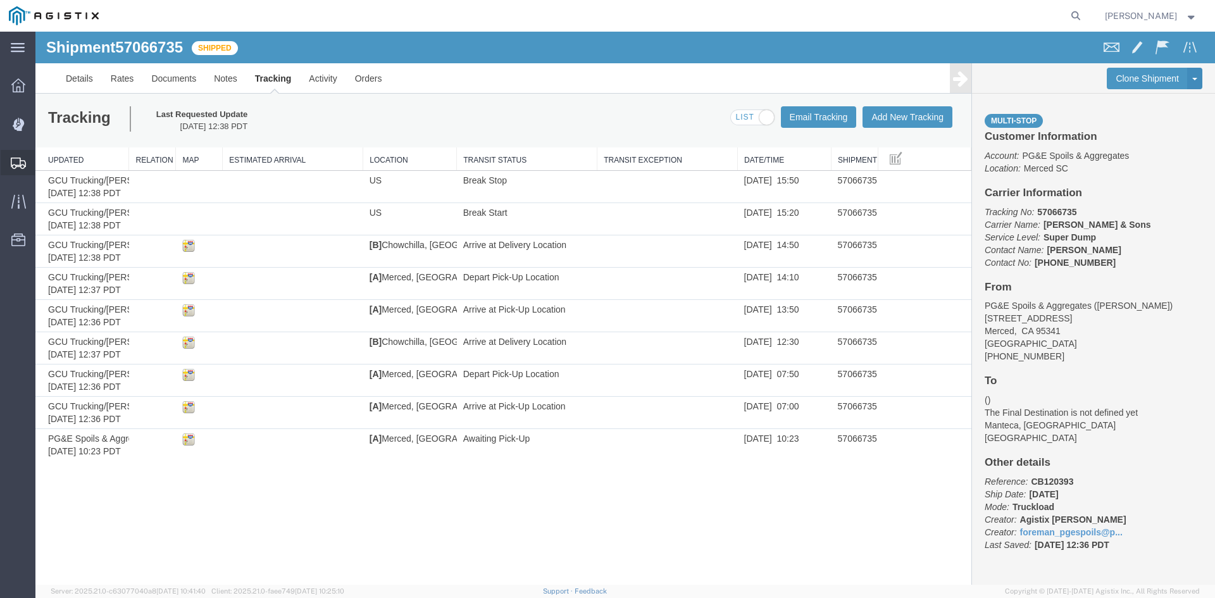
click at [20, 167] on icon at bounding box center [18, 163] width 15 height 11
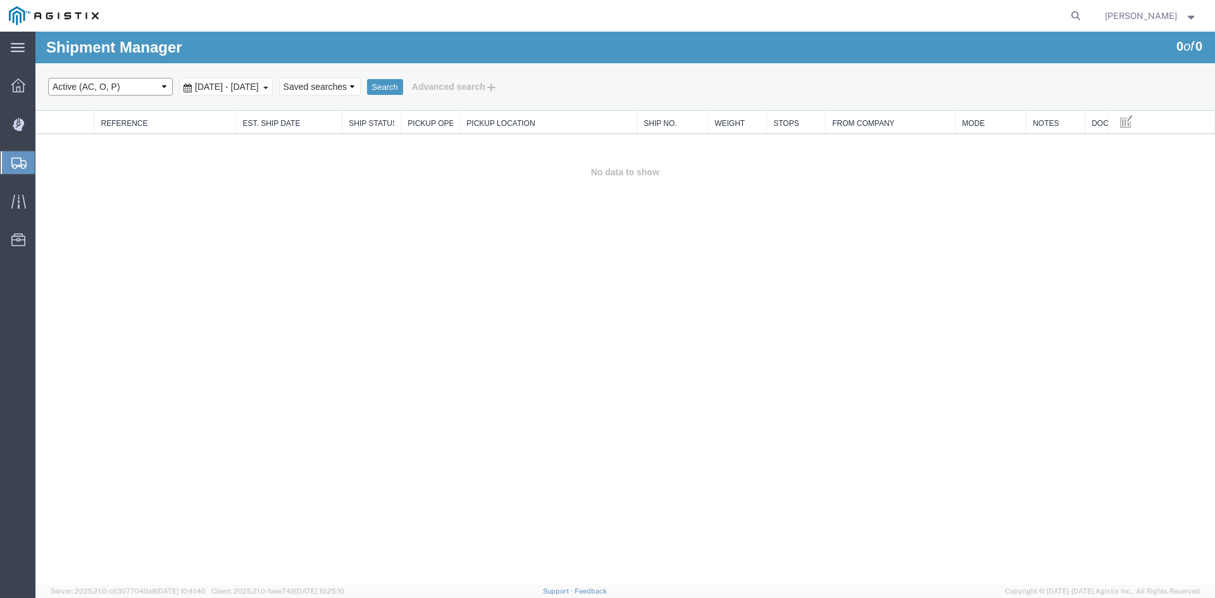
click at [96, 80] on select "Select status Active (AC, O, P) All Approved Awaiting Confirmation (AC) Booked …" at bounding box center [110, 87] width 125 height 18
click at [48, 78] on select "Select status Active (AC, O, P) All Approved Awaiting Confirmation (AC) Booked …" at bounding box center [110, 87] width 125 height 18
click at [227, 88] on span "[DATE] - [DATE]" at bounding box center [227, 87] width 70 height 10
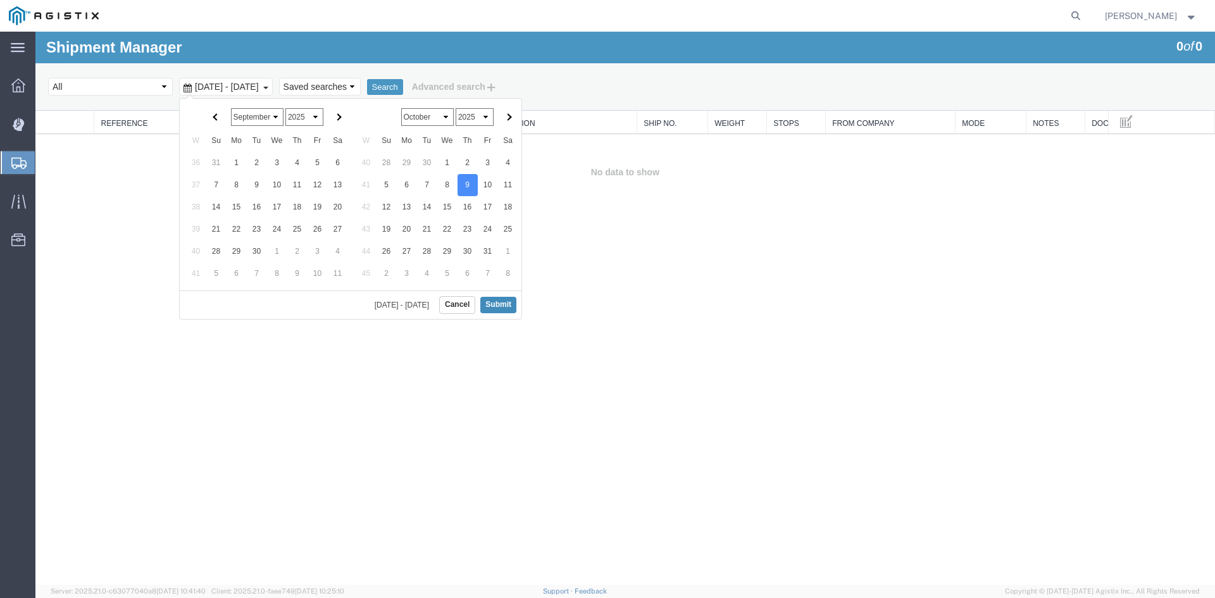
click at [504, 306] on button "Submit" at bounding box center [498, 305] width 36 height 16
click at [403, 88] on button "Search" at bounding box center [385, 87] width 36 height 16
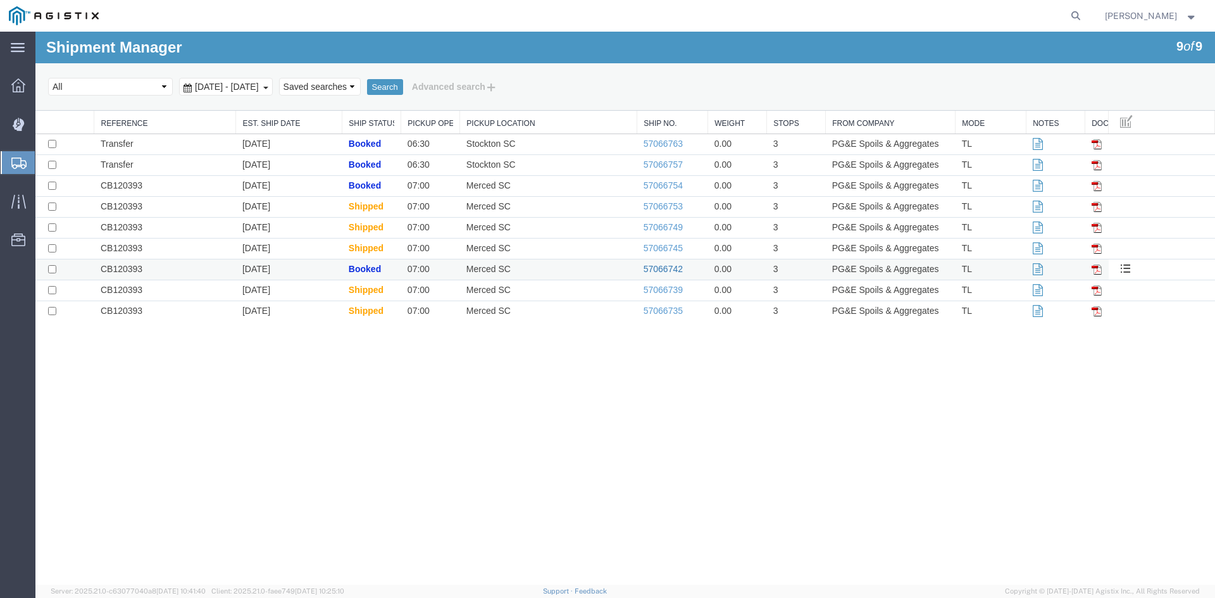
click at [667, 268] on link "57066742" at bounding box center [662, 269] width 39 height 10
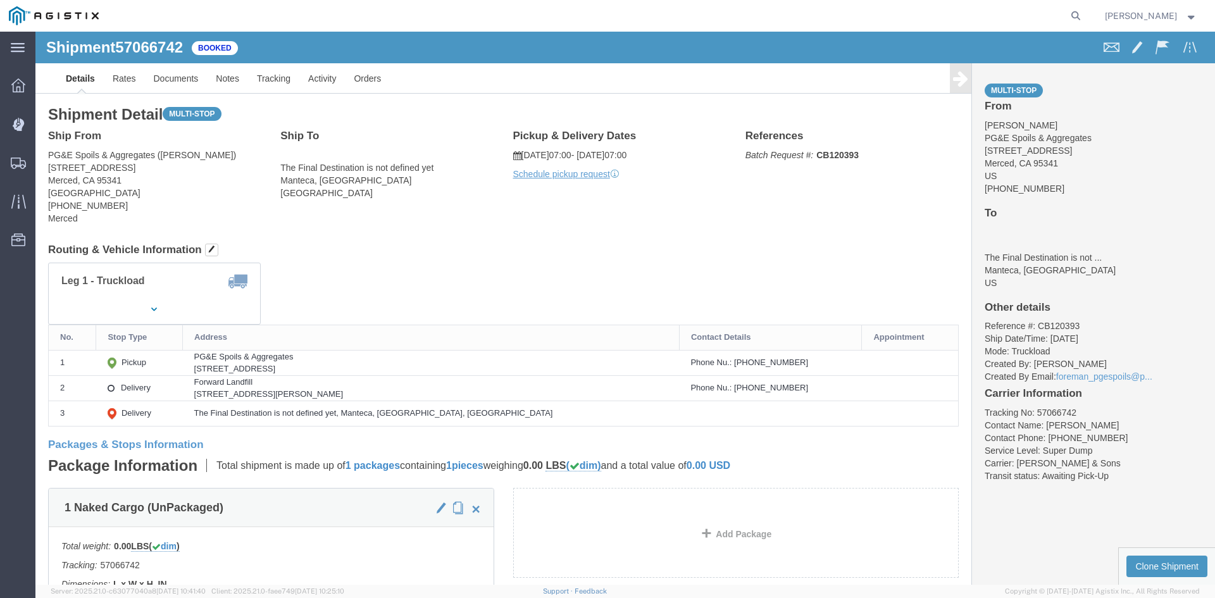
drag, startPoint x: 247, startPoint y: 30, endPoint x: 241, endPoint y: 45, distance: 16.2
click div "Shipment 57066742 Booked"
click link "Tracking"
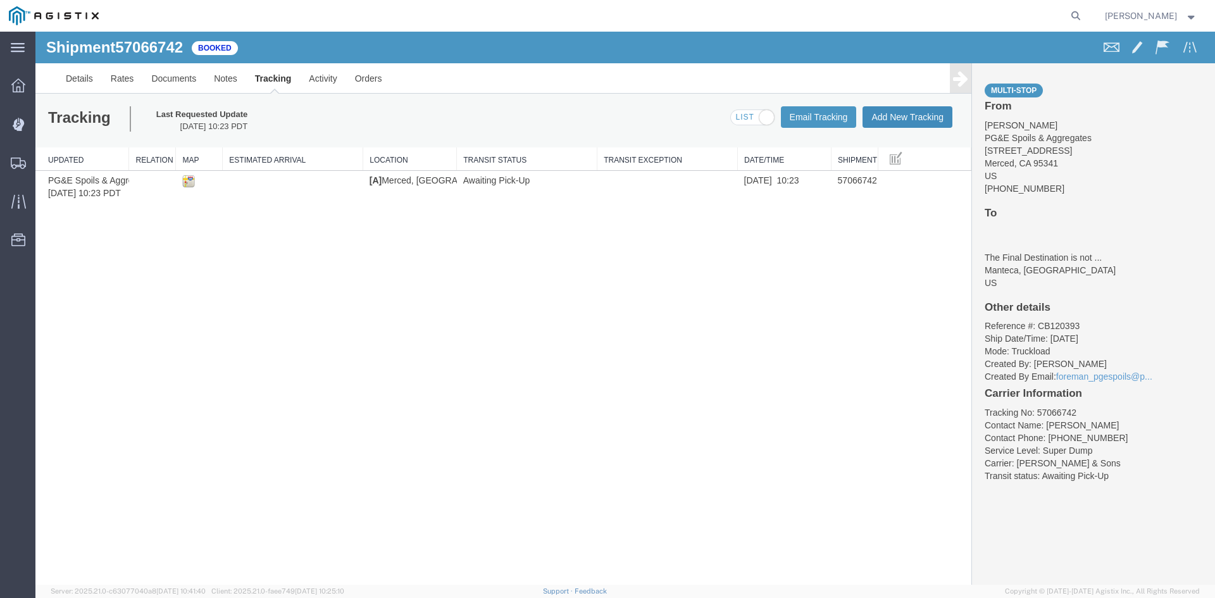
click at [910, 108] on button "Add New Tracking" at bounding box center [907, 117] width 90 height 22
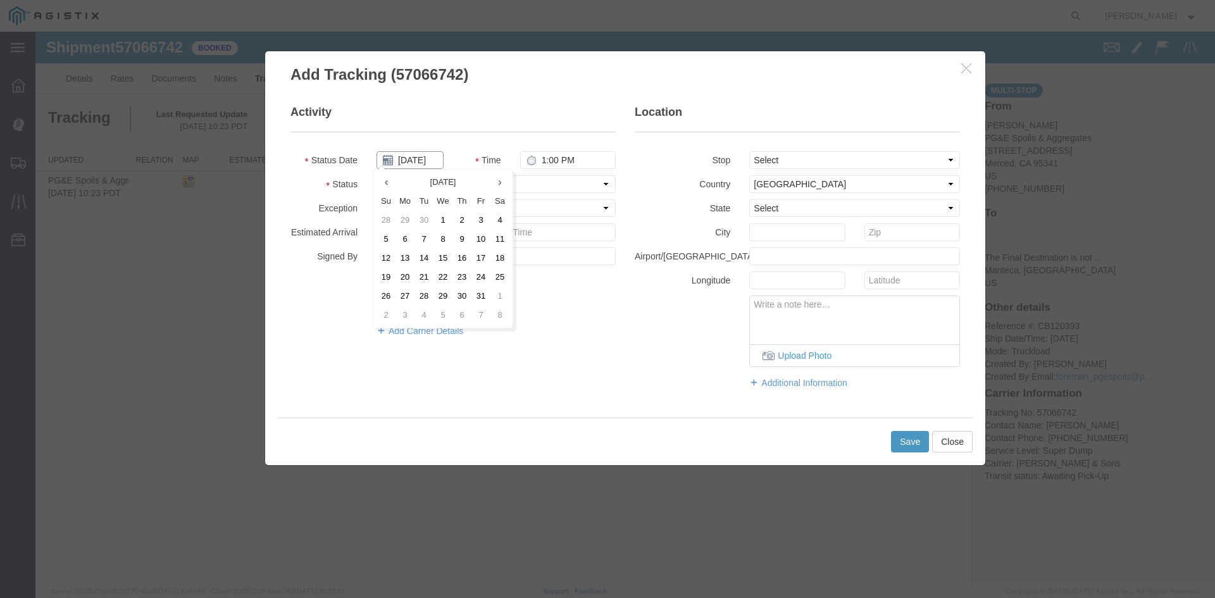
click at [419, 162] on input "[DATE]" at bounding box center [409, 160] width 67 height 18
click at [460, 238] on td "9" at bounding box center [461, 239] width 19 height 19
click at [541, 163] on input "1:00 PM" at bounding box center [568, 160] width 96 height 18
drag, startPoint x: 906, startPoint y: 159, endPoint x: 904, endPoint y: 166, distance: 7.2
click at [906, 159] on select "Select From: [STREET_ADDRESS] Stop 2: [STREET_ADDRESS][PERSON_NAME] To: The Fin…" at bounding box center [854, 160] width 211 height 18
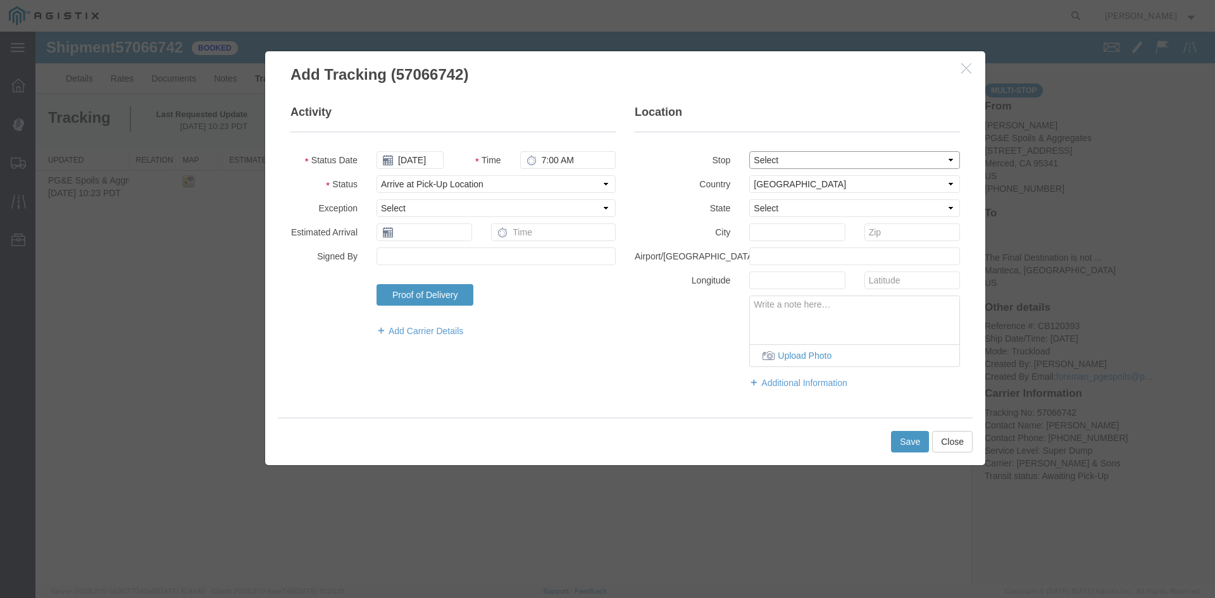
click at [749, 151] on select "Select From: [STREET_ADDRESS] Stop 2: [STREET_ADDRESS][PERSON_NAME] To: The Fin…" at bounding box center [854, 160] width 211 height 18
click at [900, 437] on button "Save" at bounding box center [910, 442] width 38 height 22
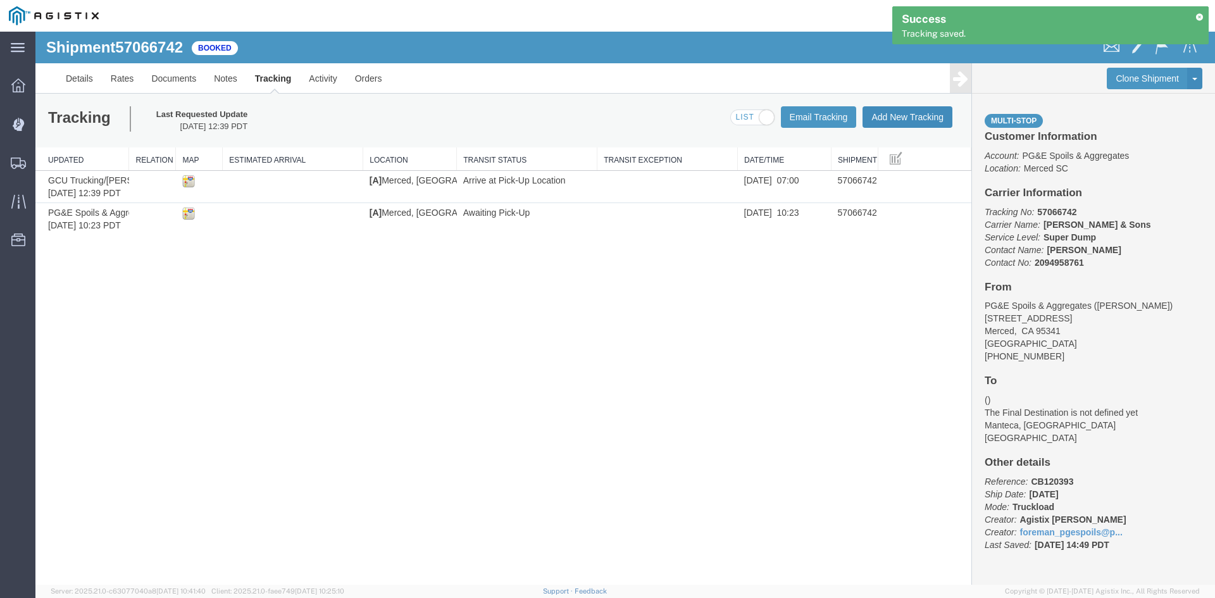
click at [917, 115] on button "Add New Tracking" at bounding box center [907, 117] width 90 height 22
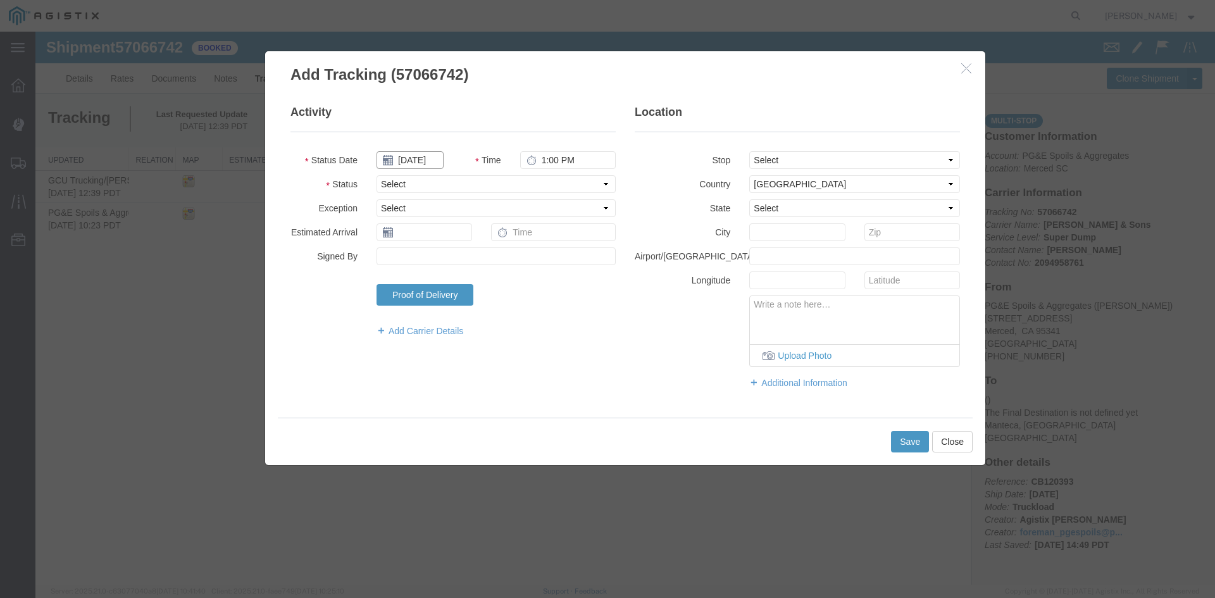
click at [418, 158] on input "[DATE]" at bounding box center [409, 160] width 67 height 18
click at [461, 235] on td "9" at bounding box center [461, 239] width 19 height 19
click at [545, 163] on input "1:00 PM" at bounding box center [568, 160] width 96 height 18
click at [860, 156] on select "Select From: [STREET_ADDRESS] Stop 2: [STREET_ADDRESS][PERSON_NAME] To: The Fin…" at bounding box center [854, 160] width 211 height 18
click at [749, 151] on select "Select From: [STREET_ADDRESS] Stop 2: [STREET_ADDRESS][PERSON_NAME] To: The Fin…" at bounding box center [854, 160] width 211 height 18
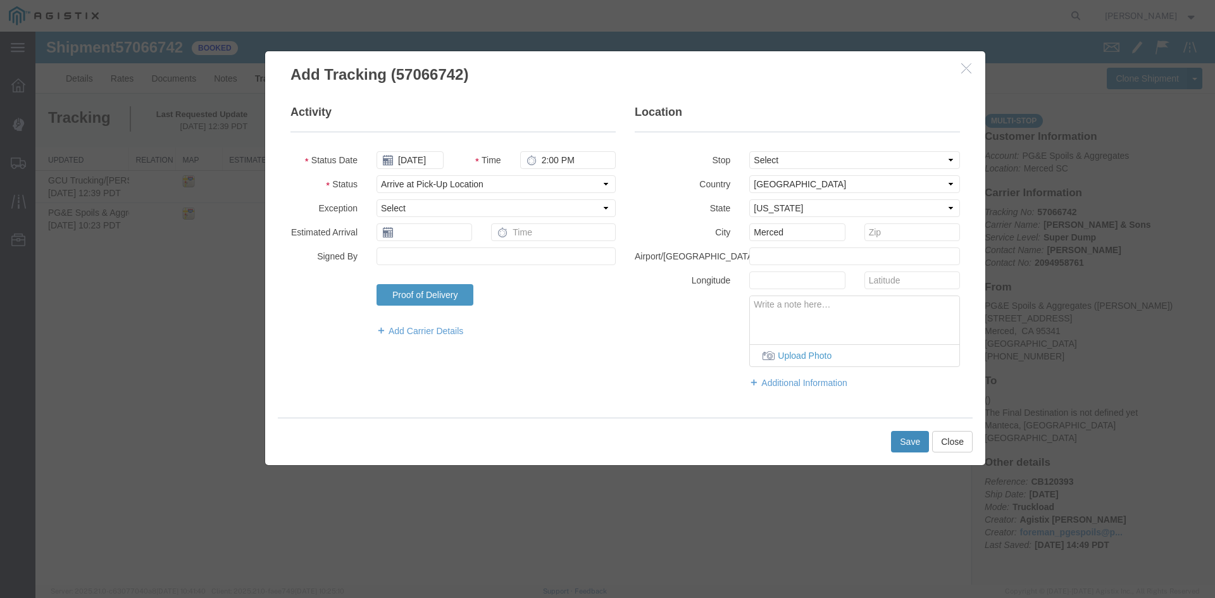
click at [909, 438] on button "Save" at bounding box center [910, 442] width 38 height 22
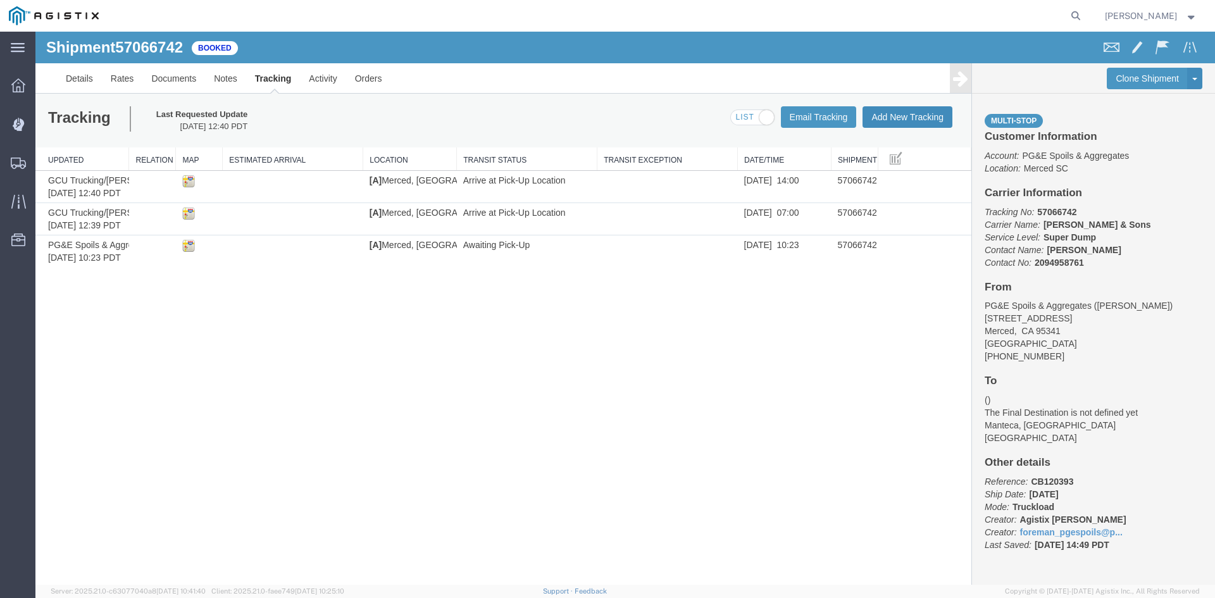
click at [897, 115] on button "Add New Tracking" at bounding box center [907, 117] width 90 height 22
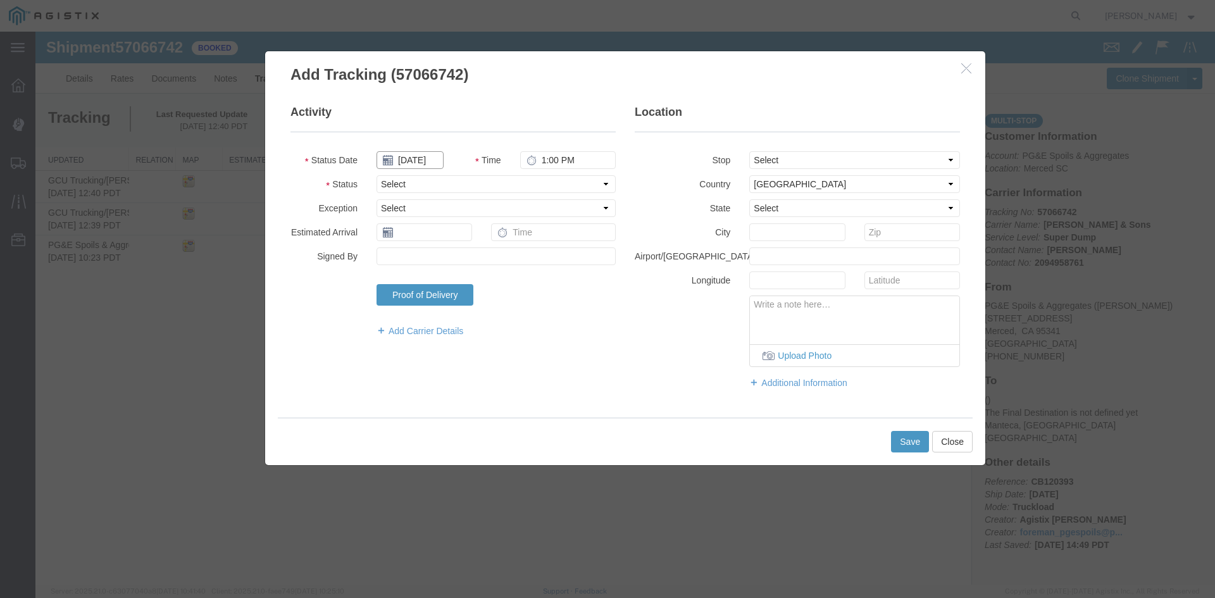
click at [440, 159] on input "[DATE]" at bounding box center [409, 160] width 67 height 18
click at [461, 239] on td "9" at bounding box center [461, 239] width 19 height 19
click at [535, 164] on icon at bounding box center [531, 160] width 10 height 10
click at [549, 159] on input "1:00 PM" at bounding box center [568, 160] width 96 height 18
click at [835, 163] on select "Select From: [STREET_ADDRESS] Stop 2: [STREET_ADDRESS][PERSON_NAME] To: The Fin…" at bounding box center [854, 160] width 211 height 18
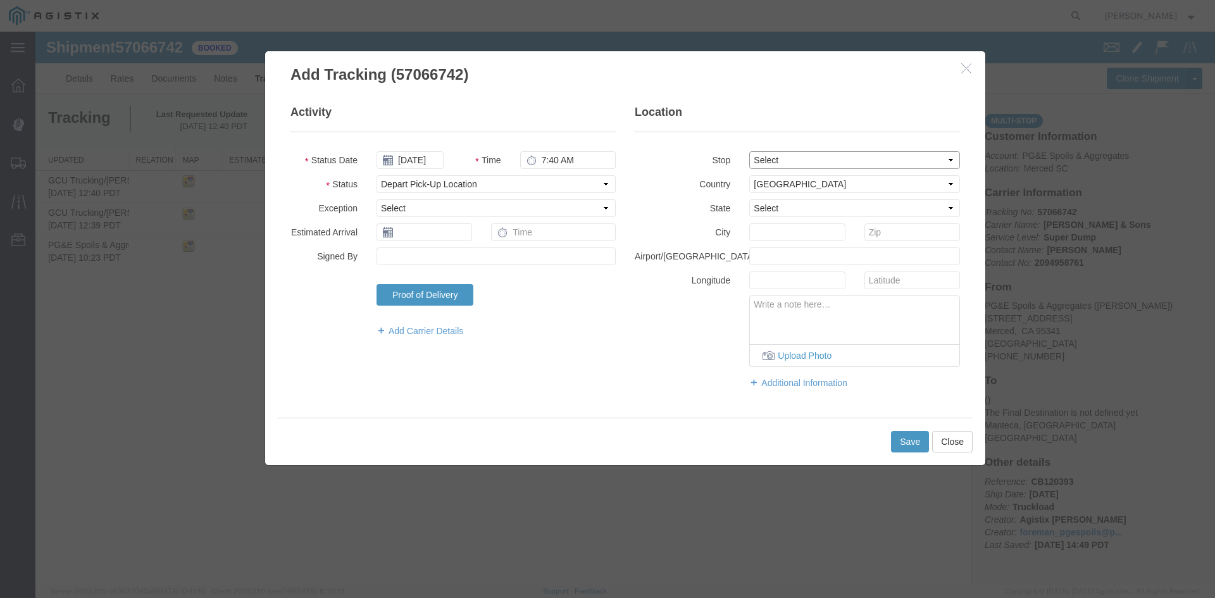
click at [749, 151] on select "Select From: [STREET_ADDRESS] Stop 2: [STREET_ADDRESS][PERSON_NAME] To: The Fin…" at bounding box center [854, 160] width 211 height 18
click at [912, 436] on button "Save" at bounding box center [910, 442] width 38 height 22
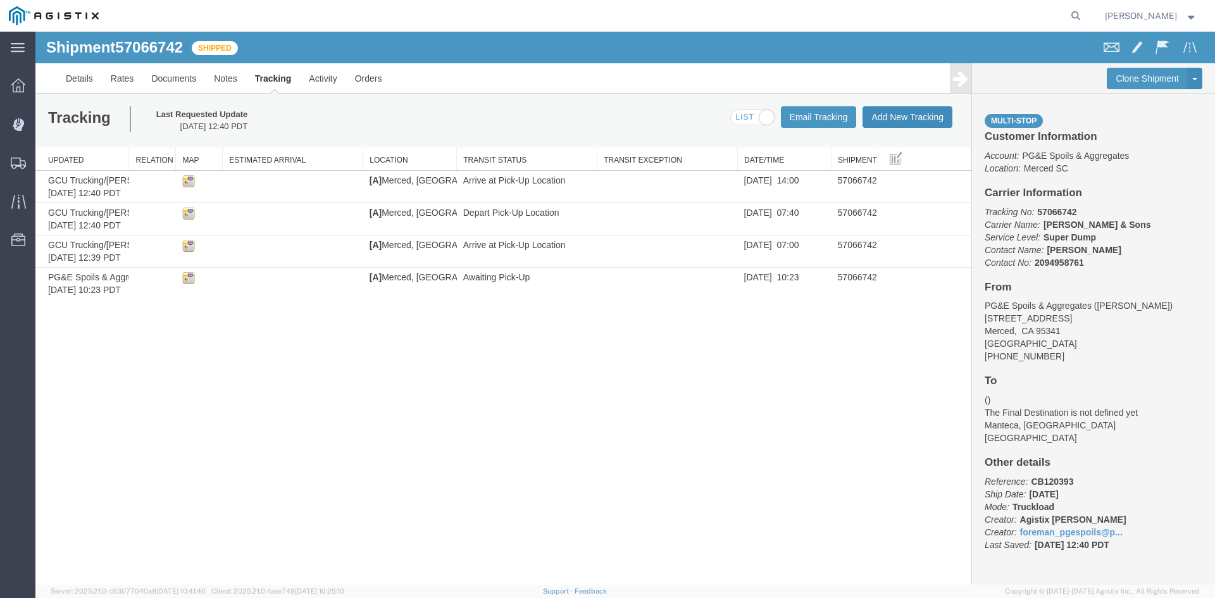
click at [939, 117] on button "Add New Tracking" at bounding box center [907, 117] width 90 height 22
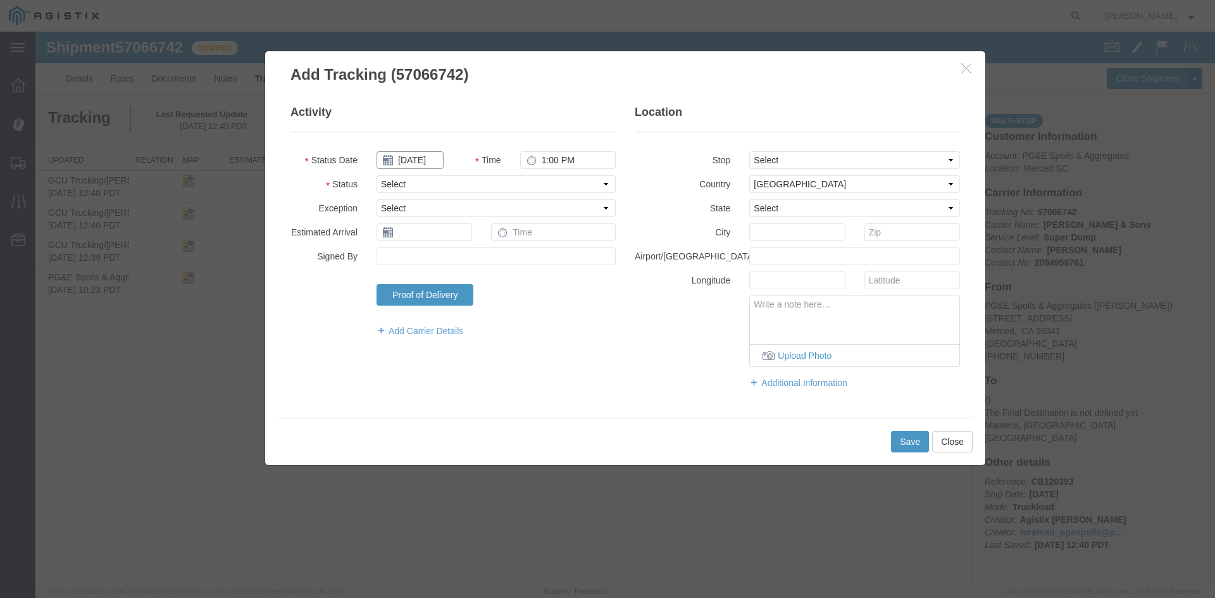
click at [430, 164] on input "[DATE]" at bounding box center [409, 160] width 67 height 18
click at [464, 239] on td "9" at bounding box center [461, 239] width 19 height 19
click at [542, 168] on input "1:00 PM" at bounding box center [568, 160] width 96 height 18
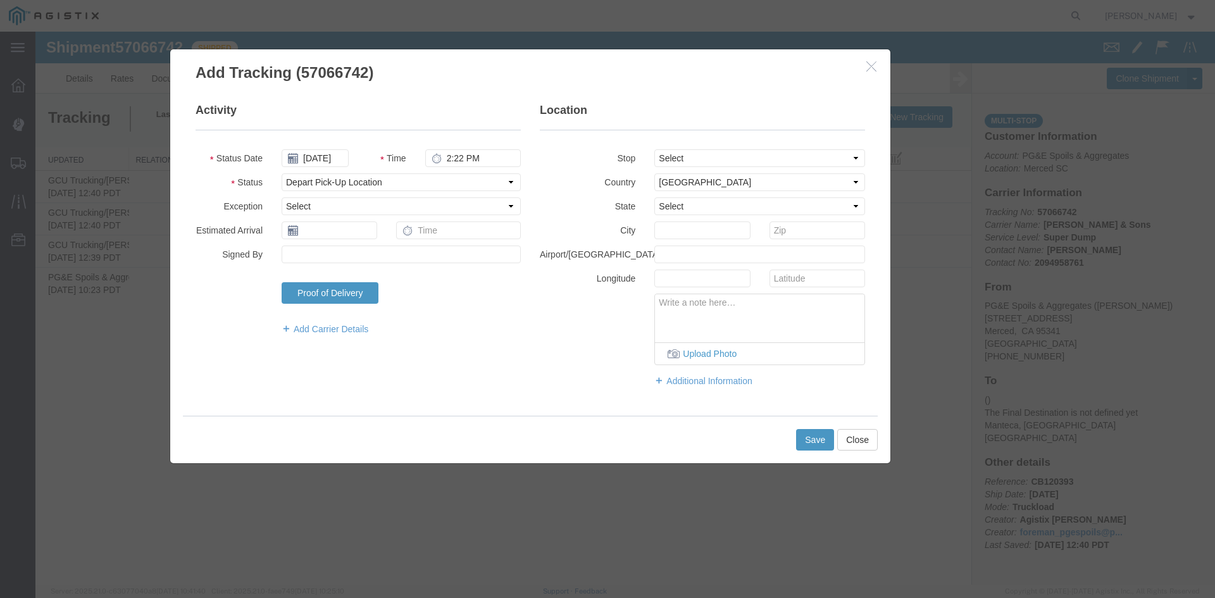
drag, startPoint x: 814, startPoint y: 68, endPoint x: 719, endPoint y: 66, distance: 94.9
click at [719, 66] on h3 "Add Tracking (57066742)" at bounding box center [530, 66] width 720 height 34
click at [697, 154] on select "Select From: [STREET_ADDRESS] Stop 2: [STREET_ADDRESS][PERSON_NAME] To: The Fin…" at bounding box center [759, 158] width 211 height 18
click at [654, 149] on select "Select From: [STREET_ADDRESS] Stop 2: [STREET_ADDRESS][PERSON_NAME] To: The Fin…" at bounding box center [759, 158] width 211 height 18
click at [822, 434] on button "Save" at bounding box center [815, 440] width 38 height 22
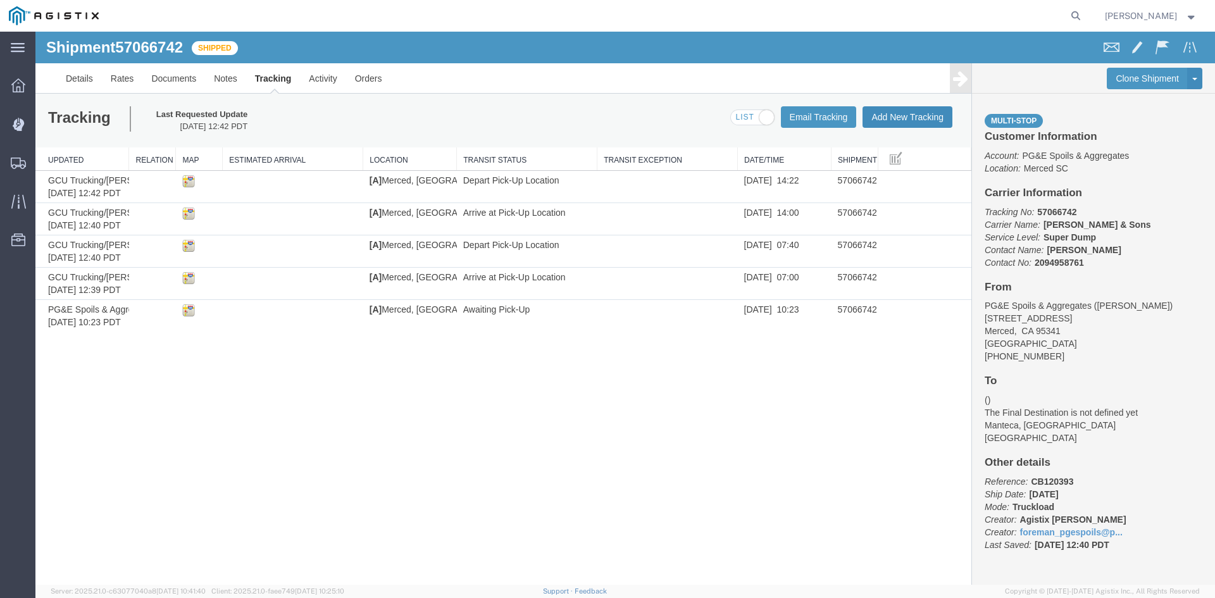
click at [910, 116] on button "Add New Tracking" at bounding box center [907, 117] width 90 height 22
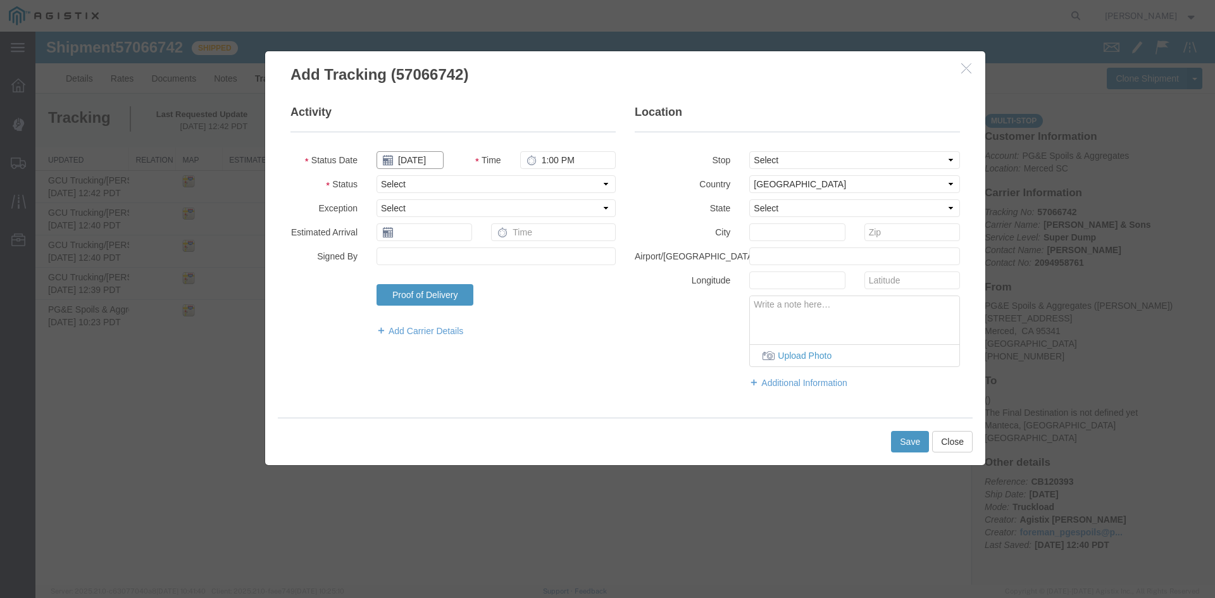
click at [430, 165] on input "[DATE]" at bounding box center [409, 160] width 67 height 18
click at [463, 242] on td "9" at bounding box center [461, 239] width 19 height 19
click at [541, 166] on input "1:00 PM" at bounding box center [568, 160] width 96 height 18
click at [794, 163] on select "Select From: [STREET_ADDRESS] Stop 2: [STREET_ADDRESS][PERSON_NAME] To: The Fin…" at bounding box center [854, 160] width 211 height 18
click at [749, 151] on select "Select From: [STREET_ADDRESS] Stop 2: [STREET_ADDRESS][PERSON_NAME] To: The Fin…" at bounding box center [854, 160] width 211 height 18
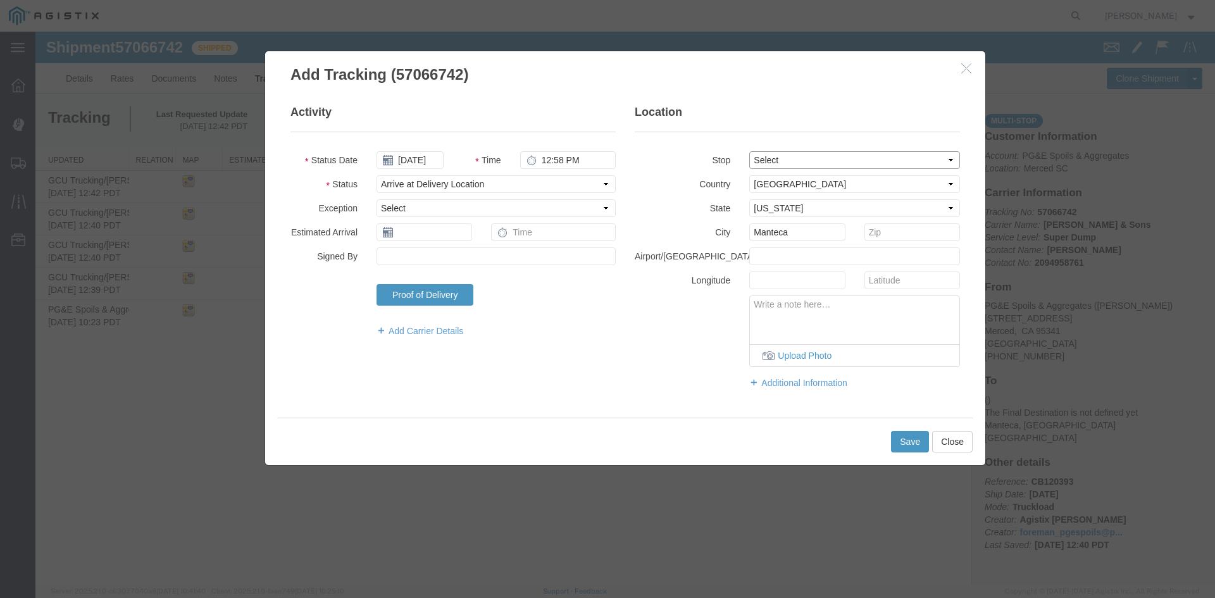
click at [853, 159] on select "Select From: [STREET_ADDRESS] Stop 2: [STREET_ADDRESS][PERSON_NAME] To: The Fin…" at bounding box center [854, 160] width 211 height 18
click at [749, 151] on select "Select From: [STREET_ADDRESS] Stop 2: [STREET_ADDRESS][PERSON_NAME] To: The Fin…" at bounding box center [854, 160] width 211 height 18
drag, startPoint x: 816, startPoint y: 239, endPoint x: 543, endPoint y: 217, distance: 273.0
click at [549, 219] on div "Activity Status Date [DATE] Time 12:58 PM Status Select Arrival Notice Availabl…" at bounding box center [625, 252] width 688 height 297
click at [898, 446] on button "Save" at bounding box center [910, 442] width 38 height 22
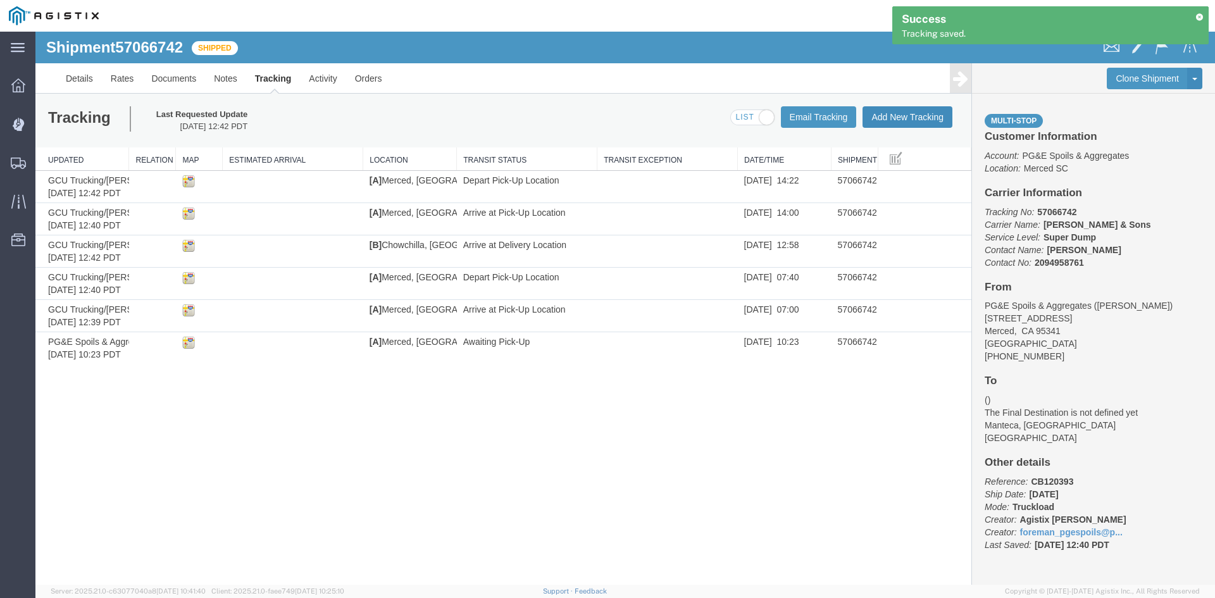
click at [902, 118] on button "Add New Tracking" at bounding box center [907, 117] width 90 height 22
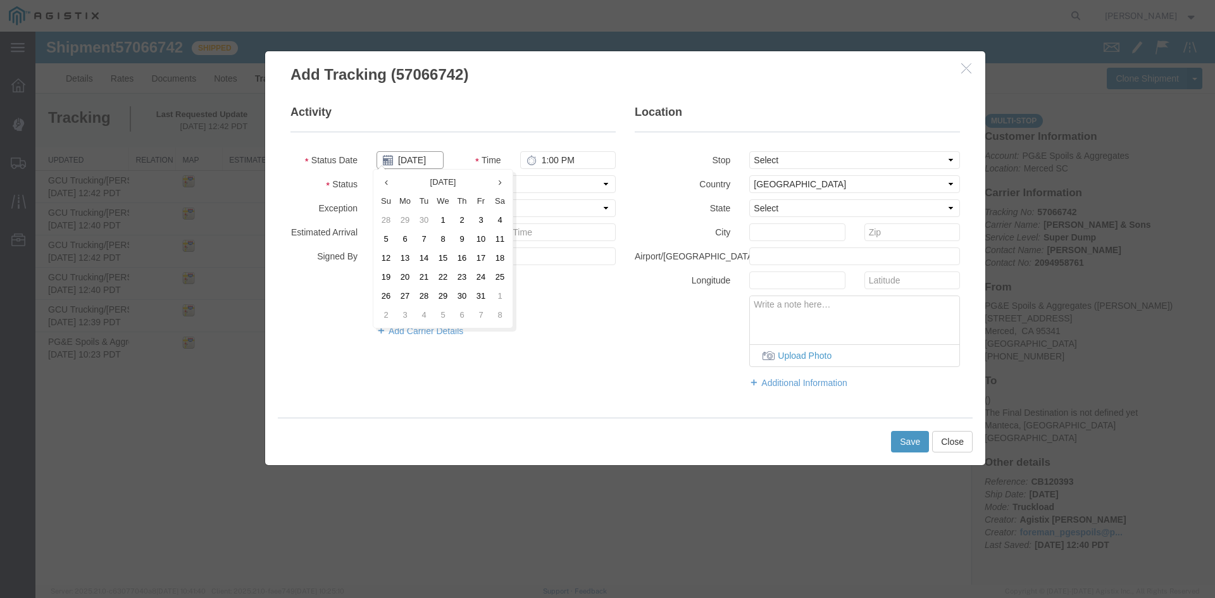
click at [428, 162] on input "[DATE]" at bounding box center [409, 160] width 67 height 18
click at [464, 239] on td "9" at bounding box center [461, 239] width 19 height 19
click at [545, 161] on input "1:00 PM" at bounding box center [568, 160] width 96 height 18
click at [812, 164] on select "Select From: [STREET_ADDRESS] Stop 2: [STREET_ADDRESS][PERSON_NAME] To: The Fin…" at bounding box center [854, 160] width 211 height 18
click at [749, 151] on select "Select From: [STREET_ADDRESS] Stop 2: [STREET_ADDRESS][PERSON_NAME] To: The Fin…" at bounding box center [854, 160] width 211 height 18
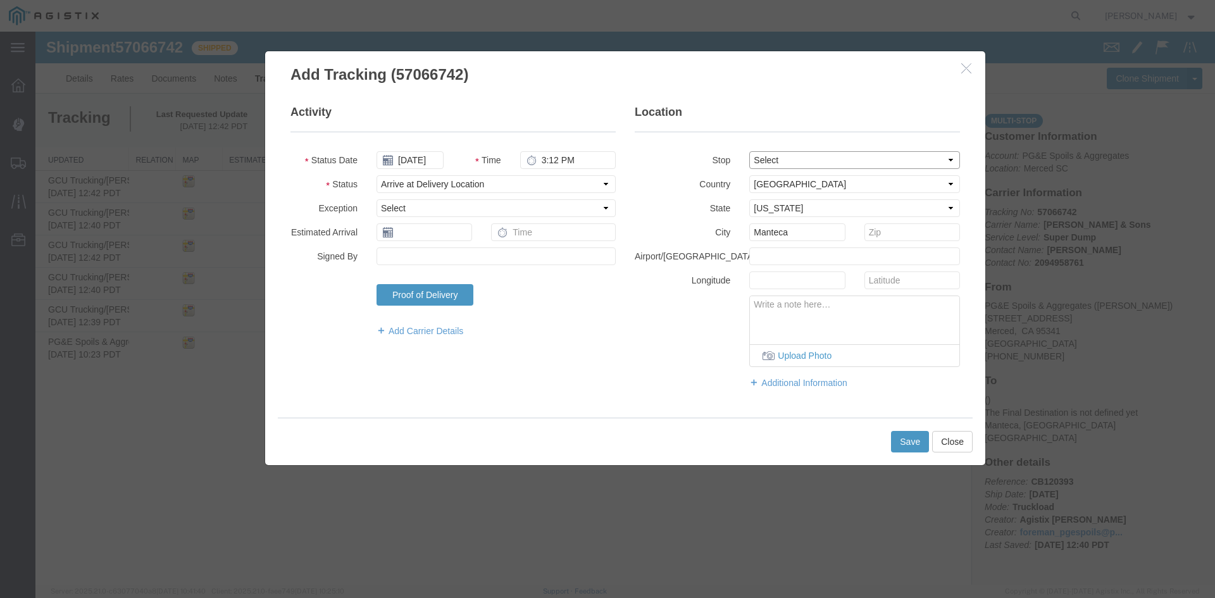
click at [859, 161] on select "Select From: [STREET_ADDRESS] Stop 2: [STREET_ADDRESS][PERSON_NAME] To: The Fin…" at bounding box center [854, 160] width 211 height 18
click at [749, 151] on select "Select From: [STREET_ADDRESS] Stop 2: [STREET_ADDRESS][PERSON_NAME] To: The Fin…" at bounding box center [854, 160] width 211 height 18
drag, startPoint x: 810, startPoint y: 232, endPoint x: 474, endPoint y: 243, distance: 336.8
click at [474, 243] on div "Activity Status Date [DATE] Time 3:12 PM Status Select Arrival Notice Available…" at bounding box center [625, 252] width 688 height 297
click at [900, 437] on button "Save" at bounding box center [910, 442] width 38 height 22
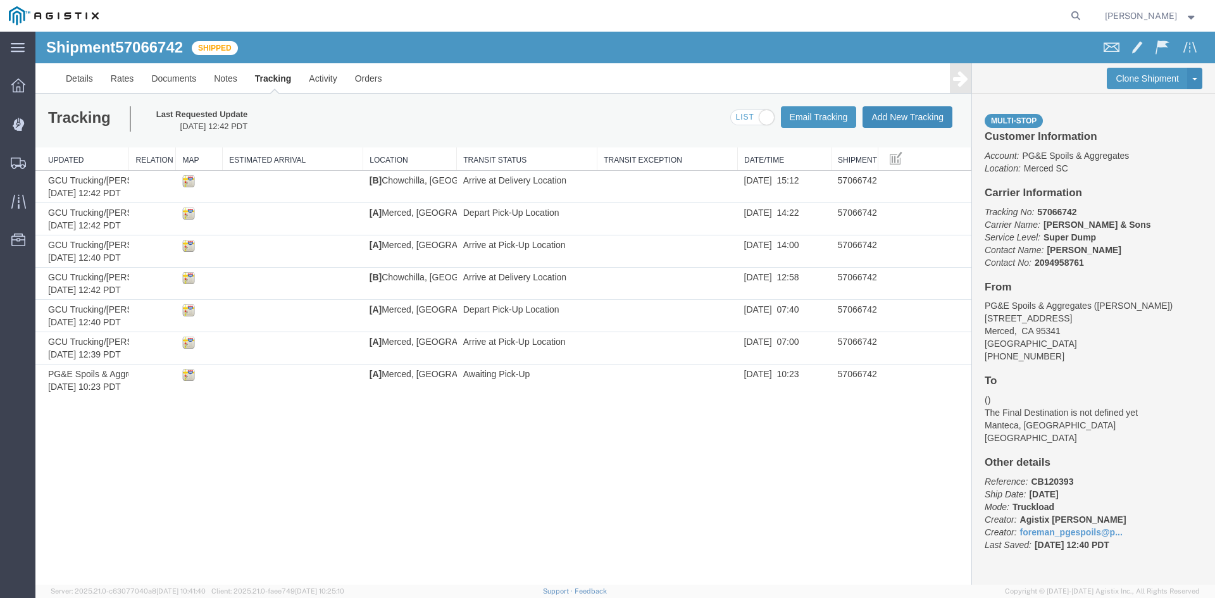
click at [890, 118] on button "Add New Tracking" at bounding box center [907, 117] width 90 height 22
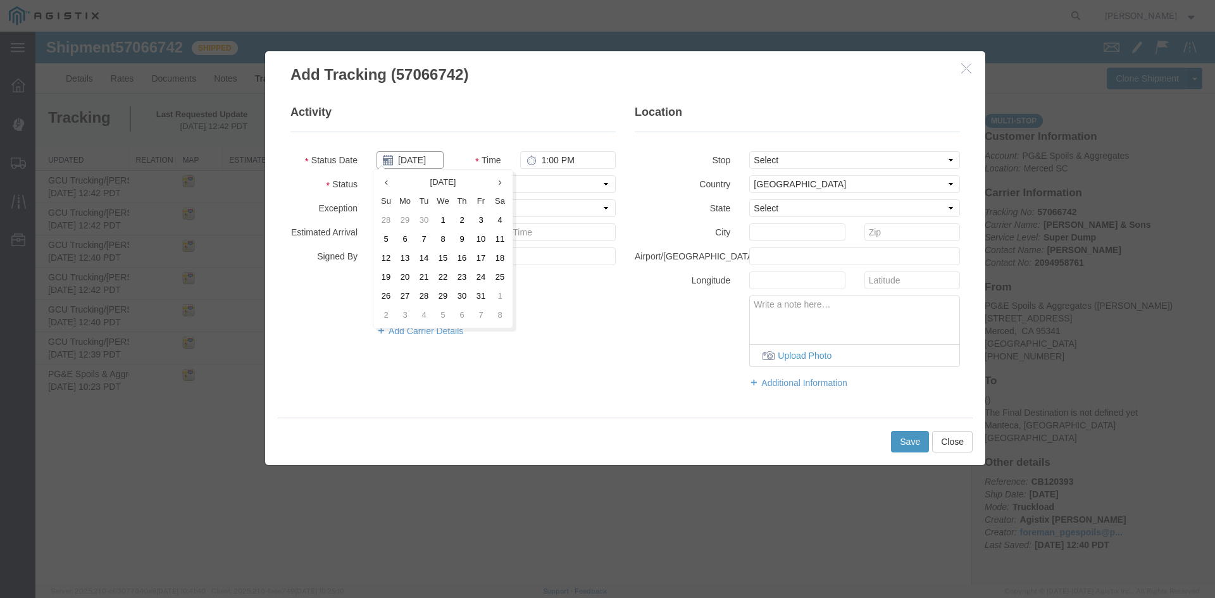
click at [434, 161] on input "[DATE]" at bounding box center [409, 160] width 67 height 18
click at [461, 237] on td "9" at bounding box center [461, 239] width 19 height 19
click at [548, 152] on input "1:00 PM" at bounding box center [568, 160] width 96 height 18
click at [902, 431] on button "Save" at bounding box center [910, 442] width 38 height 22
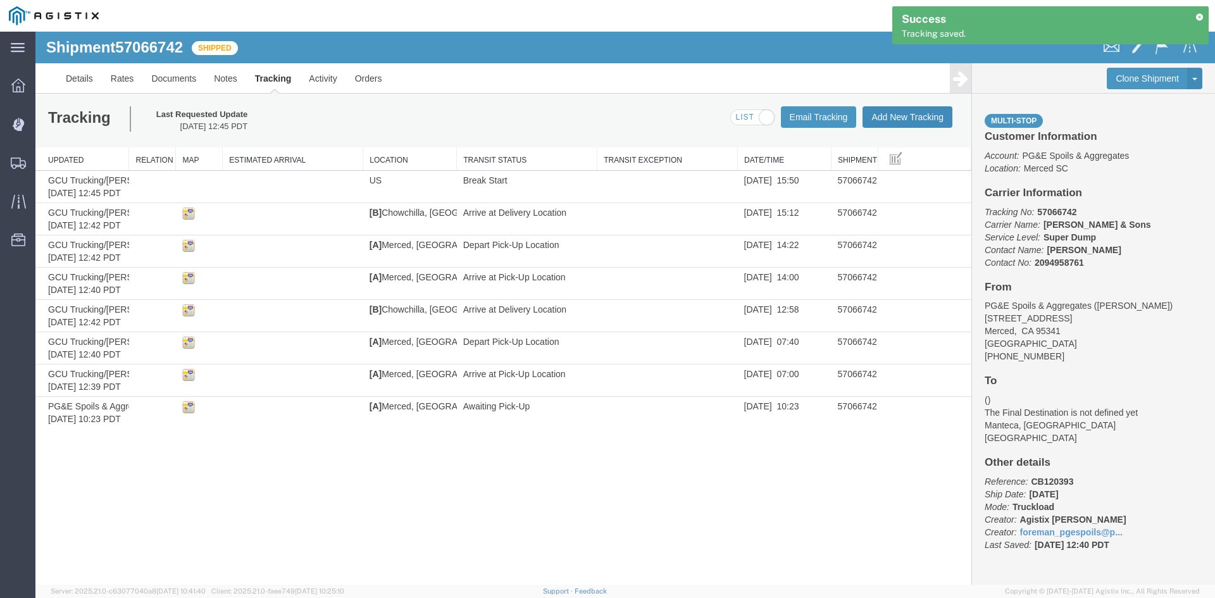
click at [910, 124] on button "Add New Tracking" at bounding box center [907, 117] width 90 height 22
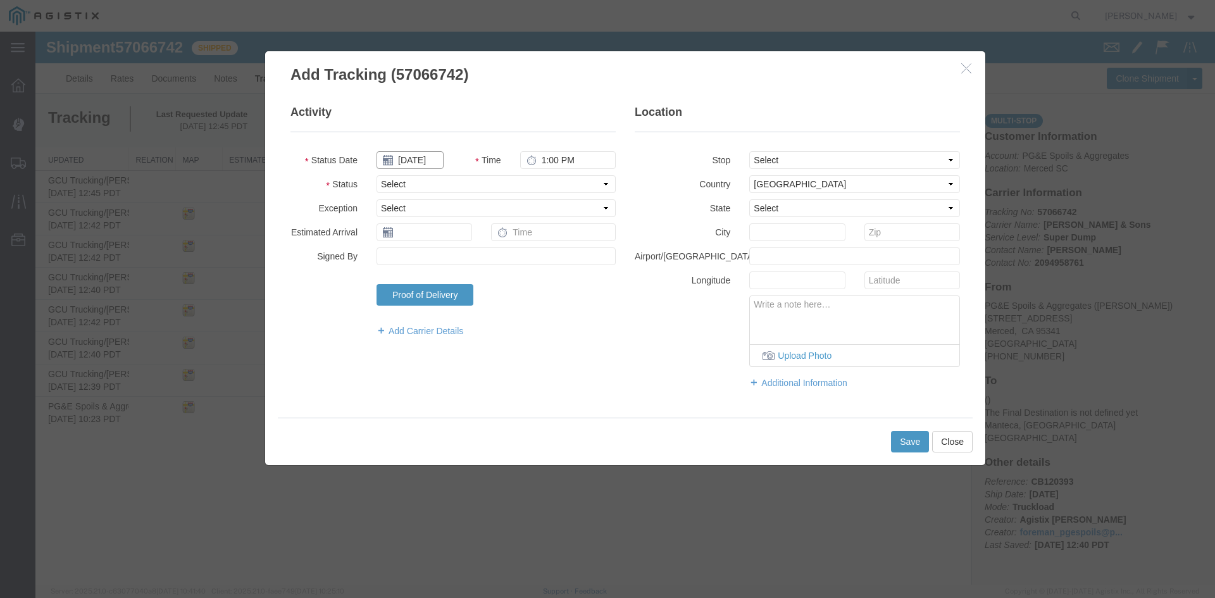
click at [404, 157] on input "[DATE]" at bounding box center [409, 160] width 67 height 18
click at [463, 237] on td "9" at bounding box center [461, 239] width 19 height 19
click at [542, 158] on input "1:00 PM" at bounding box center [568, 160] width 96 height 18
click at [907, 438] on button "Save" at bounding box center [910, 442] width 38 height 22
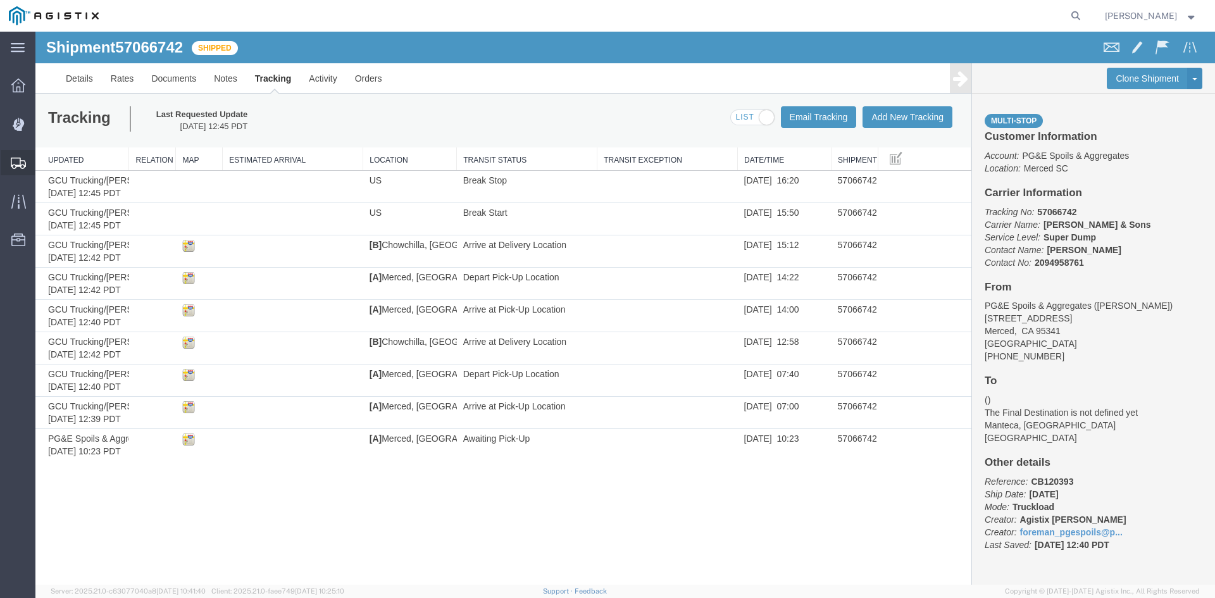
click at [17, 168] on icon at bounding box center [18, 163] width 15 height 11
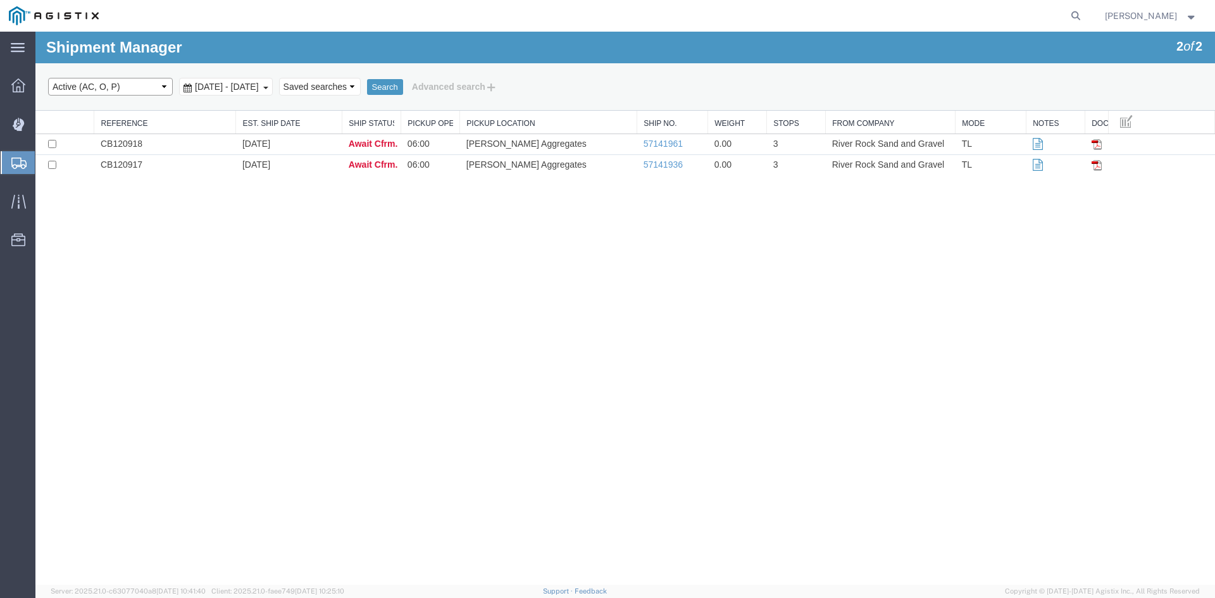
click at [99, 89] on select "Select status Active (AC, O, P) All Approved Awaiting Confirmation (AC) Booked …" at bounding box center [110, 87] width 125 height 18
click at [48, 78] on select "Select status Active (AC, O, P) All Approved Awaiting Confirmation (AC) Booked …" at bounding box center [110, 87] width 125 height 18
click at [260, 82] on span "[DATE] - [DATE]" at bounding box center [227, 87] width 70 height 10
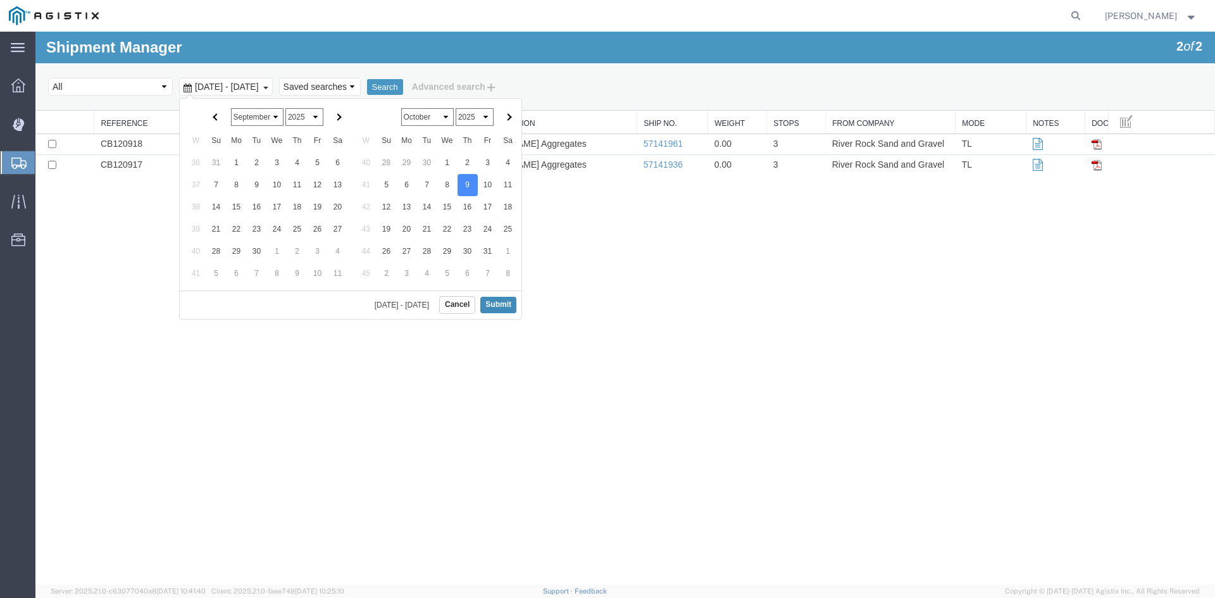
drag, startPoint x: 497, startPoint y: 309, endPoint x: 498, endPoint y: 292, distance: 17.7
click at [498, 306] on button "Submit" at bounding box center [498, 305] width 36 height 16
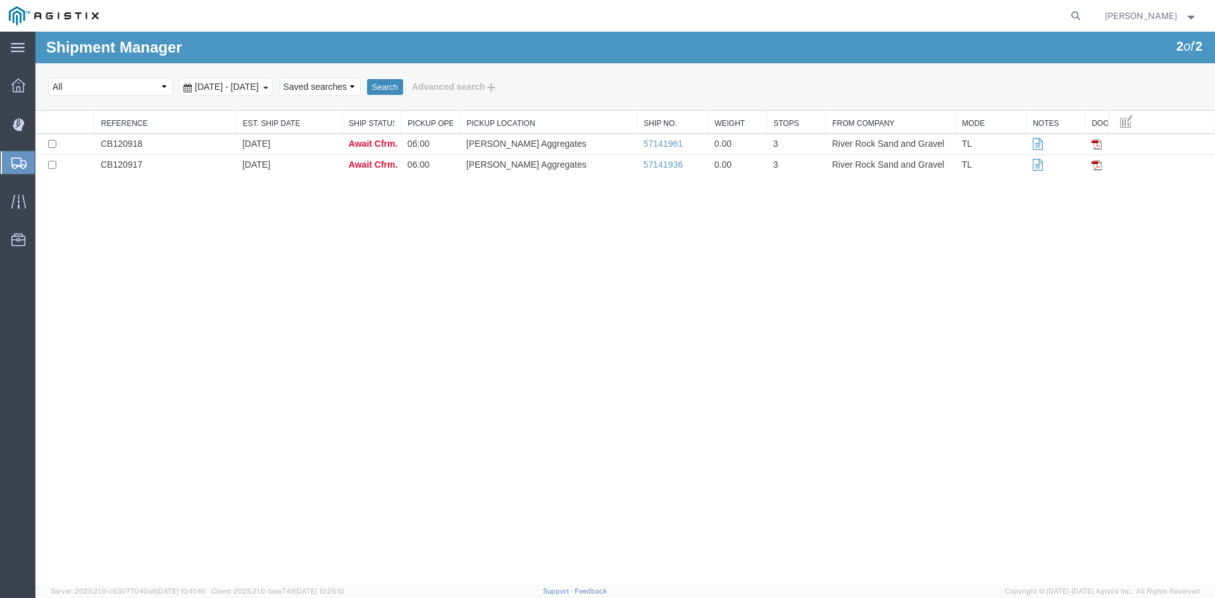
click at [403, 87] on button "Search" at bounding box center [385, 87] width 36 height 16
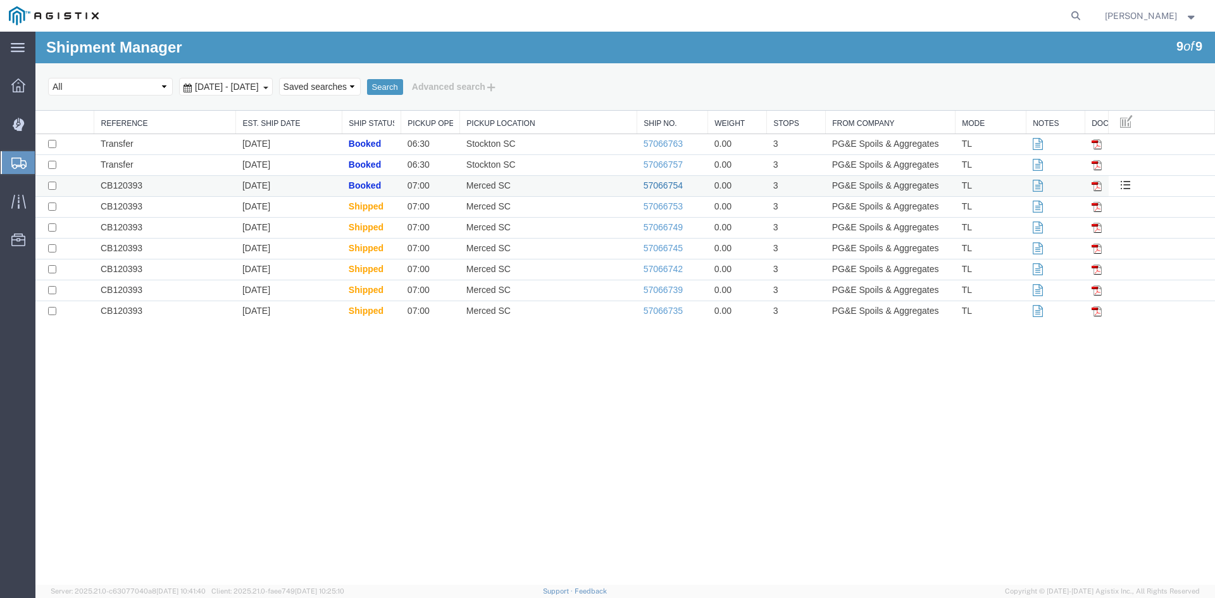
click at [668, 185] on link "57066754" at bounding box center [662, 185] width 39 height 10
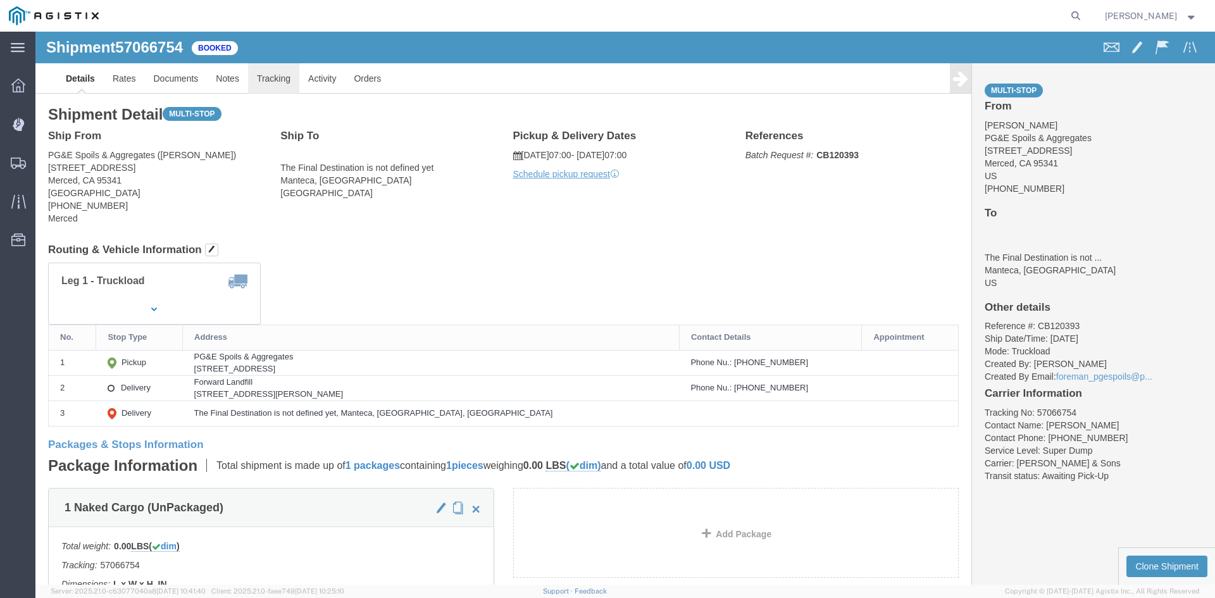
click link "Tracking"
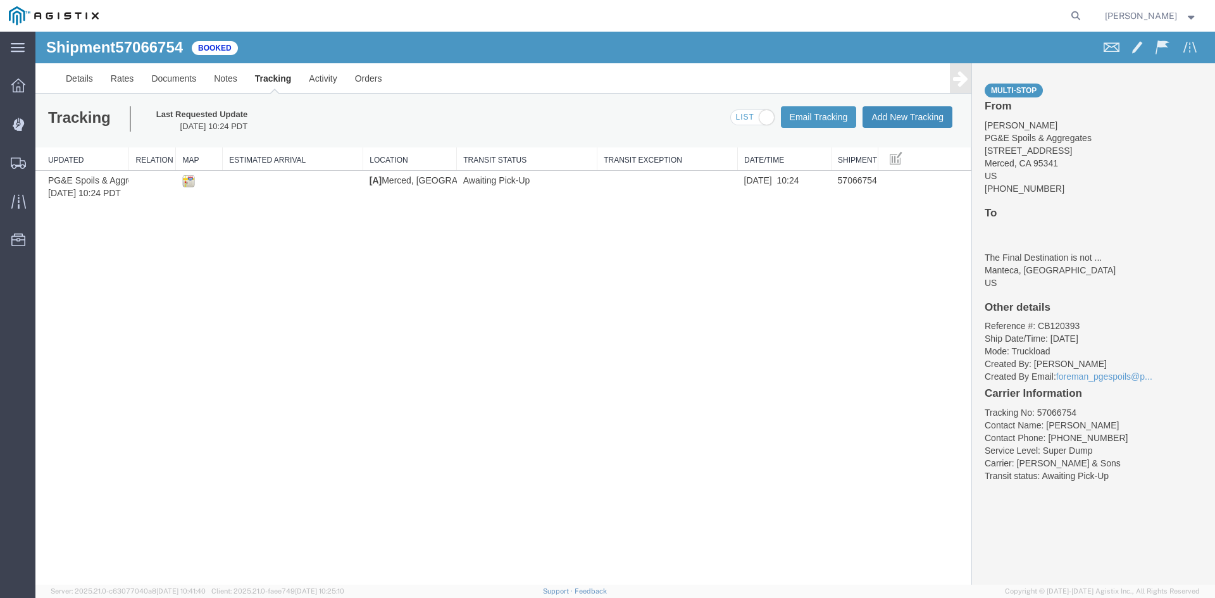
click at [922, 121] on button "Add New Tracking" at bounding box center [907, 117] width 90 height 22
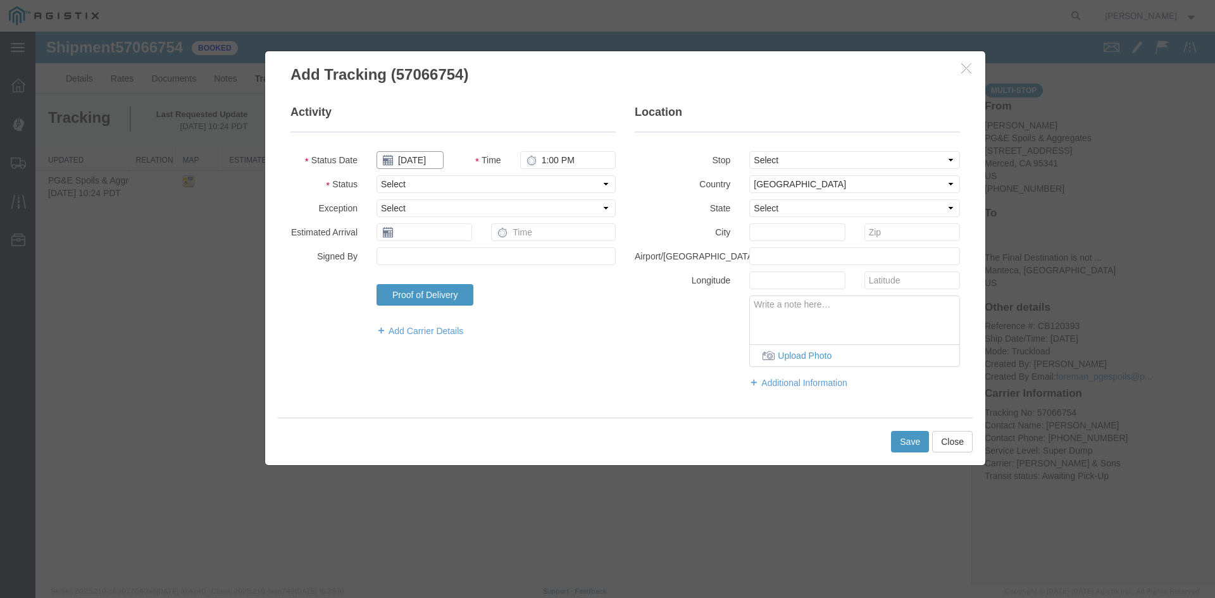
click at [415, 160] on input "[DATE]" at bounding box center [409, 160] width 67 height 18
click at [463, 235] on td "9" at bounding box center [461, 239] width 19 height 19
click at [539, 160] on input "1:00 PM" at bounding box center [568, 160] width 96 height 18
drag, startPoint x: 799, startPoint y: 157, endPoint x: 793, endPoint y: 153, distance: 6.8
click at [799, 157] on select "Select From: [STREET_ADDRESS] Stop 2: [STREET_ADDRESS][PERSON_NAME] To: The Fin…" at bounding box center [854, 160] width 211 height 18
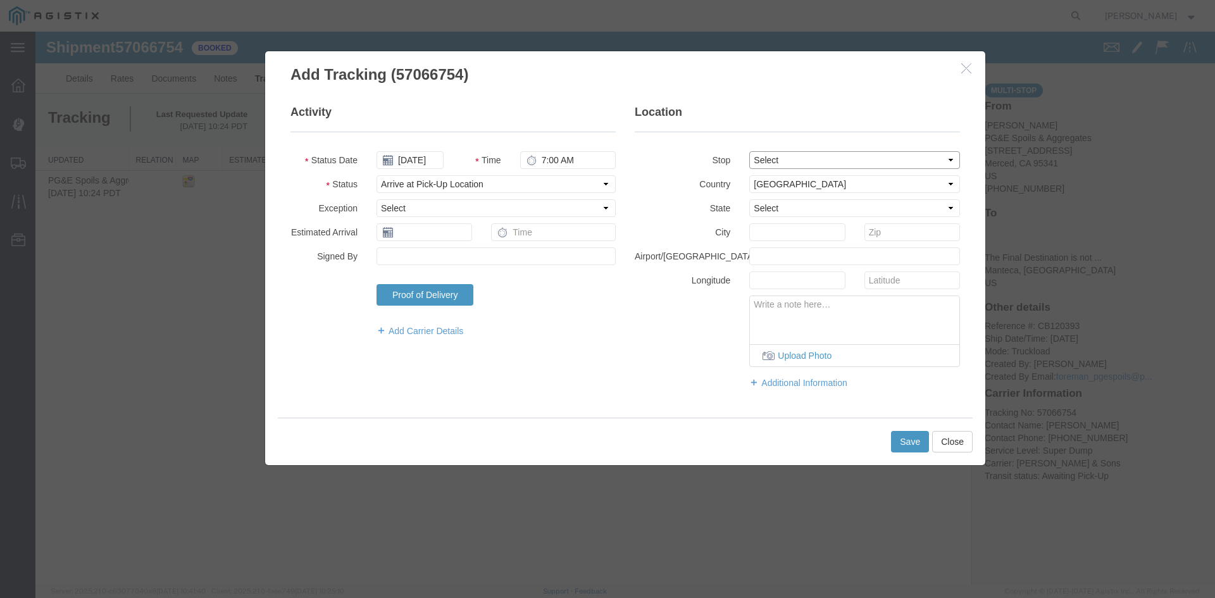
click at [749, 151] on select "Select From: [STREET_ADDRESS] Stop 2: [STREET_ADDRESS][PERSON_NAME] To: The Fin…" at bounding box center [854, 160] width 211 height 18
click at [914, 438] on button "Save" at bounding box center [910, 442] width 38 height 22
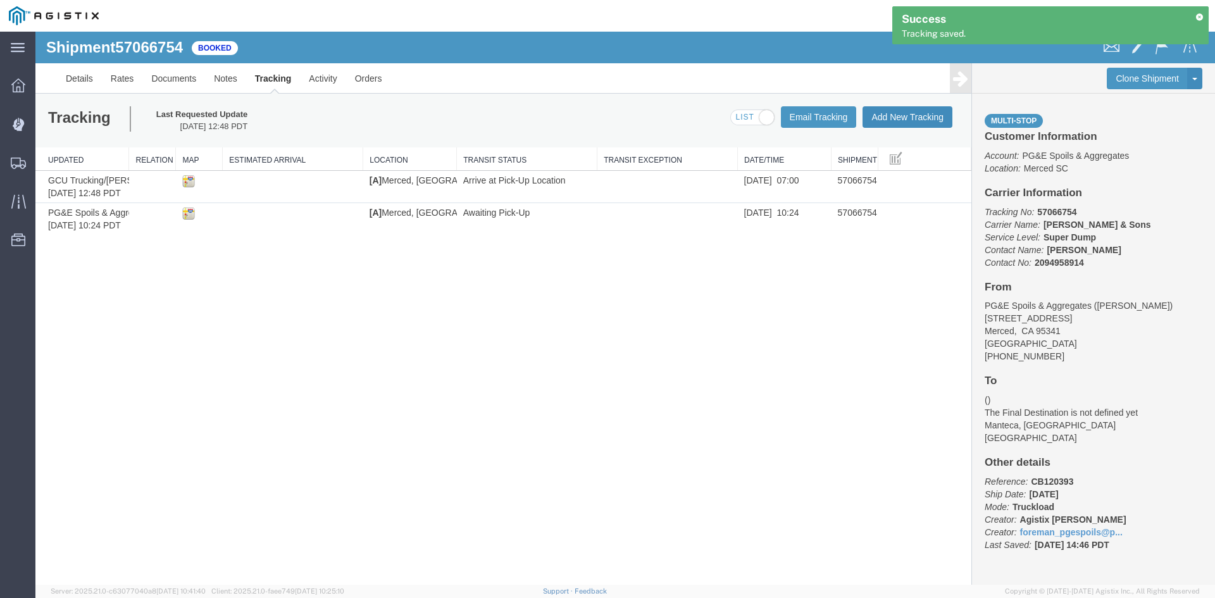
click at [917, 110] on button "Add New Tracking" at bounding box center [907, 117] width 90 height 22
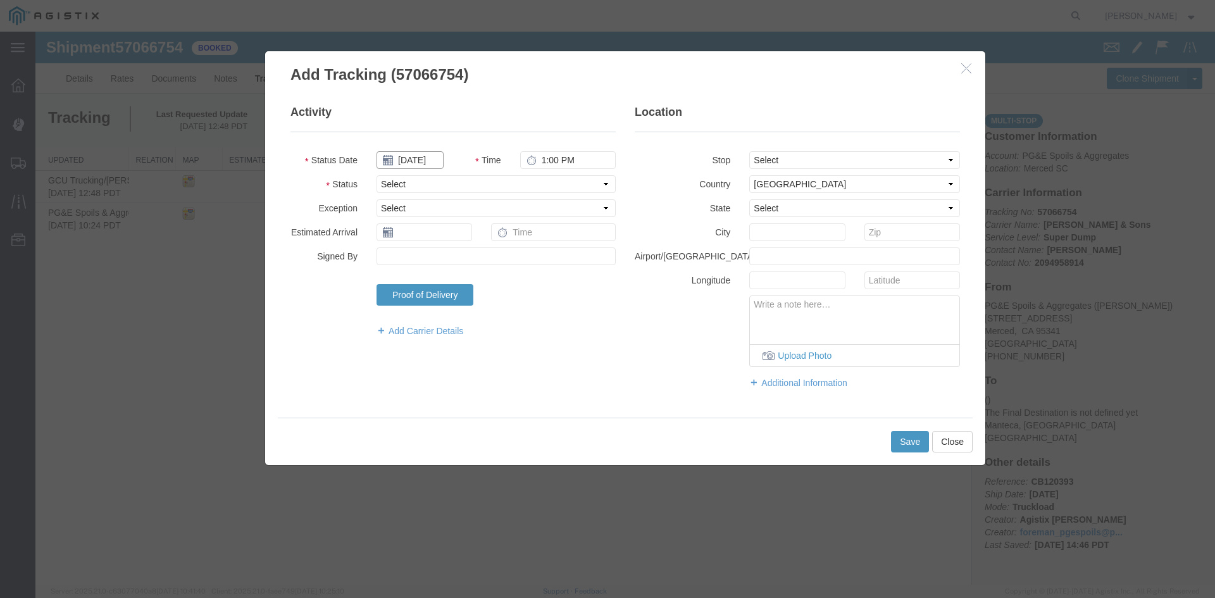
click at [418, 161] on input "[DATE]" at bounding box center [409, 160] width 67 height 18
drag, startPoint x: 463, startPoint y: 245, endPoint x: 466, endPoint y: 237, distance: 9.6
click at [463, 244] on td "9" at bounding box center [461, 239] width 19 height 19
click at [547, 163] on input "1:00 PM" at bounding box center [568, 160] width 96 height 18
drag, startPoint x: 820, startPoint y: 155, endPoint x: 831, endPoint y: 168, distance: 17.0
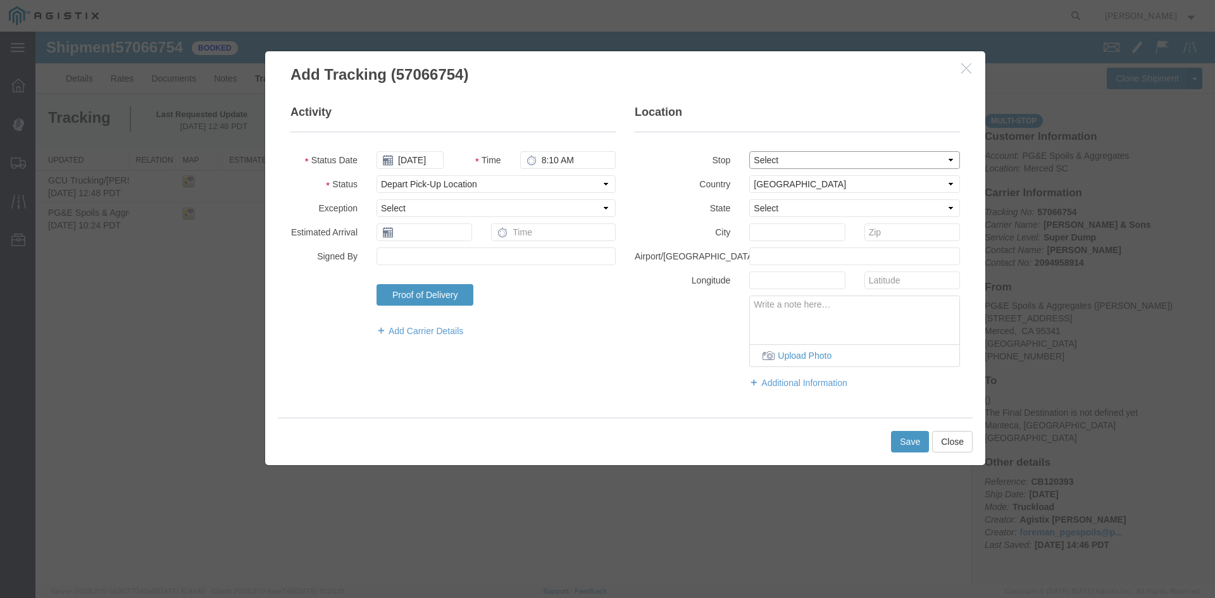
click at [820, 155] on select "Select From: [STREET_ADDRESS] Stop 2: [STREET_ADDRESS][PERSON_NAME] To: The Fin…" at bounding box center [854, 160] width 211 height 18
click at [749, 151] on select "Select From: [STREET_ADDRESS] Stop 2: [STREET_ADDRESS][PERSON_NAME] To: The Fin…" at bounding box center [854, 160] width 211 height 18
click at [899, 445] on button "Save" at bounding box center [910, 442] width 38 height 22
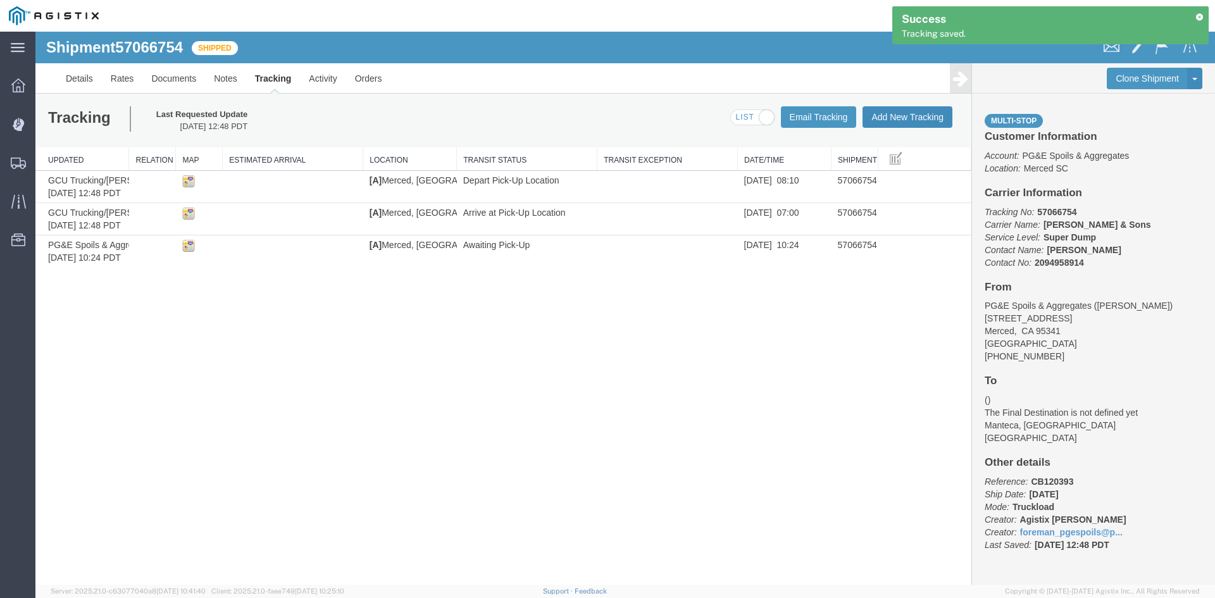
click at [906, 108] on button "Add New Tracking" at bounding box center [907, 117] width 90 height 22
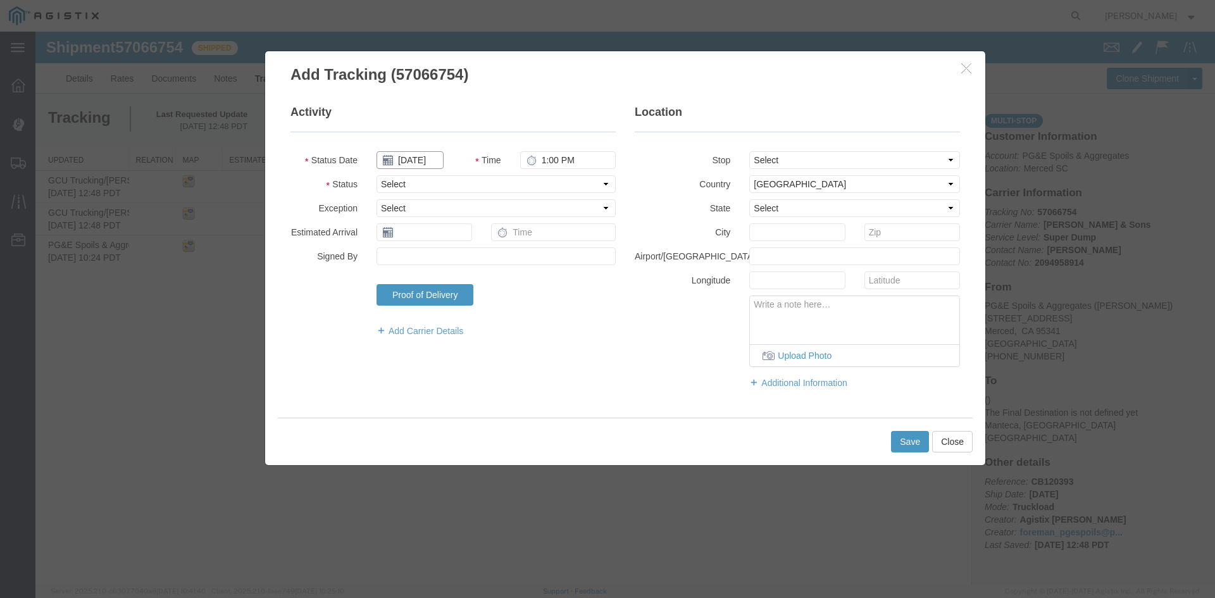
click at [424, 160] on input "[DATE]" at bounding box center [409, 160] width 67 height 18
click at [460, 232] on td "9" at bounding box center [461, 239] width 19 height 19
click at [538, 165] on input "1:00 PM" at bounding box center [568, 160] width 96 height 18
click at [860, 159] on select "Select From: [STREET_ADDRESS] Stop 2: [STREET_ADDRESS][PERSON_NAME] To: The Fin…" at bounding box center [854, 160] width 211 height 18
click at [749, 151] on select "Select From: [STREET_ADDRESS] Stop 2: [STREET_ADDRESS][PERSON_NAME] To: The Fin…" at bounding box center [854, 160] width 211 height 18
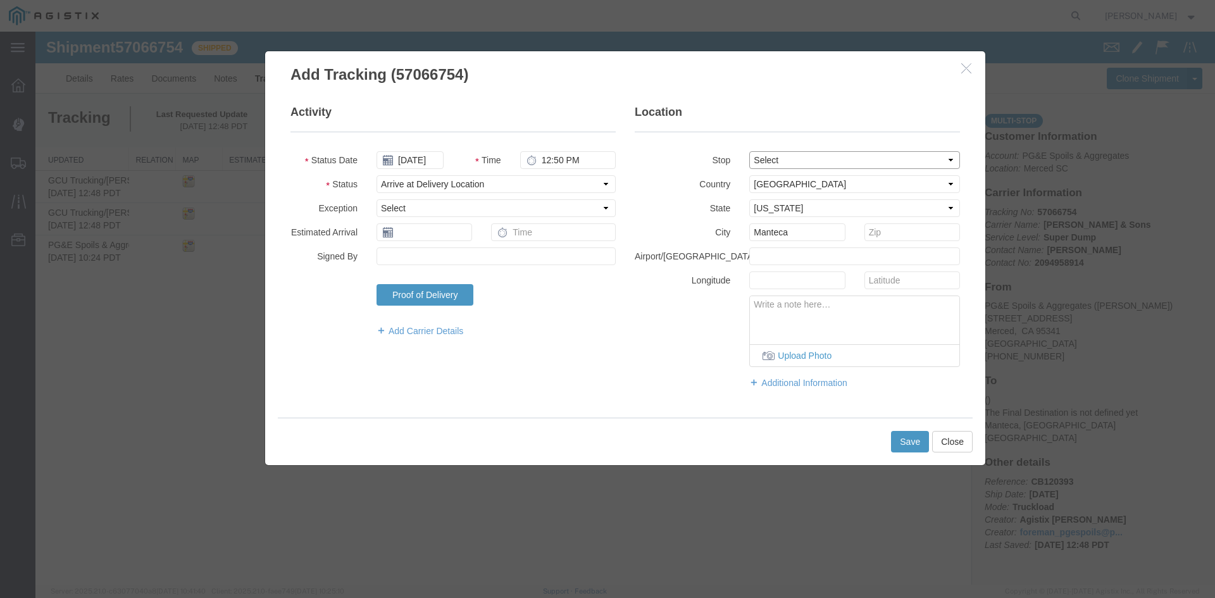
click at [831, 165] on select "Select From: [STREET_ADDRESS] Stop 2: [STREET_ADDRESS][PERSON_NAME] To: The Fin…" at bounding box center [854, 160] width 211 height 18
click at [749, 151] on select "Select From: [STREET_ADDRESS] Stop 2: [STREET_ADDRESS][PERSON_NAME] To: The Fin…" at bounding box center [854, 160] width 211 height 18
drag, startPoint x: 829, startPoint y: 232, endPoint x: 435, endPoint y: 235, distance: 394.2
click at [436, 235] on div "Activity Status Date [DATE] Time 12:50 PM Status Select Arrival Notice Availabl…" at bounding box center [625, 252] width 688 height 297
click at [912, 442] on button "Save" at bounding box center [910, 442] width 38 height 22
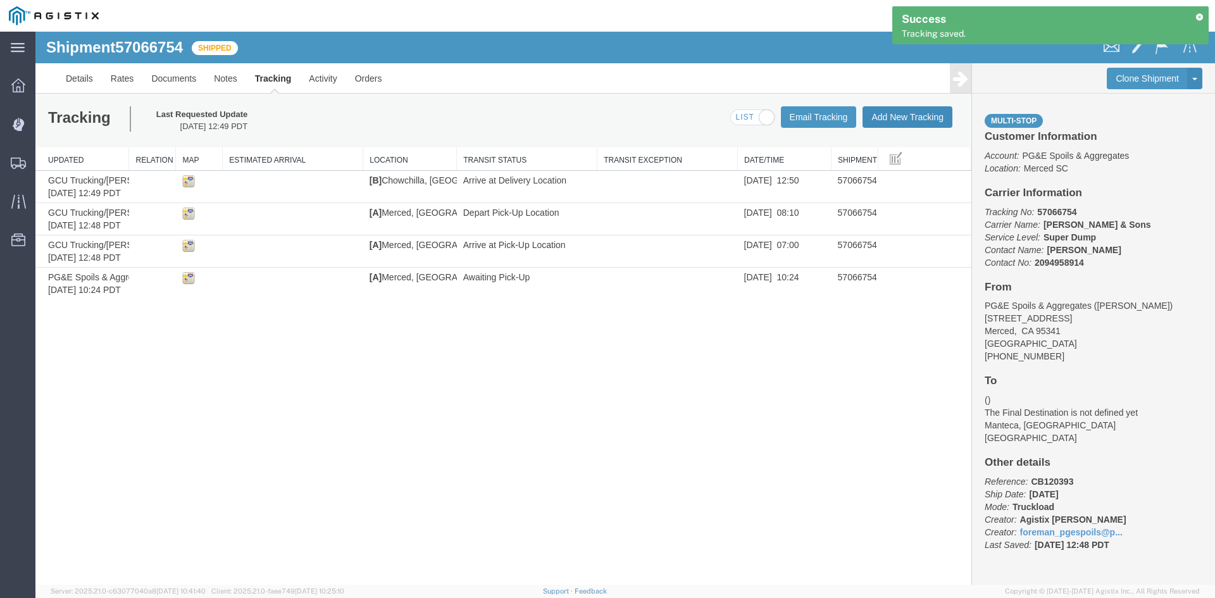
click at [929, 120] on button "Add New Tracking" at bounding box center [907, 117] width 90 height 22
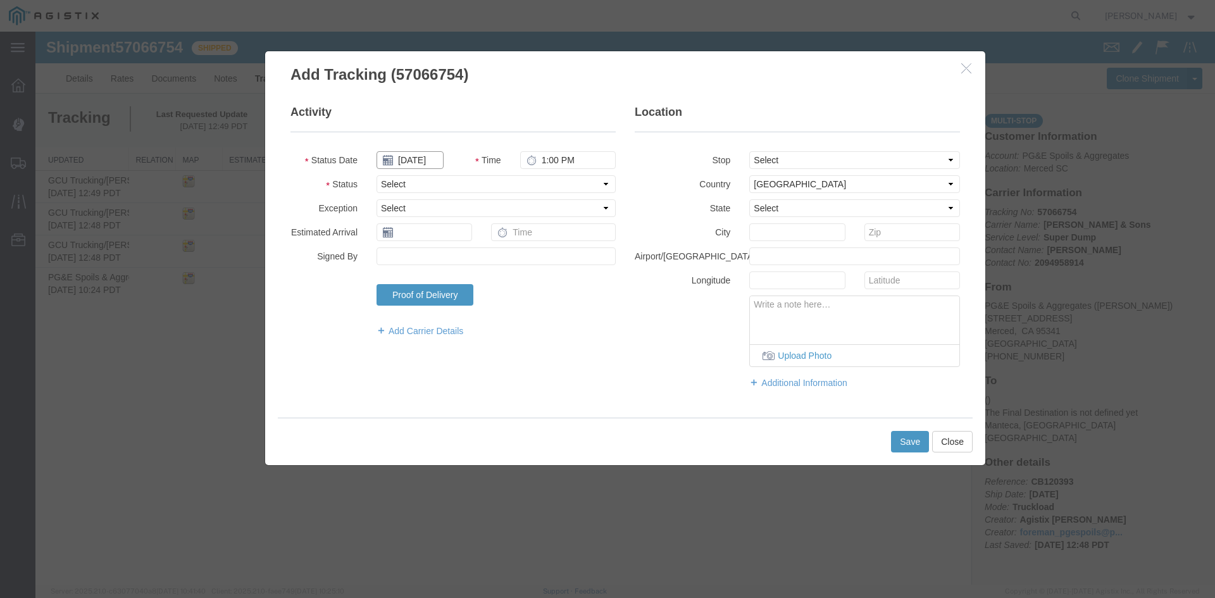
click at [435, 155] on input "[DATE]" at bounding box center [409, 160] width 67 height 18
click at [464, 240] on td "9" at bounding box center [461, 239] width 19 height 19
click at [546, 164] on input "1:00 PM" at bounding box center [568, 160] width 96 height 18
click at [900, 443] on button "Save" at bounding box center [910, 442] width 38 height 22
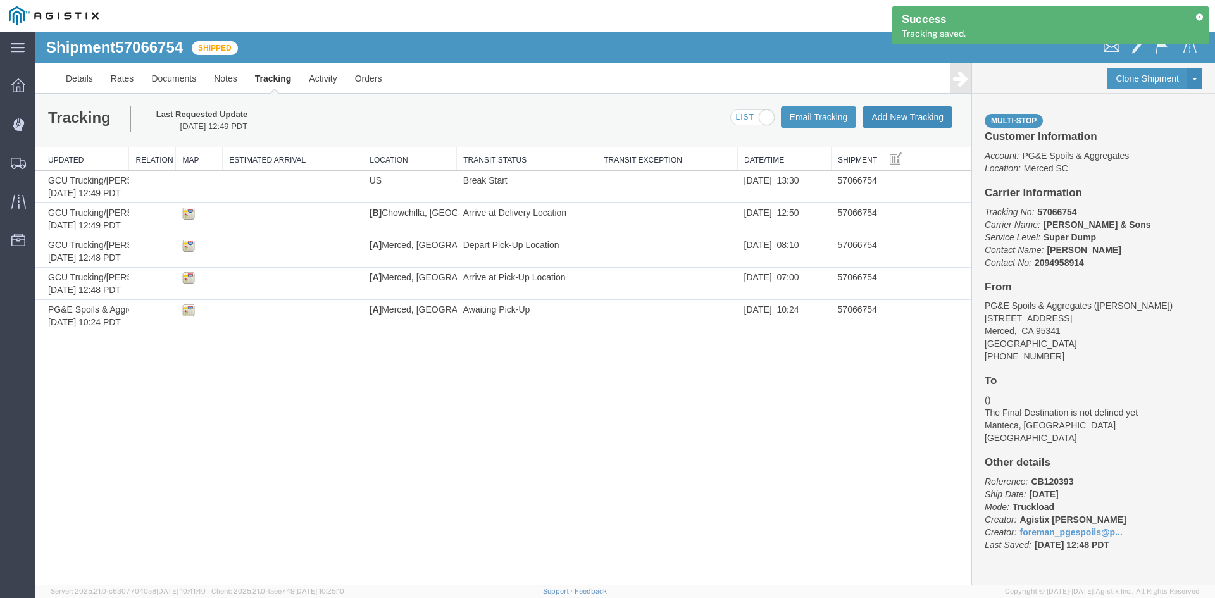
click at [890, 122] on button "Add New Tracking" at bounding box center [907, 117] width 90 height 22
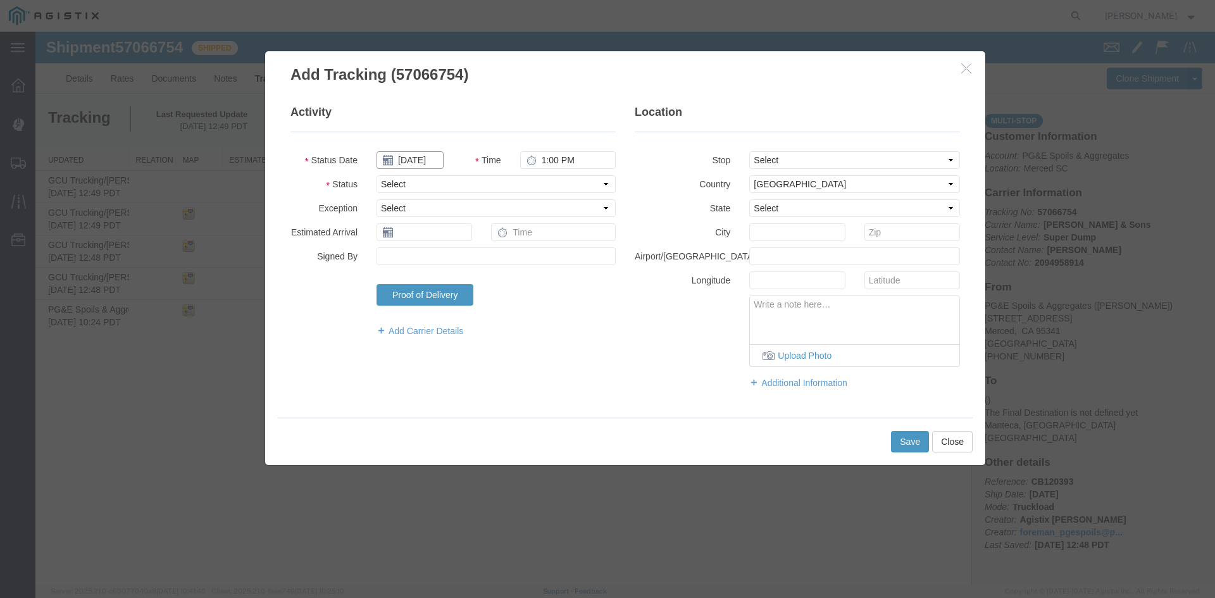
click at [426, 165] on input "[DATE]" at bounding box center [409, 160] width 67 height 18
click at [464, 237] on td "9" at bounding box center [461, 239] width 19 height 19
click at [549, 158] on input "1:00 PM" at bounding box center [568, 160] width 96 height 18
click at [826, 164] on select "Select From: [STREET_ADDRESS] Stop 2: [STREET_ADDRESS][PERSON_NAME] To: The Fin…" at bounding box center [854, 160] width 211 height 18
click at [749, 151] on select "Select From: [STREET_ADDRESS] Stop 2: [STREET_ADDRESS][PERSON_NAME] To: The Fin…" at bounding box center [854, 160] width 211 height 18
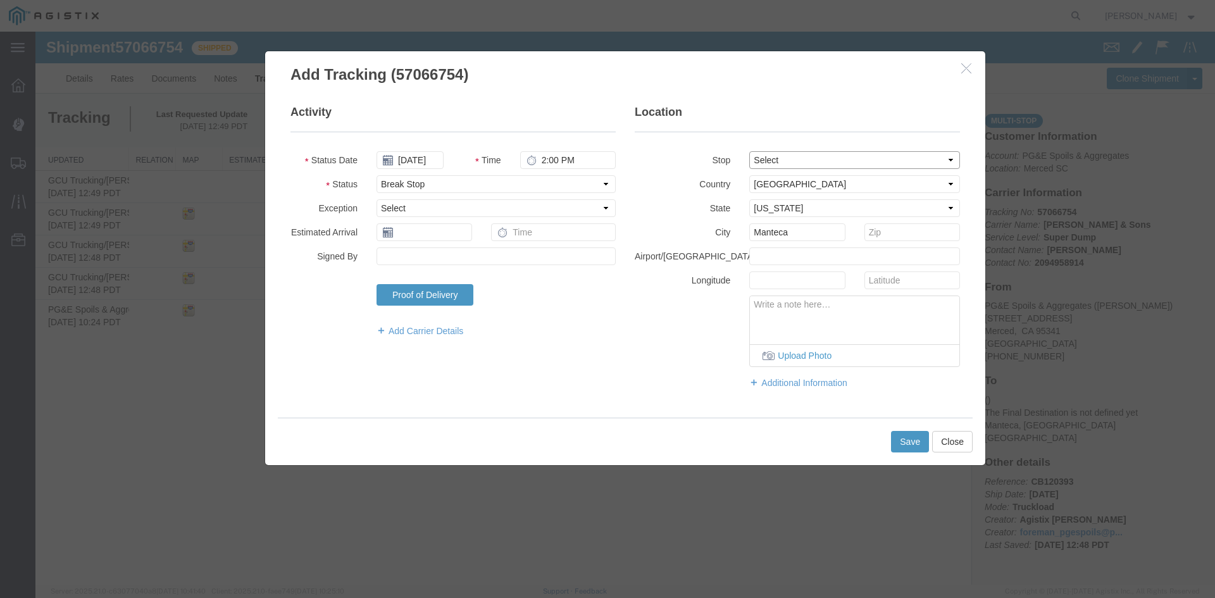
click at [882, 165] on select "Select From: [STREET_ADDRESS] Stop 2: [STREET_ADDRESS][PERSON_NAME] To: The Fin…" at bounding box center [854, 160] width 211 height 18
click at [749, 151] on select "Select From: [STREET_ADDRESS] Stop 2: [STREET_ADDRESS][PERSON_NAME] To: The Fin…" at bounding box center [854, 160] width 211 height 18
drag, startPoint x: 814, startPoint y: 228, endPoint x: 552, endPoint y: 231, distance: 262.6
click at [552, 231] on div "Activity Status Date [DATE] Time 2:00 PM Status Select Arrival Notice Available…" at bounding box center [625, 252] width 688 height 297
drag, startPoint x: 812, startPoint y: 211, endPoint x: 764, endPoint y: 213, distance: 47.5
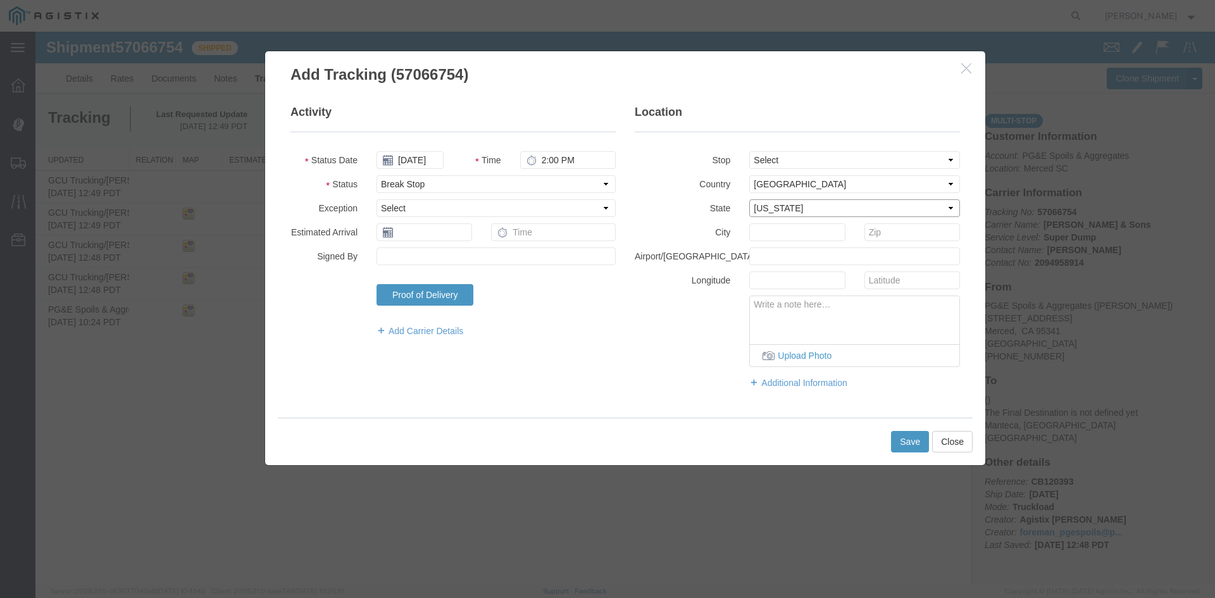
click at [764, 213] on select "Select [US_STATE] [US_STATE] [US_STATE] [US_STATE] Armed Forces Americas Armed …" at bounding box center [854, 208] width 211 height 18
click at [667, 410] on div "Activity Status Date [DATE] Time 2:00 PM Status Select Arrival Notice Available…" at bounding box center [625, 251] width 720 height 332
drag, startPoint x: 826, startPoint y: 205, endPoint x: 827, endPoint y: 211, distance: 6.4
click at [826, 205] on select "Select [US_STATE] [US_STATE] [US_STATE] [US_STATE] Armed Forces Americas Armed …" at bounding box center [854, 208] width 211 height 18
click at [749, 199] on select "Select [US_STATE] [US_STATE] [US_STATE] [US_STATE] Armed Forces Americas Armed …" at bounding box center [854, 208] width 211 height 18
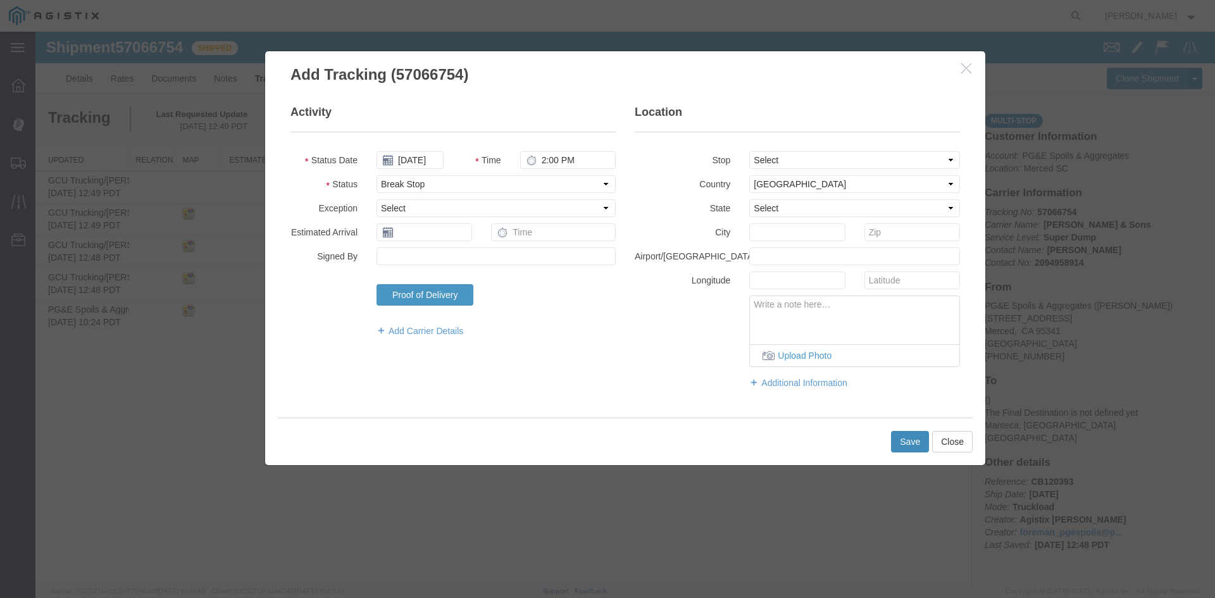
click at [910, 433] on button "Save" at bounding box center [910, 442] width 38 height 22
